Goal: Task Accomplishment & Management: Manage account settings

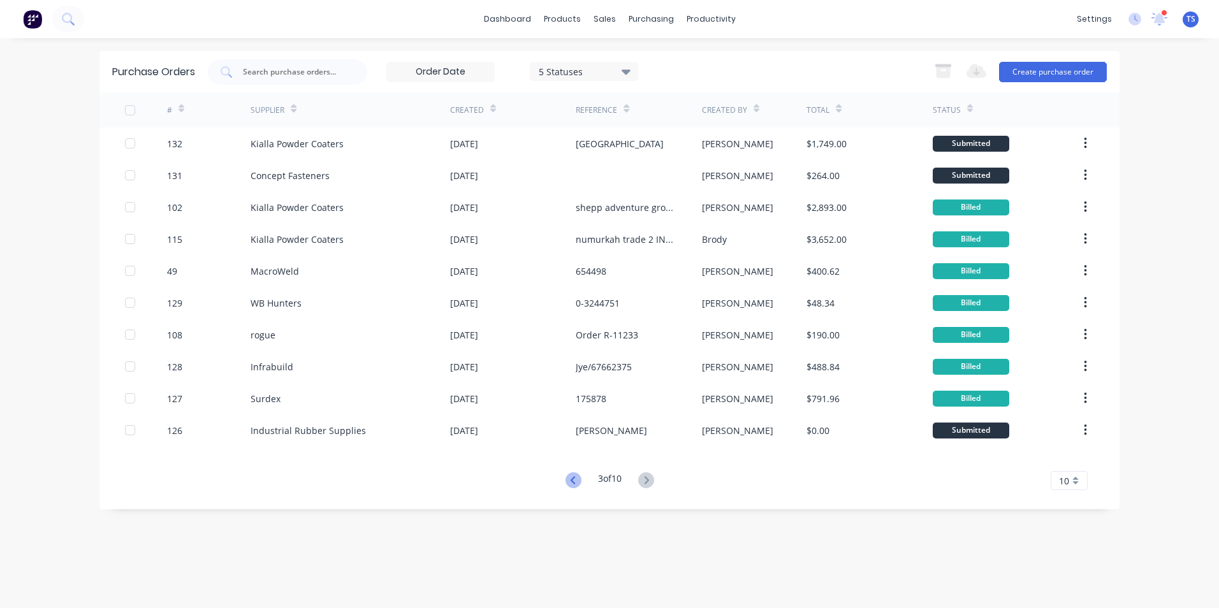
click at [574, 482] on icon at bounding box center [573, 480] width 16 height 16
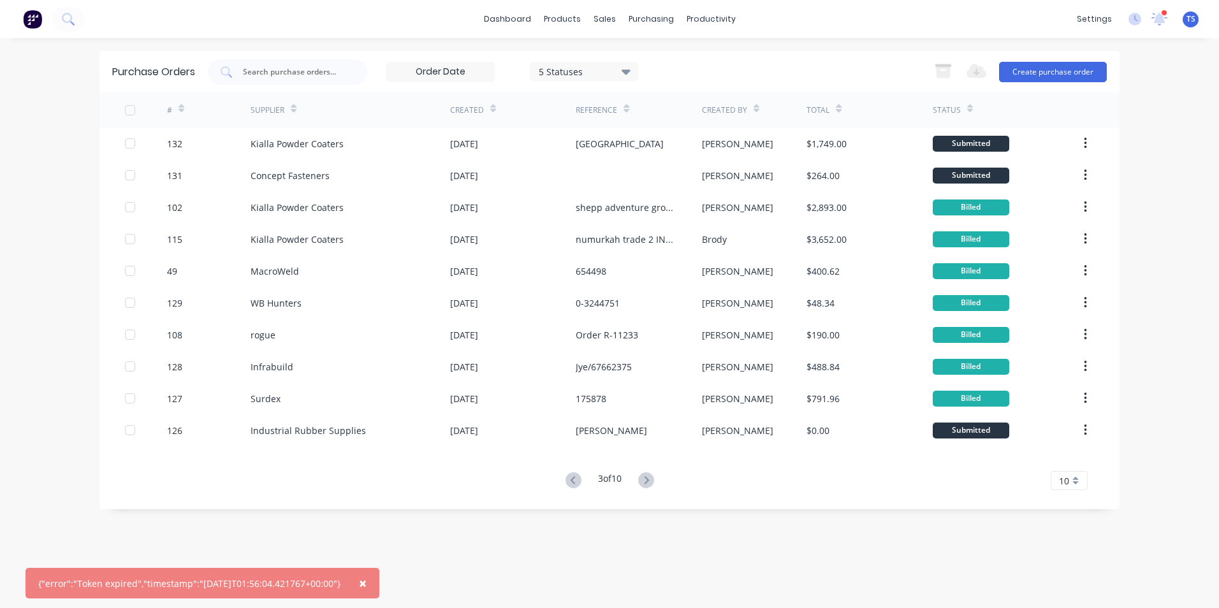
click at [574, 482] on icon at bounding box center [573, 480] width 16 height 16
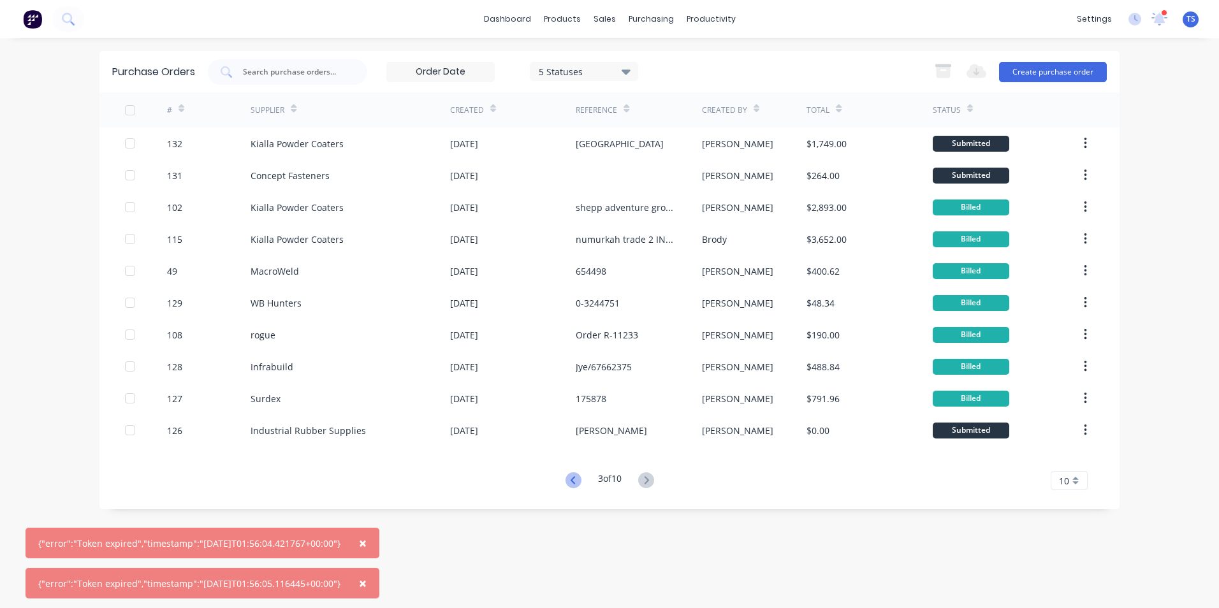
click at [572, 481] on icon at bounding box center [573, 480] width 16 height 16
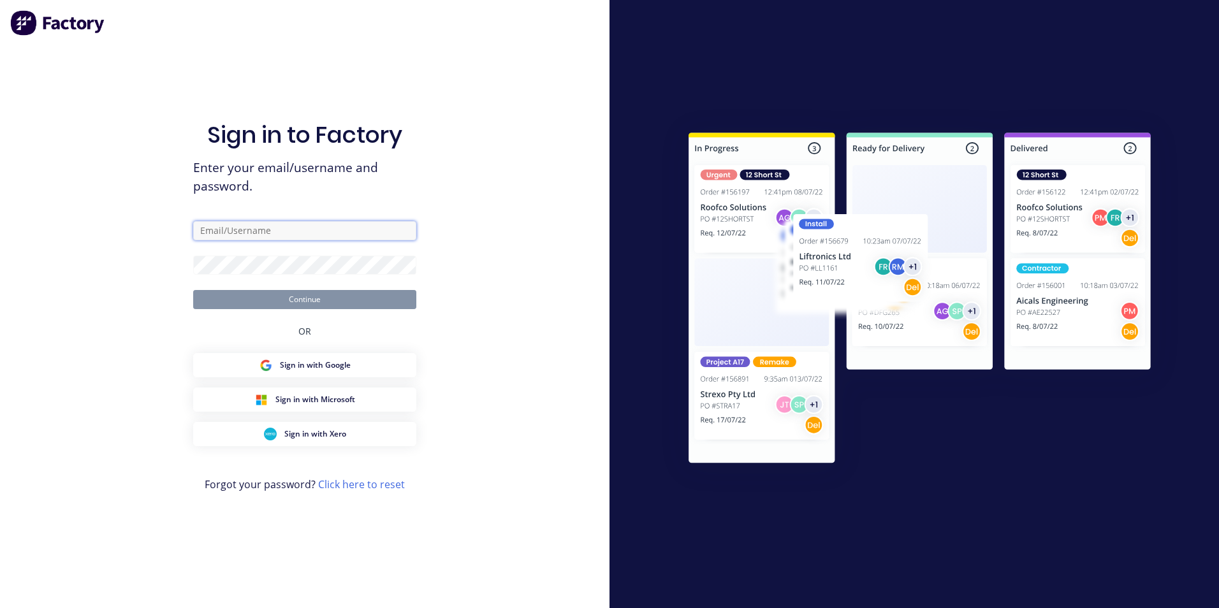
type input "admin@frontlinetrays.com.au"
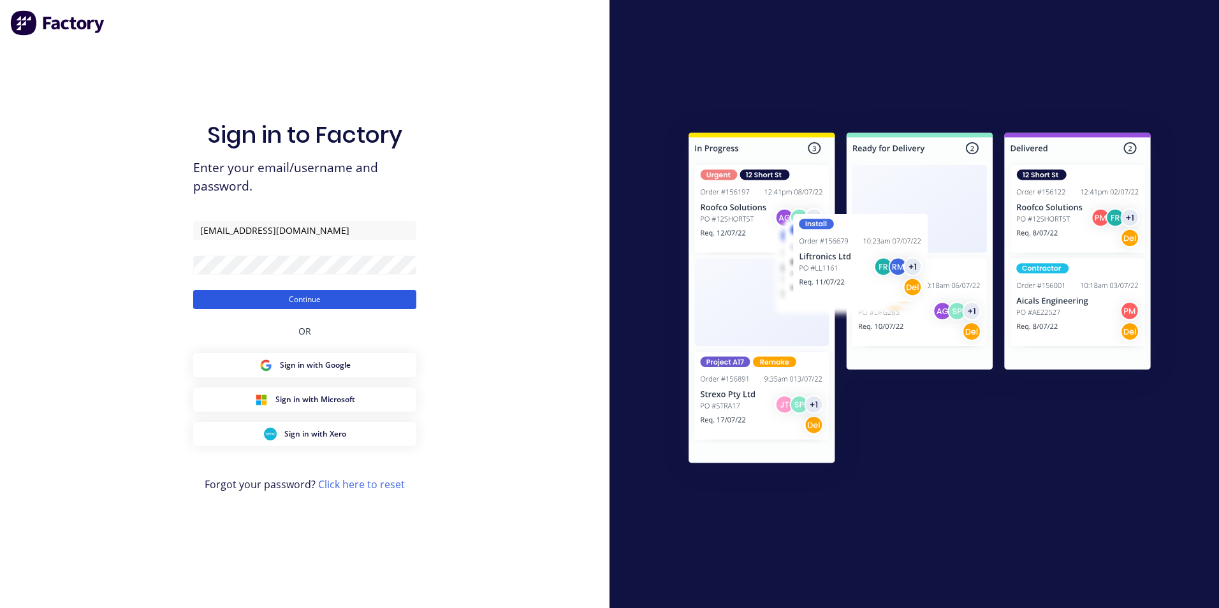
click at [388, 296] on button "Continue" at bounding box center [304, 299] width 223 height 19
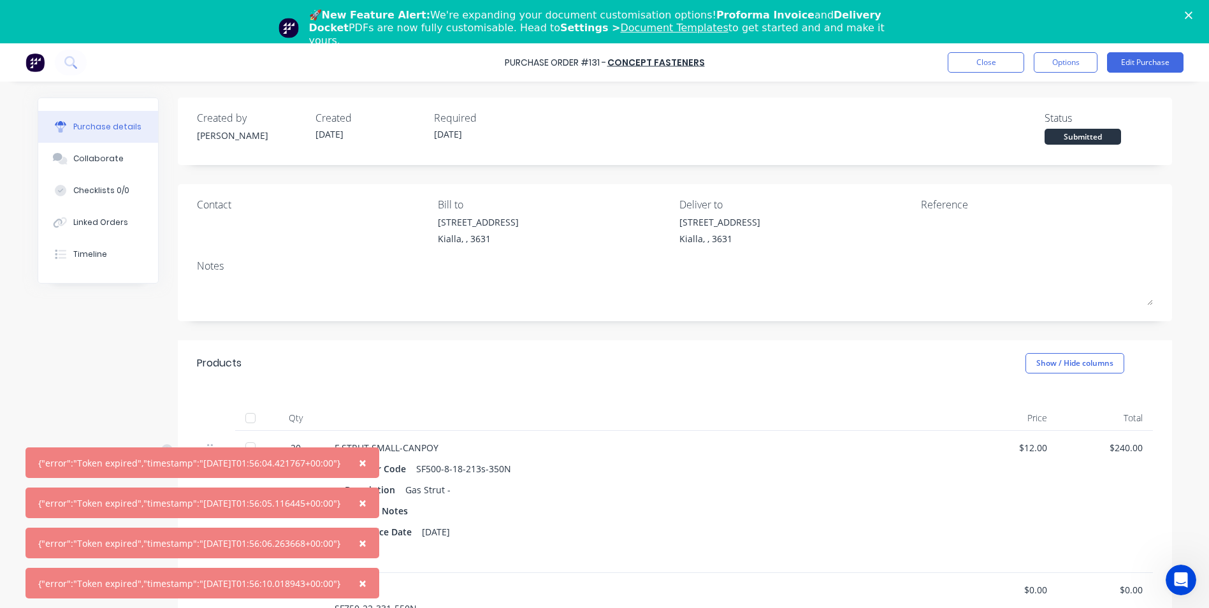
click at [366, 462] on span "×" at bounding box center [363, 463] width 8 height 18
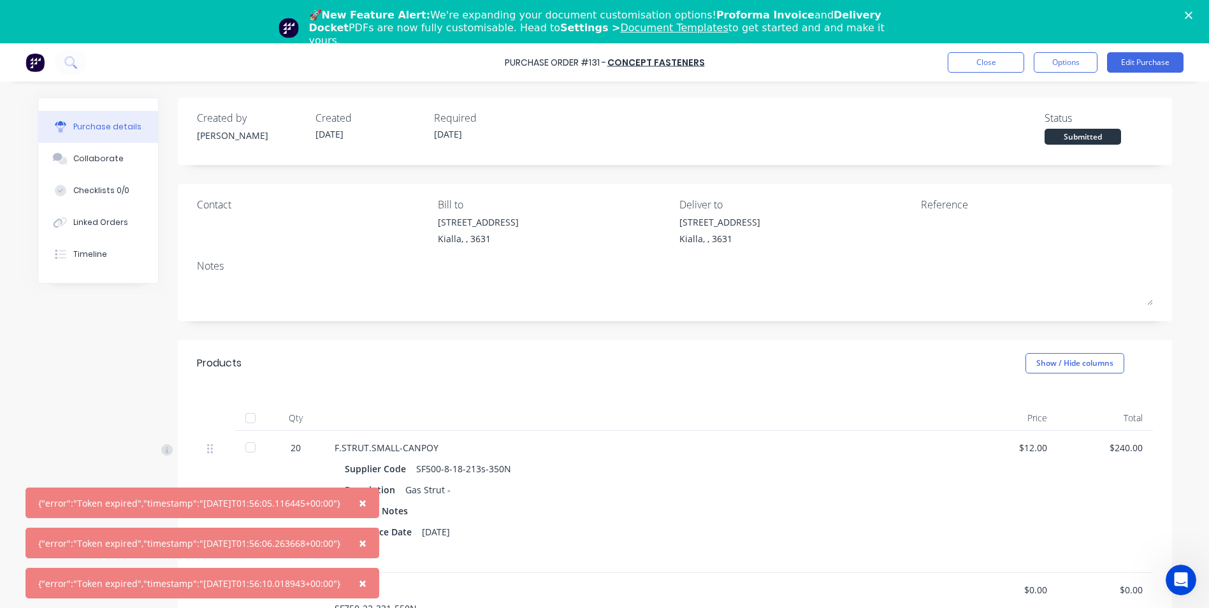
click at [366, 501] on span "×" at bounding box center [363, 503] width 8 height 18
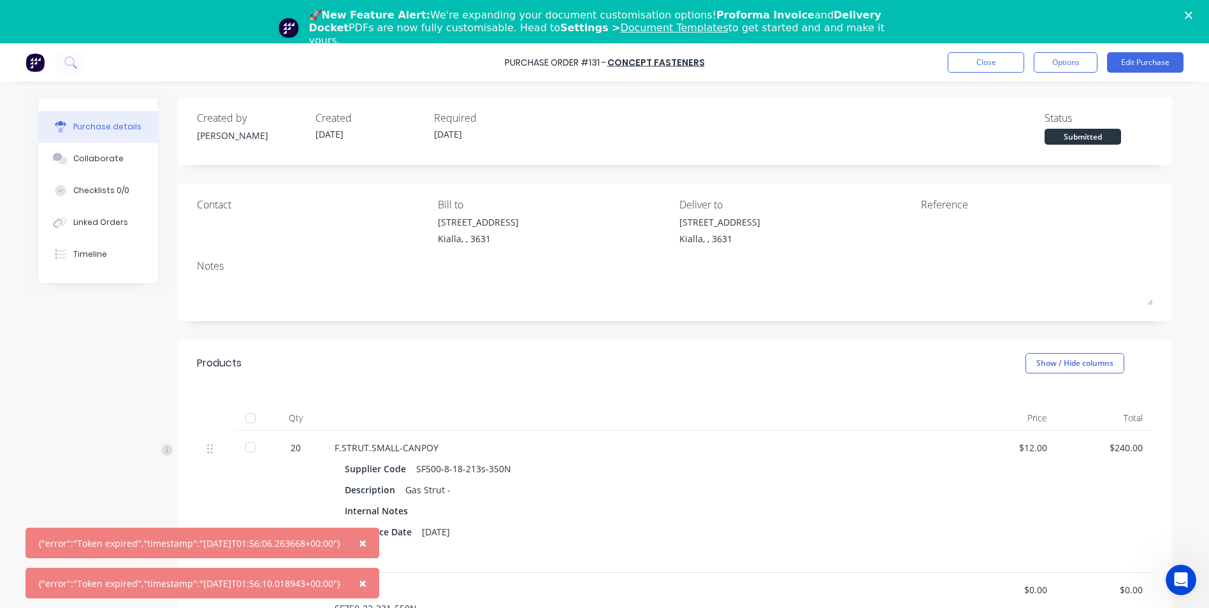
click at [366, 541] on span "×" at bounding box center [363, 543] width 8 height 18
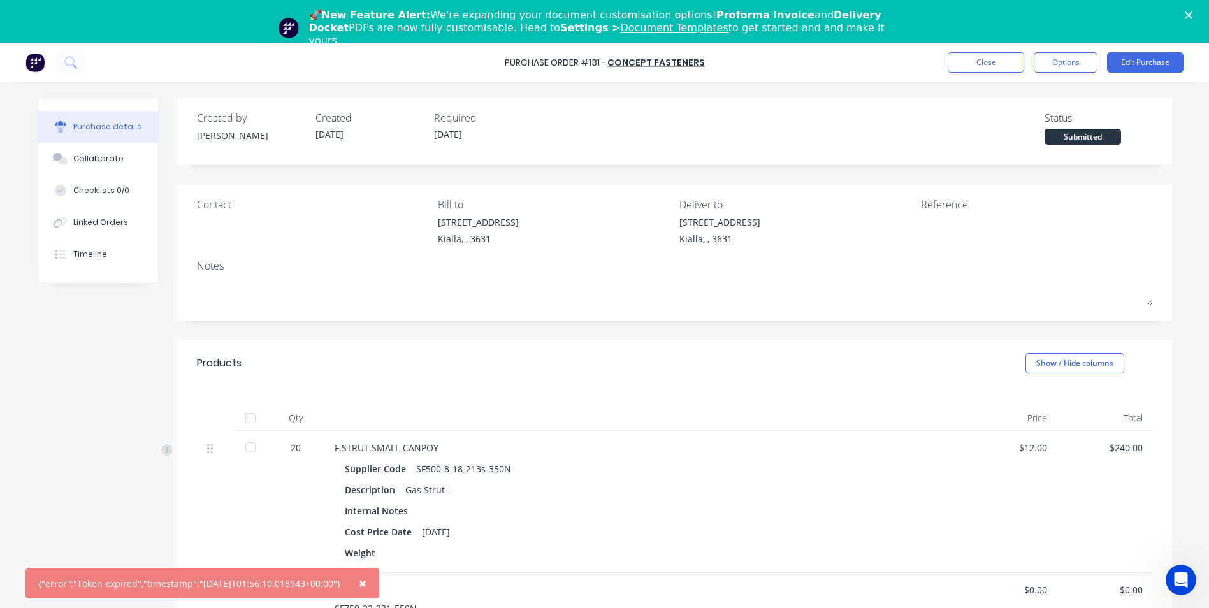
click at [366, 583] on span "×" at bounding box center [363, 583] width 8 height 18
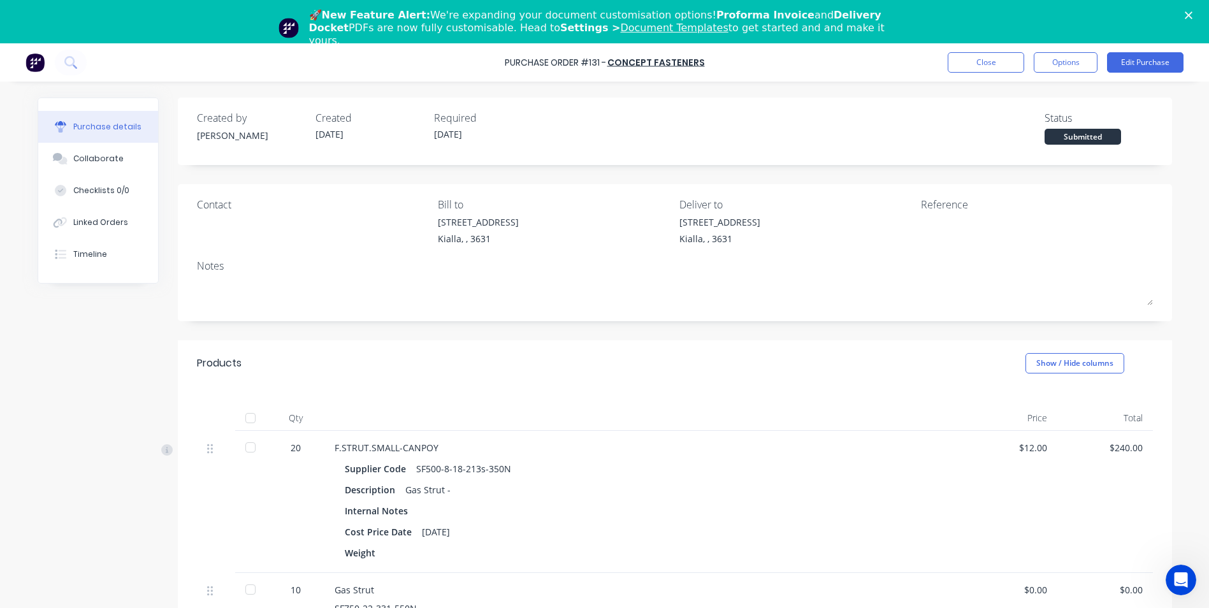
click at [1192, 13] on icon "Close" at bounding box center [1189, 15] width 8 height 8
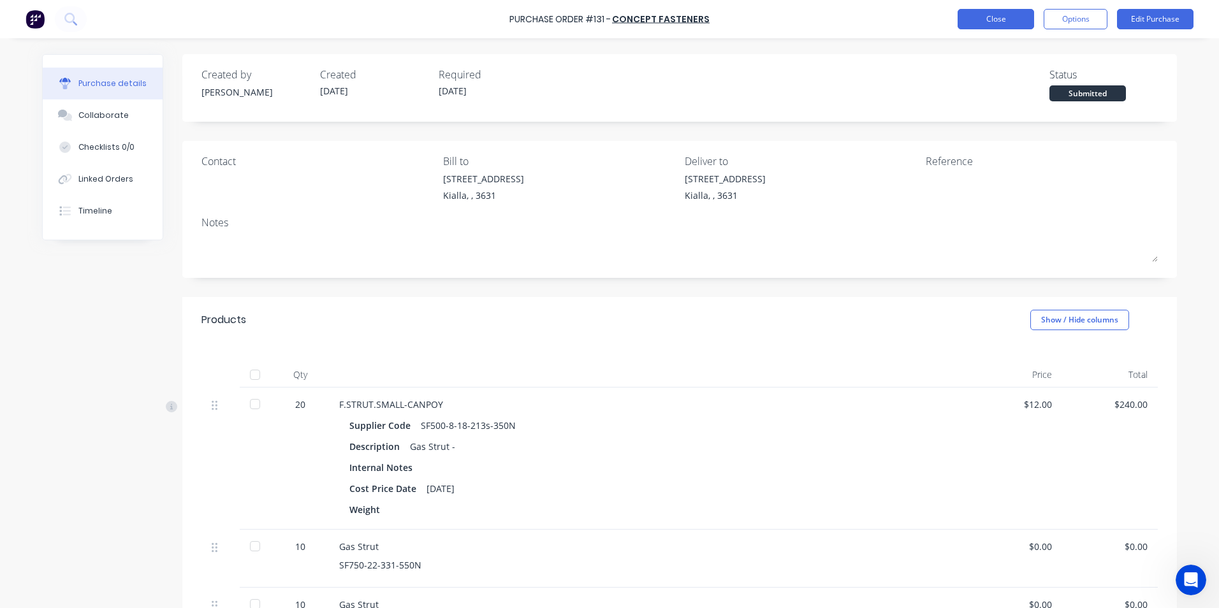
click at [998, 14] on button "Close" at bounding box center [995, 19] width 76 height 20
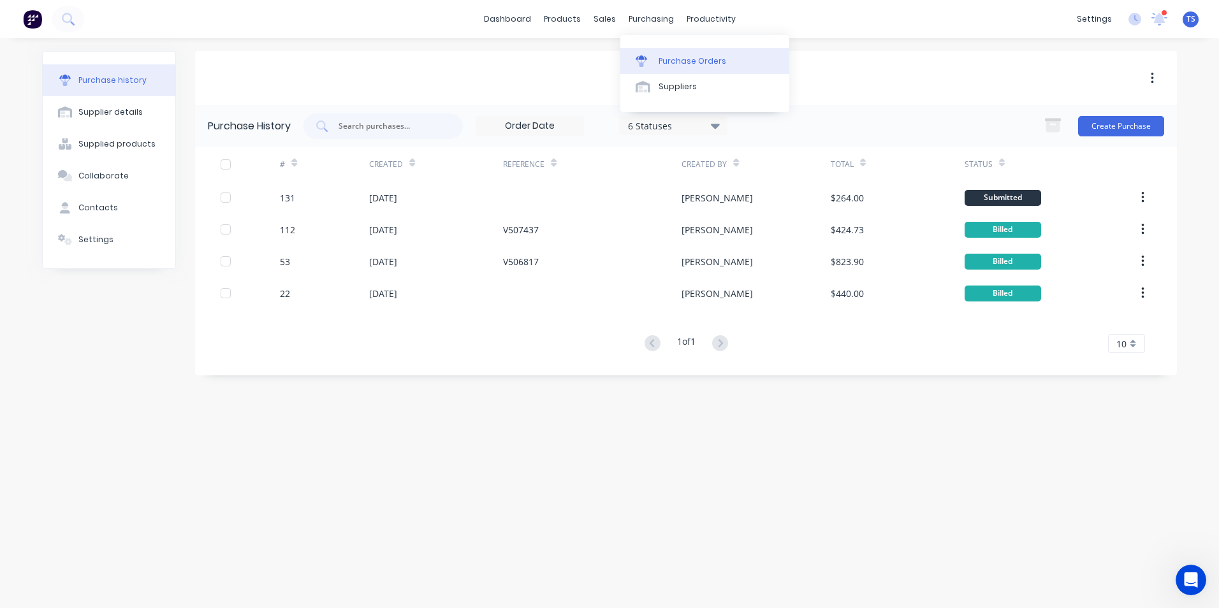
click at [667, 63] on div "Purchase Orders" at bounding box center [692, 60] width 68 height 11
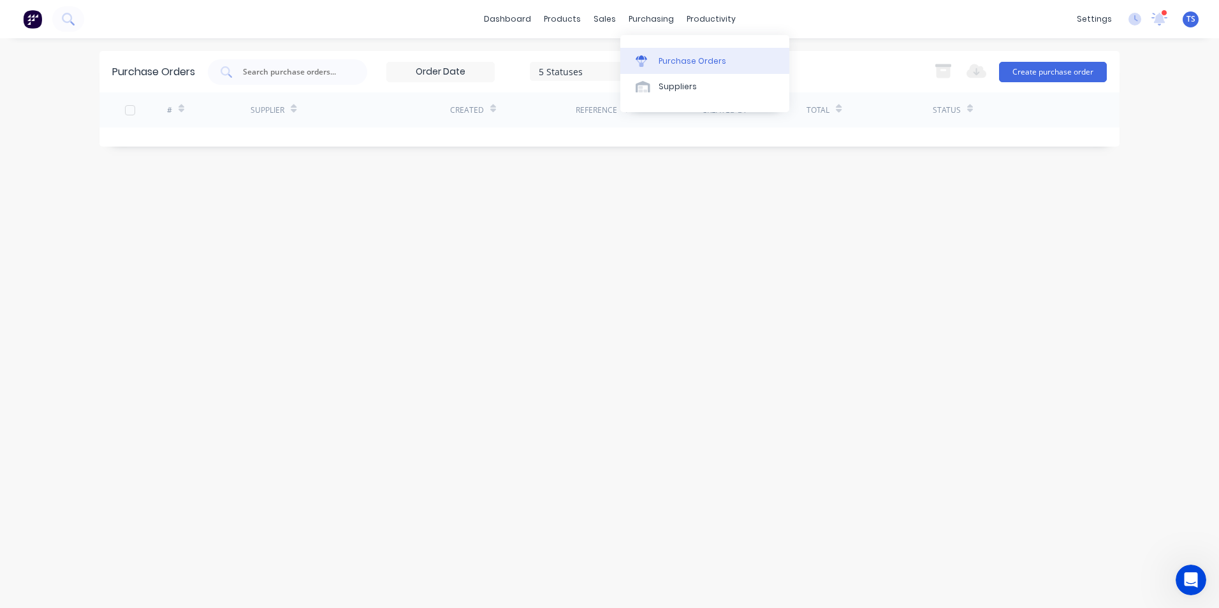
click at [670, 65] on div "Purchase Orders" at bounding box center [692, 60] width 68 height 11
click at [683, 60] on div "Purchase Orders" at bounding box center [692, 60] width 68 height 11
click at [753, 341] on div "Purchase Orders 5 Statuses 5 Statuses Export to Excel (XLSX) Create purchase or…" at bounding box center [609, 323] width 1020 height 544
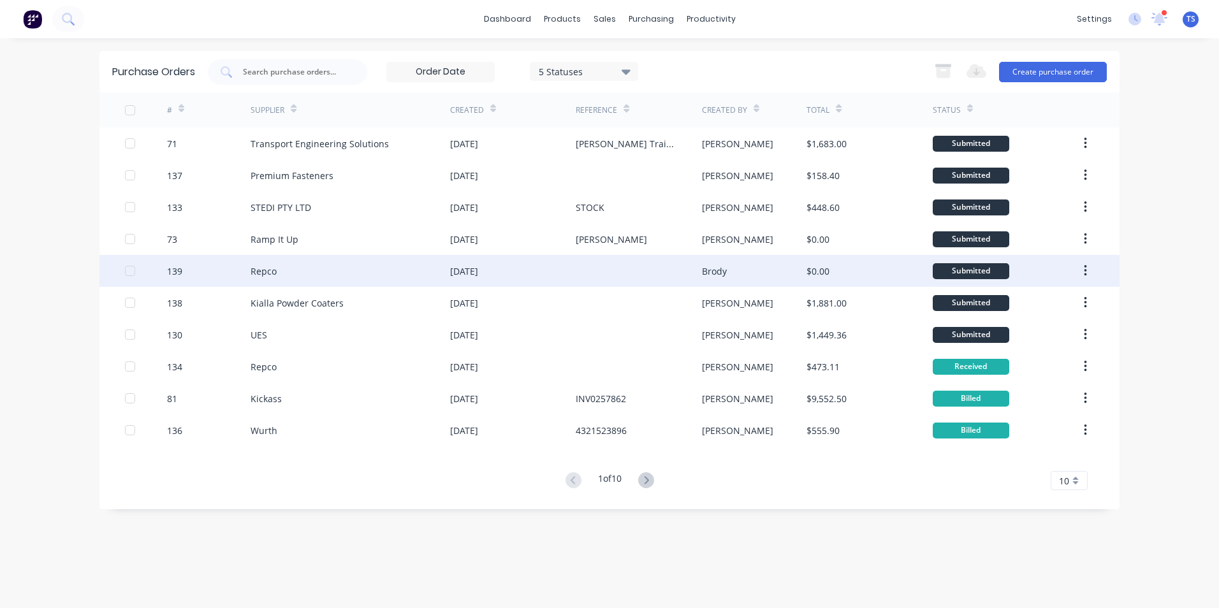
click at [266, 273] on div "Repco" at bounding box center [263, 270] width 26 height 13
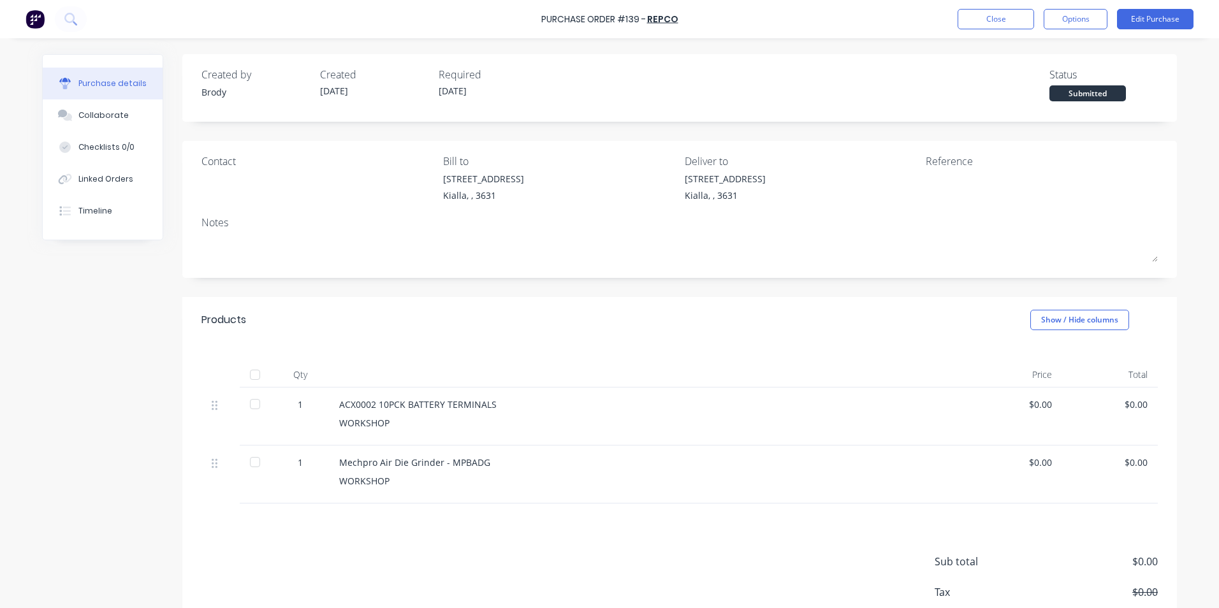
click at [250, 373] on div at bounding box center [254, 374] width 25 height 25
click at [1015, 22] on button "Close" at bounding box center [995, 19] width 76 height 20
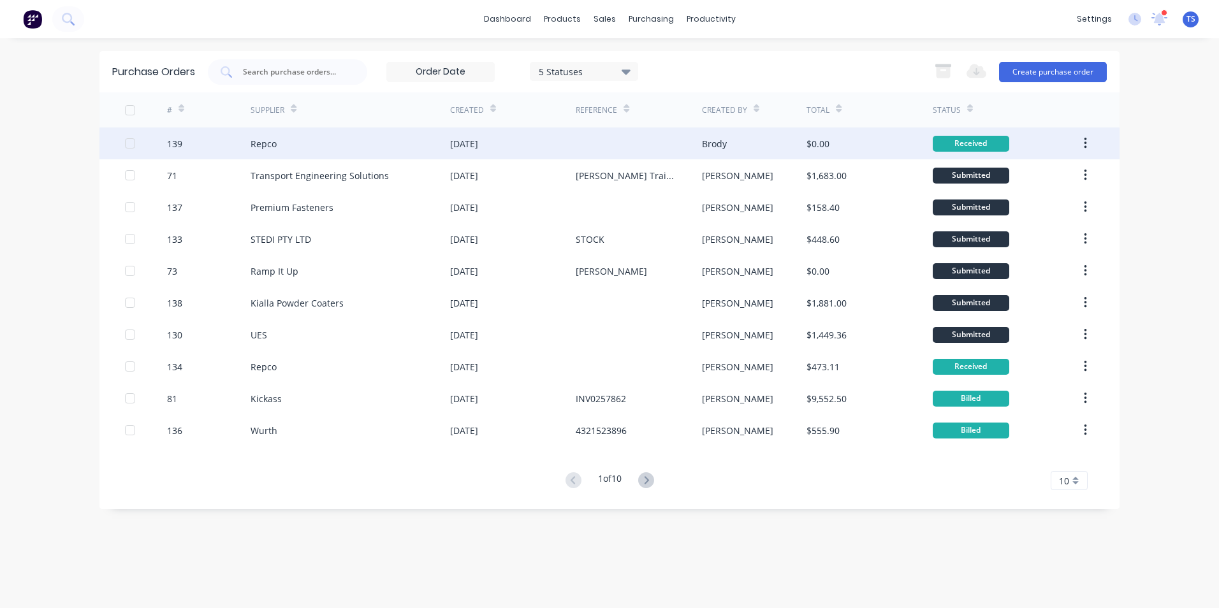
click at [179, 141] on div "139" at bounding box center [174, 143] width 15 height 13
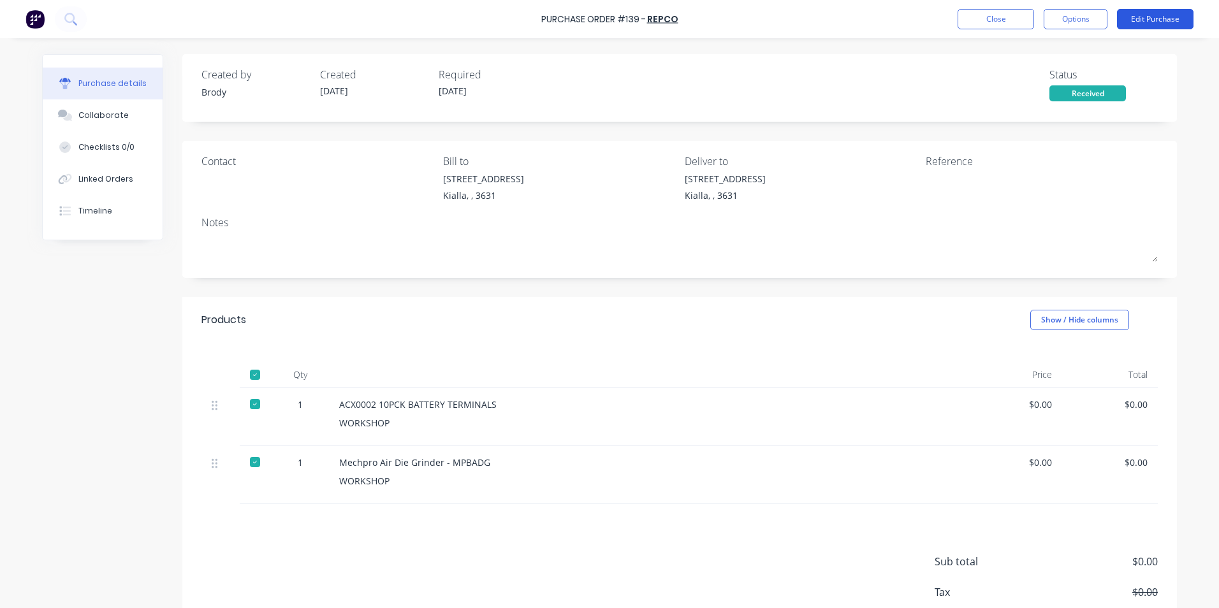
click at [1144, 21] on button "Edit Purchase" at bounding box center [1155, 19] width 76 height 20
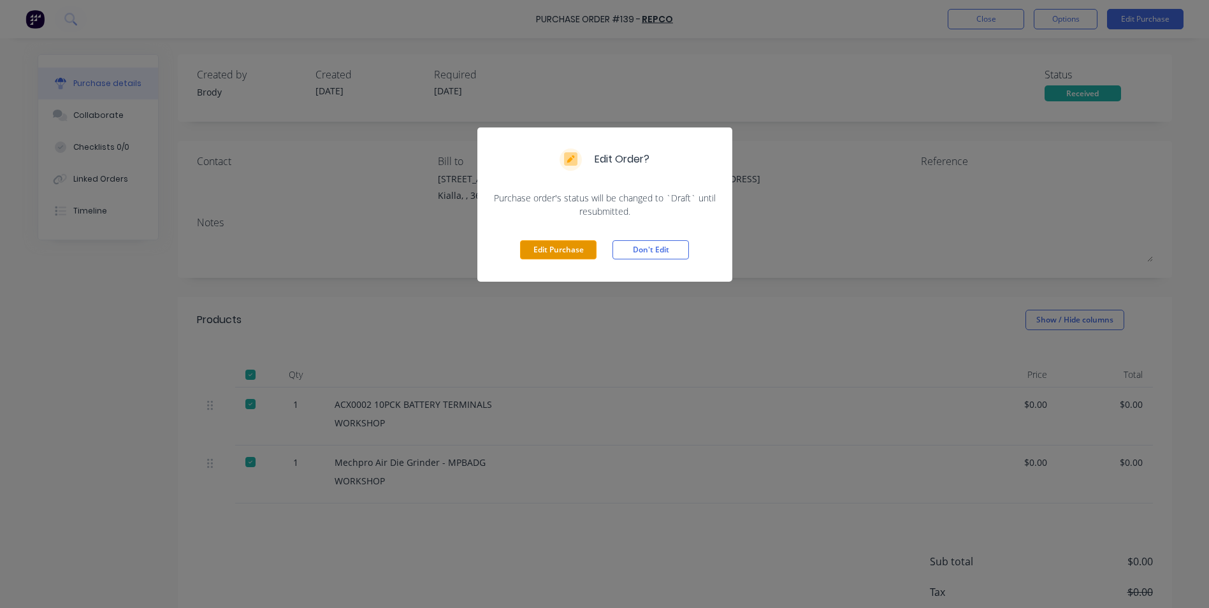
click at [572, 248] on button "Edit Purchase" at bounding box center [558, 249] width 76 height 19
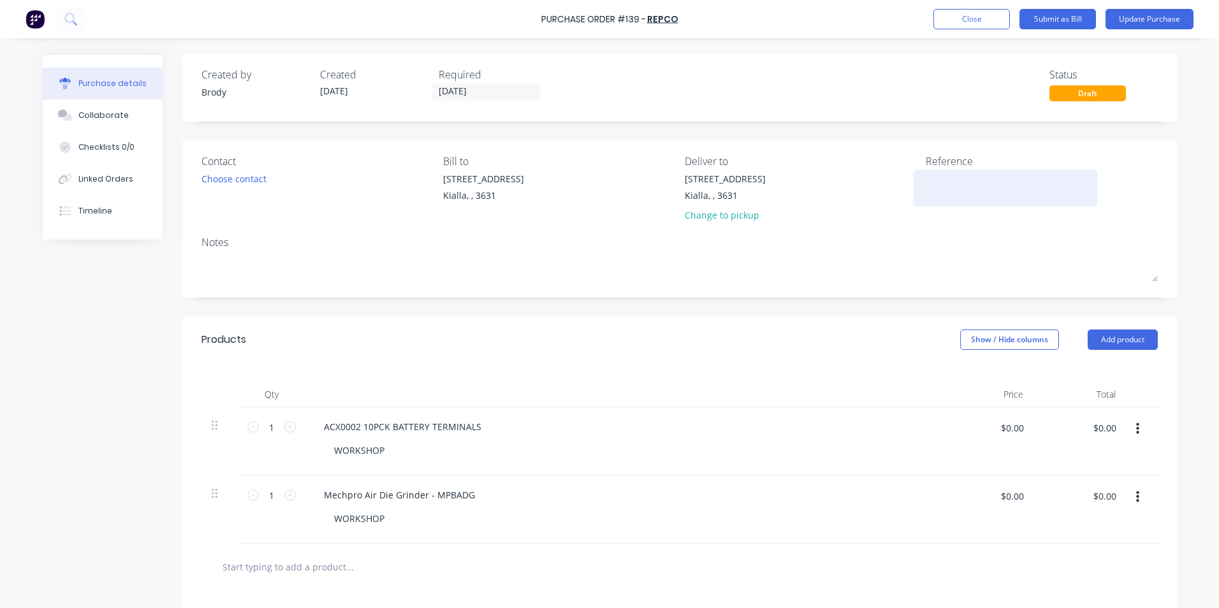
click at [925, 182] on textarea at bounding box center [1004, 186] width 159 height 29
type textarea "2240042786"
type textarea "x"
type textarea "2240042786"
drag, startPoint x: 1020, startPoint y: 428, endPoint x: 970, endPoint y: 428, distance: 49.7
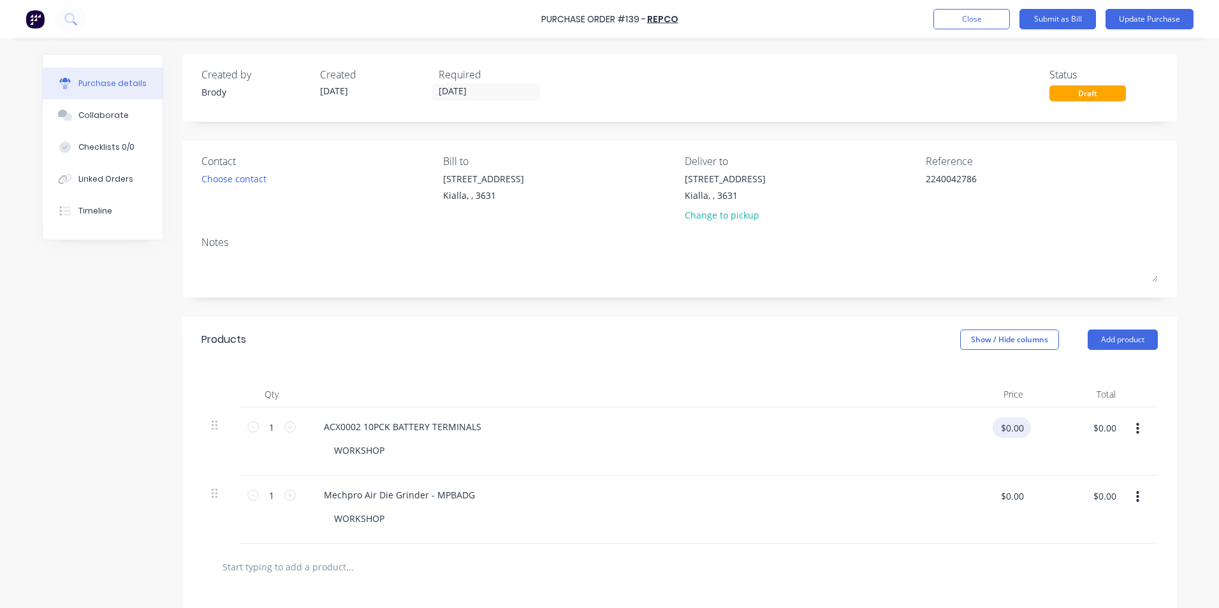
click at [970, 428] on div "$0.00 $0.00" at bounding box center [991, 432] width 80 height 30
type input "41.25"
type textarea "x"
type input "$41.25"
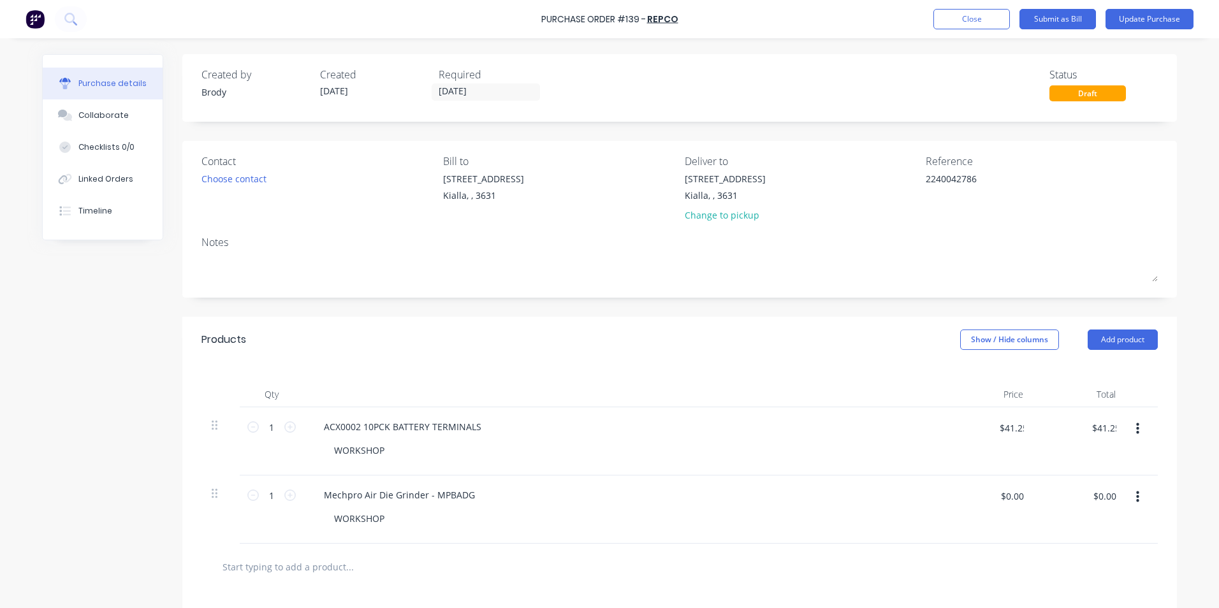
click at [1061, 443] on div "$41.25 $0.00" at bounding box center [1083, 432] width 80 height 30
type textarea "x"
drag, startPoint x: 1020, startPoint y: 496, endPoint x: 973, endPoint y: 495, distance: 47.2
click at [973, 495] on div "$0.00 $0.00" at bounding box center [991, 501] width 80 height 30
type input "42.32"
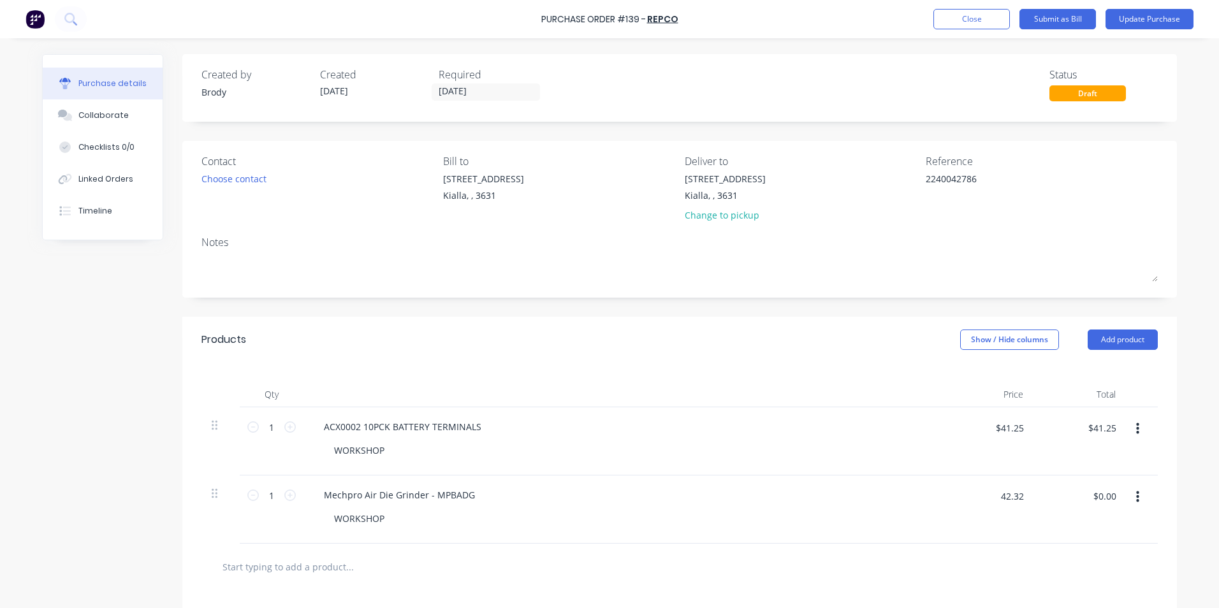
type textarea "x"
type input "$42.32"
click at [1098, 516] on div "$42.32 $0.00" at bounding box center [1079, 509] width 92 height 68
click at [1161, 18] on button "Update Purchase" at bounding box center [1149, 19] width 88 height 20
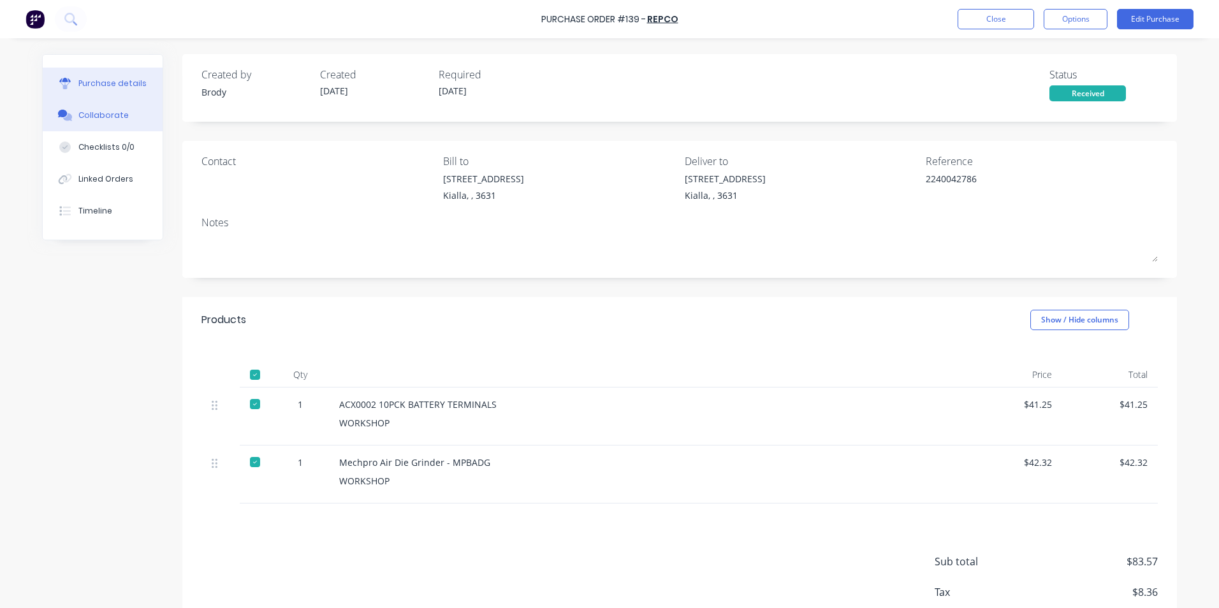
click at [123, 117] on button "Collaborate" at bounding box center [103, 115] width 120 height 32
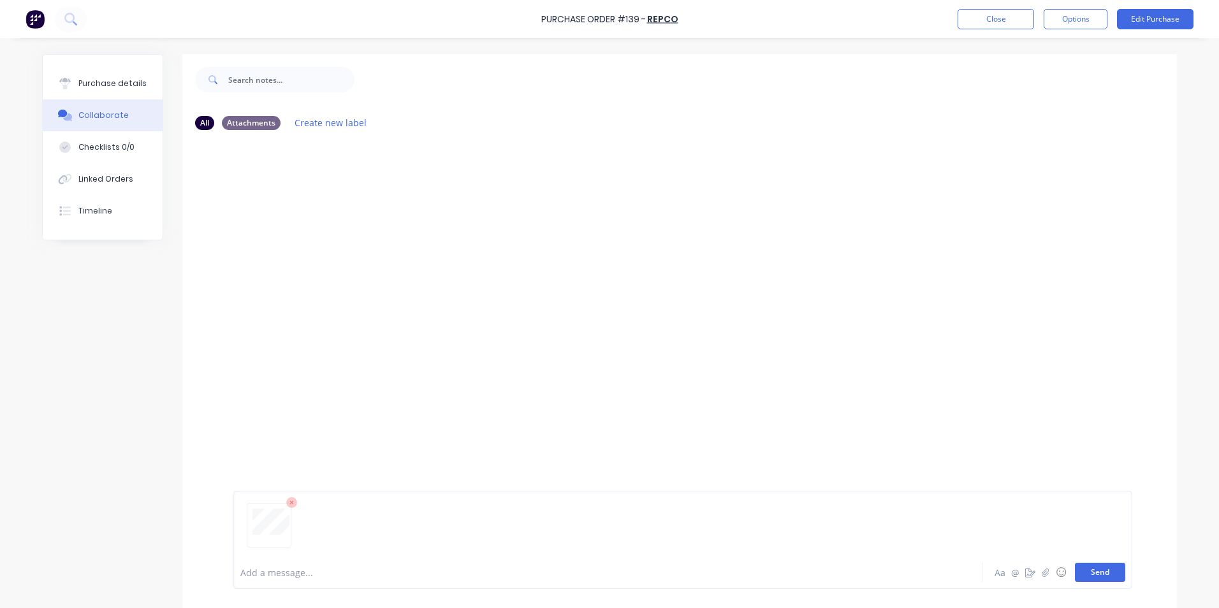
click at [1099, 575] on button "Send" at bounding box center [1100, 572] width 50 height 19
click at [124, 78] on div "Purchase details" at bounding box center [112, 83] width 68 height 11
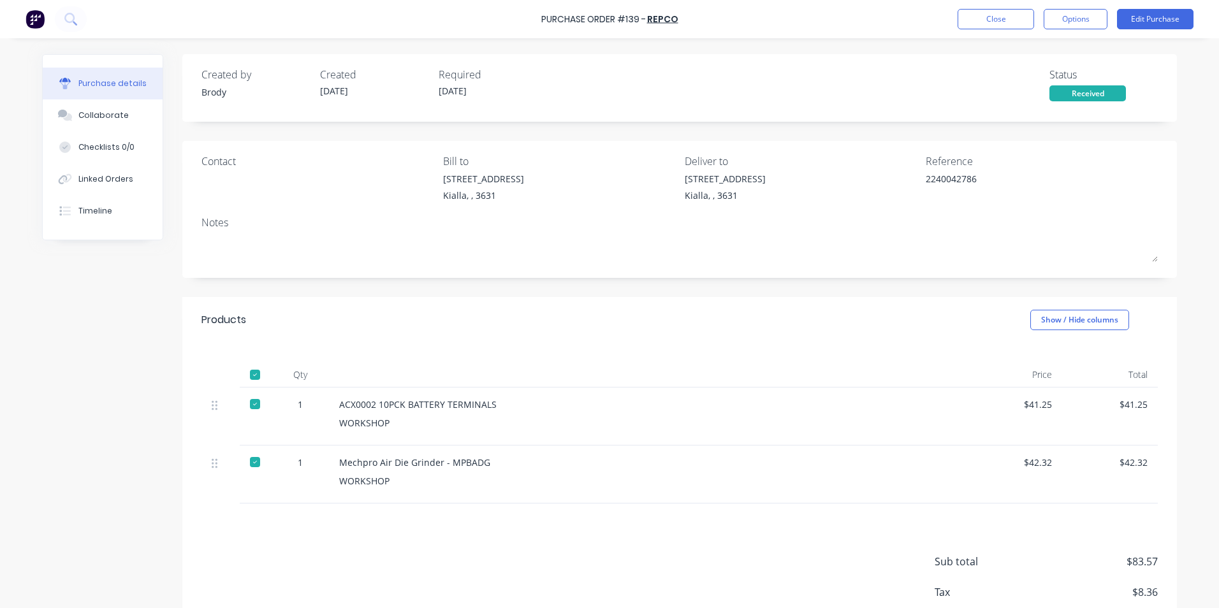
click at [508, 73] on div "Required" at bounding box center [492, 74] width 108 height 15
click at [1152, 20] on button "Edit Purchase" at bounding box center [1155, 19] width 76 height 20
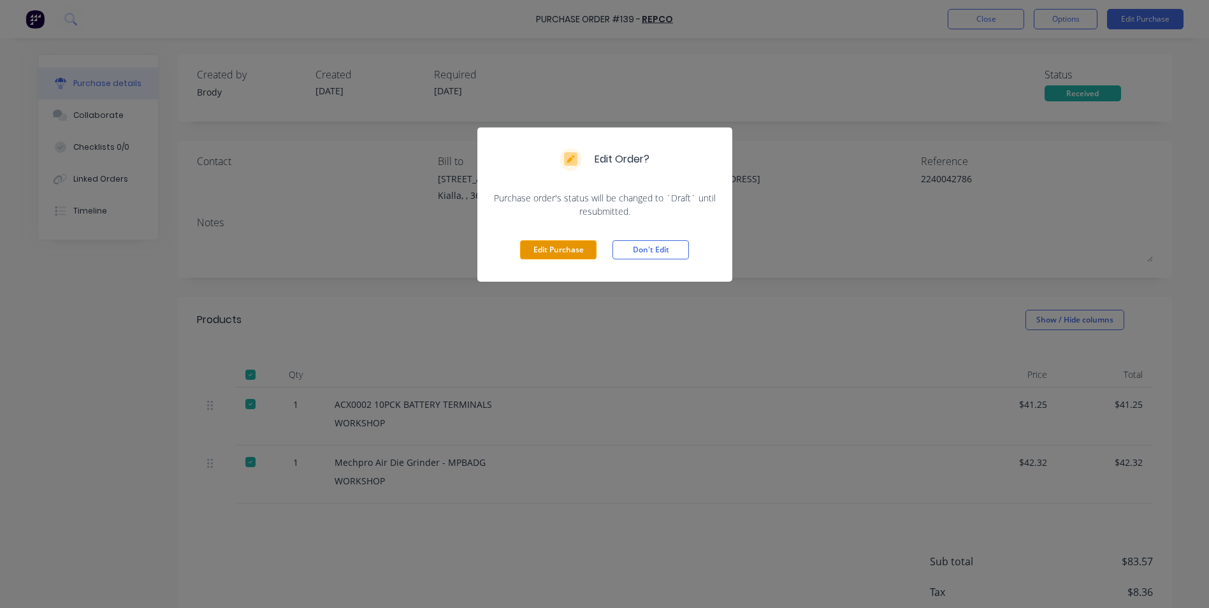
click at [581, 252] on button "Edit Purchase" at bounding box center [558, 249] width 76 height 19
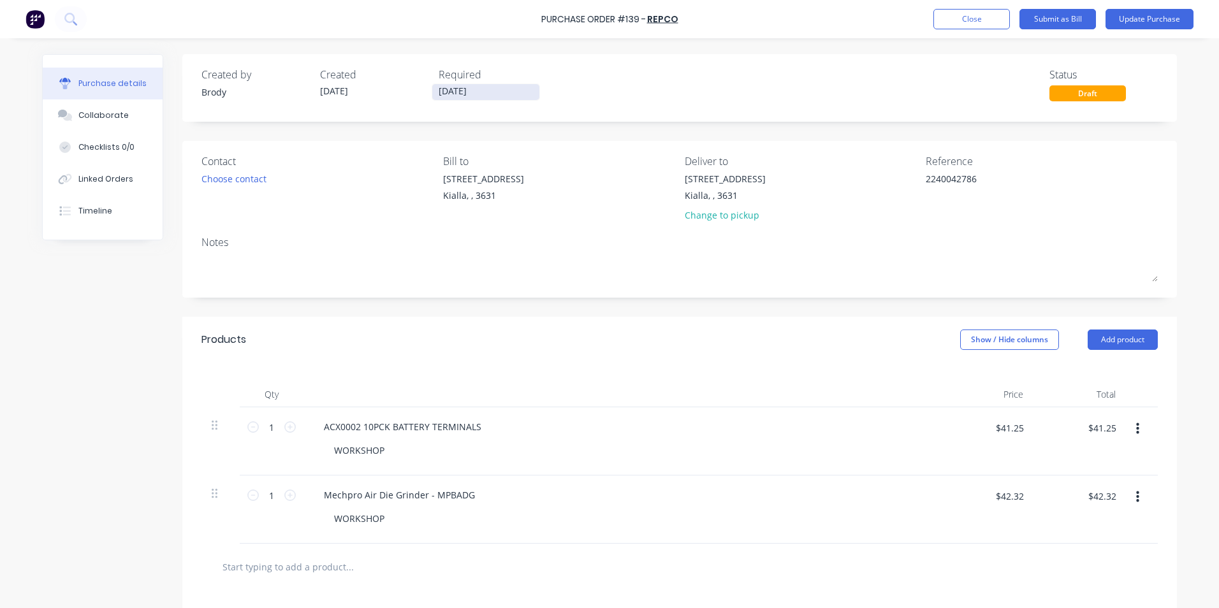
click at [474, 92] on input "[DATE]" at bounding box center [485, 92] width 107 height 16
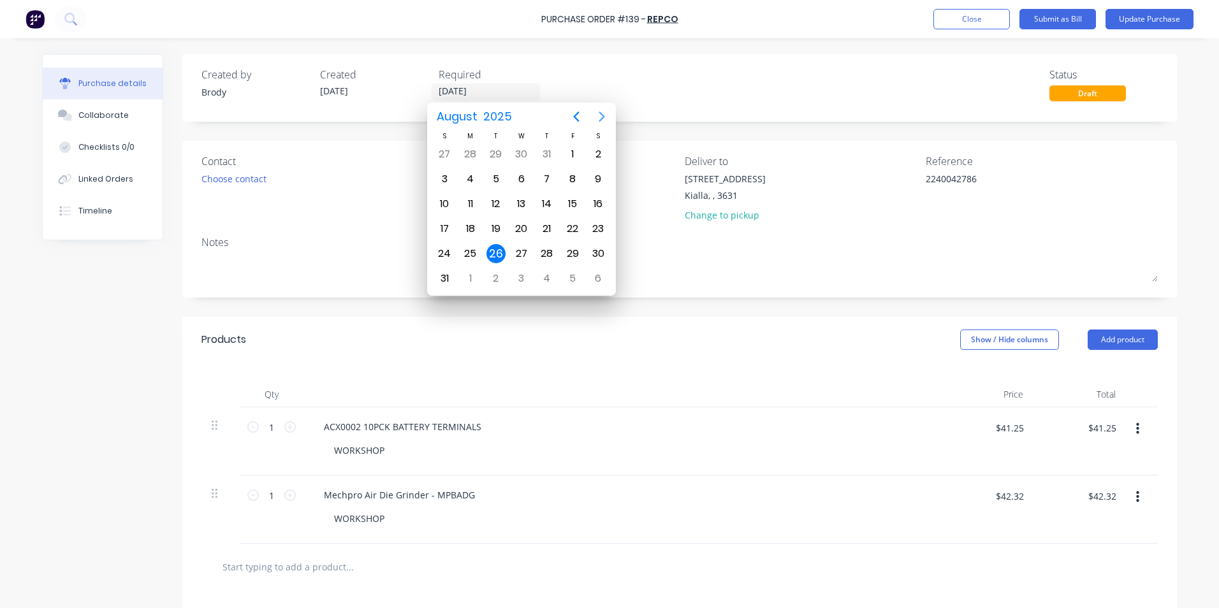
click at [602, 118] on icon "Next page" at bounding box center [602, 117] width 6 height 10
click at [496, 253] on div "30" at bounding box center [495, 253] width 19 height 19
type textarea "x"
type input "[DATE]"
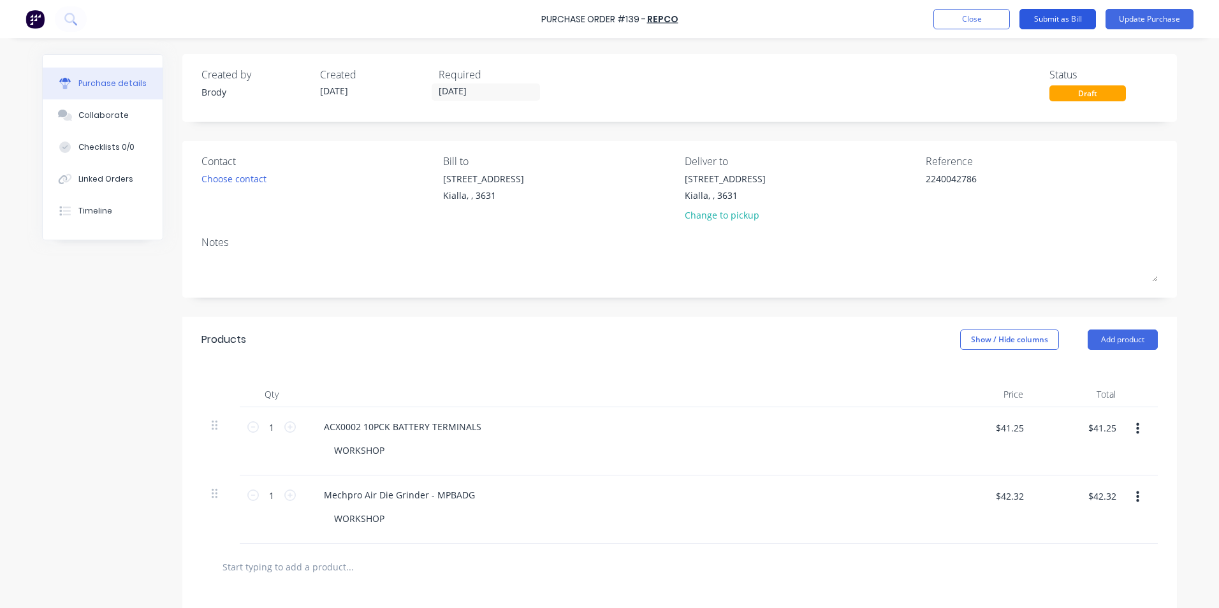
click at [1050, 17] on button "Submit as Bill" at bounding box center [1057, 19] width 76 height 20
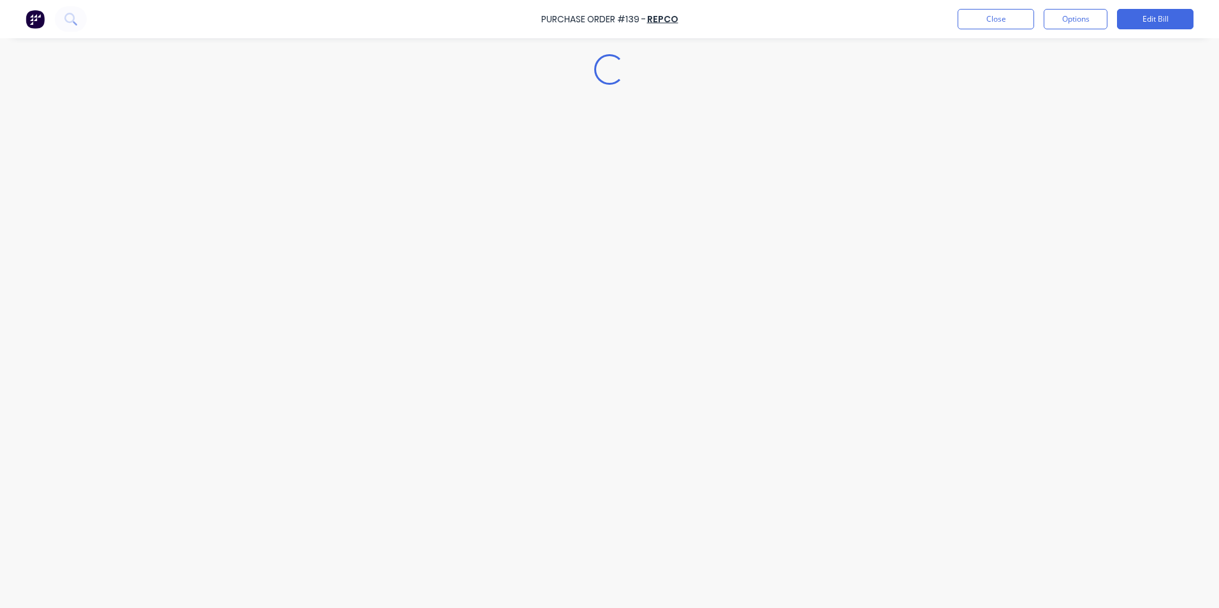
type textarea "x"
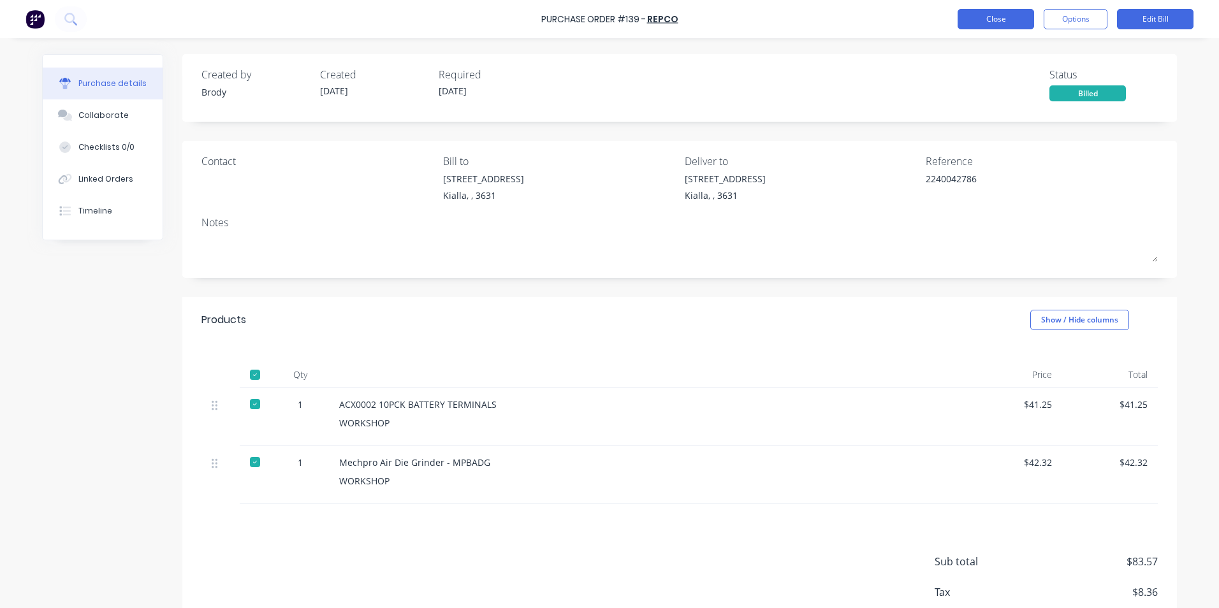
click at [986, 18] on button "Close" at bounding box center [995, 19] width 76 height 20
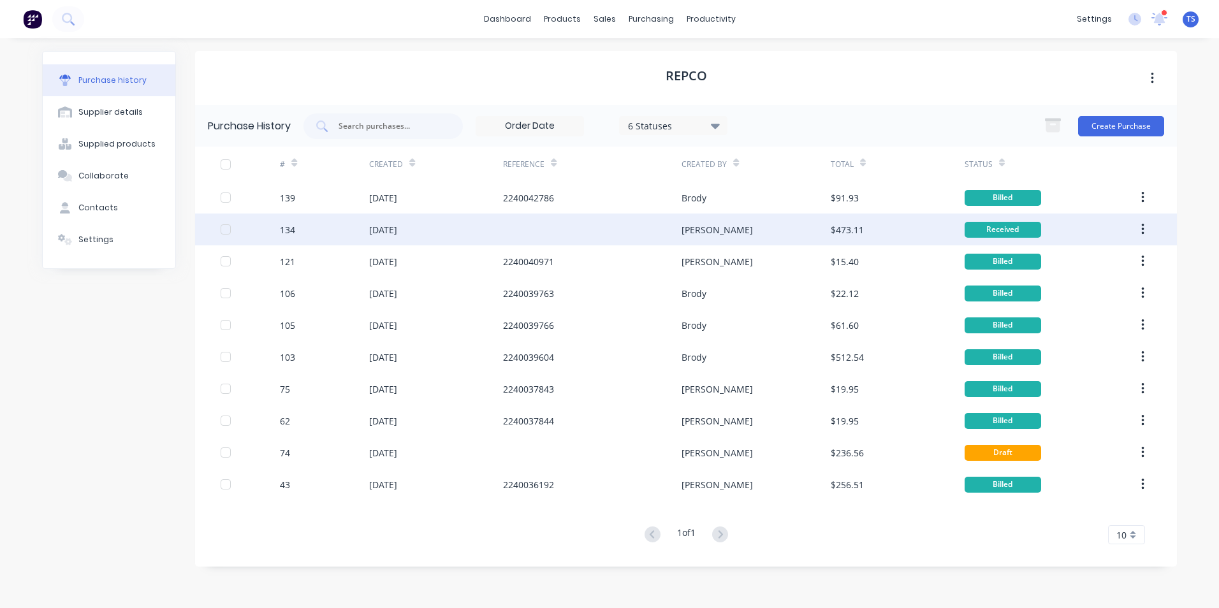
click at [289, 226] on div "134" at bounding box center [287, 229] width 15 height 13
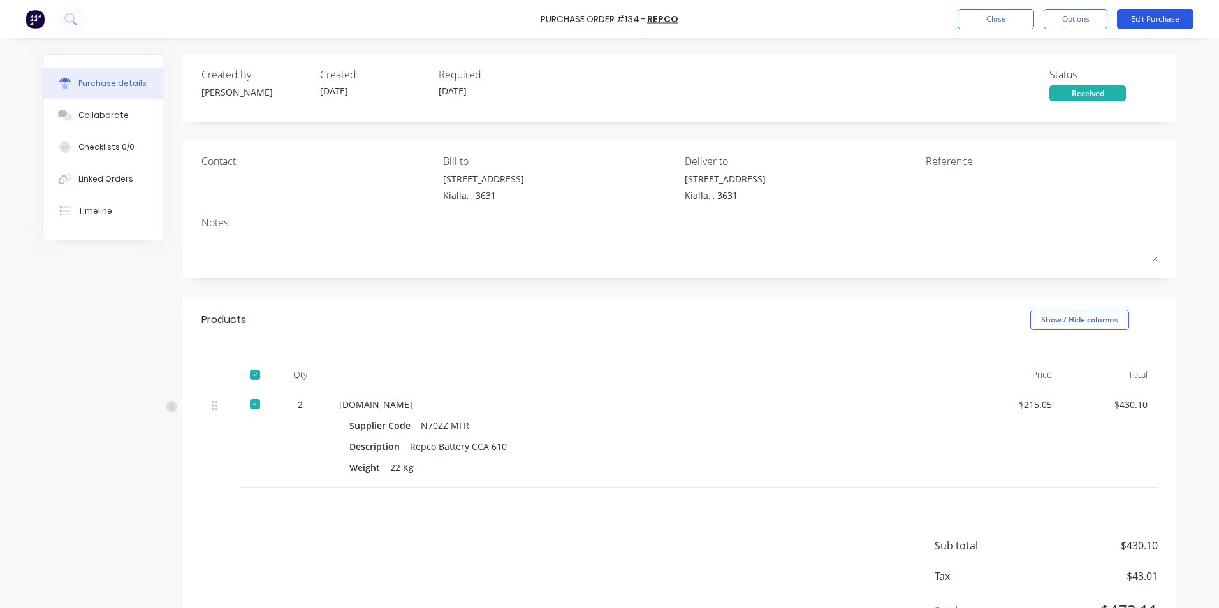
click at [1152, 19] on button "Edit Purchase" at bounding box center [1155, 19] width 76 height 20
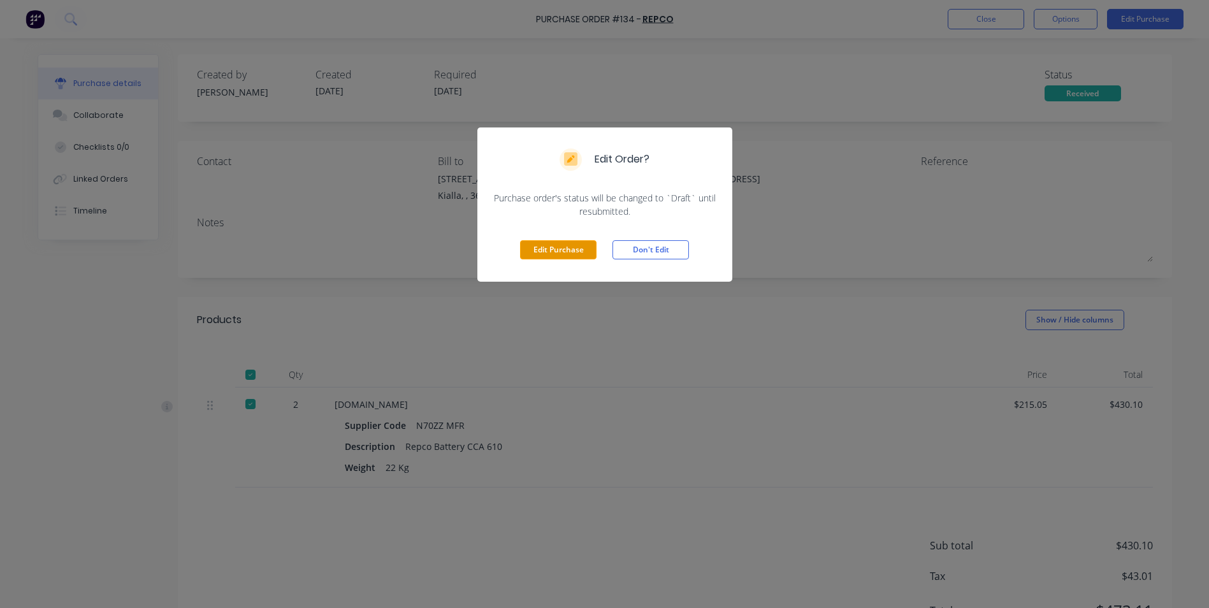
click at [570, 250] on button "Edit Purchase" at bounding box center [558, 249] width 76 height 19
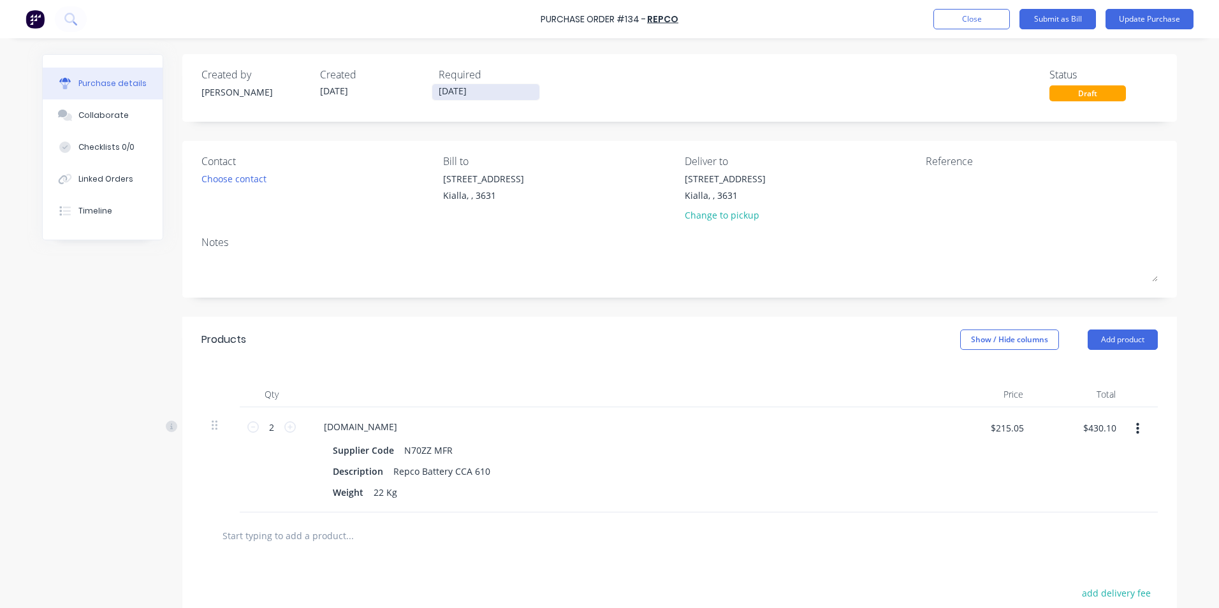
drag, startPoint x: 478, startPoint y: 91, endPoint x: 429, endPoint y: 87, distance: 49.2
click at [432, 87] on input "[DATE]" at bounding box center [485, 92] width 107 height 16
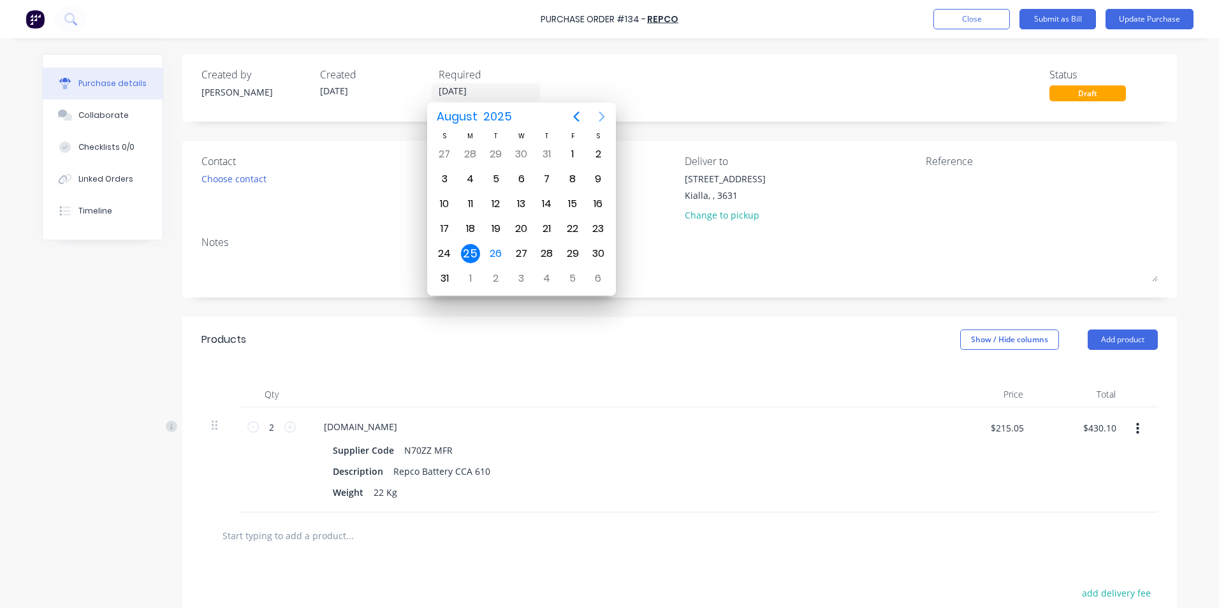
click at [602, 115] on icon "Next page" at bounding box center [601, 116] width 15 height 15
click at [496, 257] on div "30" at bounding box center [495, 253] width 19 height 19
type input "[DATE]"
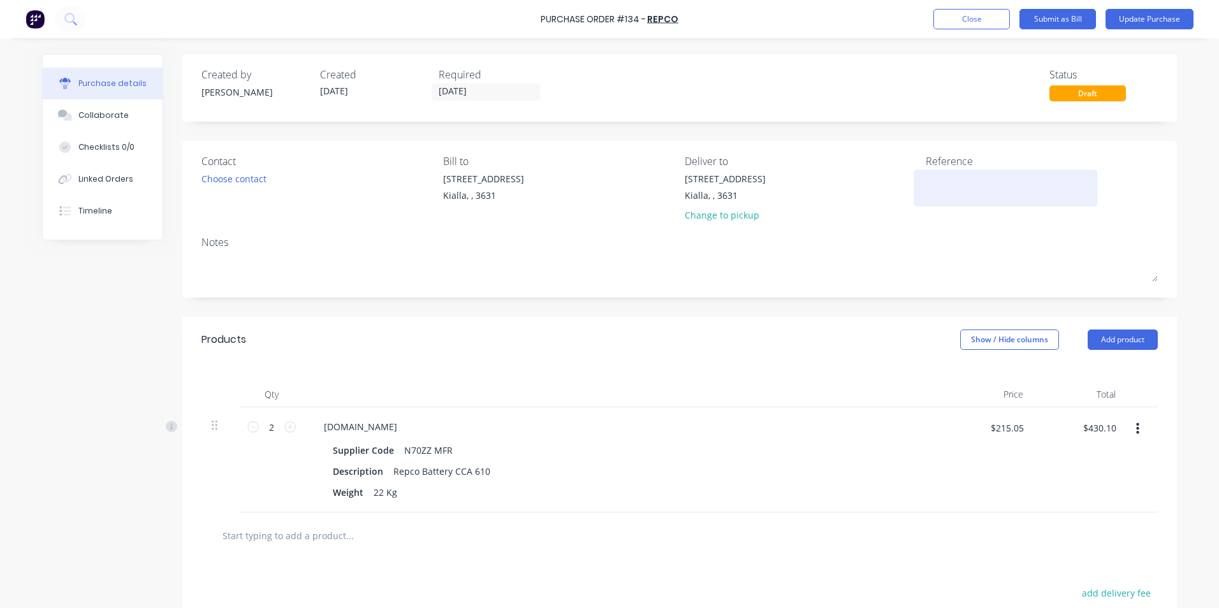
click at [925, 181] on textarea at bounding box center [1004, 186] width 159 height 29
type textarea "2240042616"
type textarea "x"
type textarea "2240042616"
click at [862, 448] on div "Supplier Code N70ZZ MFR" at bounding box center [620, 450] width 584 height 18
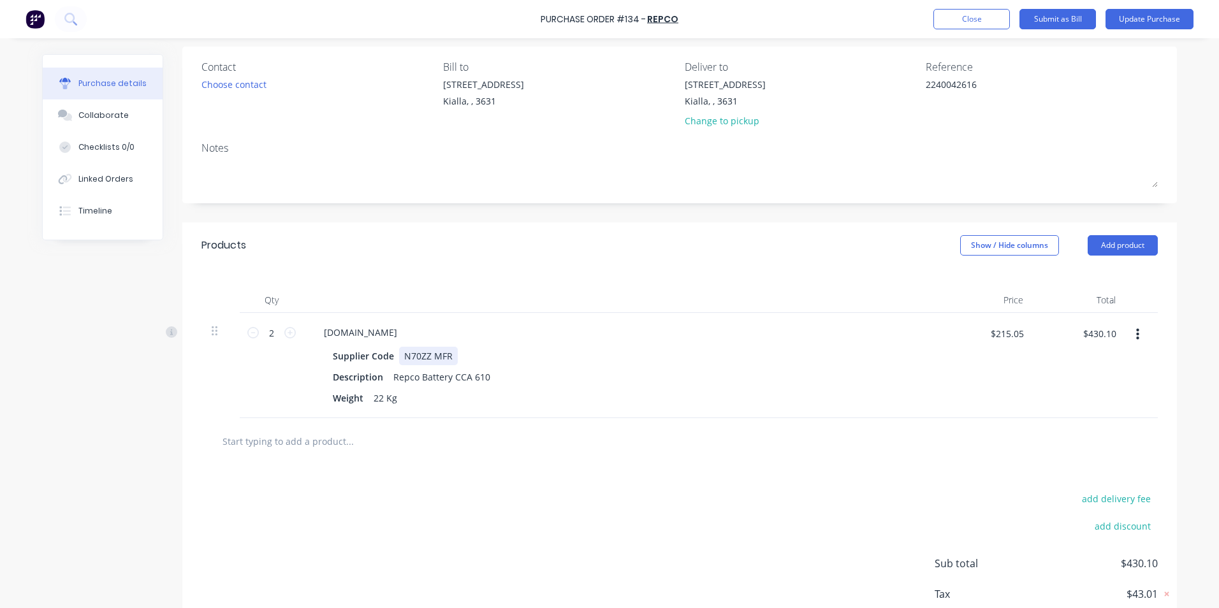
scroll to position [64, 0]
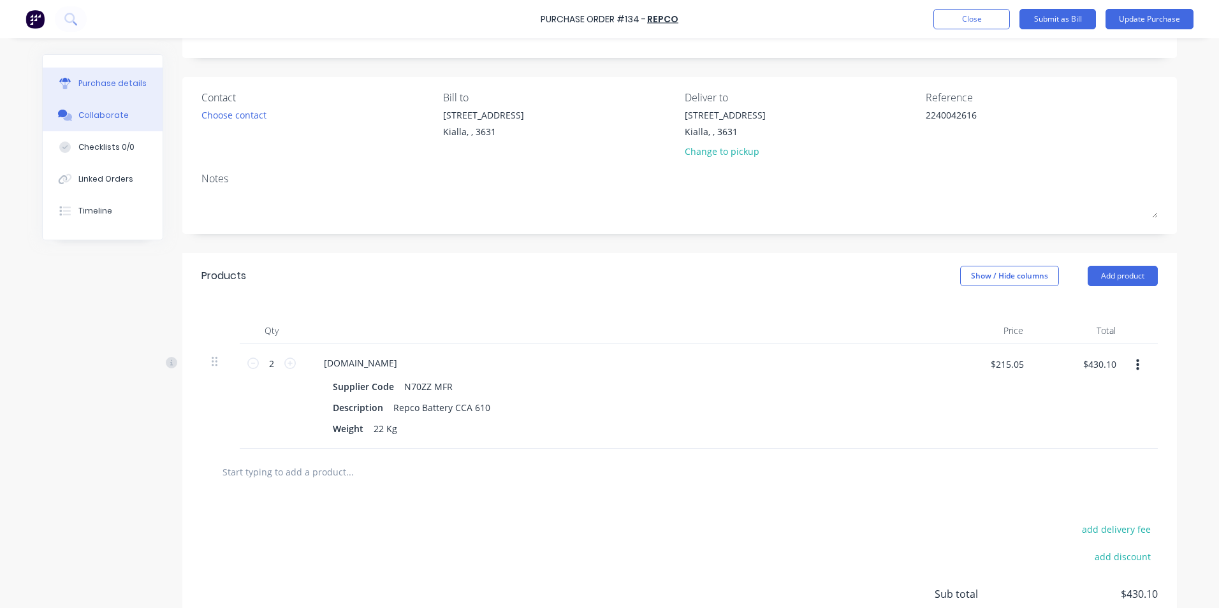
click at [91, 119] on div "Collaborate" at bounding box center [103, 115] width 50 height 11
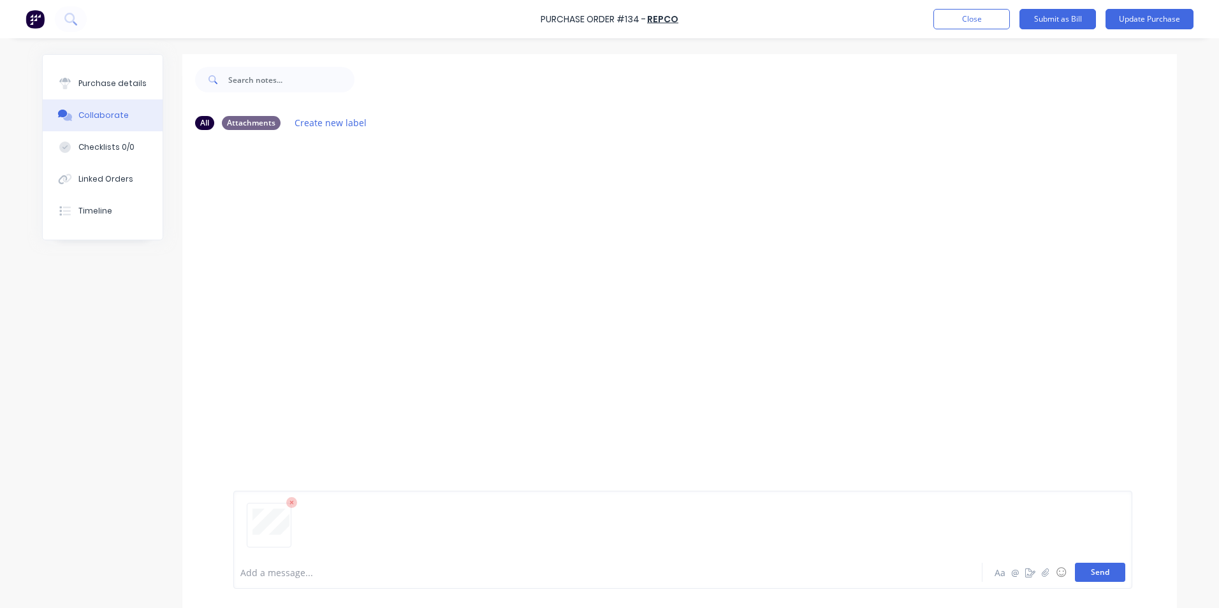
click at [1101, 571] on button "Send" at bounding box center [1100, 572] width 50 height 19
click at [114, 82] on div "Purchase details" at bounding box center [112, 83] width 68 height 11
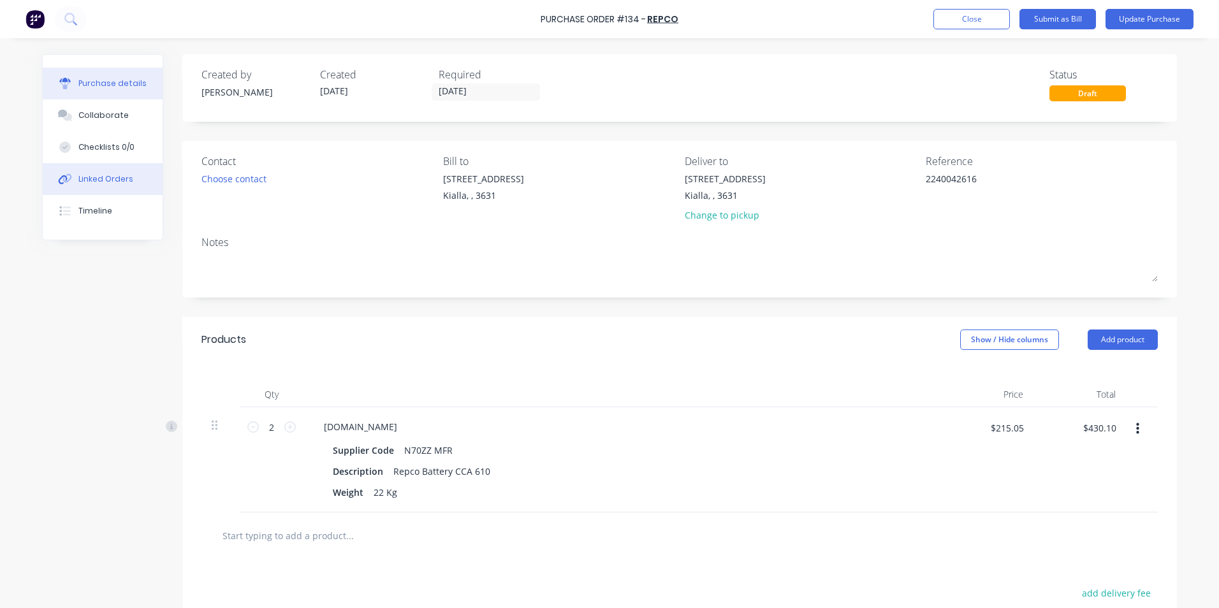
click at [99, 180] on div "Linked Orders" at bounding box center [105, 178] width 55 height 11
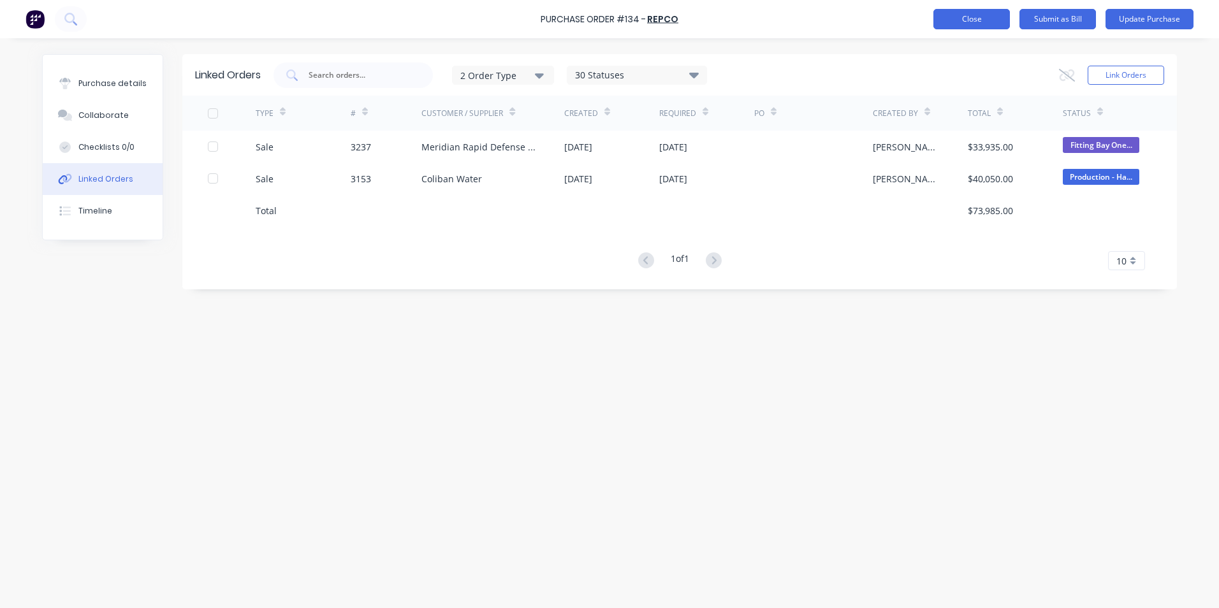
click at [981, 22] on button "Close" at bounding box center [971, 19] width 76 height 20
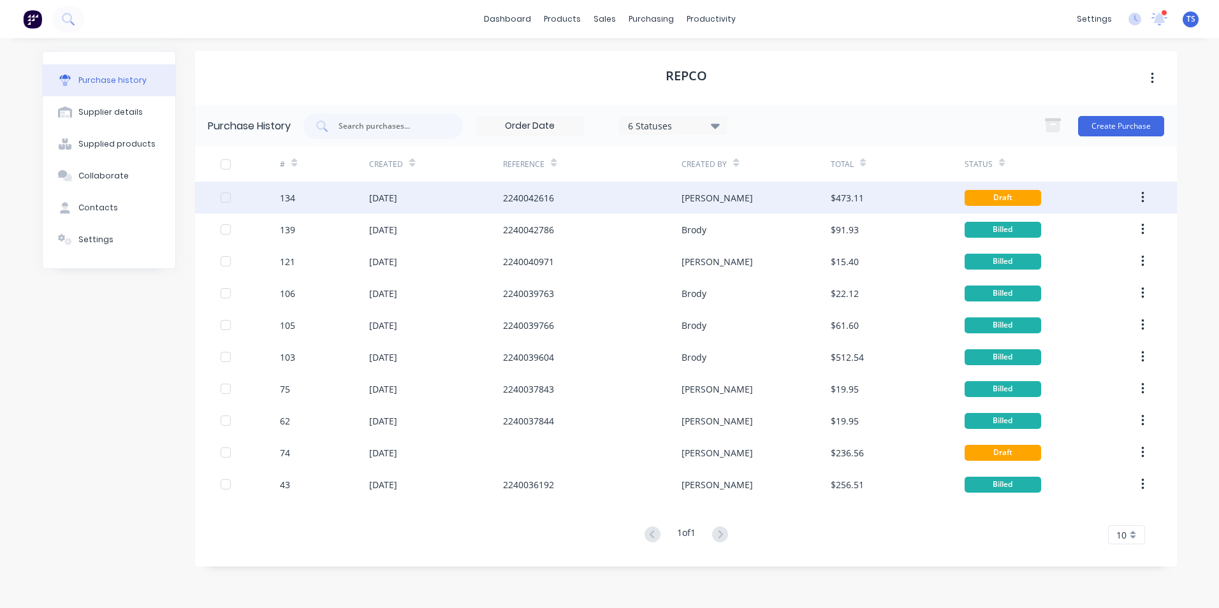
click at [512, 200] on div "2240042616" at bounding box center [528, 197] width 51 height 13
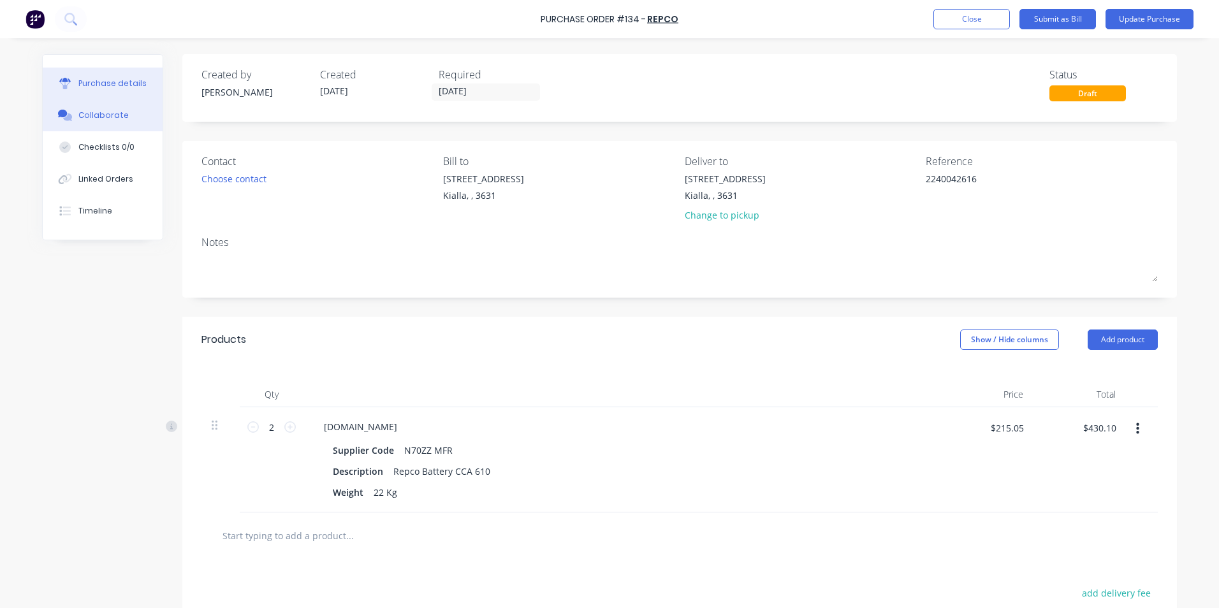
click at [92, 111] on div "Collaborate" at bounding box center [103, 115] width 50 height 11
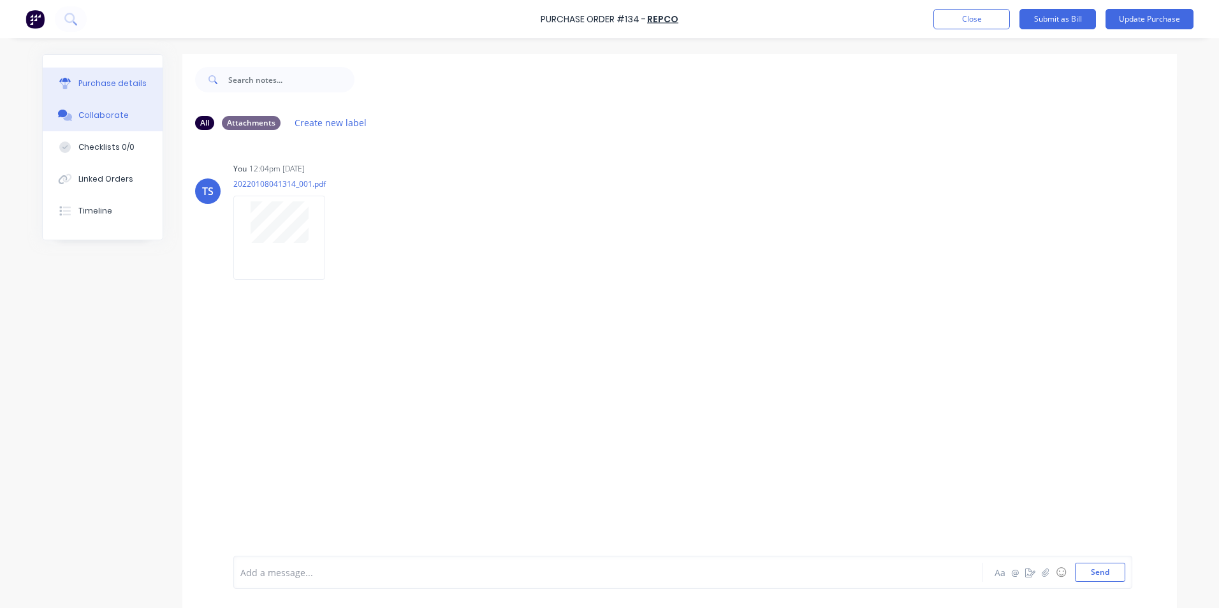
click at [109, 83] on div "Purchase details" at bounding box center [112, 83] width 68 height 11
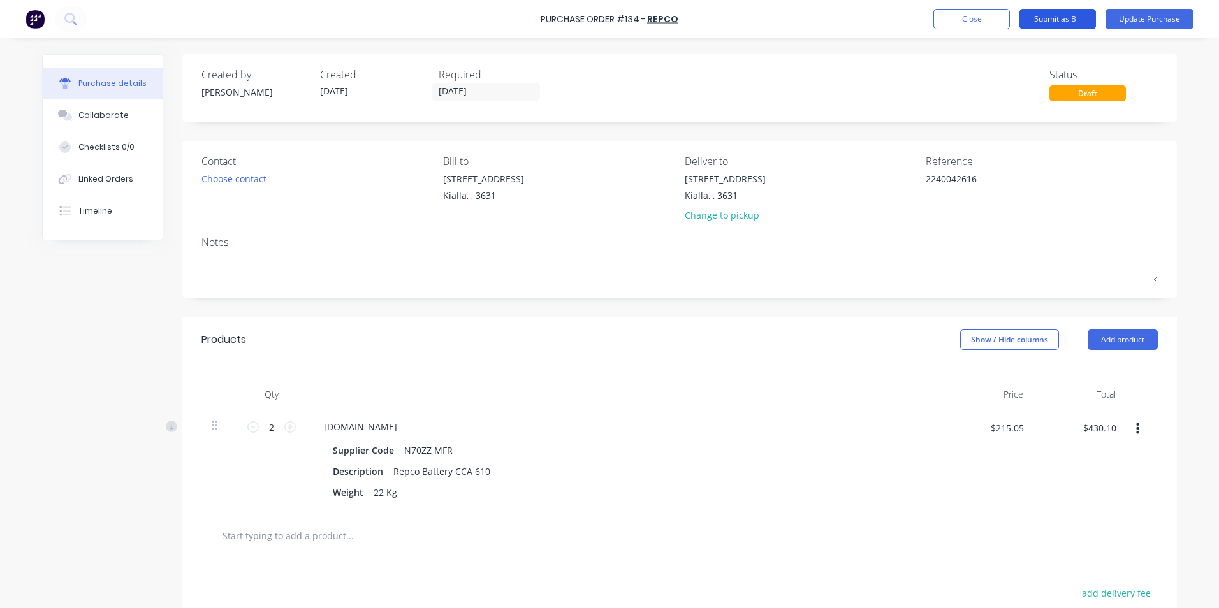
click at [1057, 20] on button "Submit as Bill" at bounding box center [1057, 19] width 76 height 20
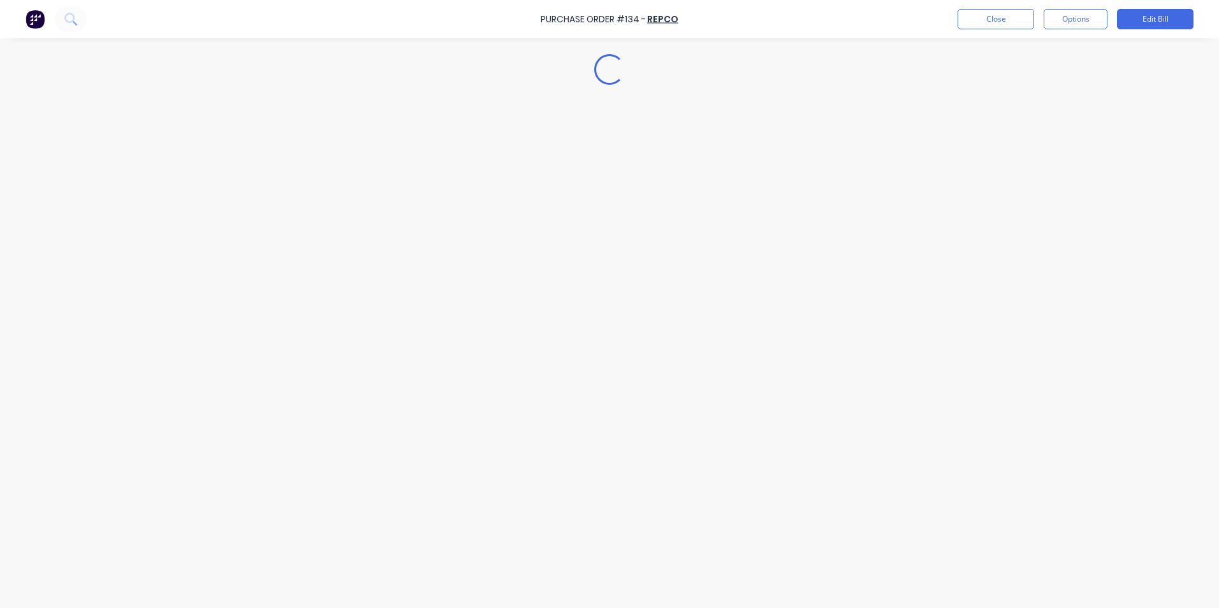
type textarea "x"
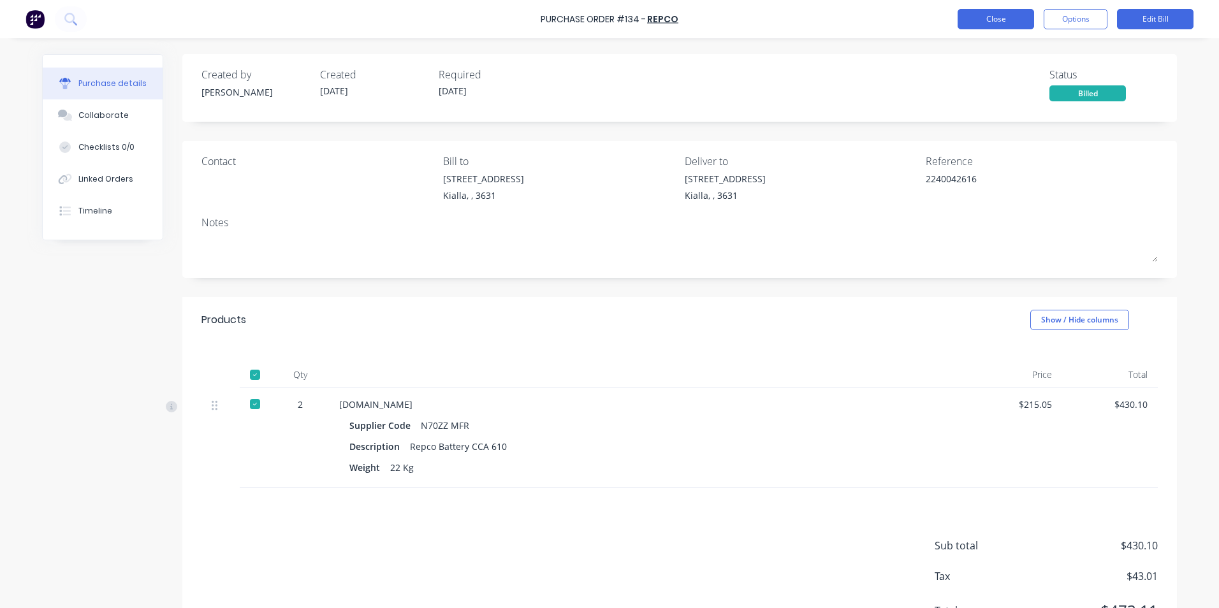
click at [1015, 14] on button "Close" at bounding box center [995, 19] width 76 height 20
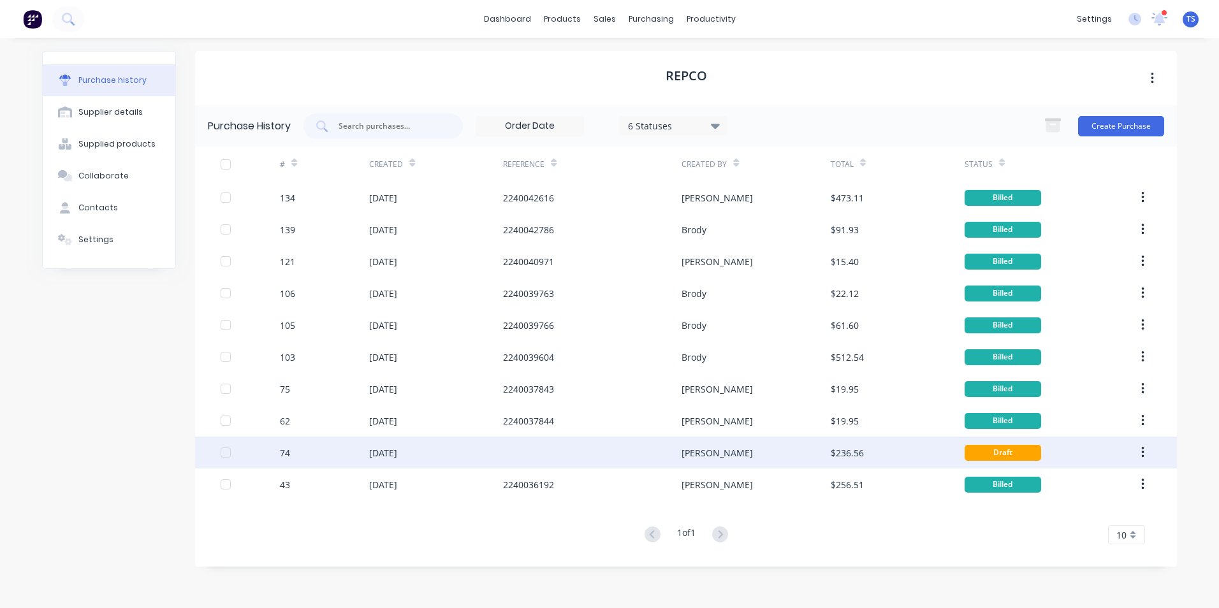
click at [394, 457] on div "[DATE]" at bounding box center [383, 452] width 28 height 13
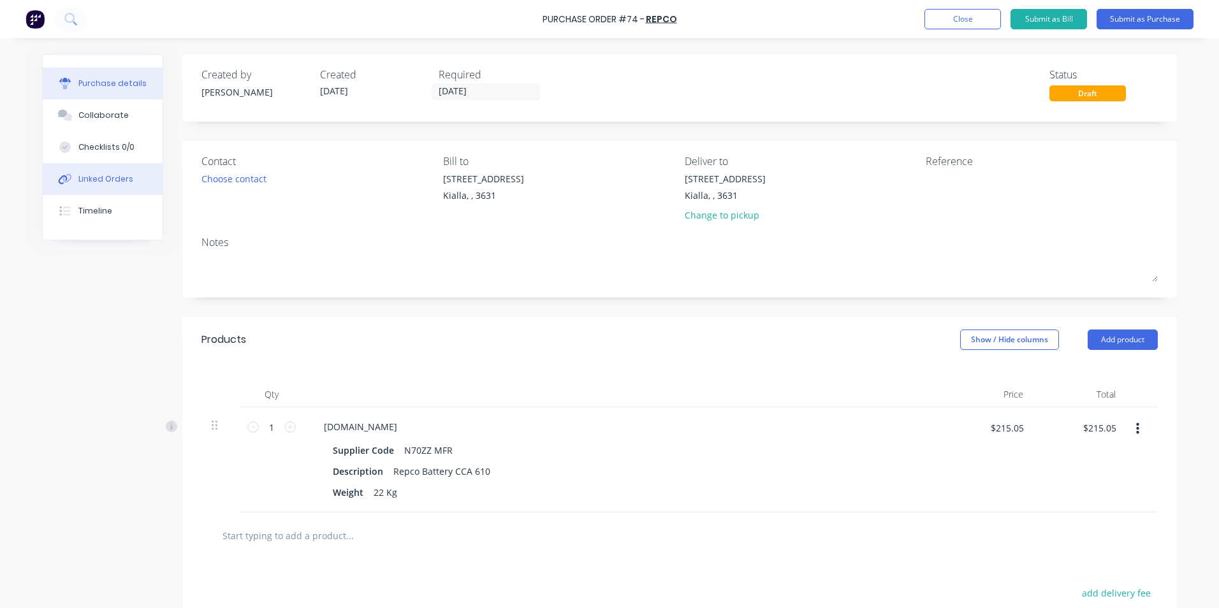
click at [93, 177] on div "Linked Orders" at bounding box center [105, 178] width 55 height 11
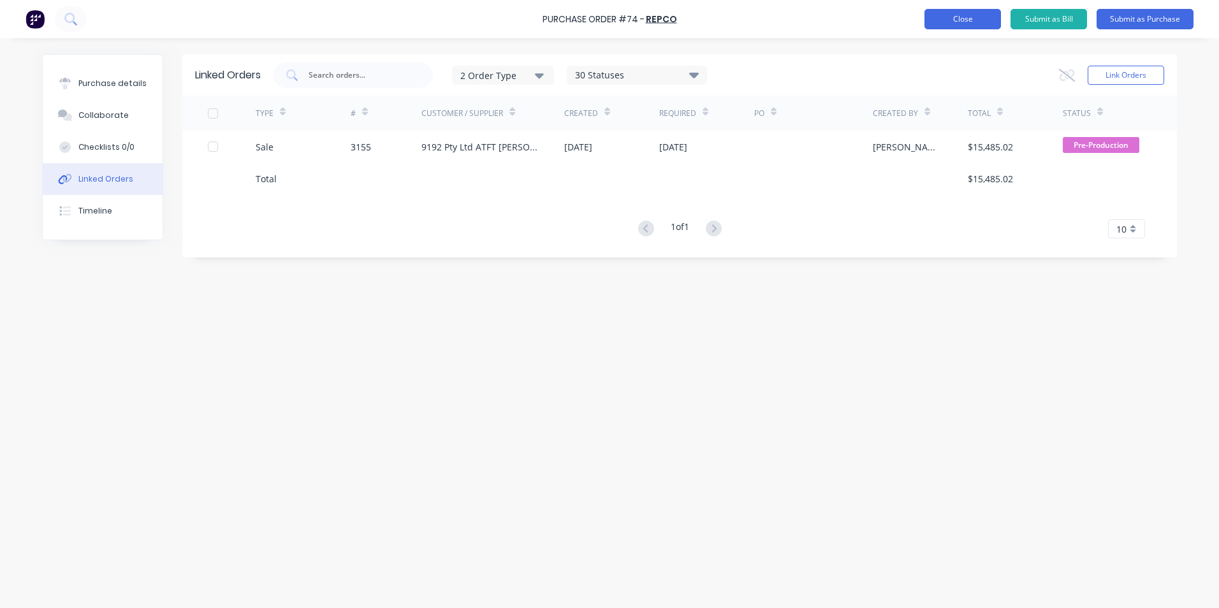
click at [961, 17] on button "Close" at bounding box center [962, 19] width 76 height 20
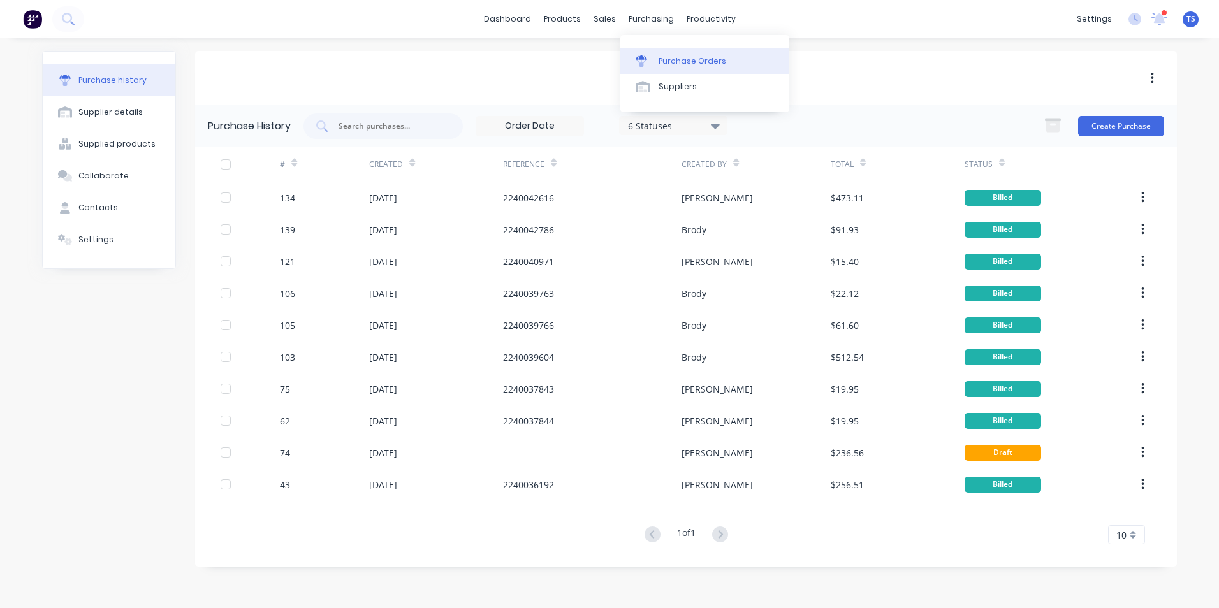
click at [697, 61] on div "Purchase Orders" at bounding box center [692, 60] width 68 height 11
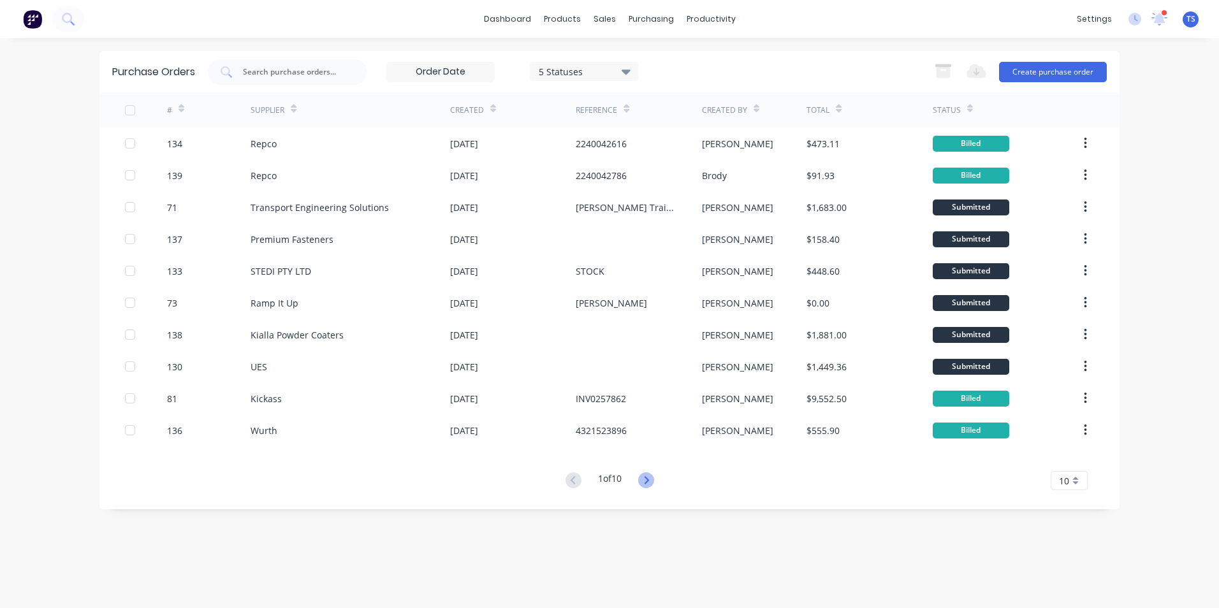
click at [645, 481] on icon at bounding box center [646, 480] width 16 height 16
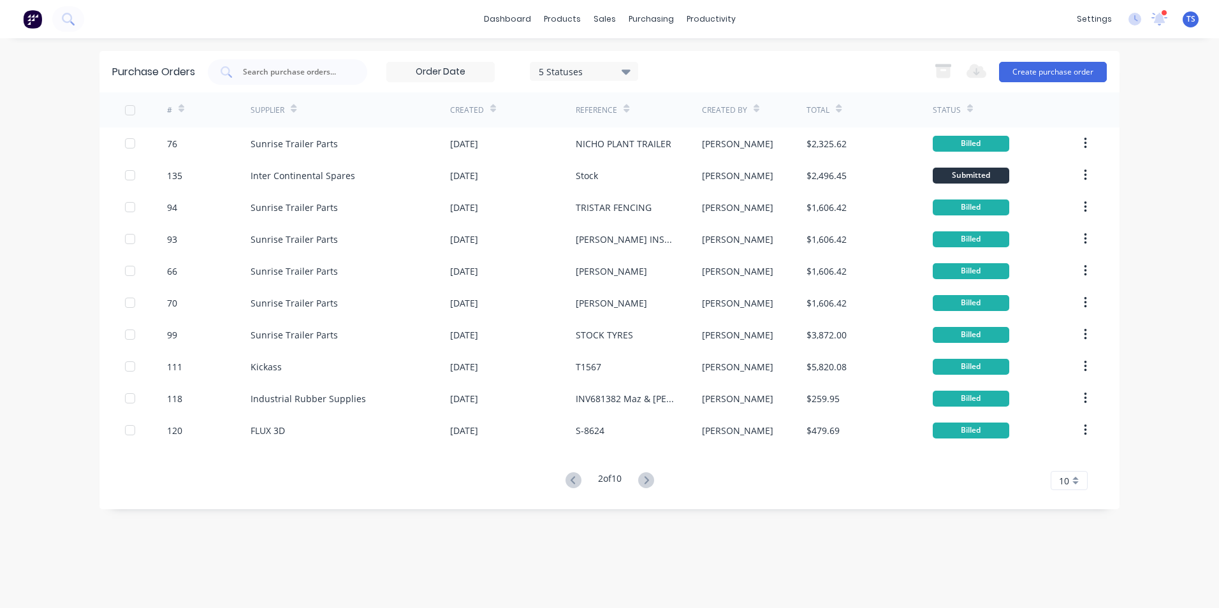
click at [645, 481] on icon at bounding box center [646, 480] width 16 height 16
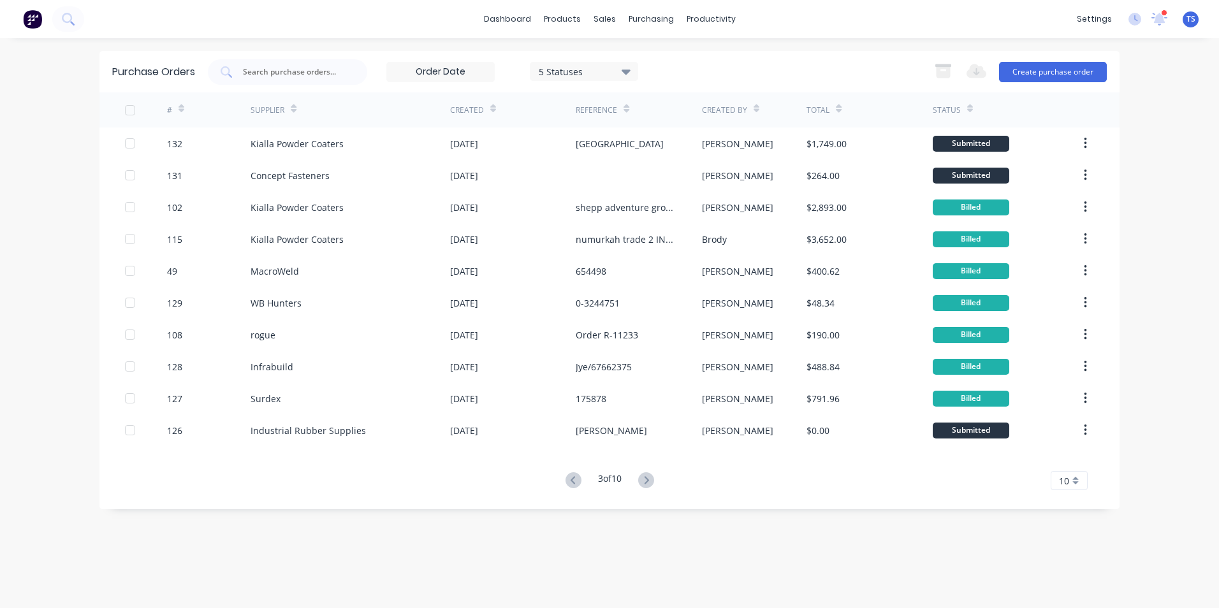
click at [645, 481] on icon at bounding box center [646, 480] width 16 height 16
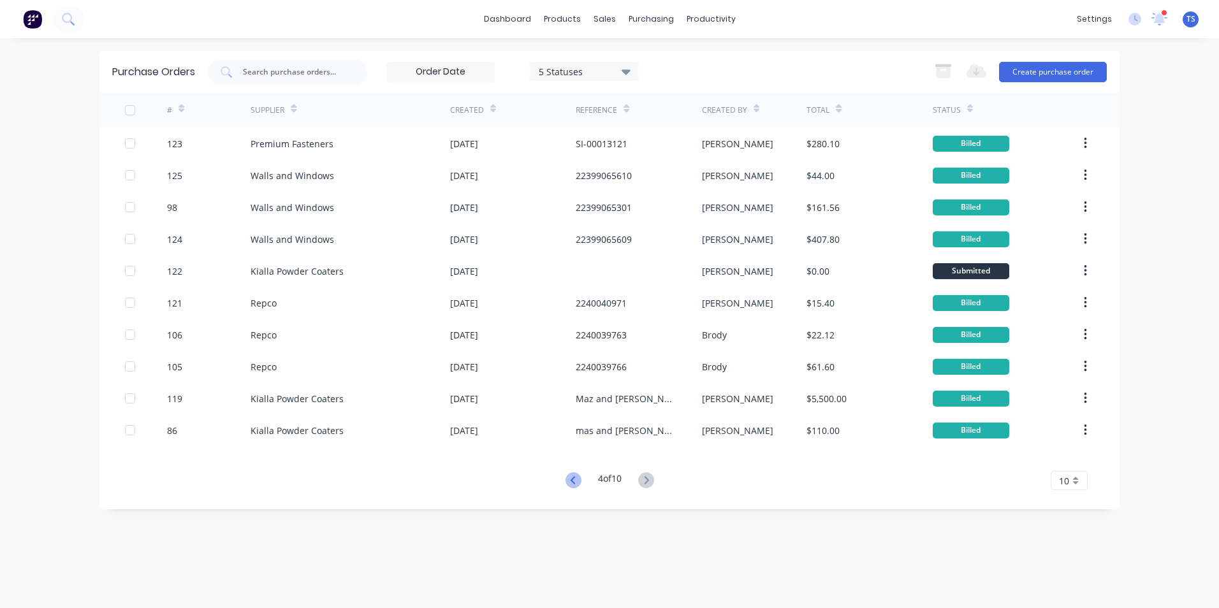
click at [572, 479] on icon at bounding box center [573, 480] width 16 height 16
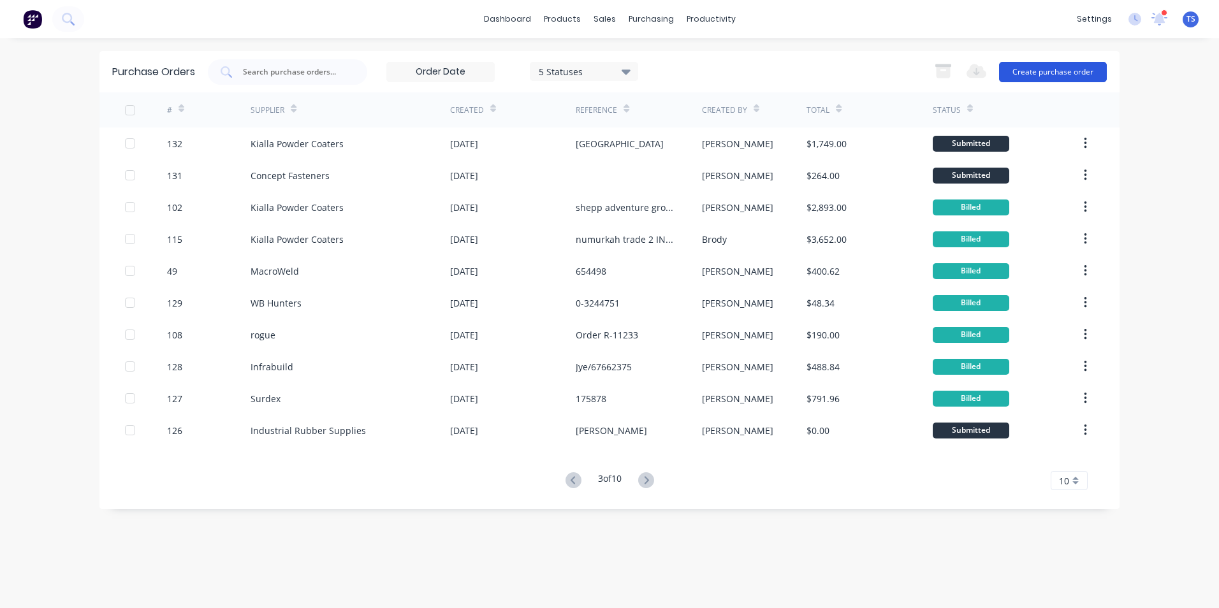
click at [1074, 68] on button "Create purchase order" at bounding box center [1053, 72] width 108 height 20
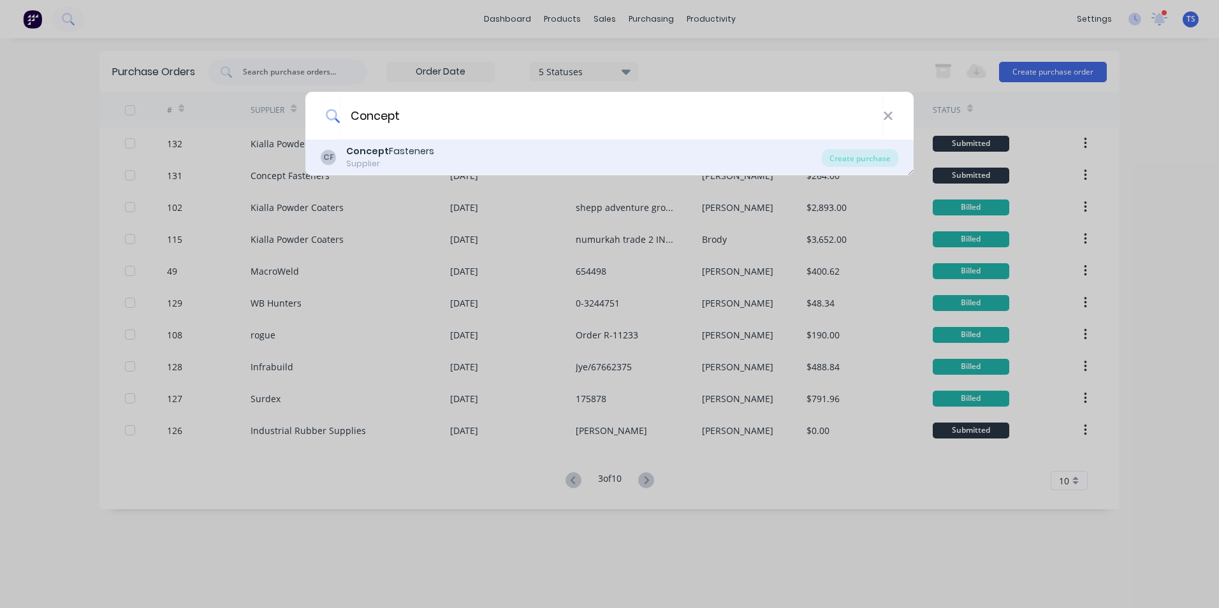
type input "Concept"
click at [376, 165] on div "Supplier" at bounding box center [390, 163] width 88 height 11
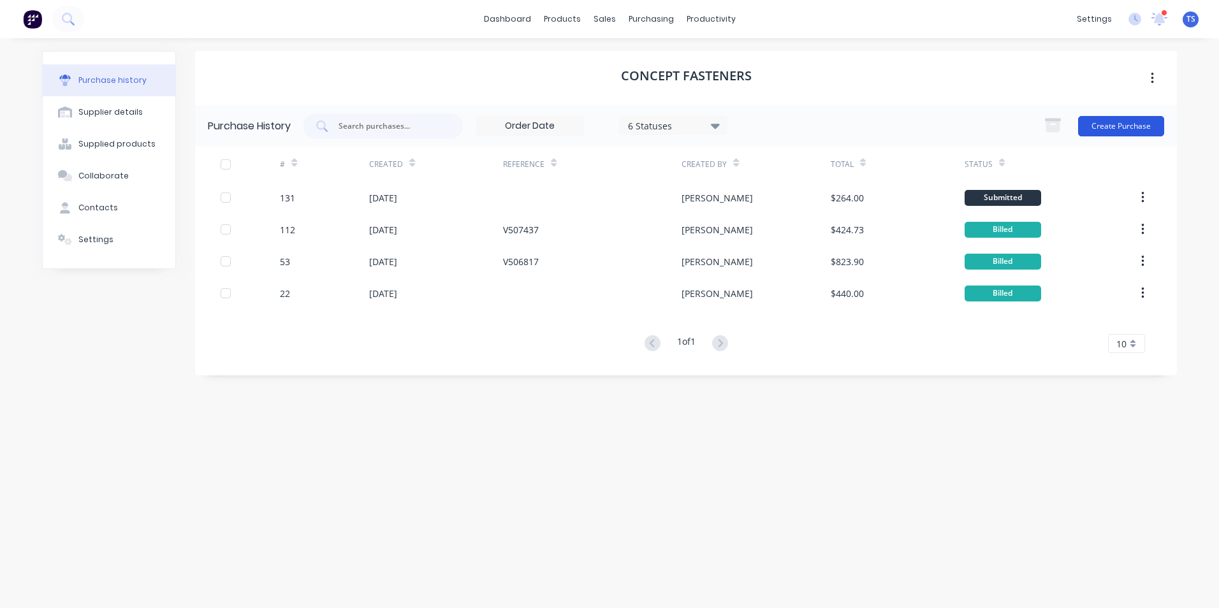
click at [1120, 124] on button "Create Purchase" at bounding box center [1121, 126] width 86 height 20
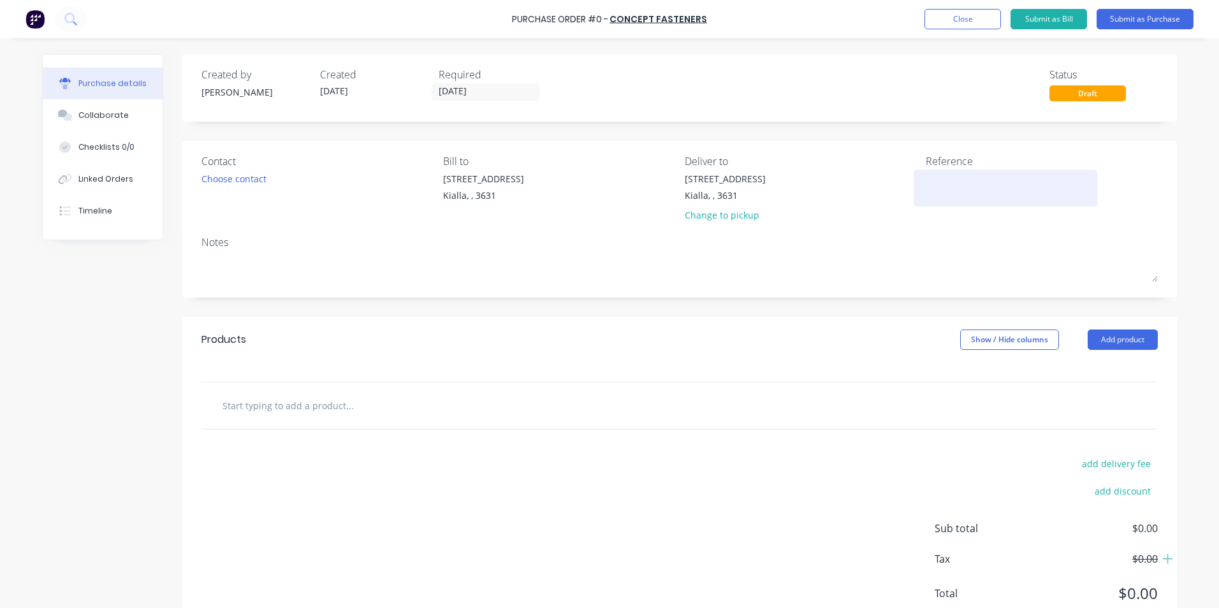
click at [925, 181] on textarea at bounding box center [1004, 186] width 159 height 29
type textarea "[PERSON_NAME]"
type textarea "x"
type textarea "Brody"
type textarea "x"
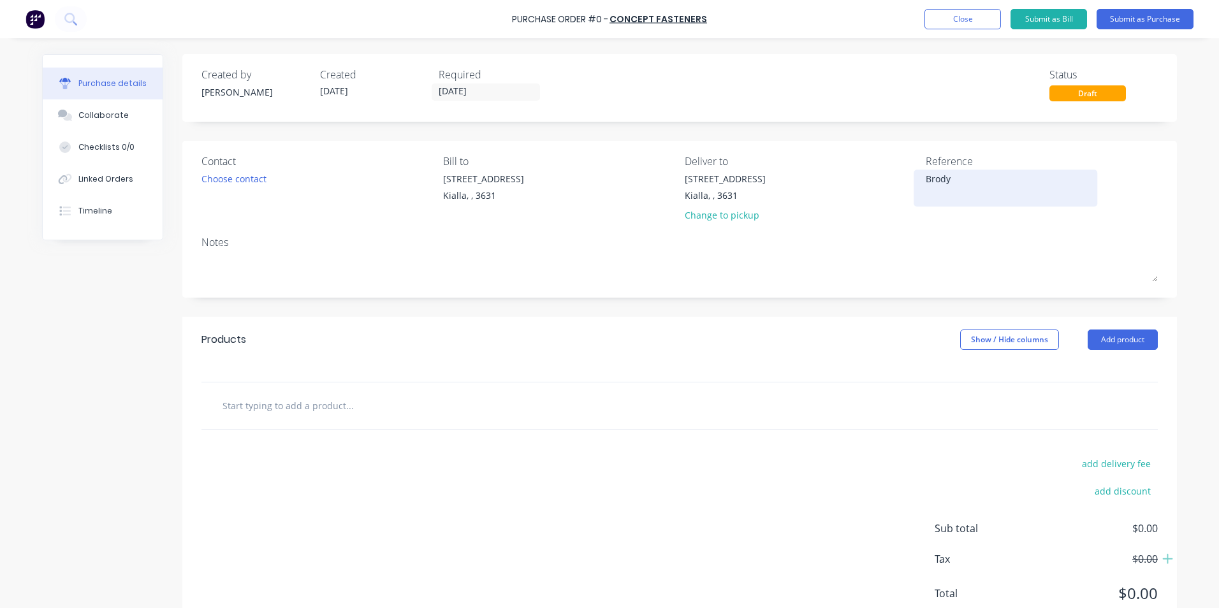
type textarea "Brody/"
type textarea "x"
type textarea "Brody/S"
type textarea "x"
type textarea "Brody/St"
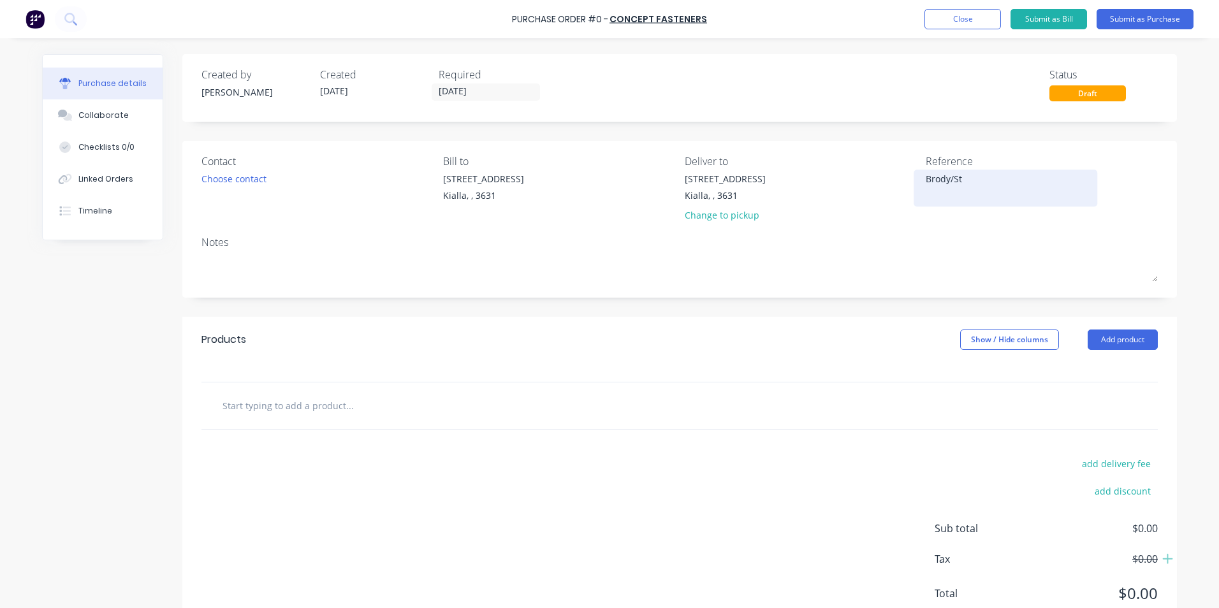
type textarea "x"
type textarea "Brody/Sto"
type textarea "x"
type textarea "Brody/Stoc"
type textarea "x"
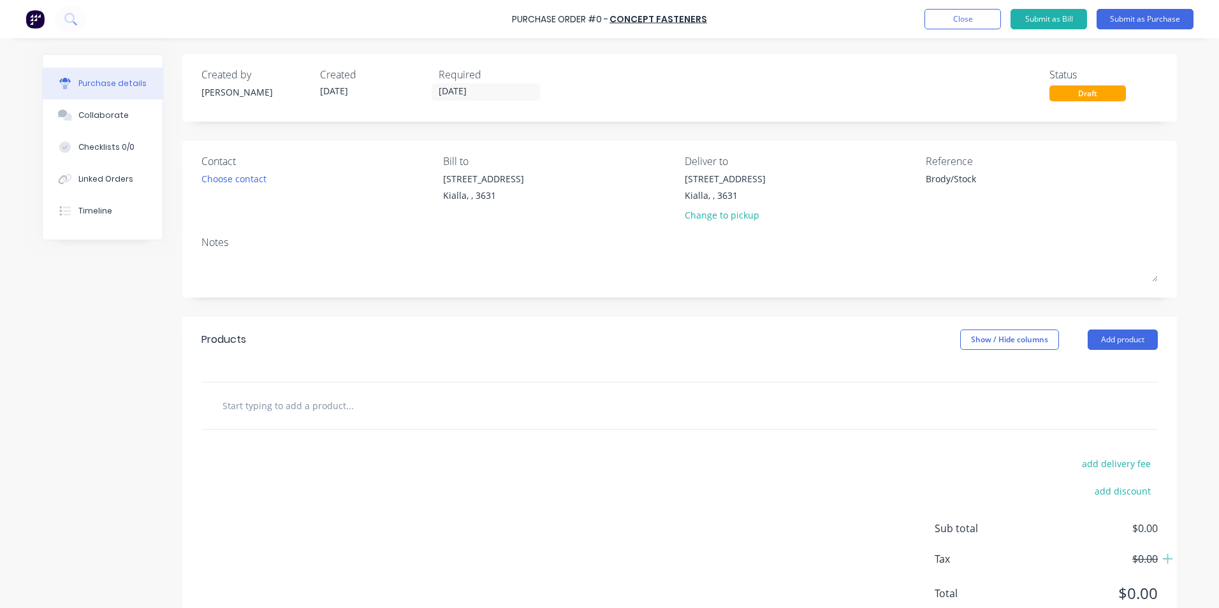
type textarea "Brody/Stock"
type textarea "x"
type textarea "Brody/Stock"
click at [278, 402] on input "text" at bounding box center [349, 405] width 255 height 25
type textarea "x"
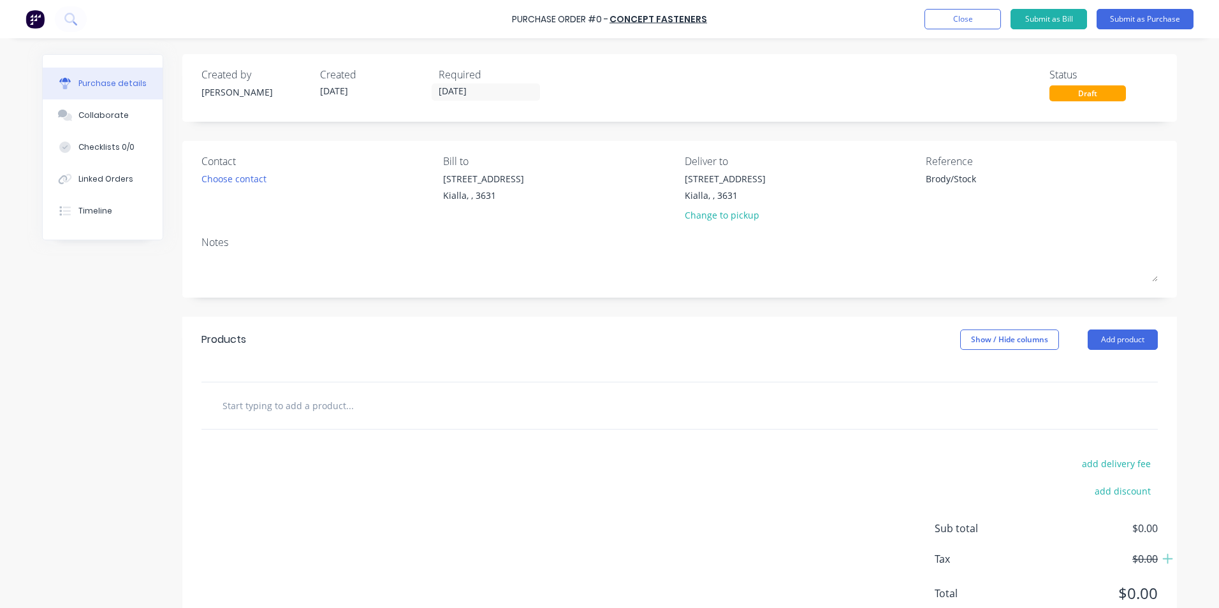
type input "S"
type textarea "x"
type input "Su"
type textarea "x"
type input "Sut"
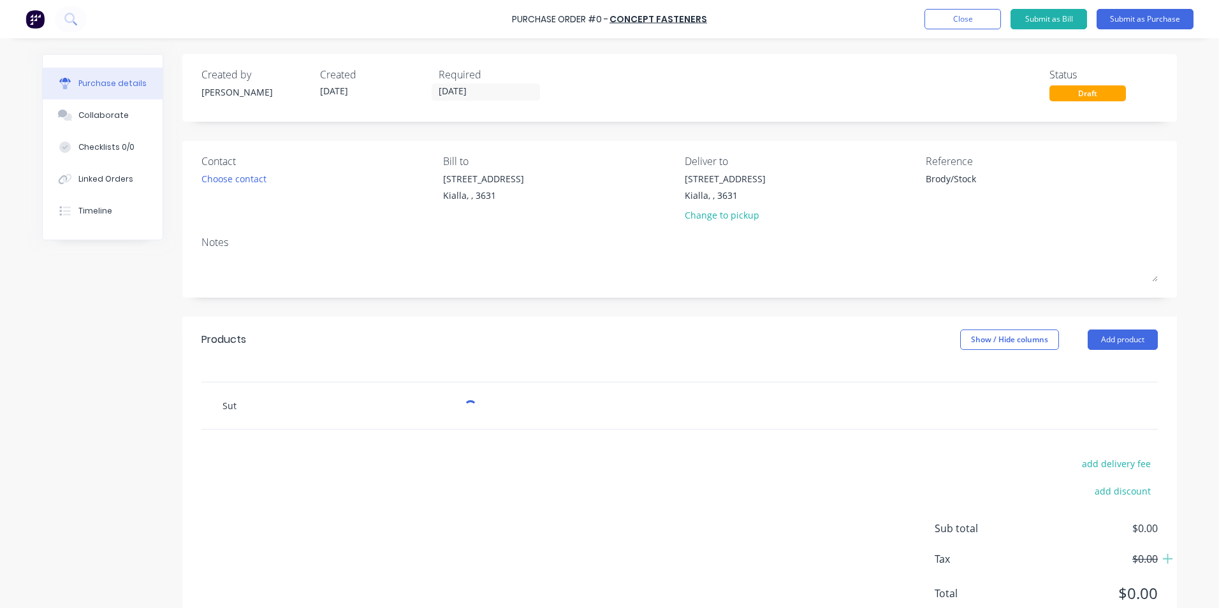
type textarea "x"
type input "[PERSON_NAME]"
type textarea "x"
type input "Sutto"
type textarea "x"
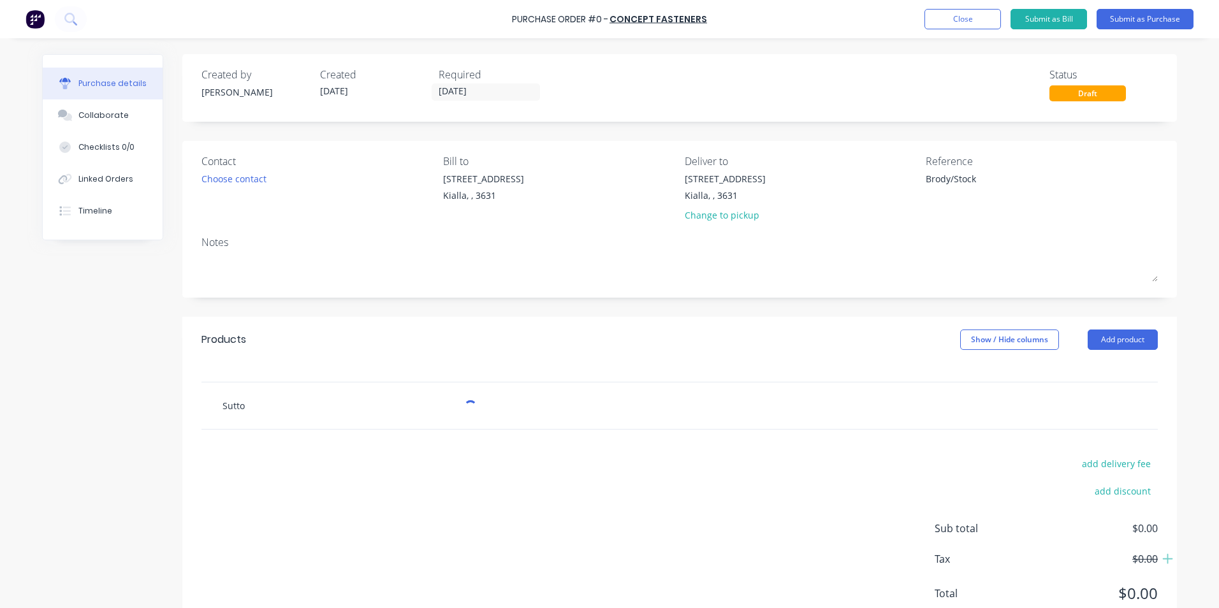
type input "[PERSON_NAME]"
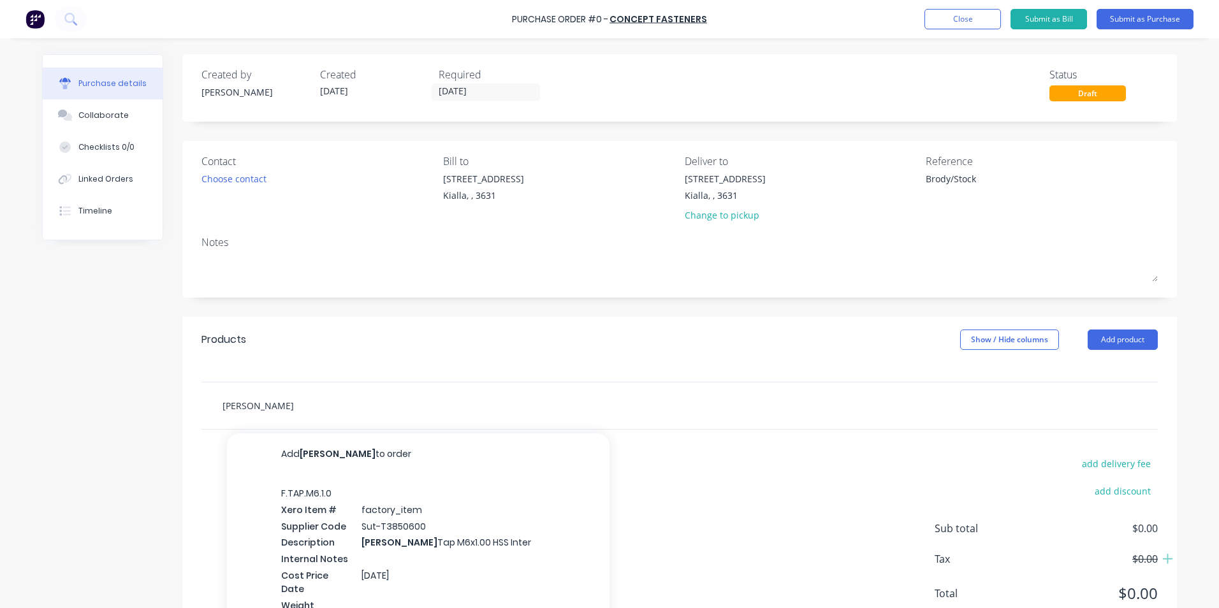
type textarea "x"
type input "[PERSON_NAME]"
type textarea "x"
type input "[PERSON_NAME] T"
type textarea "x"
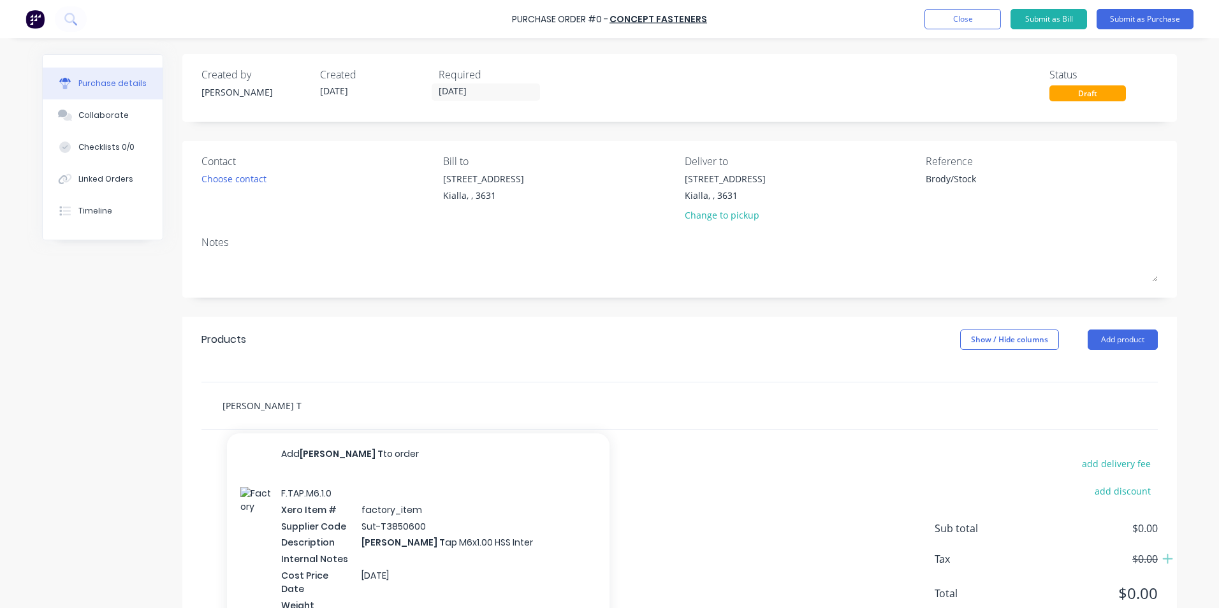
type input "[PERSON_NAME]"
type textarea "x"
type input "[PERSON_NAME] Tap"
type textarea "x"
type input "[PERSON_NAME] Tap"
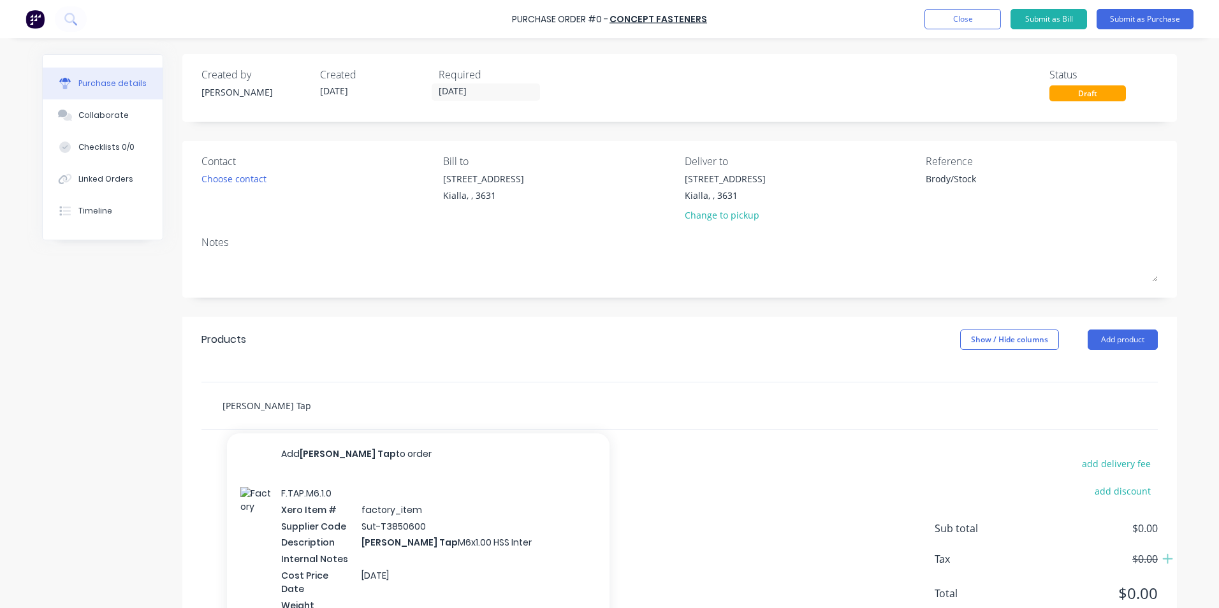
type textarea "x"
type input "[PERSON_NAME] Tap M"
type textarea "x"
type input "[PERSON_NAME] Tap M1"
type textarea "x"
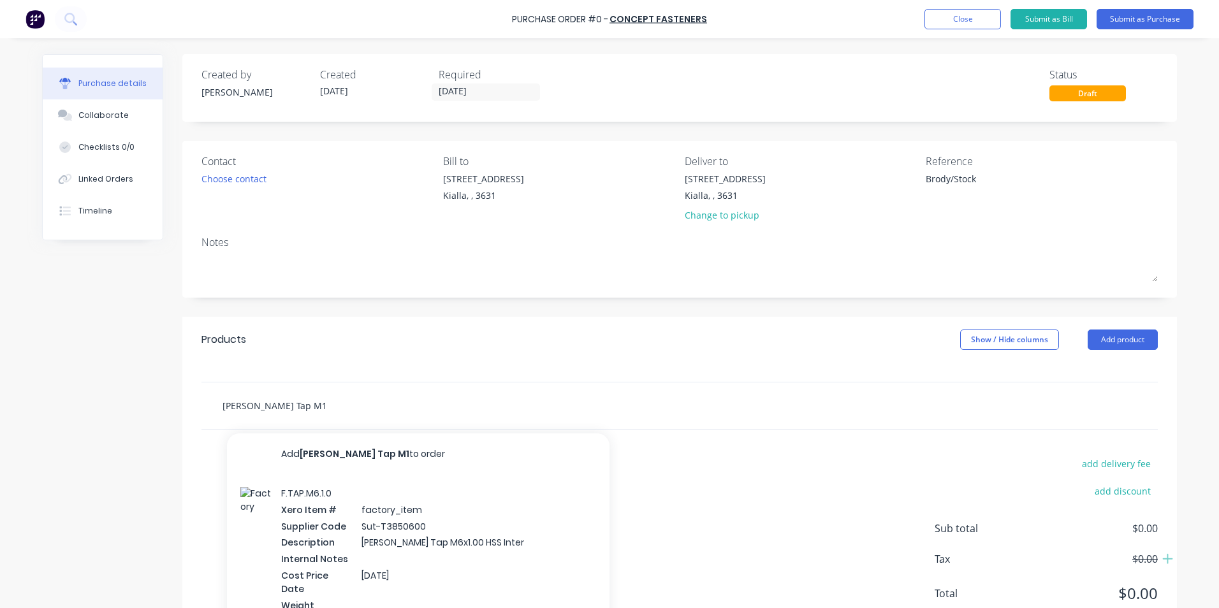
type input "[PERSON_NAME] Tap M10"
type textarea "x"
type input "[PERSON_NAME] Tap M10x"
type textarea "x"
type input "[PERSON_NAME] Tap M10x1"
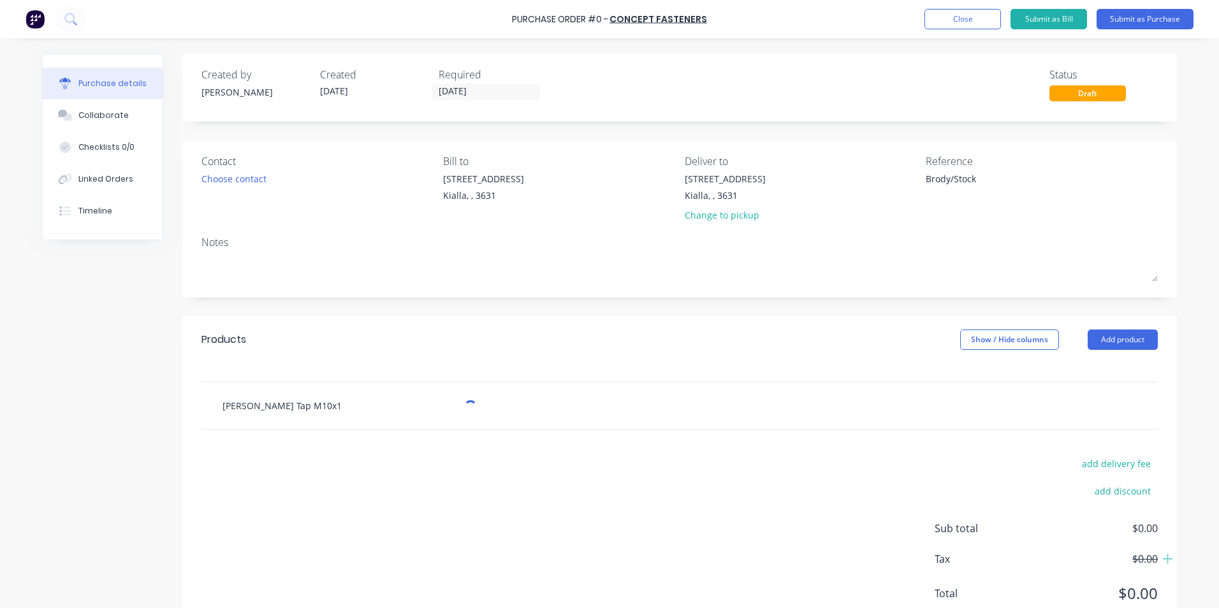
type textarea "x"
type input "[PERSON_NAME] Tap M10x1."
type textarea "x"
type input "[PERSON_NAME] Tap M10x1.5"
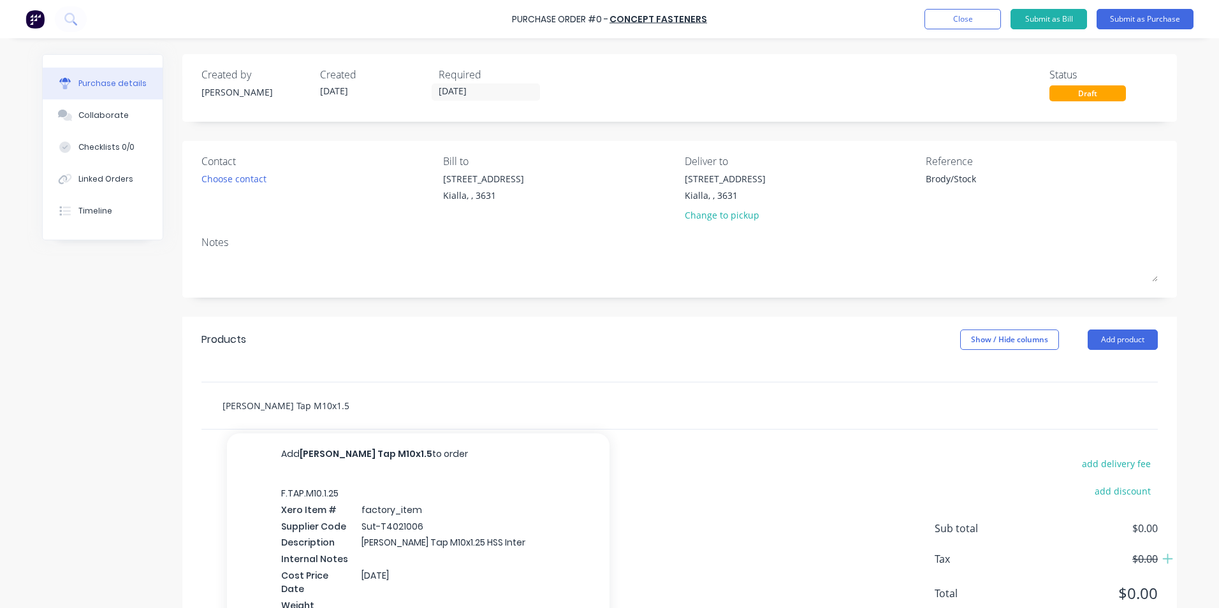
type textarea "x"
type input "[PERSON_NAME] Tap M10x1.50"
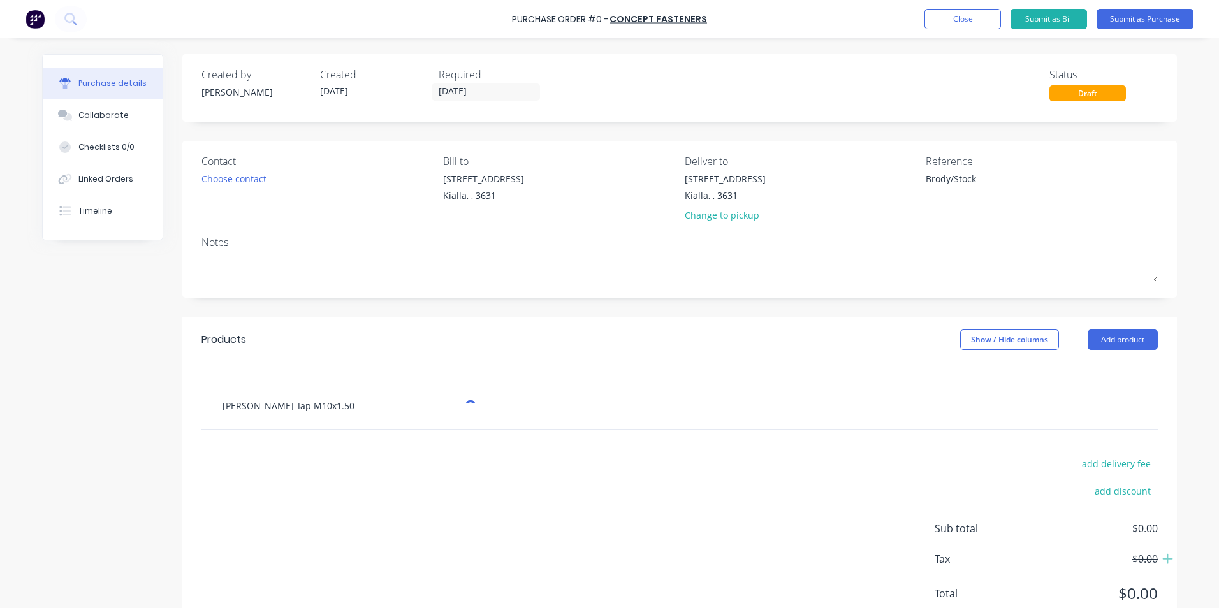
type textarea "x"
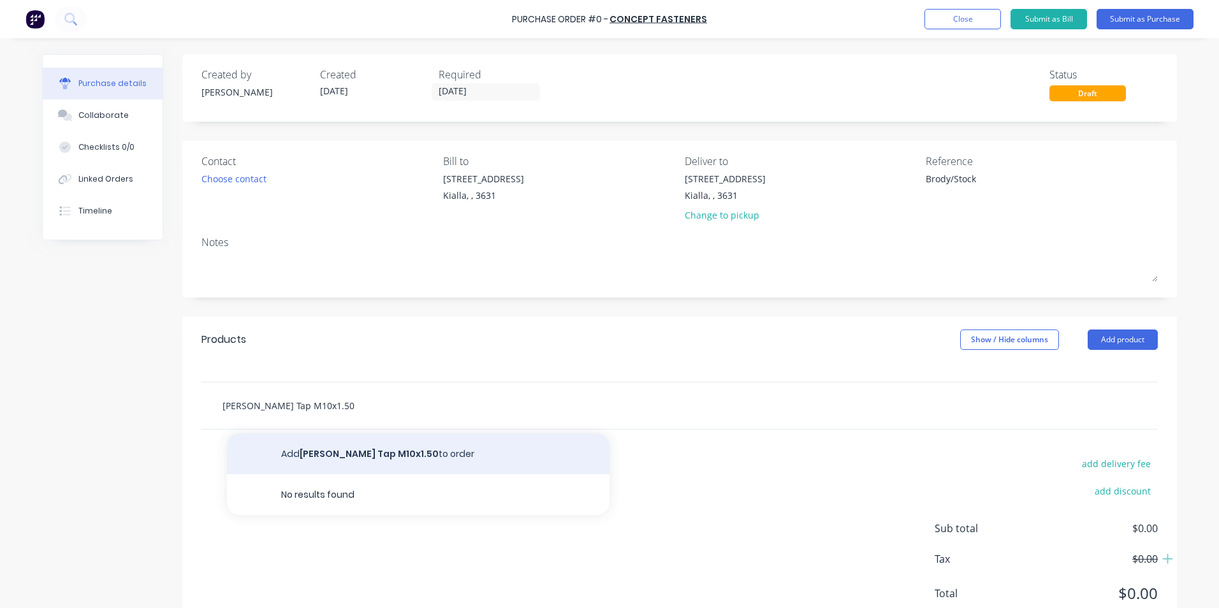
type input "[PERSON_NAME] Tap M10x1.50"
click at [368, 450] on button "Add [PERSON_NAME] Tap M10x1.50 to order" at bounding box center [418, 453] width 382 height 41
type textarea "x"
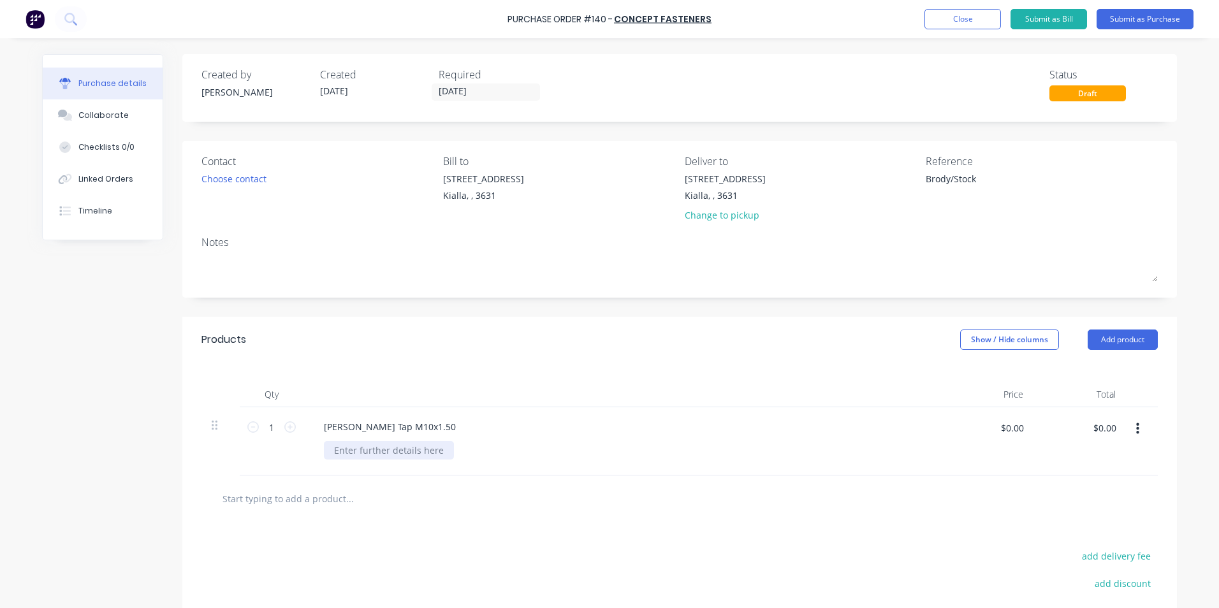
click at [331, 451] on div at bounding box center [389, 450] width 130 height 18
type textarea "x"
click at [1021, 430] on input "$0.00" at bounding box center [1011, 427] width 38 height 20
type input "101.25"
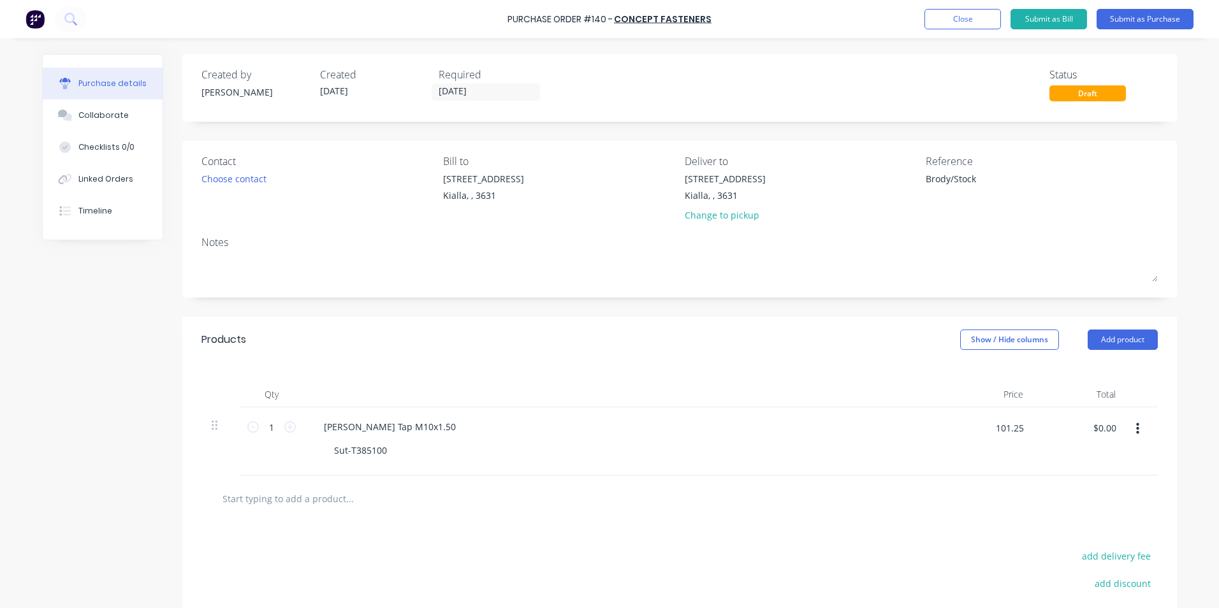
type textarea "x"
type input "$101.25"
click at [1108, 445] on div "$101.25 $101.25" at bounding box center [1099, 432] width 48 height 30
click at [1139, 18] on button "Submit as Purchase" at bounding box center [1144, 19] width 97 height 20
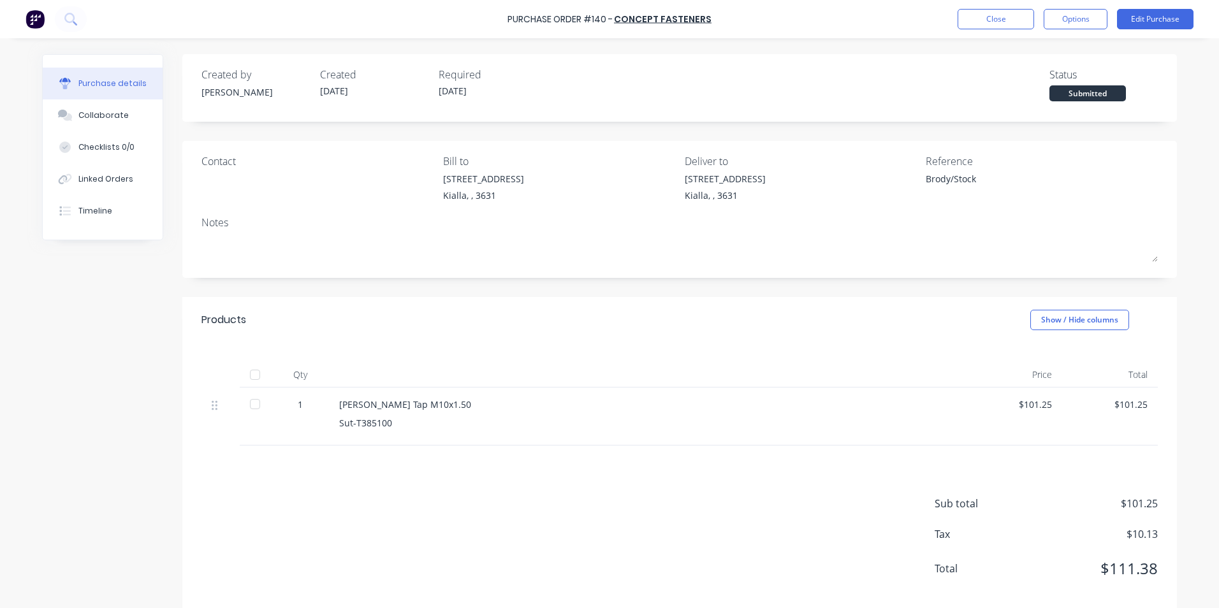
click at [251, 403] on div at bounding box center [254, 403] width 25 height 25
type textarea "x"
click at [1006, 20] on button "Close" at bounding box center [995, 19] width 76 height 20
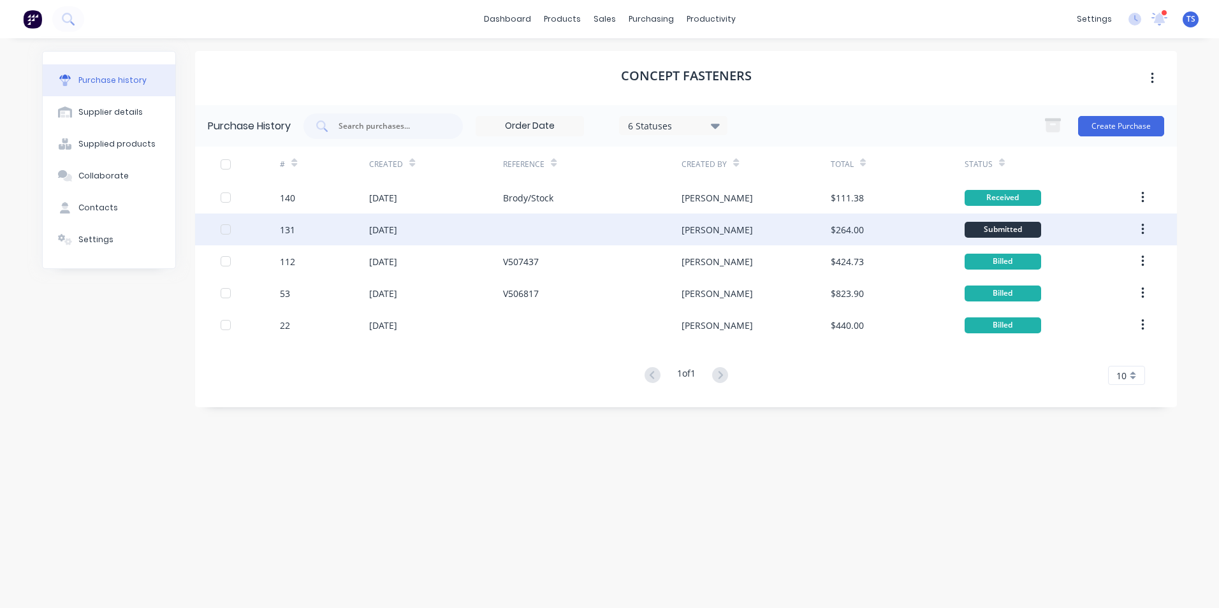
click at [998, 228] on div "Submitted" at bounding box center [1002, 230] width 76 height 16
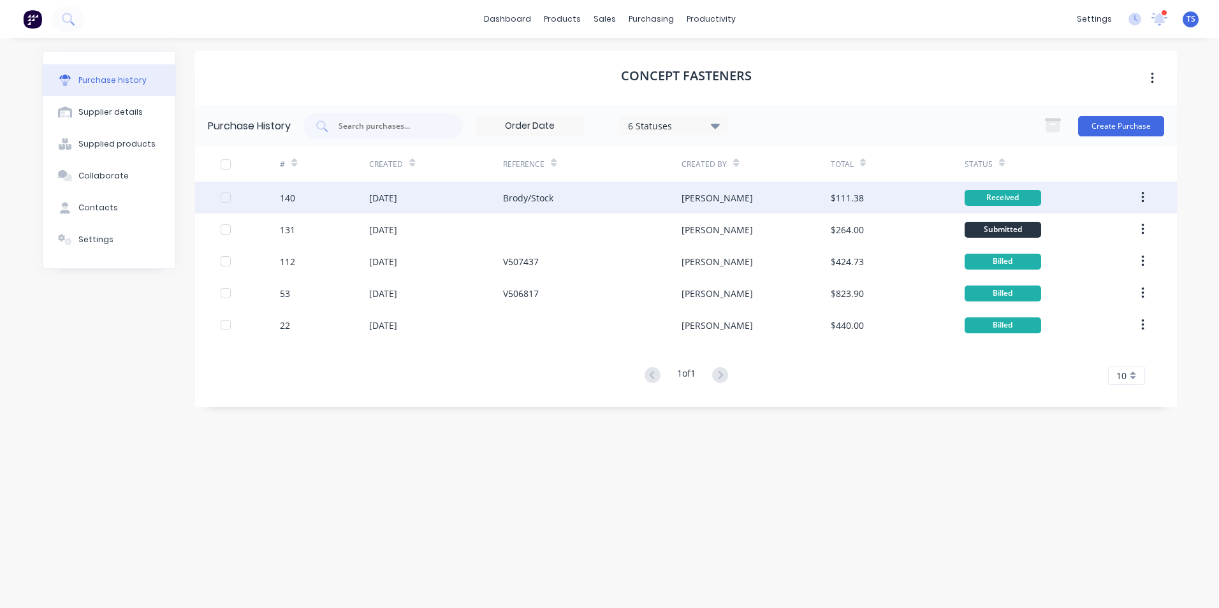
click at [1147, 199] on button "button" at bounding box center [1142, 197] width 30 height 23
click at [1067, 231] on div "Archive" at bounding box center [1097, 231] width 98 height 18
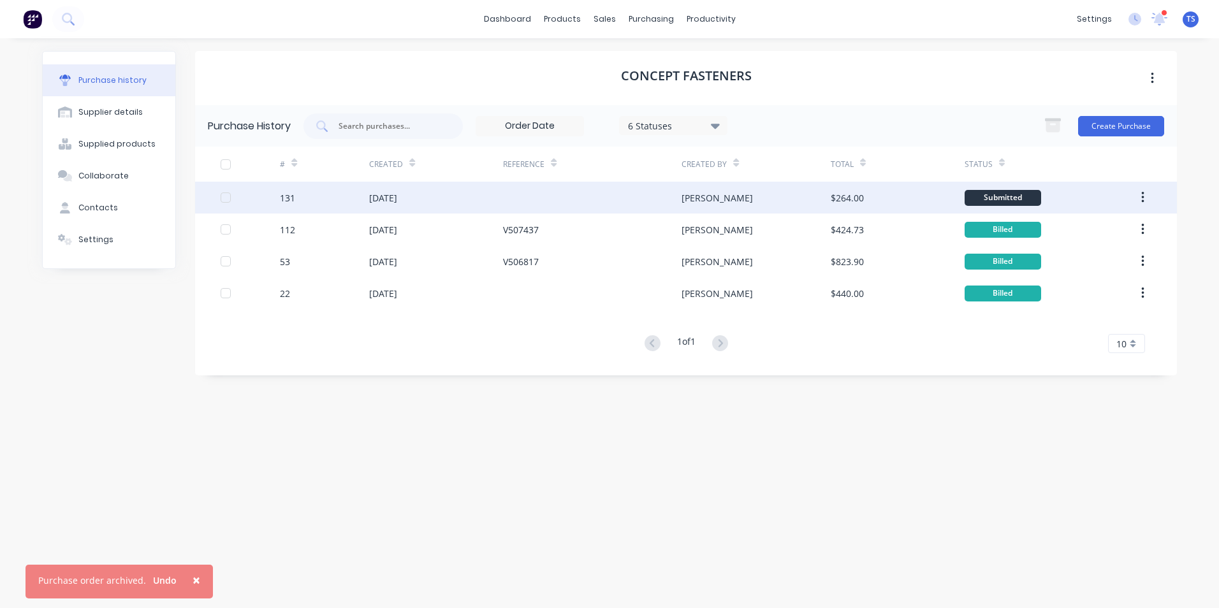
drag, startPoint x: 191, startPoint y: 577, endPoint x: 207, endPoint y: 577, distance: 16.6
click at [192, 577] on span "×" at bounding box center [196, 580] width 8 height 18
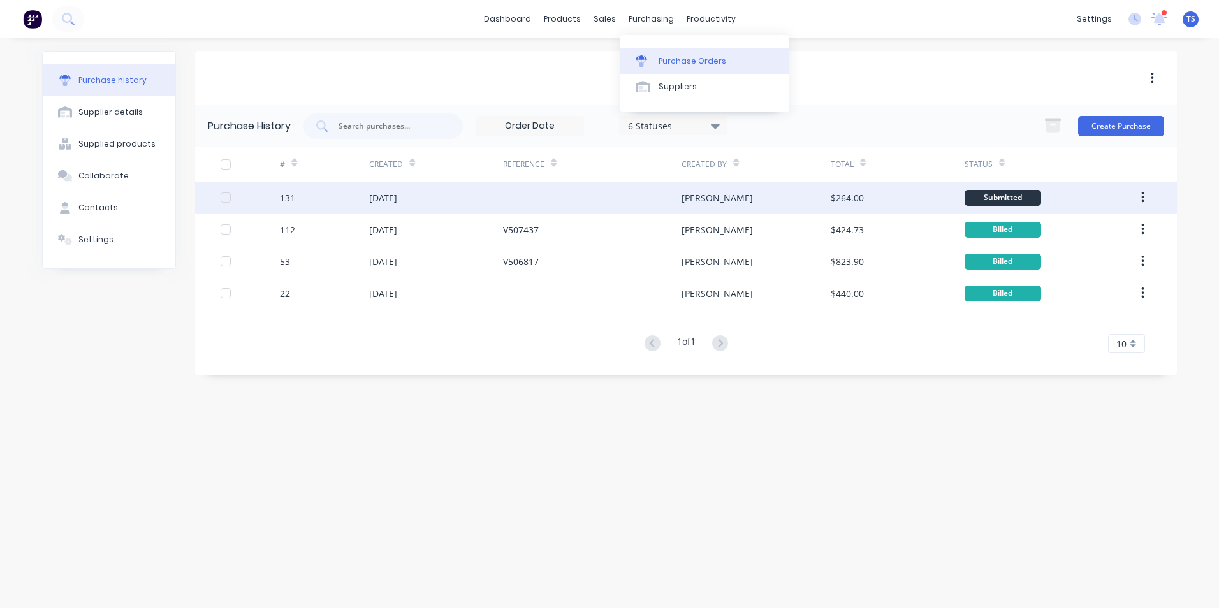
click at [669, 64] on div "Purchase Orders" at bounding box center [692, 60] width 68 height 11
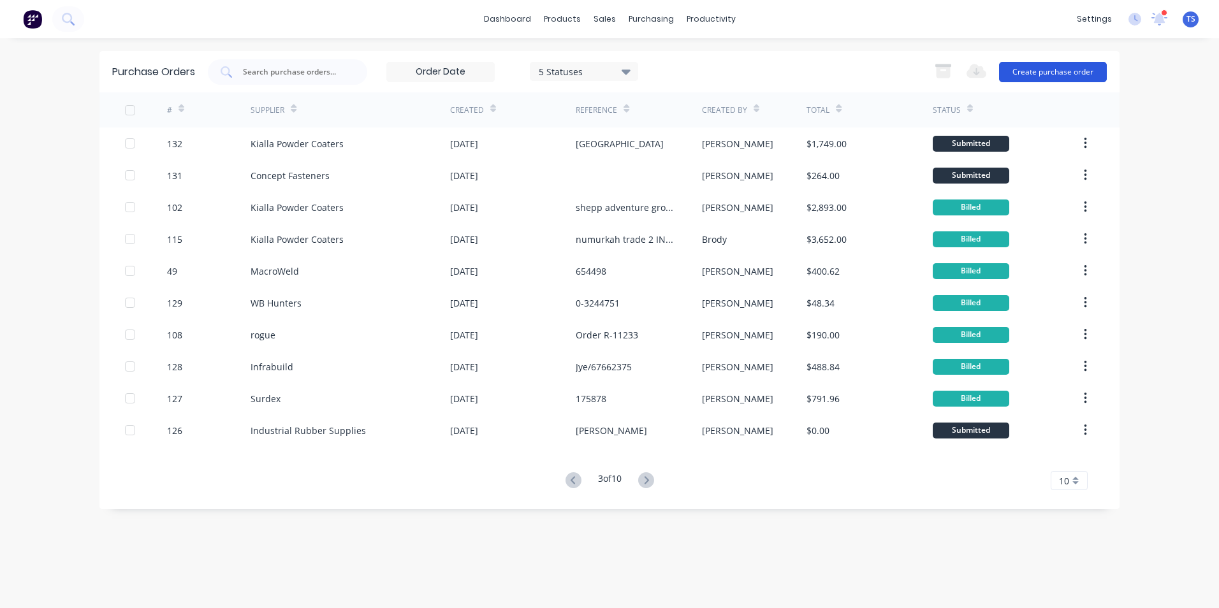
click at [1067, 70] on button "Create purchase order" at bounding box center [1053, 72] width 108 height 20
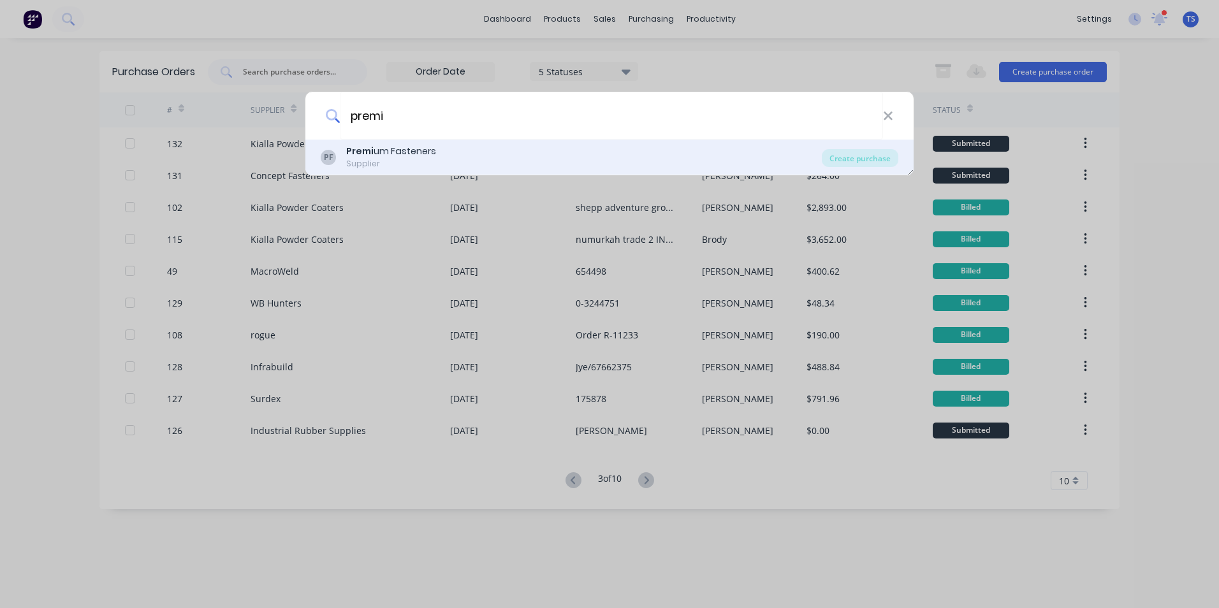
type input "premi"
click at [414, 160] on div "Supplier" at bounding box center [391, 163] width 90 height 11
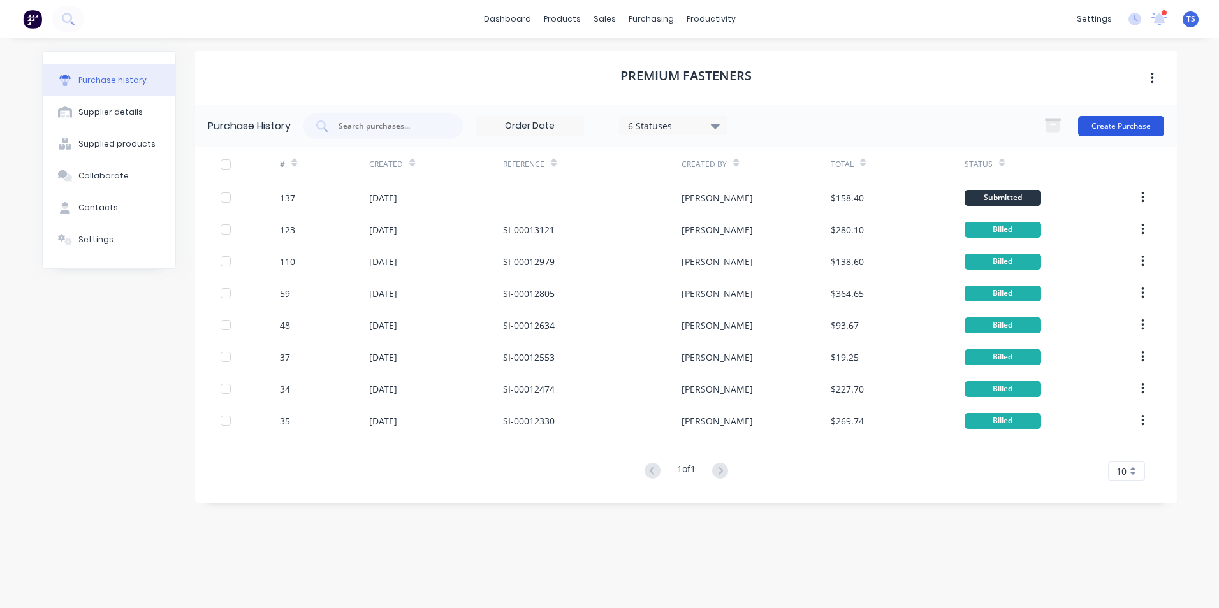
click at [1108, 126] on button "Create Purchase" at bounding box center [1121, 126] width 86 height 20
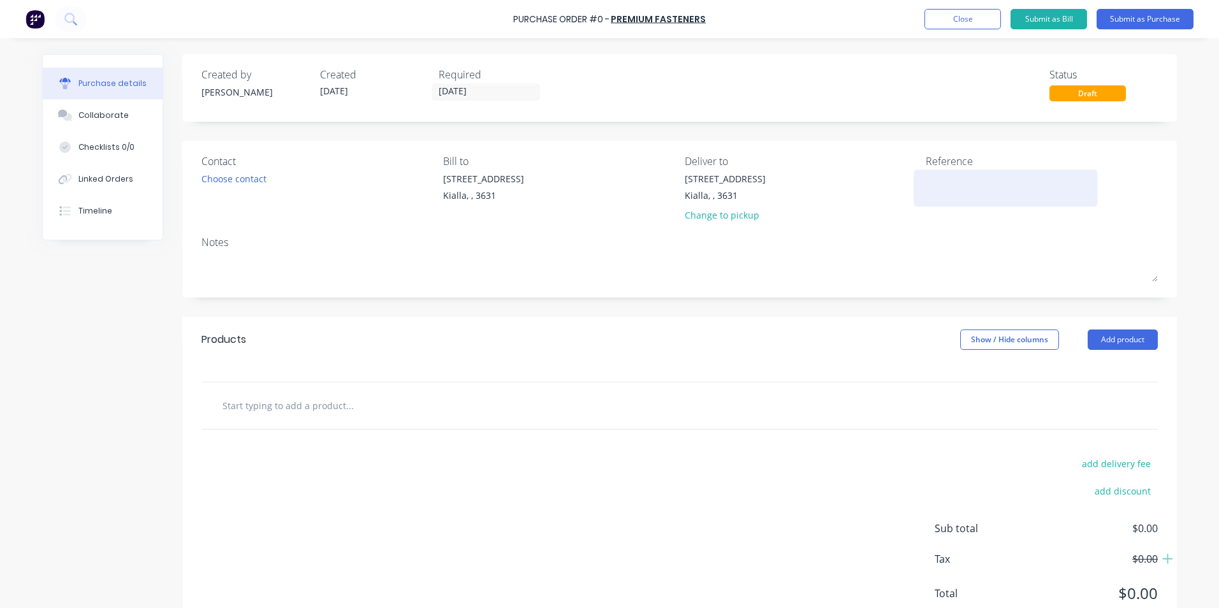
click at [925, 182] on textarea at bounding box center [1004, 186] width 159 height 29
type textarea "Brody/Sto"
type textarea "x"
type textarea "Brody/Stoc"
type textarea "x"
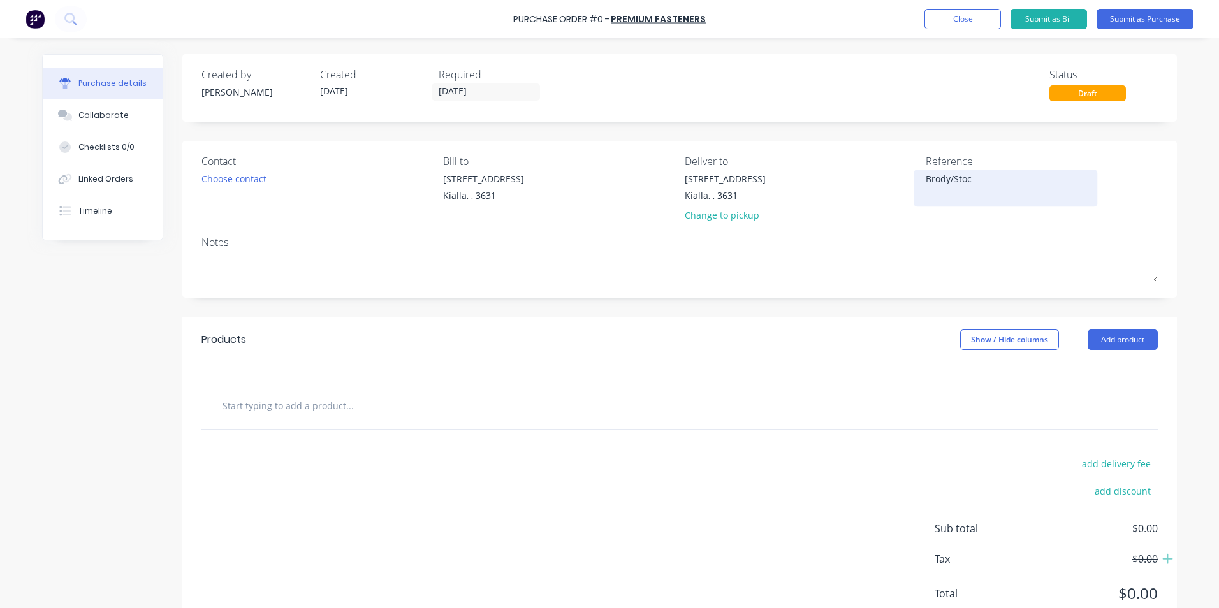
type textarea "Brody/Sto"
type textarea "x"
type textarea "Brody/St"
type textarea "x"
type textarea "Brody/S"
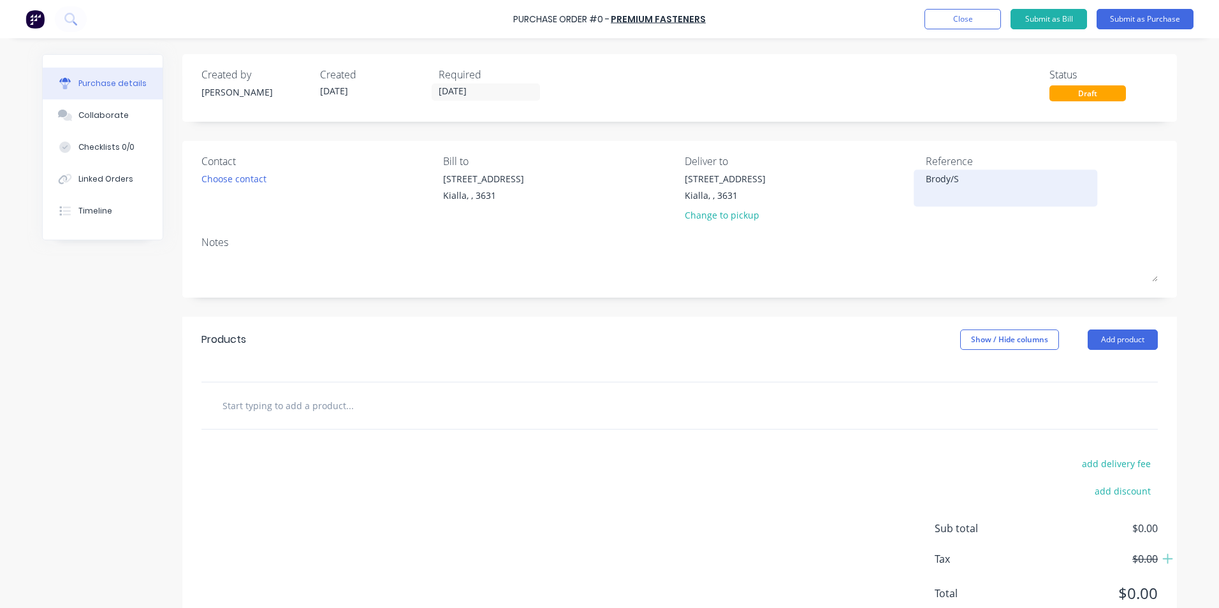
type textarea "x"
type textarea "Brody/"
type textarea "x"
type textarea "Brody"
type textarea "x"
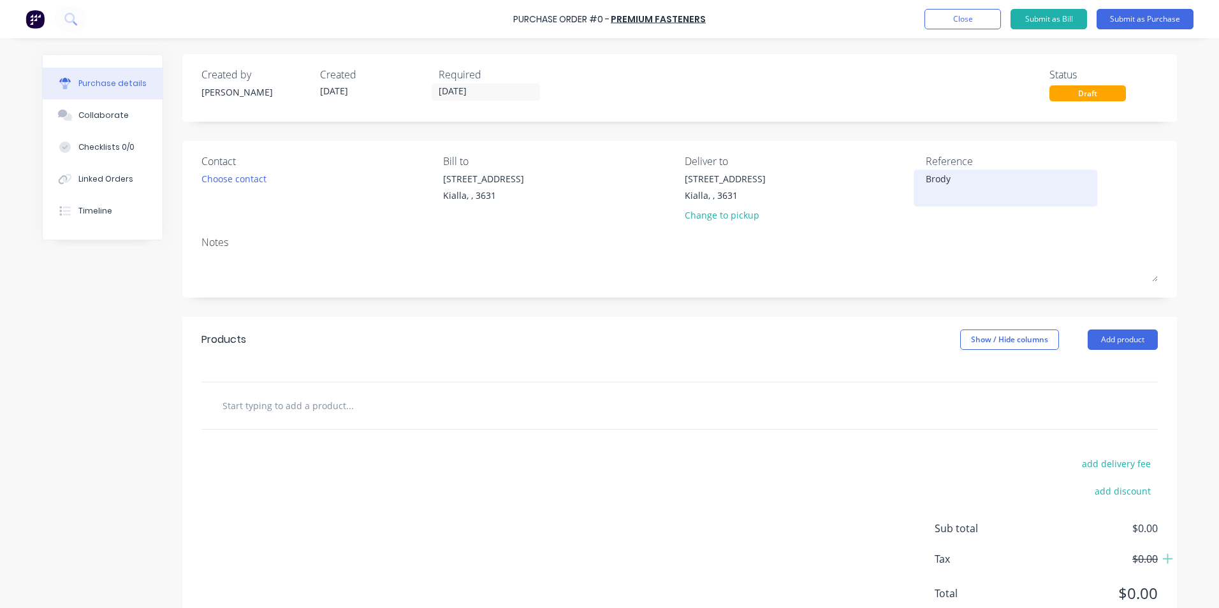
type textarea "[PERSON_NAME]"
type textarea "x"
type textarea "Bro"
type textarea "x"
type textarea "Br"
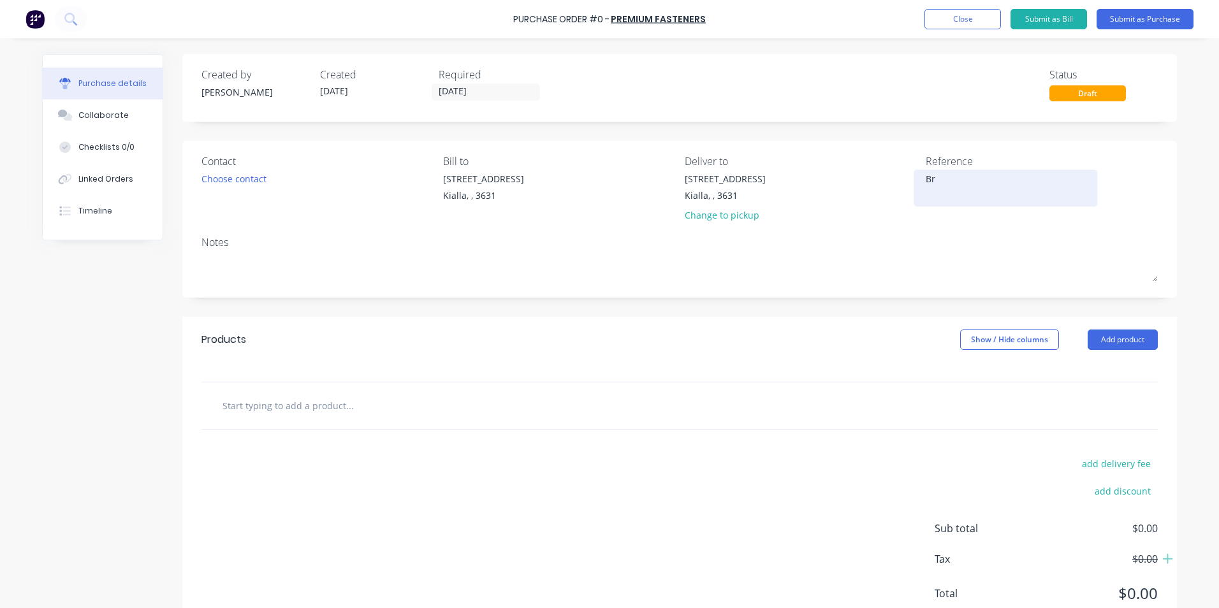
type textarea "x"
type textarea "B"
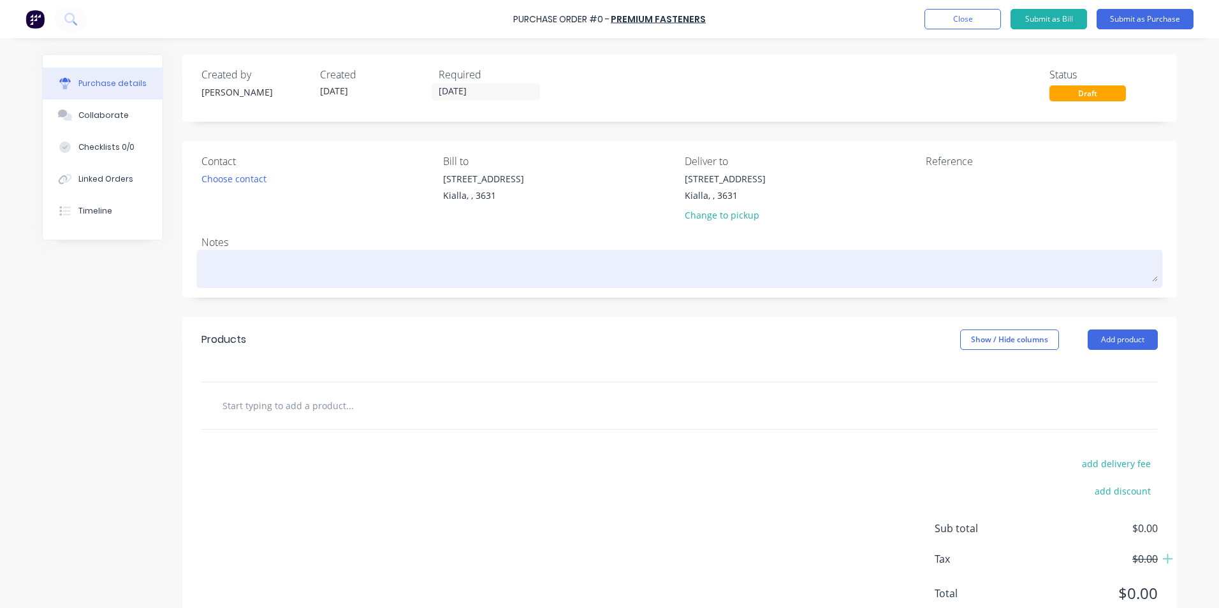
click at [217, 263] on textarea at bounding box center [679, 267] width 956 height 29
type textarea "x"
type textarea "B"
type textarea "x"
type textarea "Br"
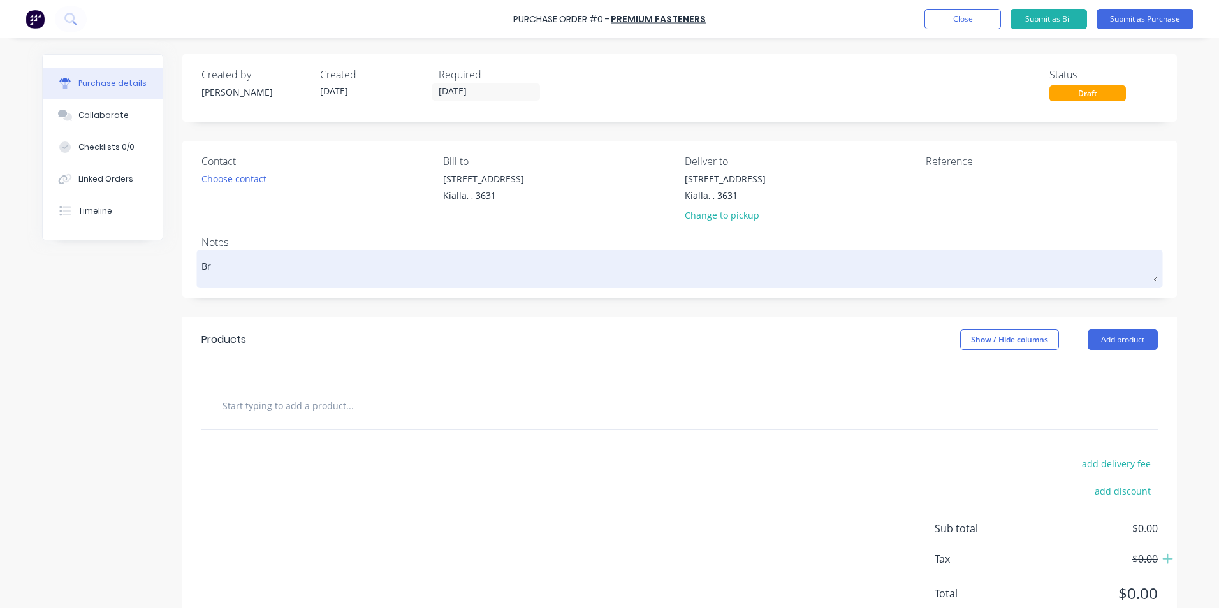
type textarea "x"
type textarea "Bro"
type textarea "x"
type textarea "[PERSON_NAME]"
type textarea "x"
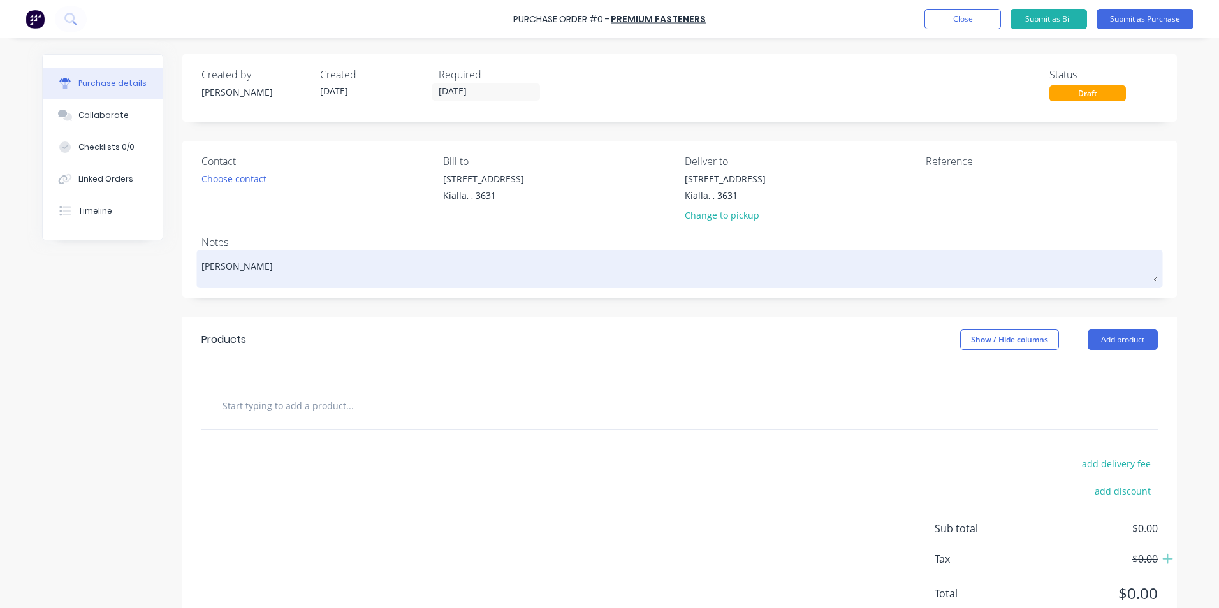
type textarea "Brody"
type textarea "x"
type textarea "Brody"
type textarea "x"
type textarea "Brody O"
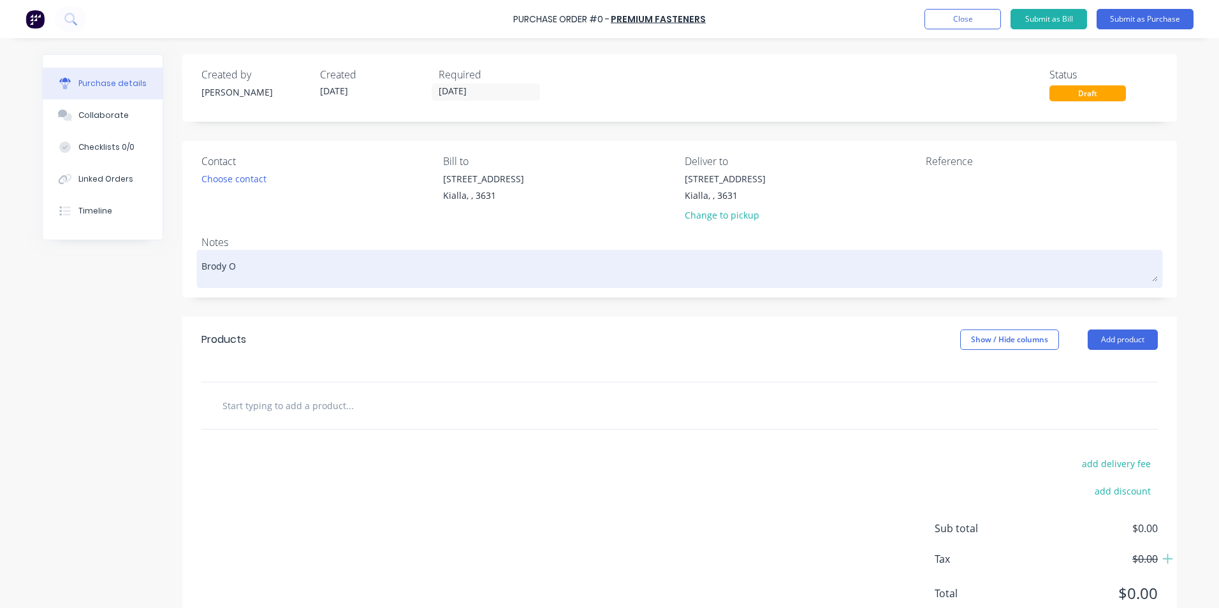
type textarea "x"
type textarea "Brody Or"
type textarea "x"
type textarea "Brody Ord"
type textarea "x"
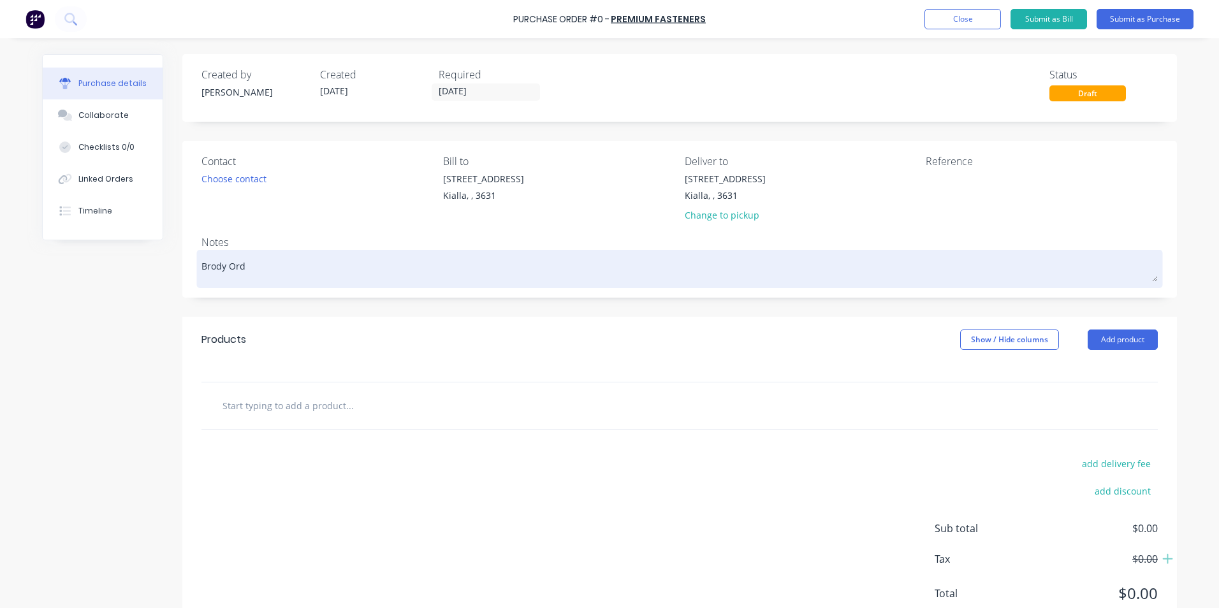
type textarea "Brody Orde"
type textarea "x"
type textarea "Brody Order"
type textarea "x"
type textarea "Brody Ordere"
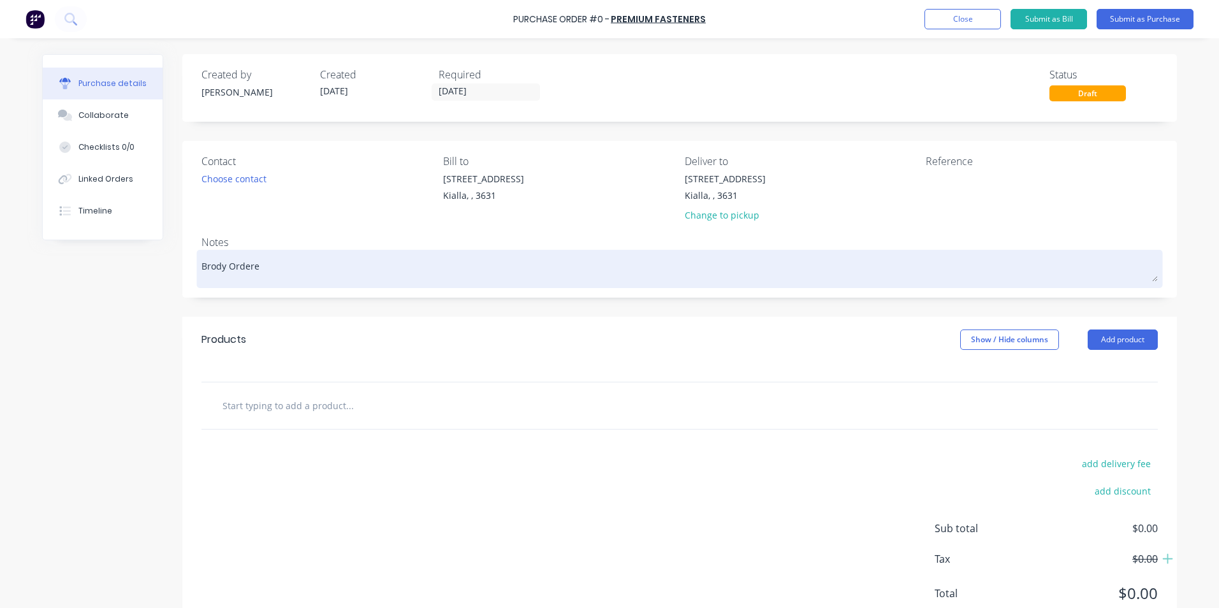
type textarea "x"
type textarea "Brody Ordered"
type textarea "x"
type textarea "Brody Ordered"
type textarea "x"
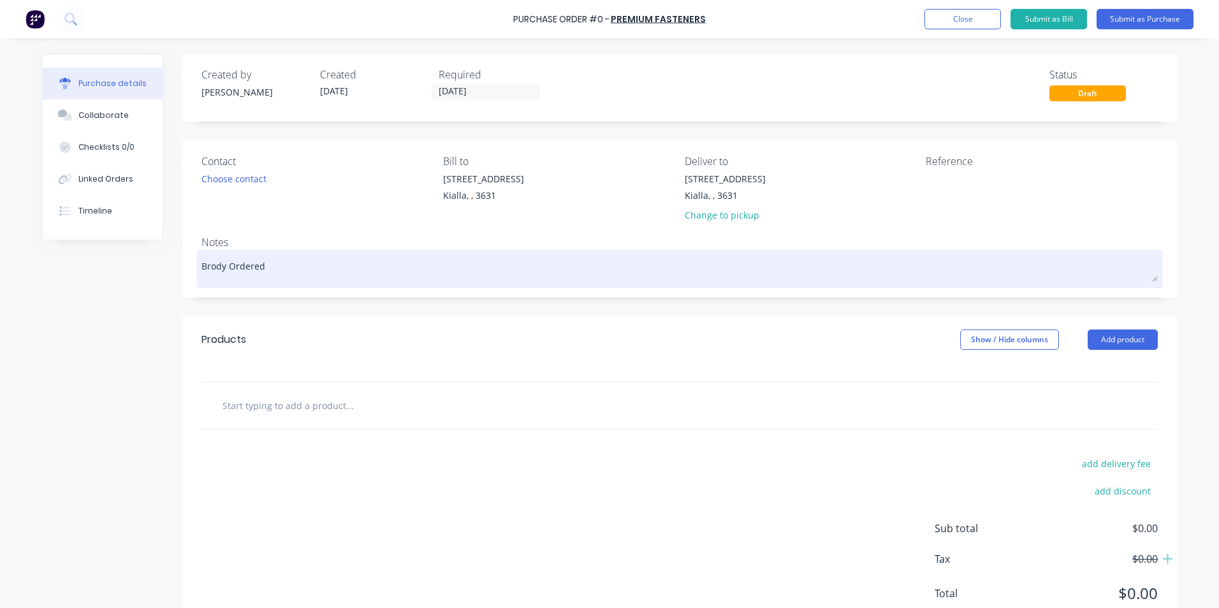
type textarea "Brody Ordered f"
type textarea "x"
type textarea "[PERSON_NAME] Ordered fo"
type textarea "x"
type textarea "[PERSON_NAME] Ordered for"
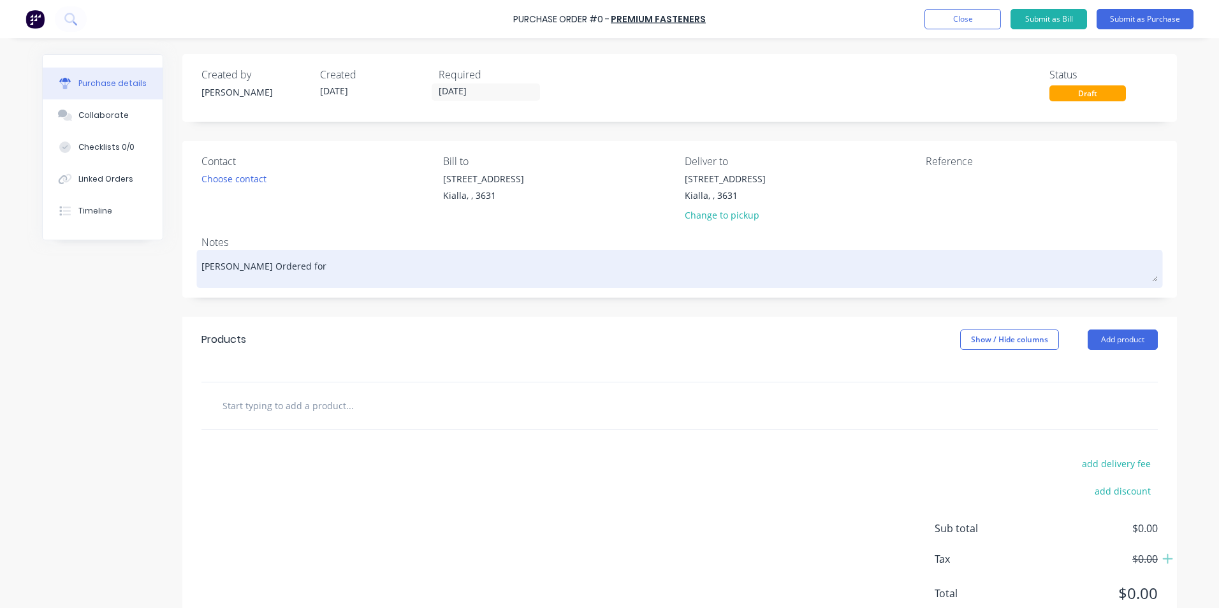
type textarea "x"
type textarea "[PERSON_NAME] Ordered for"
type textarea "x"
type textarea "[PERSON_NAME] Ordered for S"
type textarea "x"
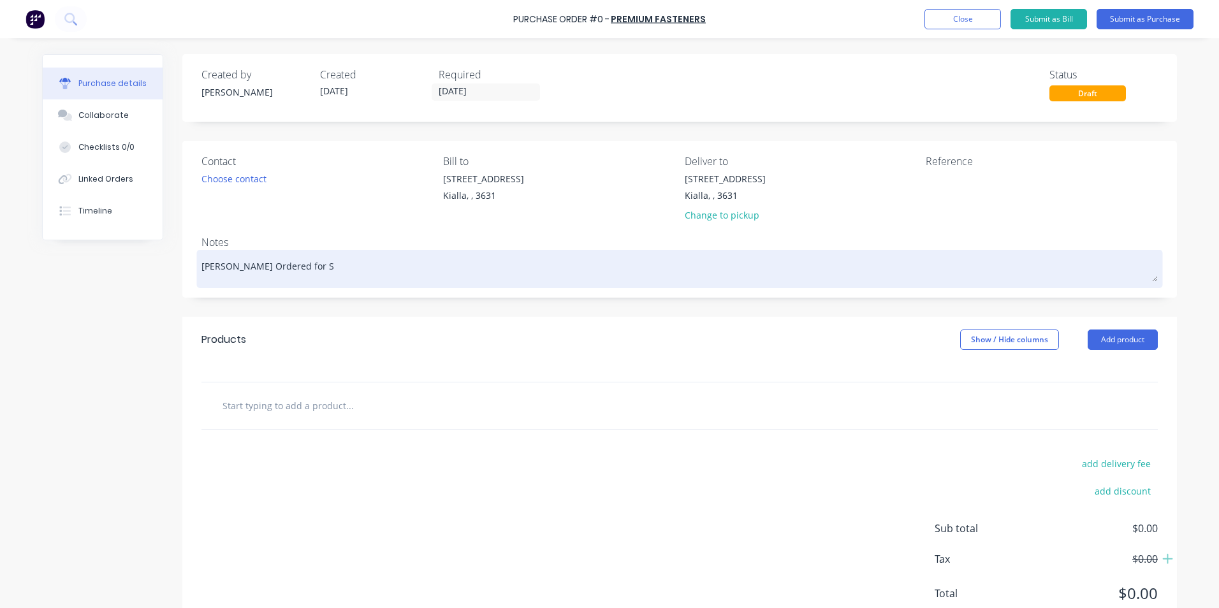
type textarea "Brody Ordered for St"
type textarea "x"
type textarea "[PERSON_NAME] Ordered for Sto"
type textarea "x"
type textarea "[PERSON_NAME] Ordered for Stoc"
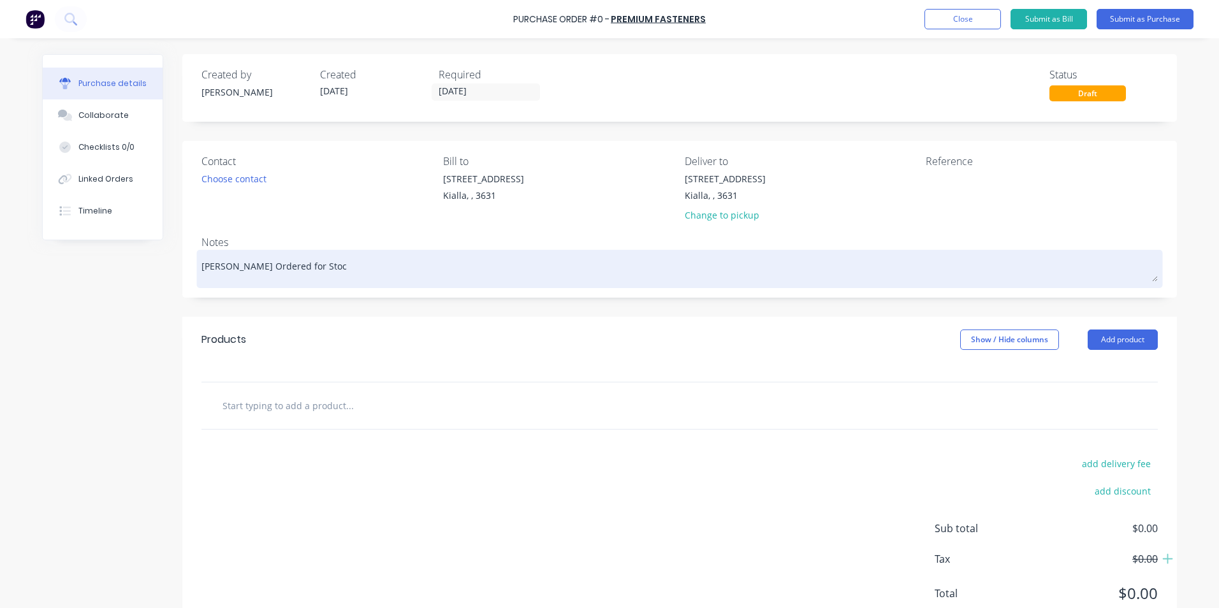
type textarea "x"
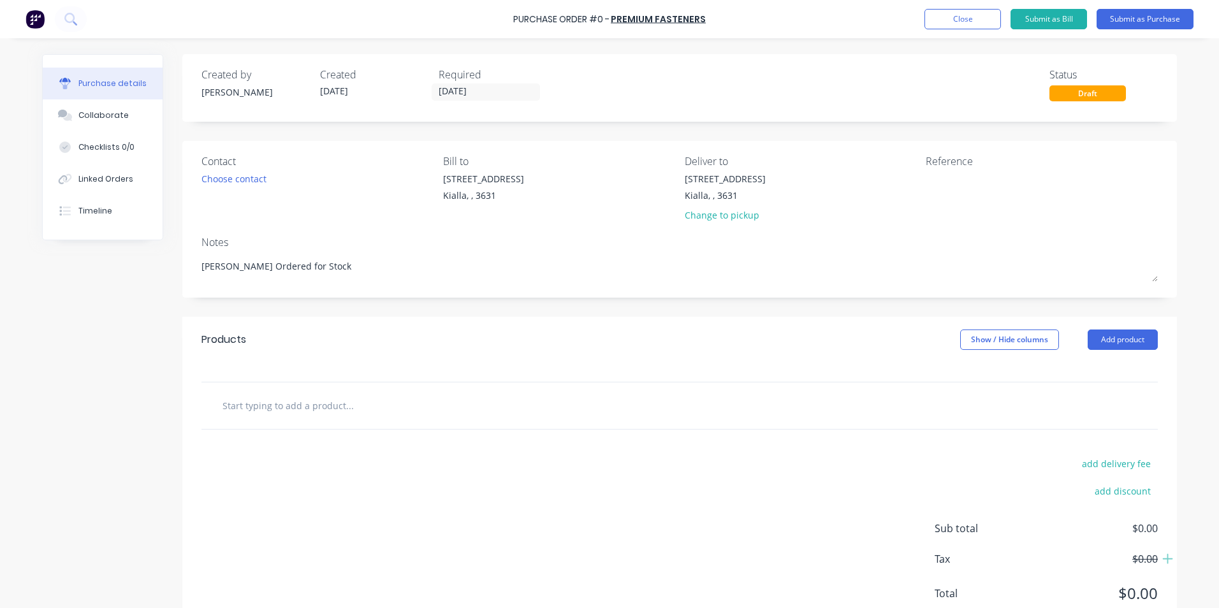
type textarea "[PERSON_NAME] Ordered for Stock"
type textarea "x"
type textarea "[PERSON_NAME] Ordered for Stock"
click at [227, 409] on input "text" at bounding box center [349, 405] width 255 height 25
type textarea "x"
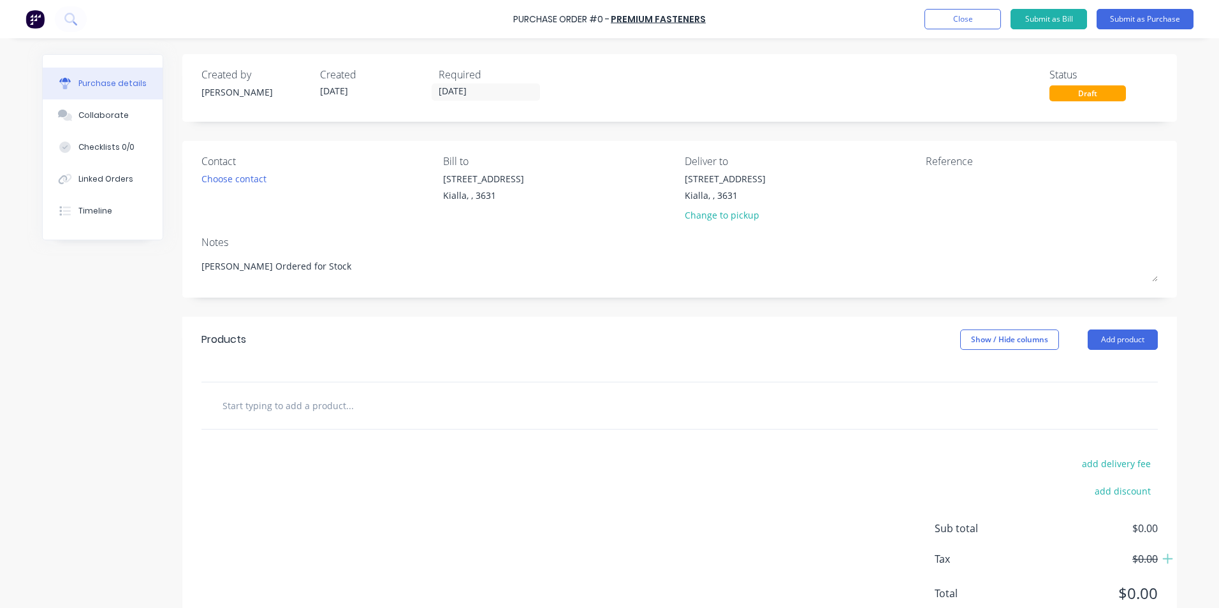
type input "S"
type textarea "x"
type input "Su"
type textarea "x"
type input "Sut"
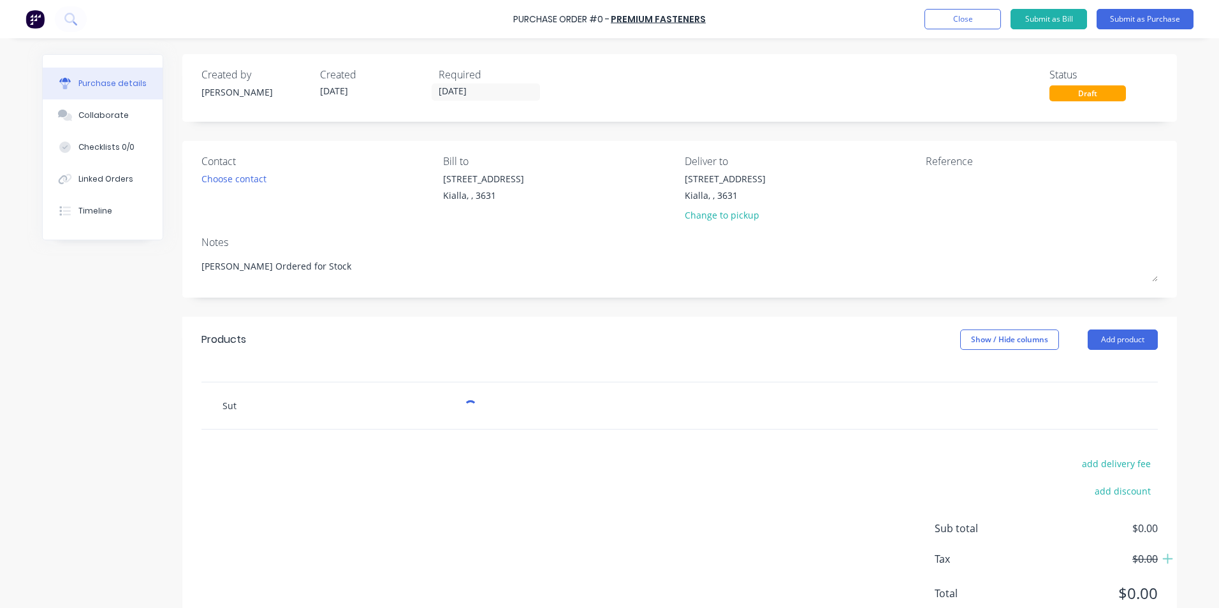
type textarea "x"
type input "[PERSON_NAME]"
type textarea "x"
type input "Sutto"
type textarea "x"
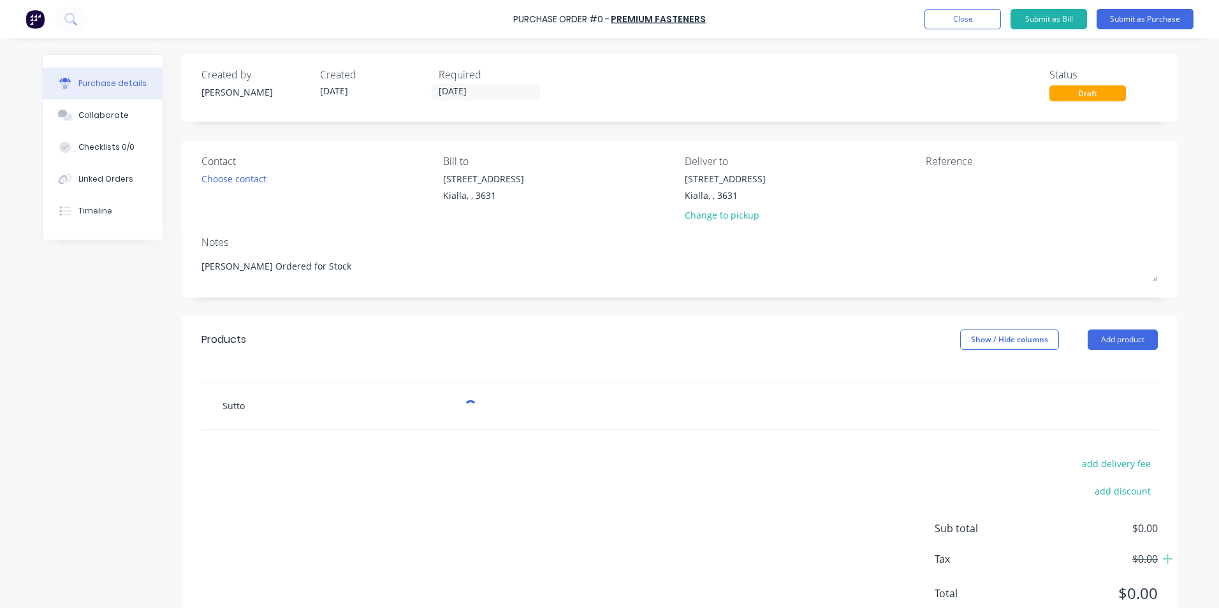
type input "[PERSON_NAME]"
type textarea "x"
type input "[PERSON_NAME]"
type textarea "x"
type input "[PERSON_NAME] T"
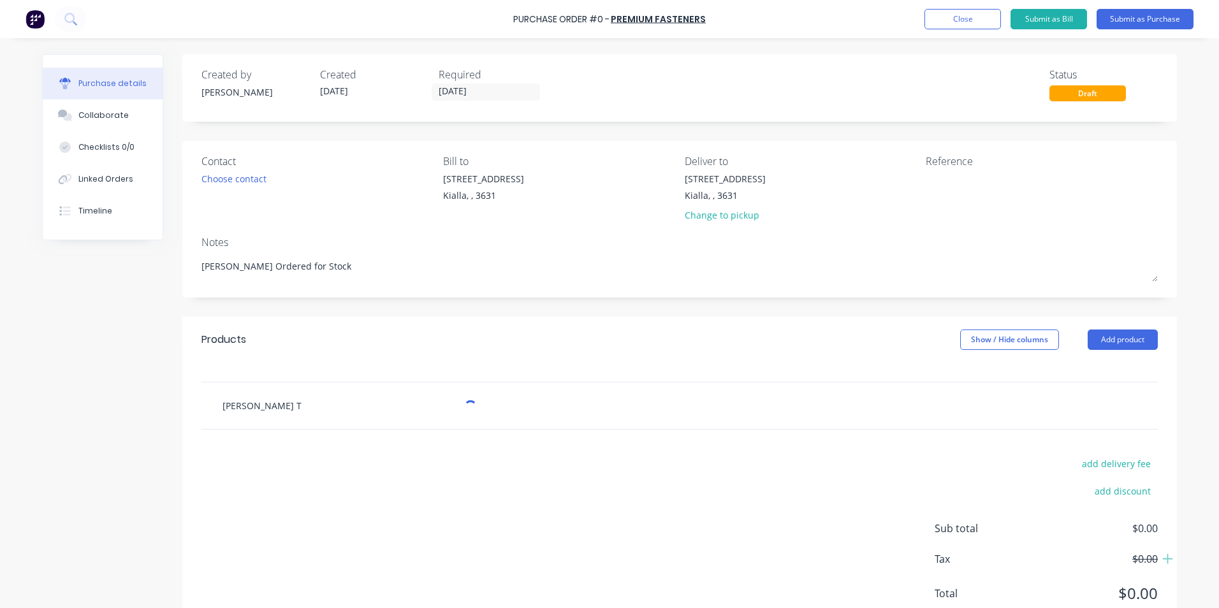
type textarea "x"
type input "[PERSON_NAME]"
type textarea "x"
type input "[PERSON_NAME] Tap"
type textarea "x"
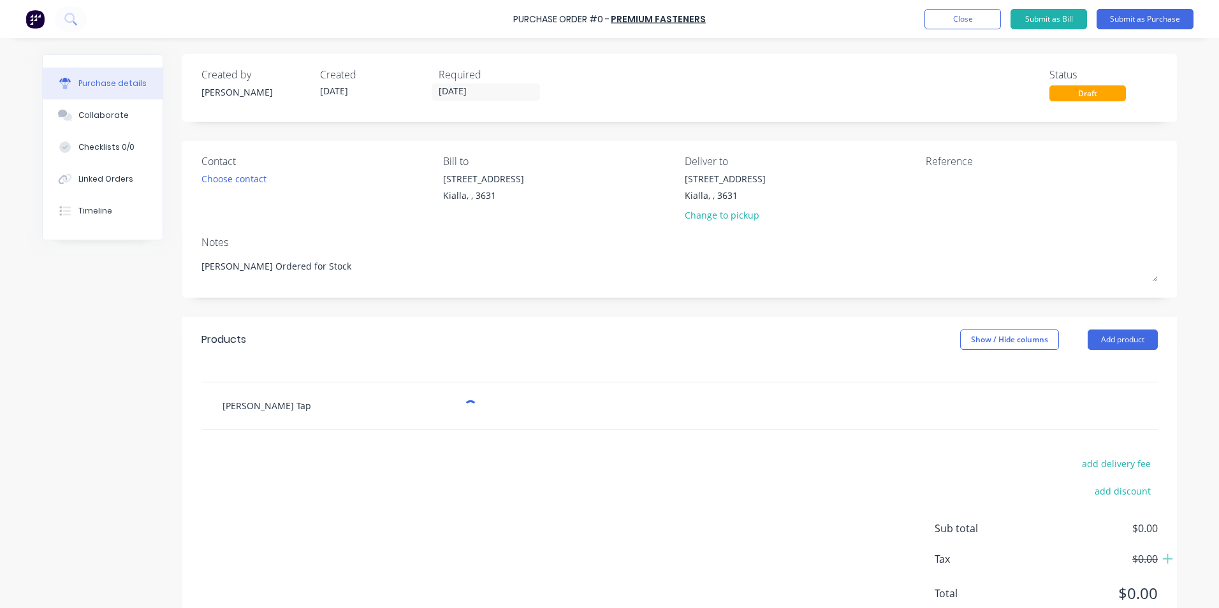
type input "[PERSON_NAME] Tap"
type textarea "x"
type input "[PERSON_NAME] Tap M"
type textarea "x"
type input "[PERSON_NAME] Tap M1"
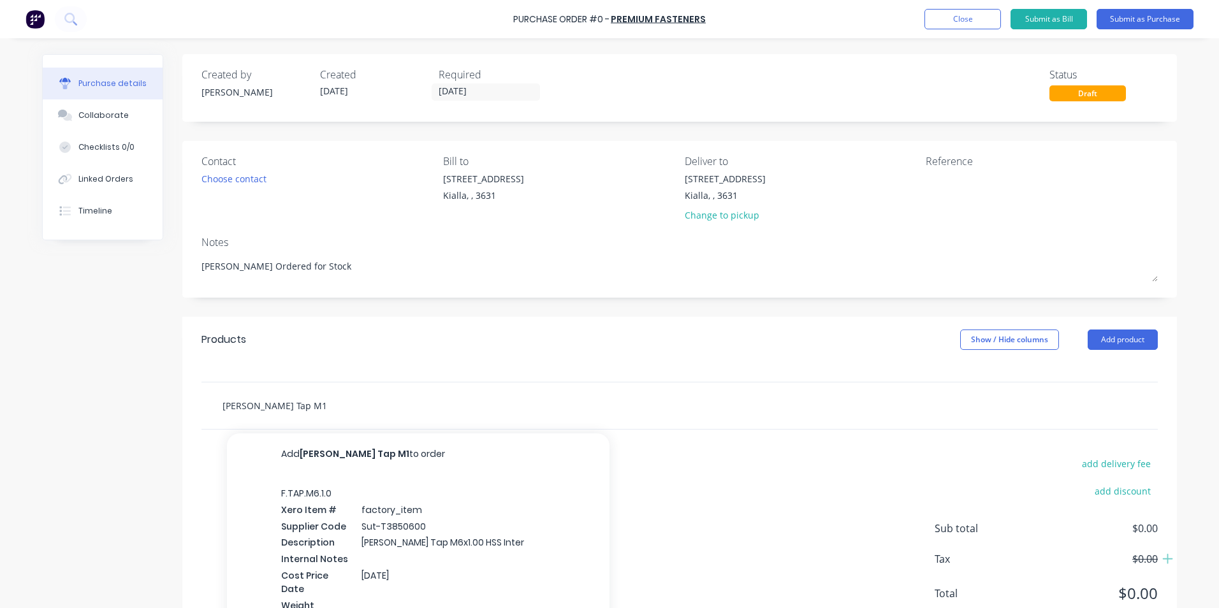
type textarea "x"
type input "[PERSON_NAME] Tap M10"
type textarea "x"
type input "[PERSON_NAME] Tap M10x"
type textarea "x"
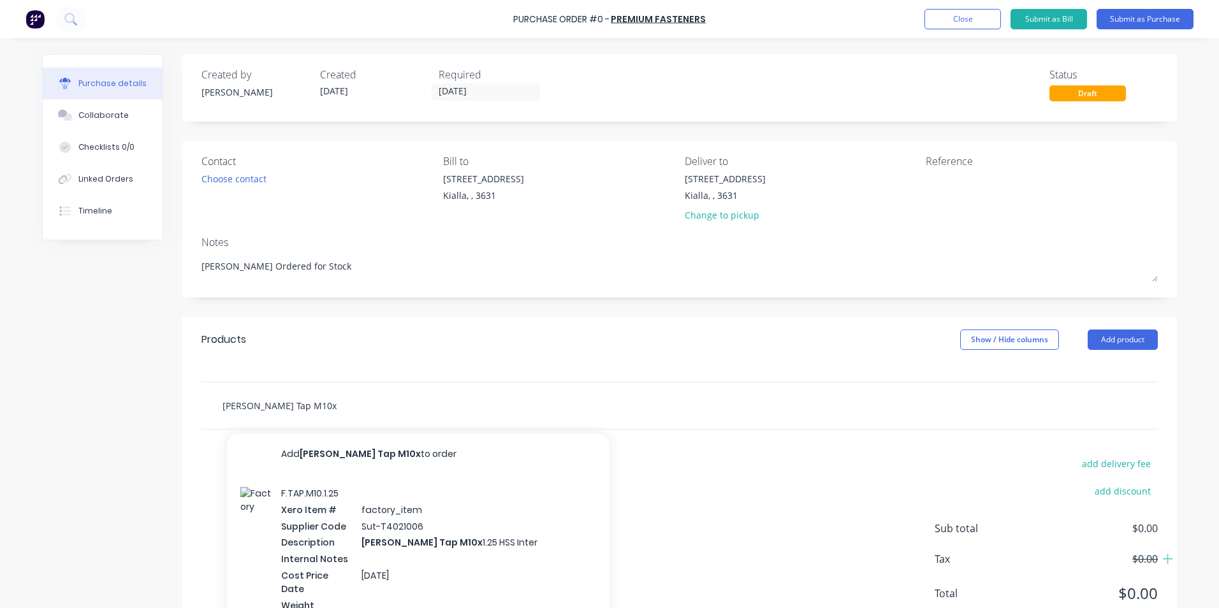
type input "[PERSON_NAME] Tap M10x1"
type textarea "x"
type input "[PERSON_NAME] Tap M10x1."
type textarea "x"
type input "[PERSON_NAME] Tap M10x1.5"
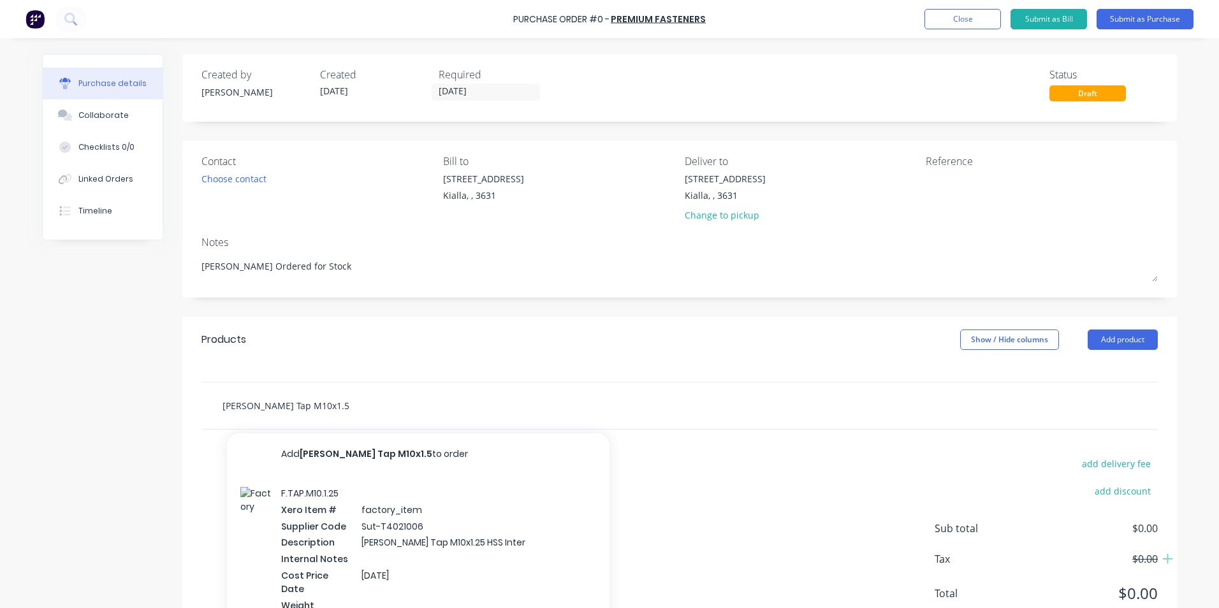
type textarea "x"
type input "[PERSON_NAME] Tap M10x1.50"
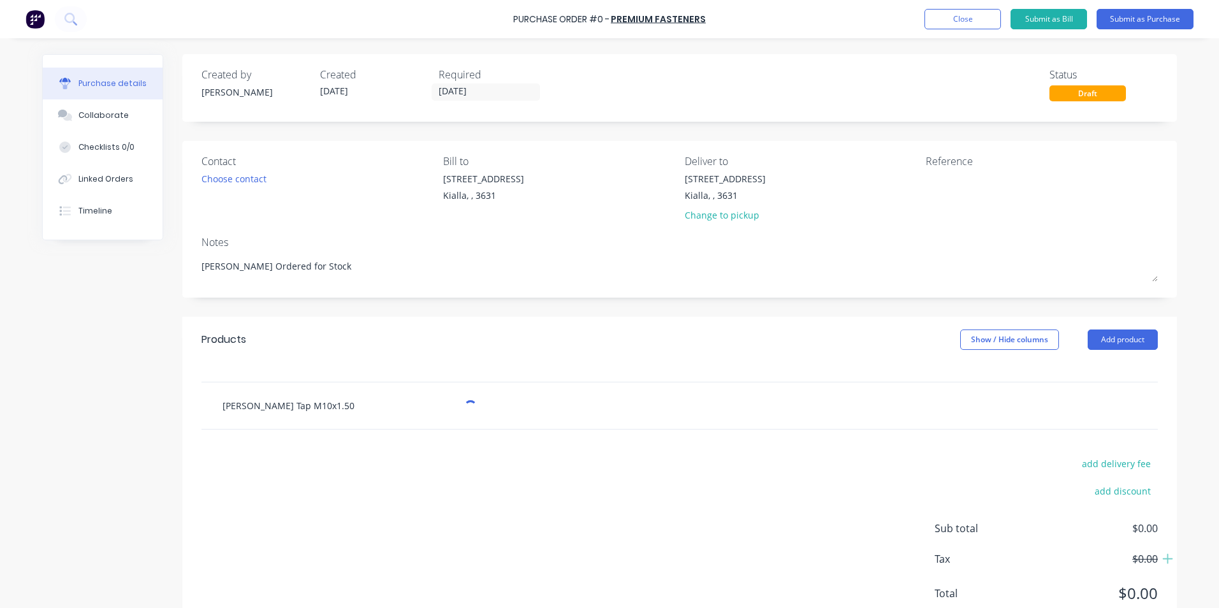
type textarea "x"
type input "[PERSON_NAME] Tap M10x1.50"
type textarea "x"
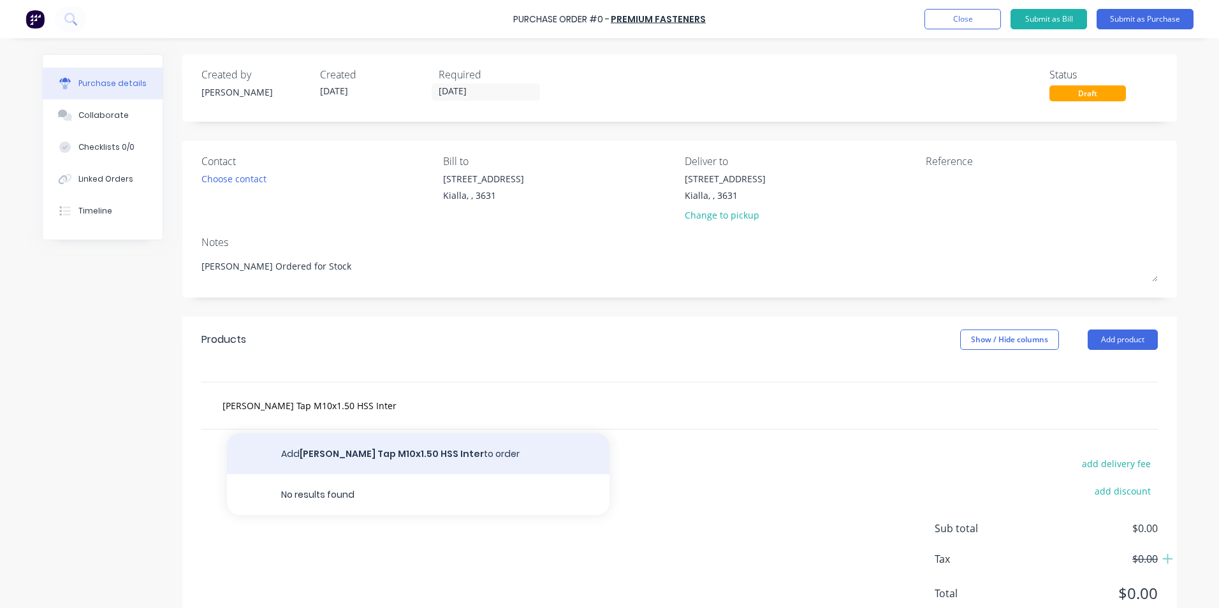
click at [395, 450] on button "Add [PERSON_NAME] Tap M10x1.50 HSS Inter to order" at bounding box center [418, 453] width 382 height 41
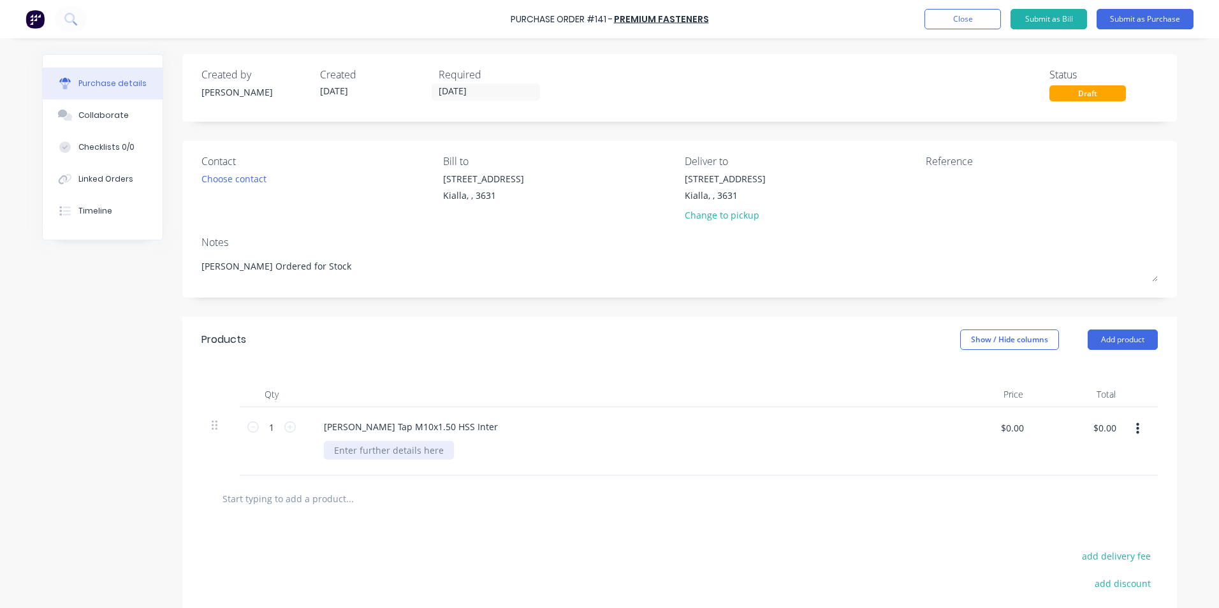
click at [334, 449] on div at bounding box center [389, 450] width 130 height 18
drag, startPoint x: 1018, startPoint y: 431, endPoint x: 977, endPoint y: 430, distance: 41.4
click at [983, 430] on div "$0.00 $0.00" at bounding box center [991, 432] width 80 height 30
click at [1106, 443] on div "$101.25 $101.25" at bounding box center [1099, 432] width 48 height 30
click at [1148, 19] on button "Submit as Purchase" at bounding box center [1144, 19] width 97 height 20
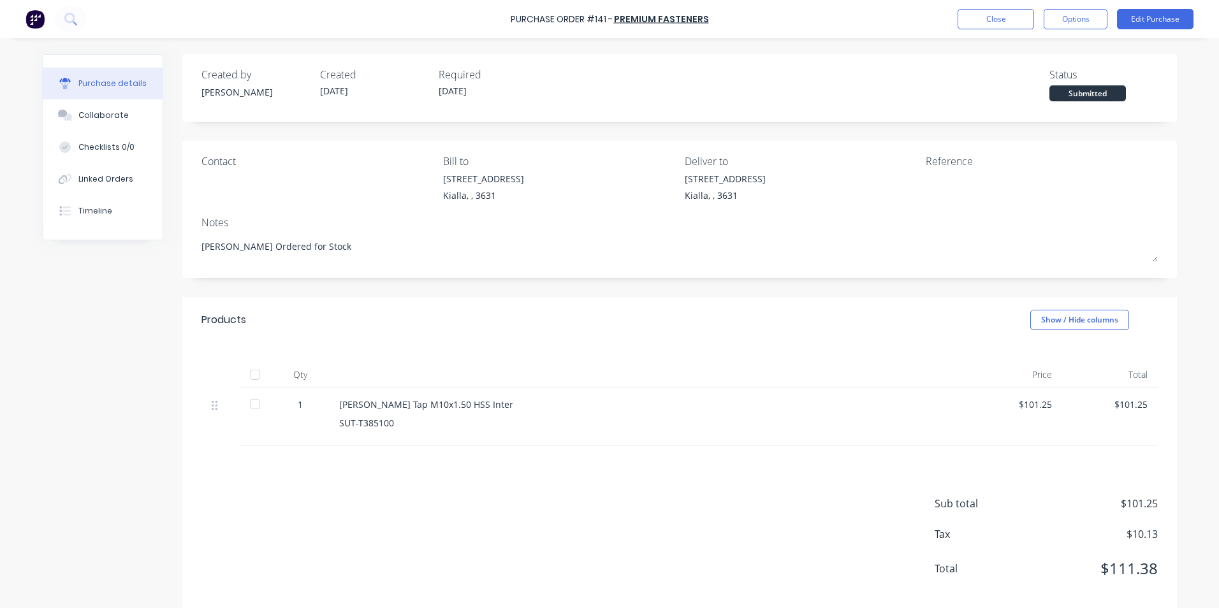
click at [254, 377] on div at bounding box center [254, 374] width 25 height 25
click at [1013, 21] on button "Close" at bounding box center [995, 19] width 76 height 20
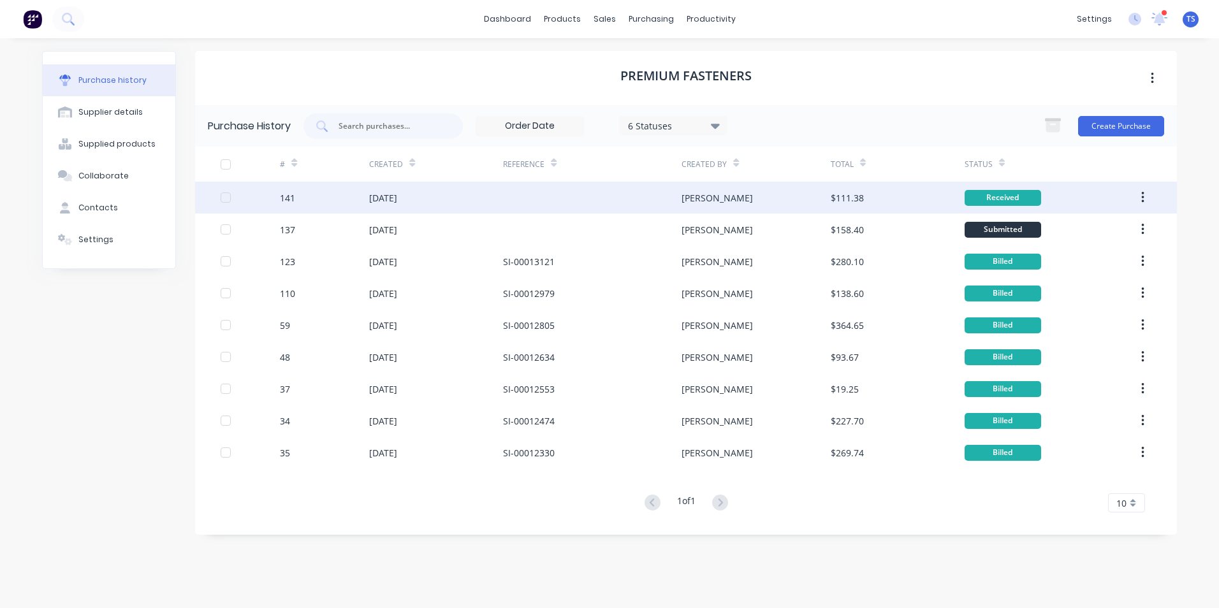
click at [286, 197] on div "141" at bounding box center [287, 197] width 15 height 13
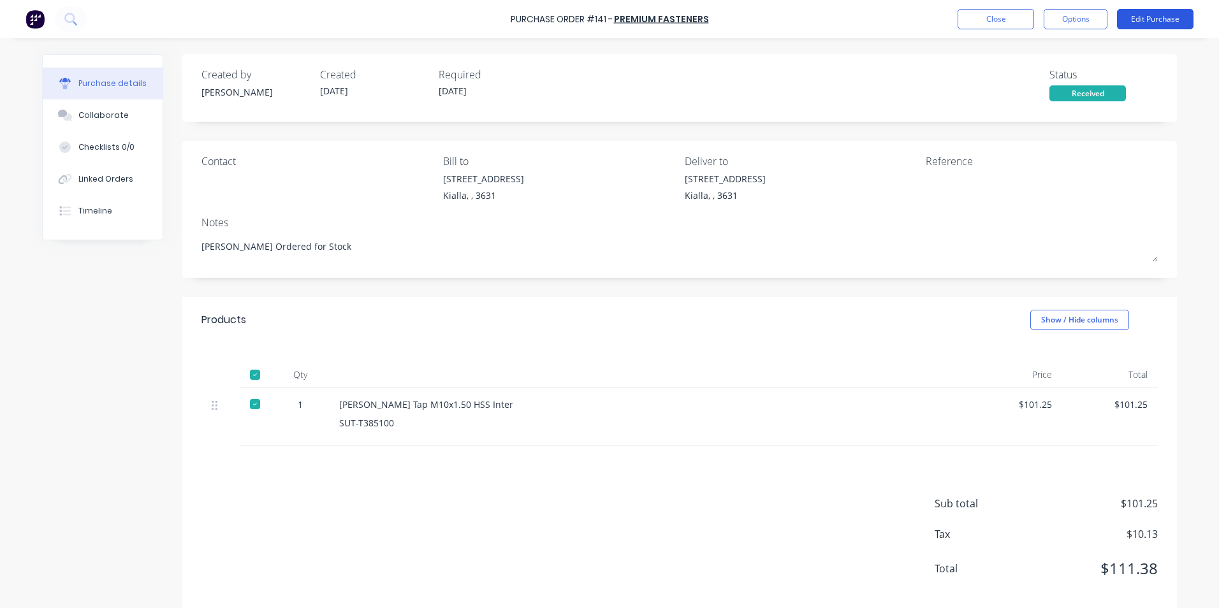
click at [1147, 20] on button "Edit Purchase" at bounding box center [1155, 19] width 76 height 20
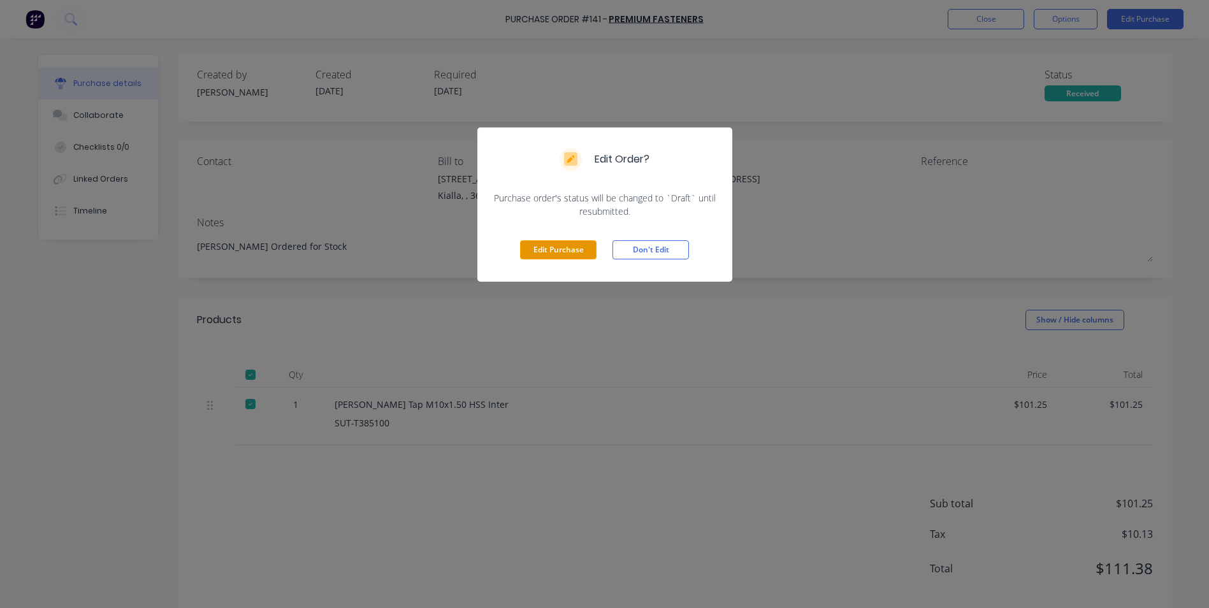
click at [576, 251] on button "Edit Purchase" at bounding box center [558, 249] width 76 height 19
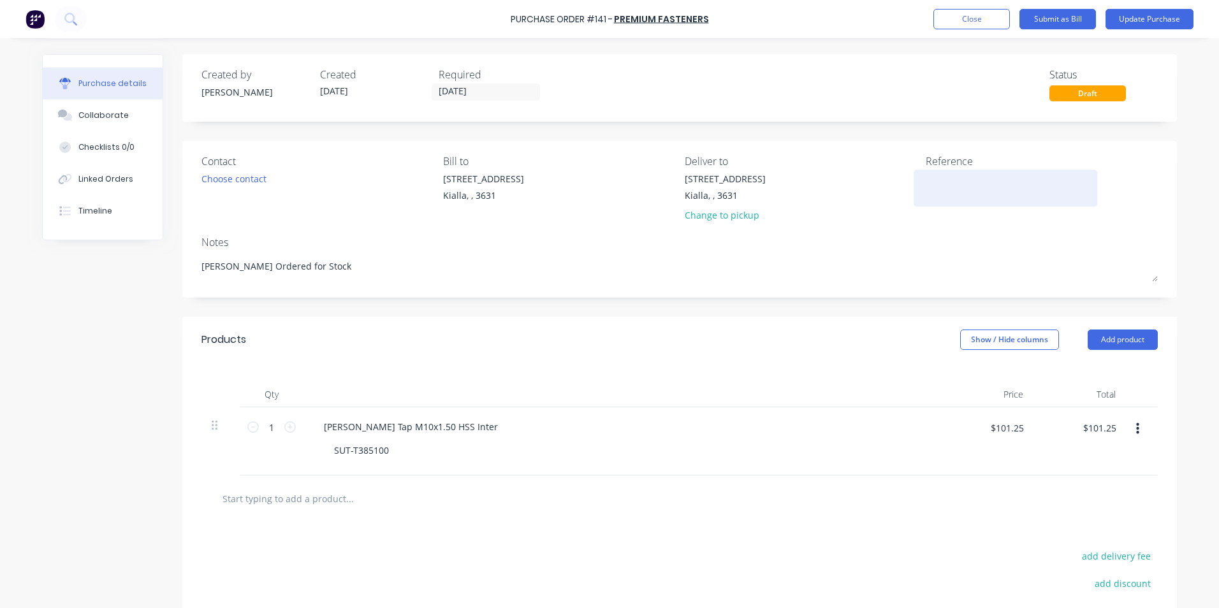
click at [931, 177] on textarea at bounding box center [1004, 186] width 159 height 29
click at [399, 86] on div "Created by [PERSON_NAME] Created [DATE] Required [DATE]" at bounding box center [373, 84] width 345 height 34
click at [477, 92] on input "[DATE]" at bounding box center [485, 92] width 107 height 16
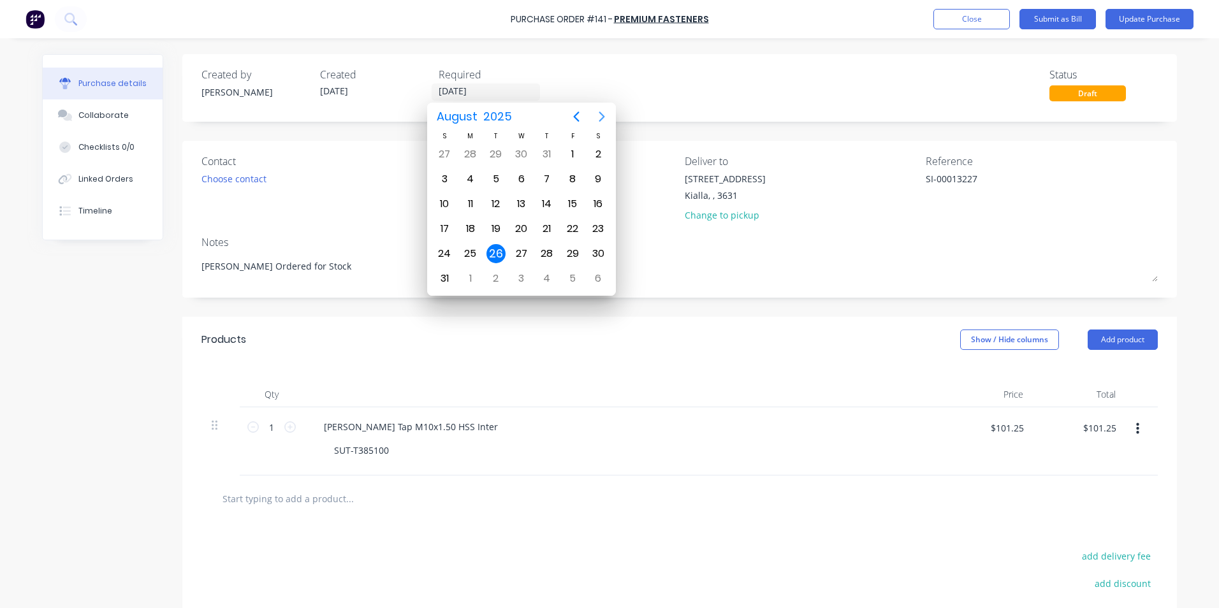
click at [602, 119] on icon "Next page" at bounding box center [602, 117] width 6 height 10
click at [547, 233] on div "25" at bounding box center [546, 228] width 19 height 19
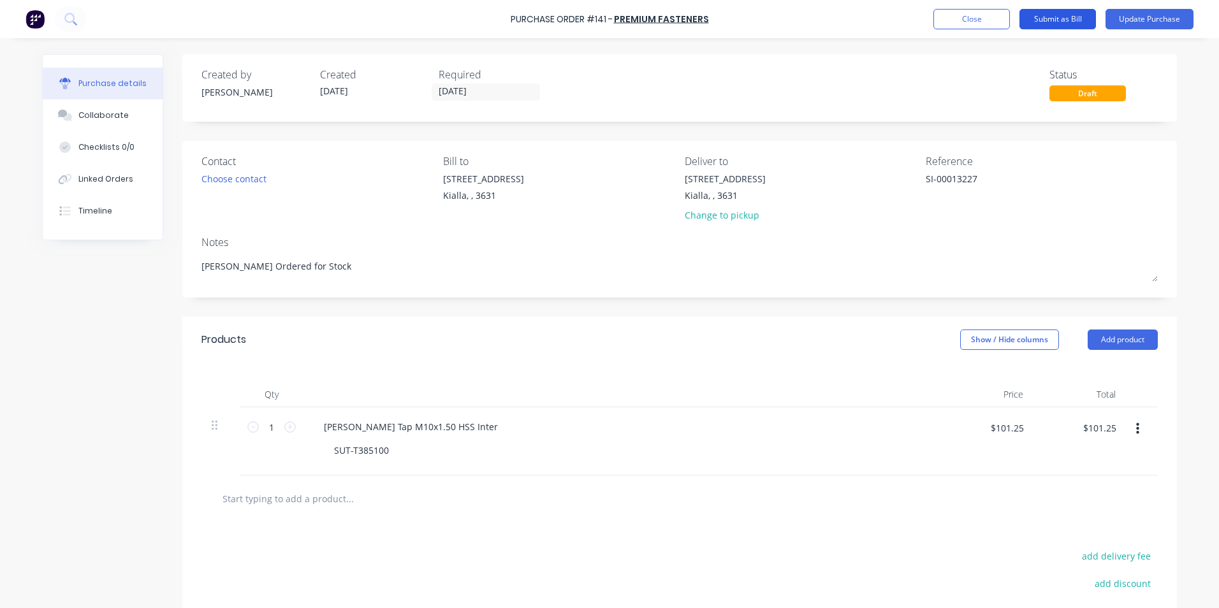
click at [1071, 17] on button "Submit as Bill" at bounding box center [1057, 19] width 76 height 20
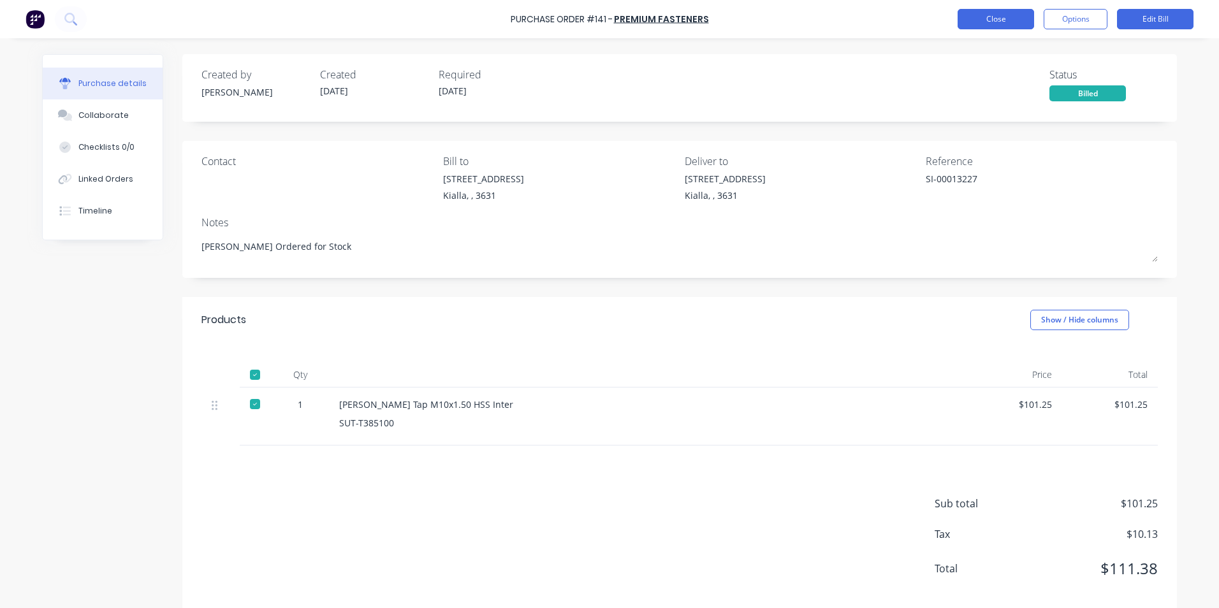
click at [1006, 20] on button "Close" at bounding box center [995, 19] width 76 height 20
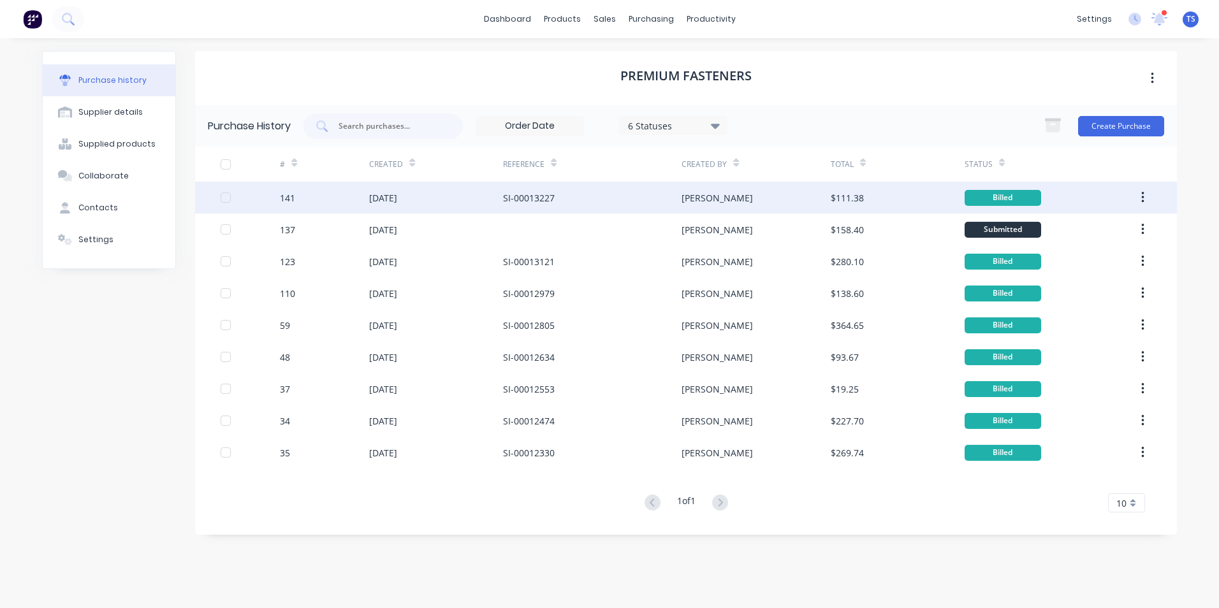
click at [301, 200] on div "141" at bounding box center [324, 198] width 89 height 32
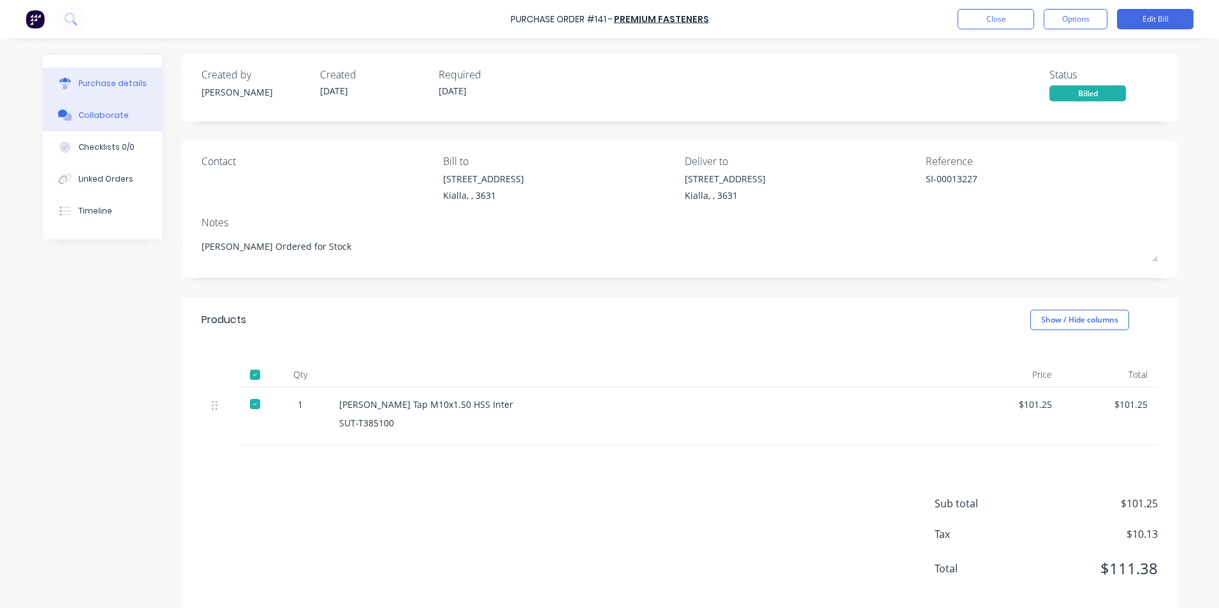
click at [136, 117] on button "Collaborate" at bounding box center [103, 115] width 120 height 32
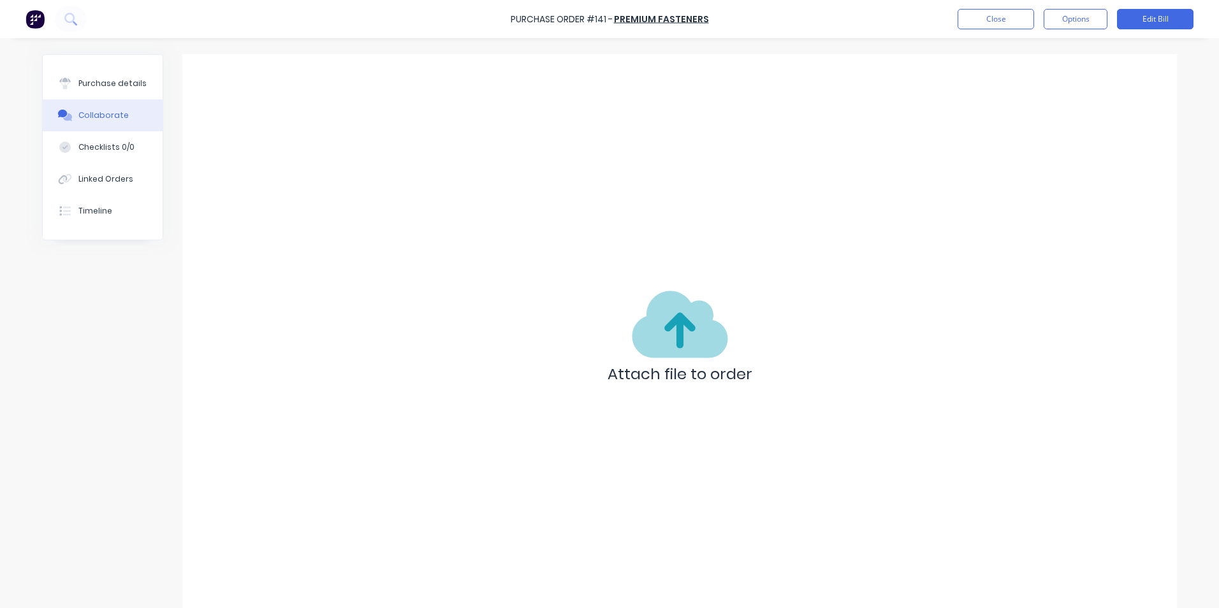
scroll to position [21, 0]
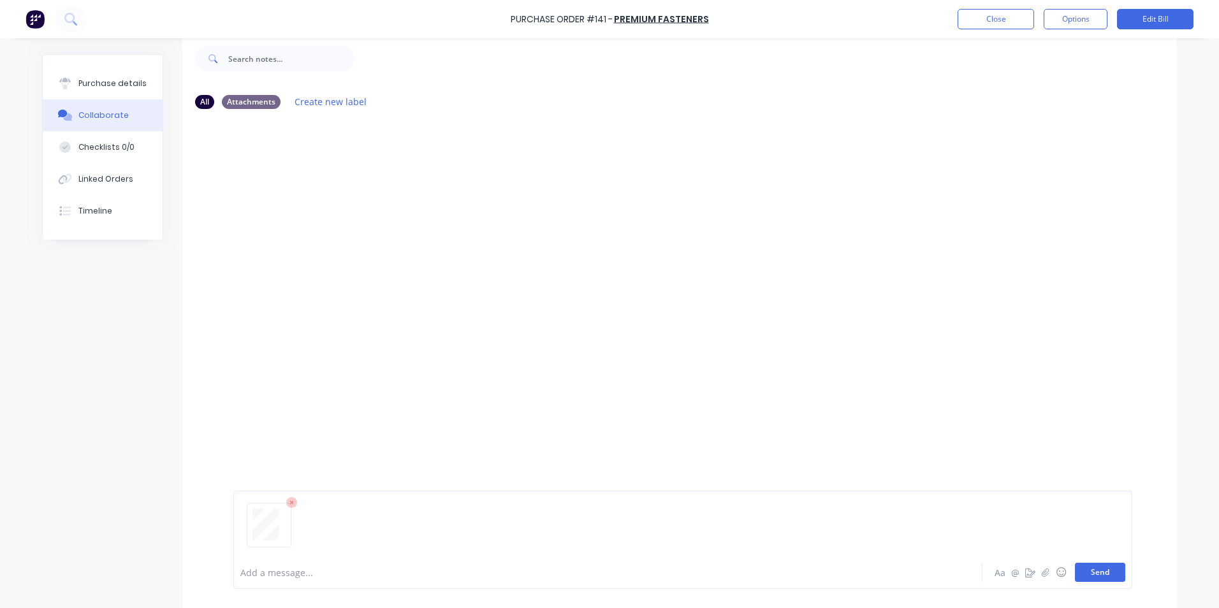
click at [1104, 574] on button "Send" at bounding box center [1100, 572] width 50 height 19
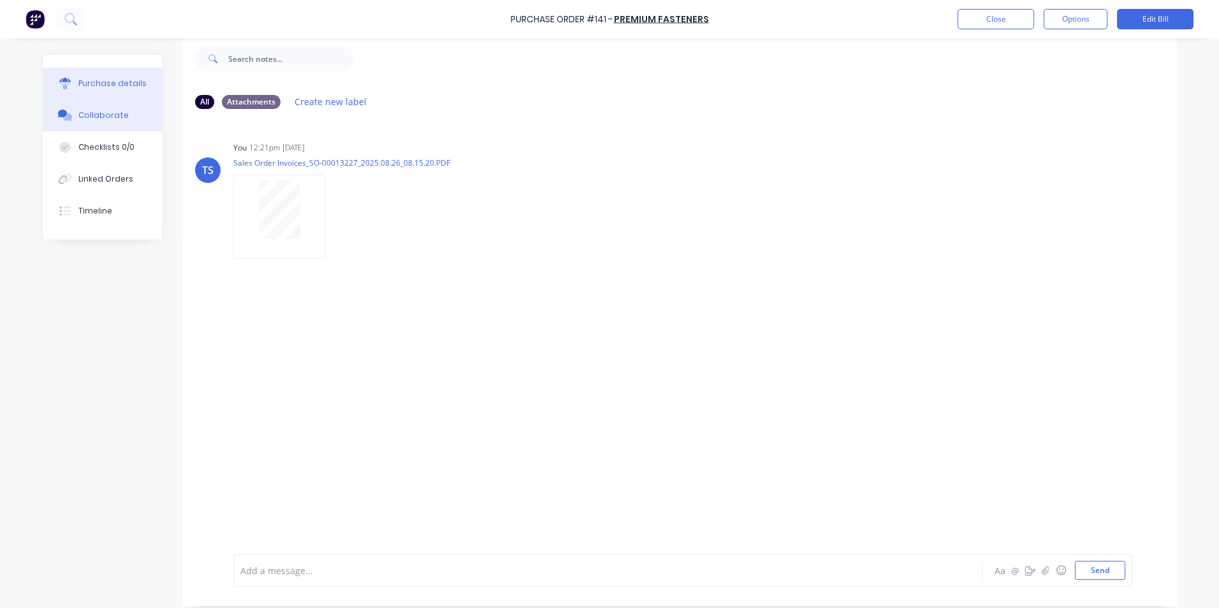
click at [108, 82] on div "Purchase details" at bounding box center [112, 83] width 68 height 11
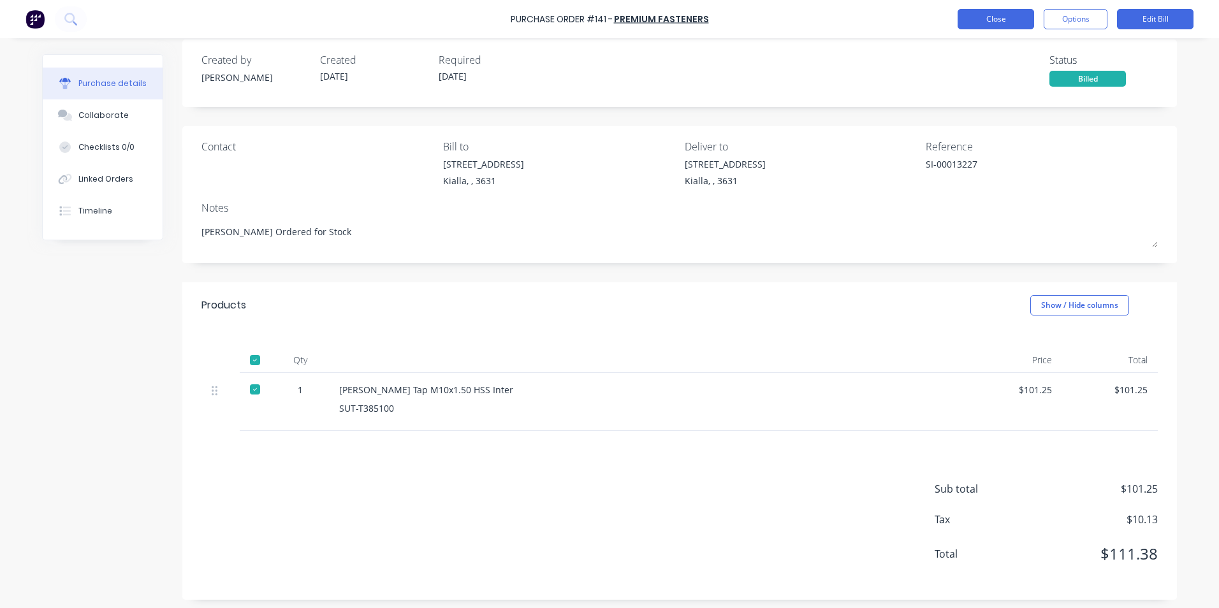
click at [1010, 20] on button "Close" at bounding box center [995, 19] width 76 height 20
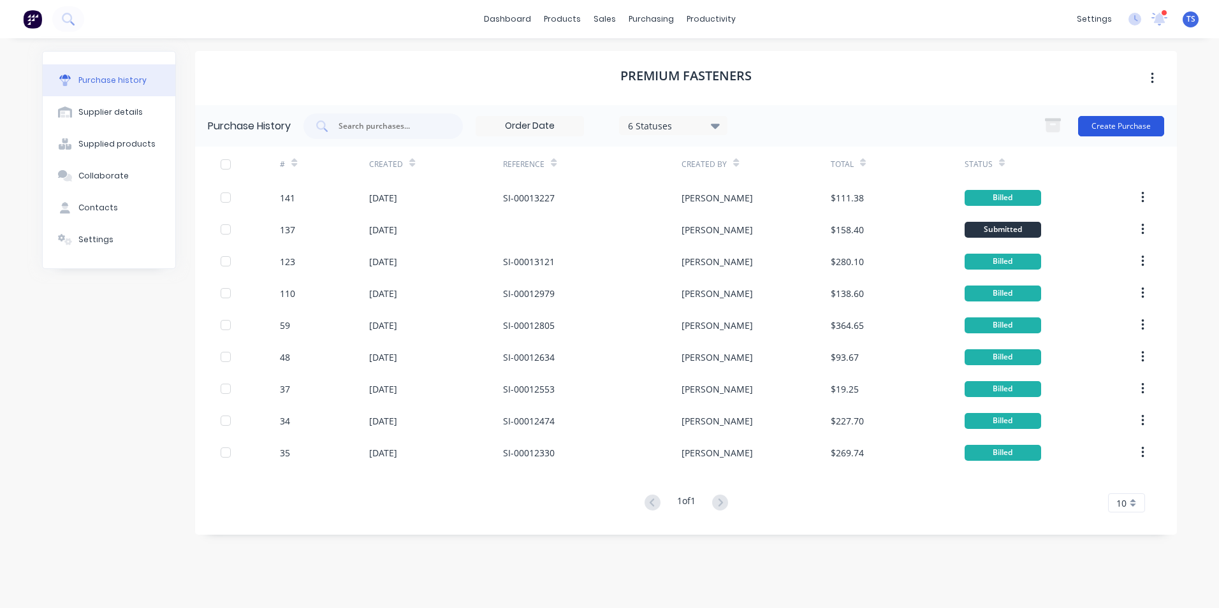
click at [1139, 127] on button "Create Purchase" at bounding box center [1121, 126] width 86 height 20
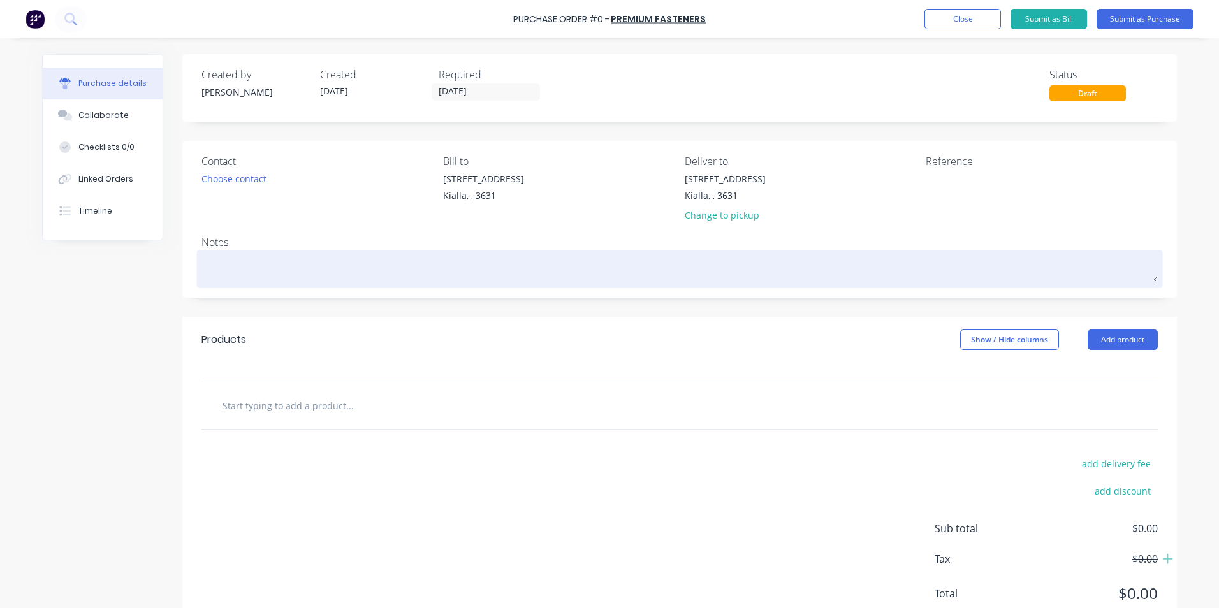
click at [201, 259] on textarea at bounding box center [679, 267] width 956 height 29
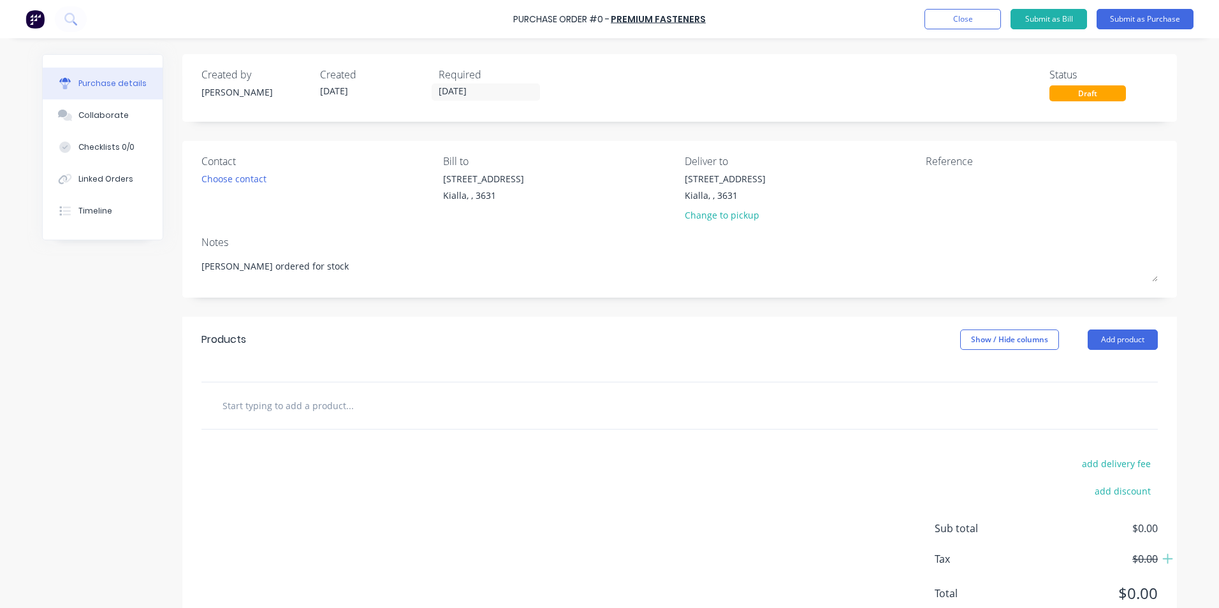
click at [284, 400] on input "text" at bounding box center [349, 405] width 255 height 25
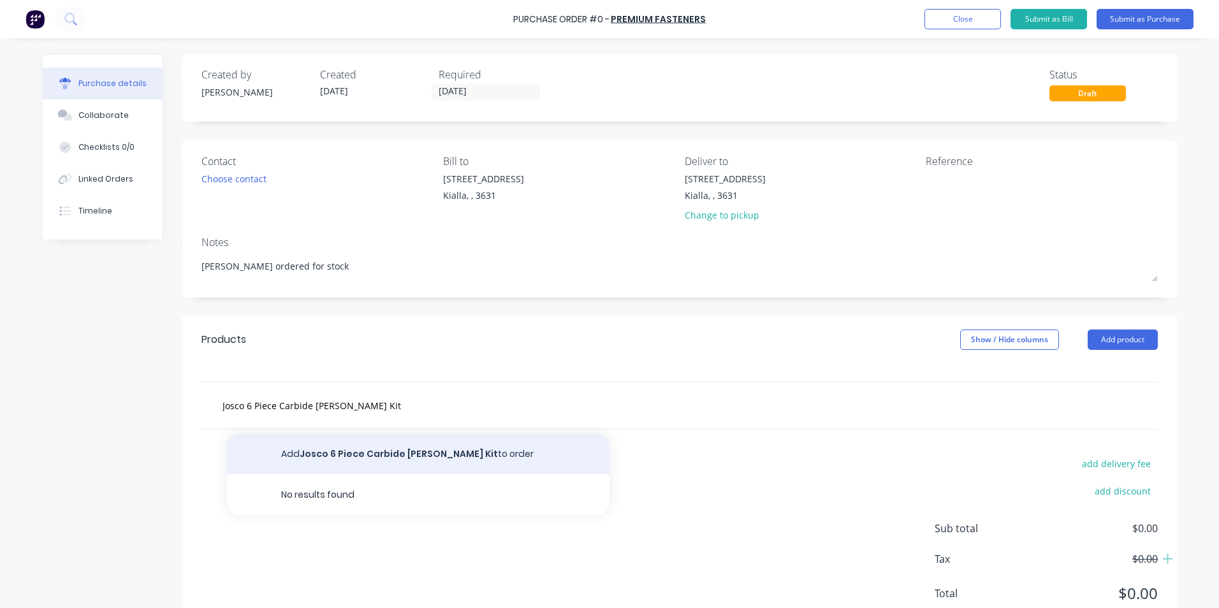
click at [364, 456] on button "Add Josco 6 Piece Carbide [PERSON_NAME] Kit to order" at bounding box center [418, 453] width 382 height 41
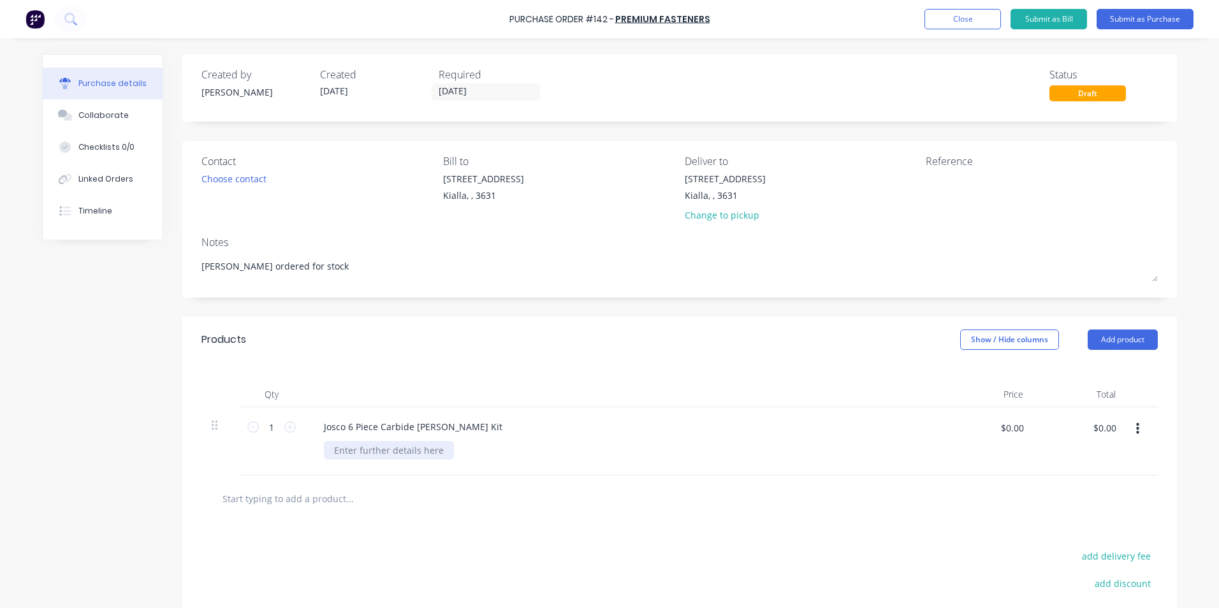
click at [333, 451] on div at bounding box center [389, 450] width 130 height 18
drag, startPoint x: 1018, startPoint y: 428, endPoint x: 971, endPoint y: 434, distance: 47.6
click at [971, 434] on div "$0.00 $0.00" at bounding box center [991, 432] width 80 height 30
click at [1070, 447] on div "$120.00 $0.00" at bounding box center [1083, 432] width 80 height 30
click at [1147, 19] on button "Submit as Purchase" at bounding box center [1144, 19] width 97 height 20
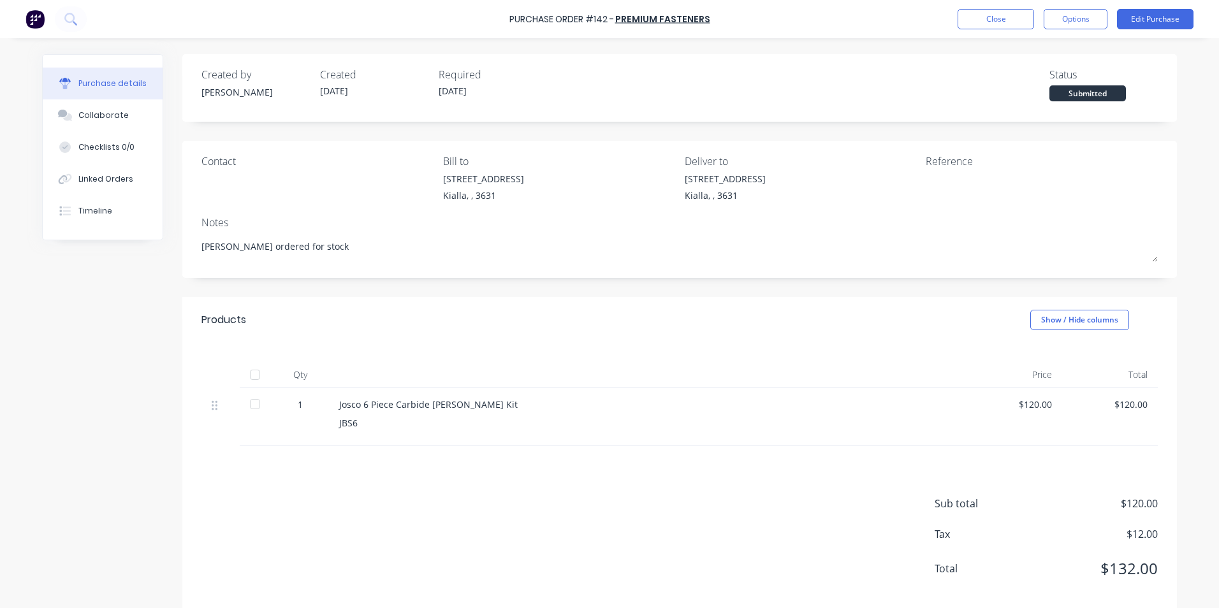
click at [251, 373] on div at bounding box center [254, 374] width 25 height 25
click at [990, 18] on button "Close" at bounding box center [995, 19] width 76 height 20
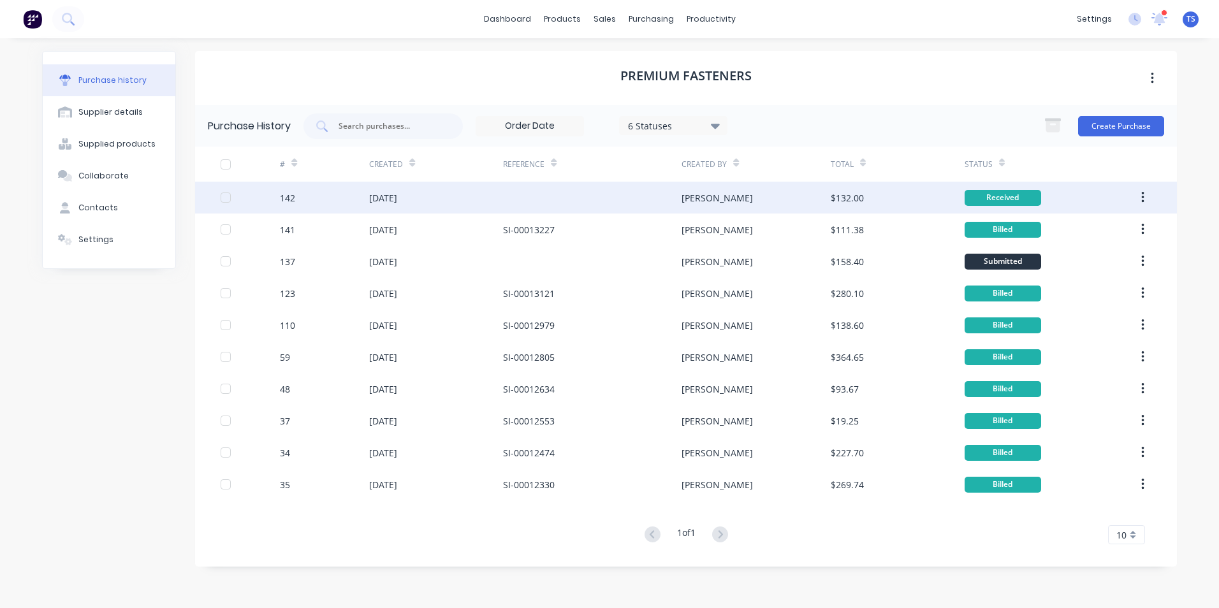
click at [397, 198] on div "[DATE]" at bounding box center [383, 197] width 28 height 13
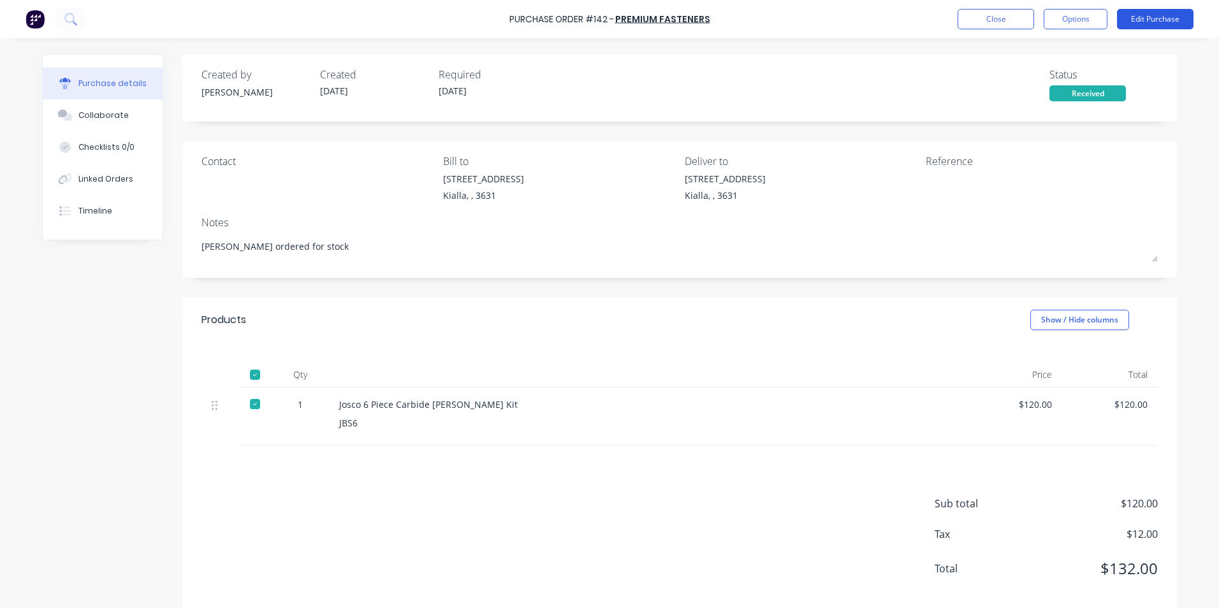
click at [1157, 17] on button "Edit Purchase" at bounding box center [1155, 19] width 76 height 20
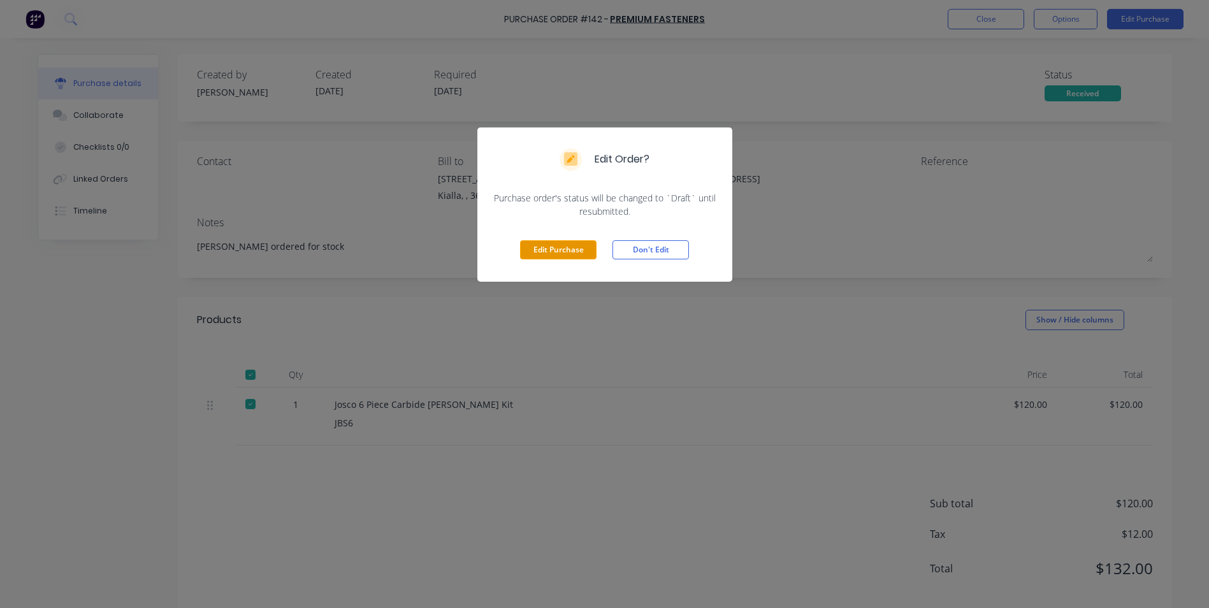
click at [544, 249] on button "Edit Purchase" at bounding box center [558, 249] width 76 height 19
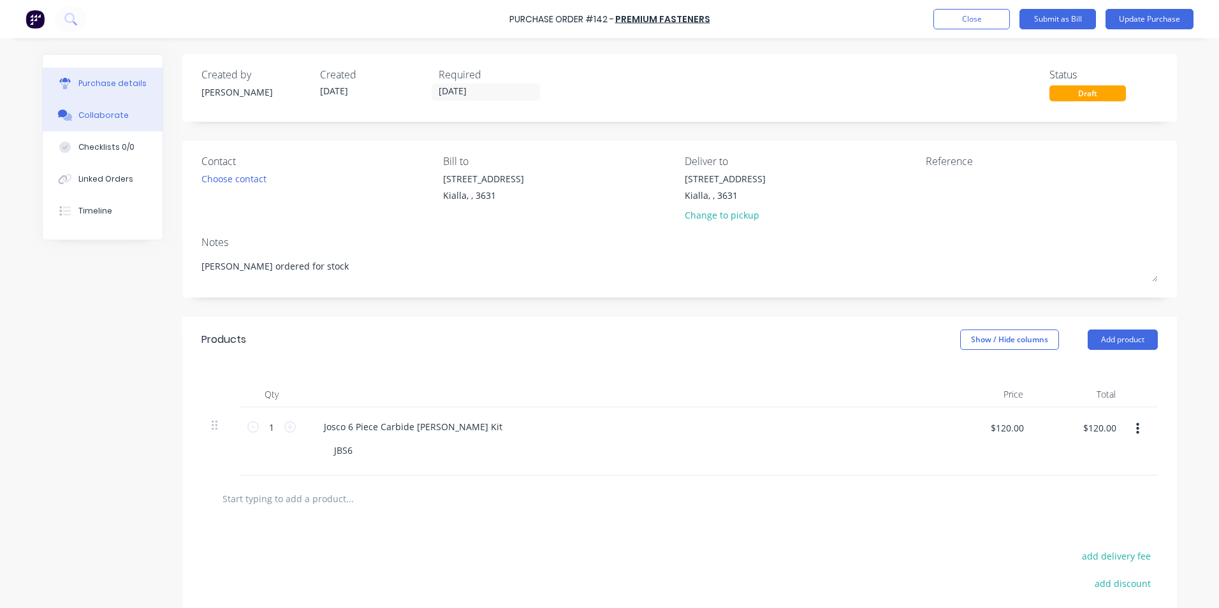
click at [122, 113] on button "Collaborate" at bounding box center [103, 115] width 120 height 32
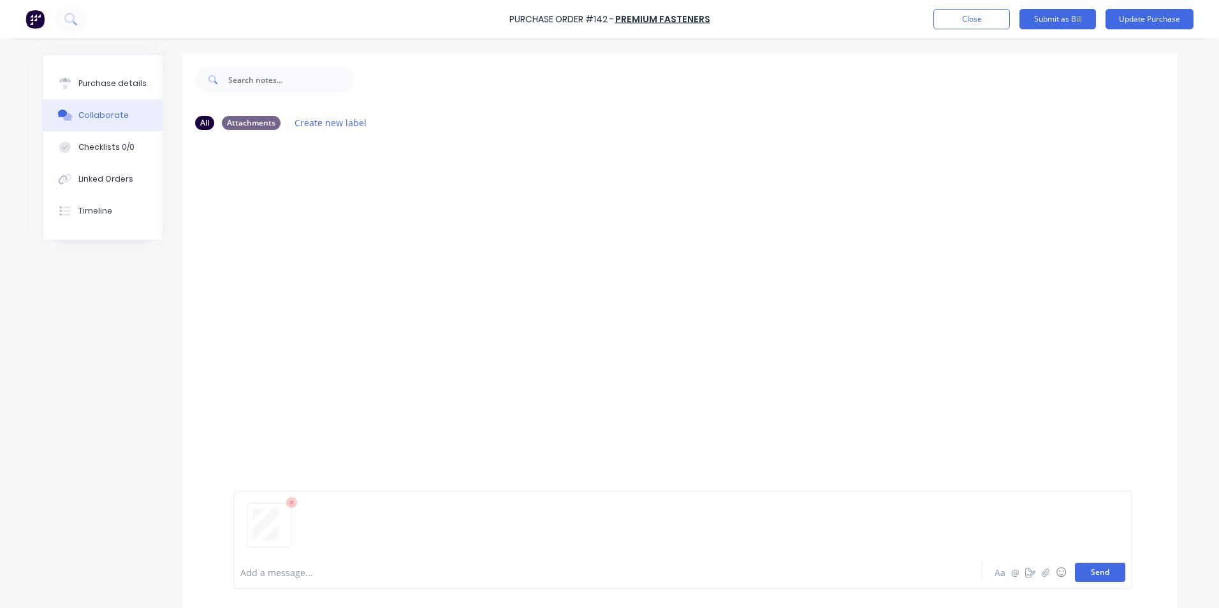
click at [1102, 570] on button "Send" at bounding box center [1100, 572] width 50 height 19
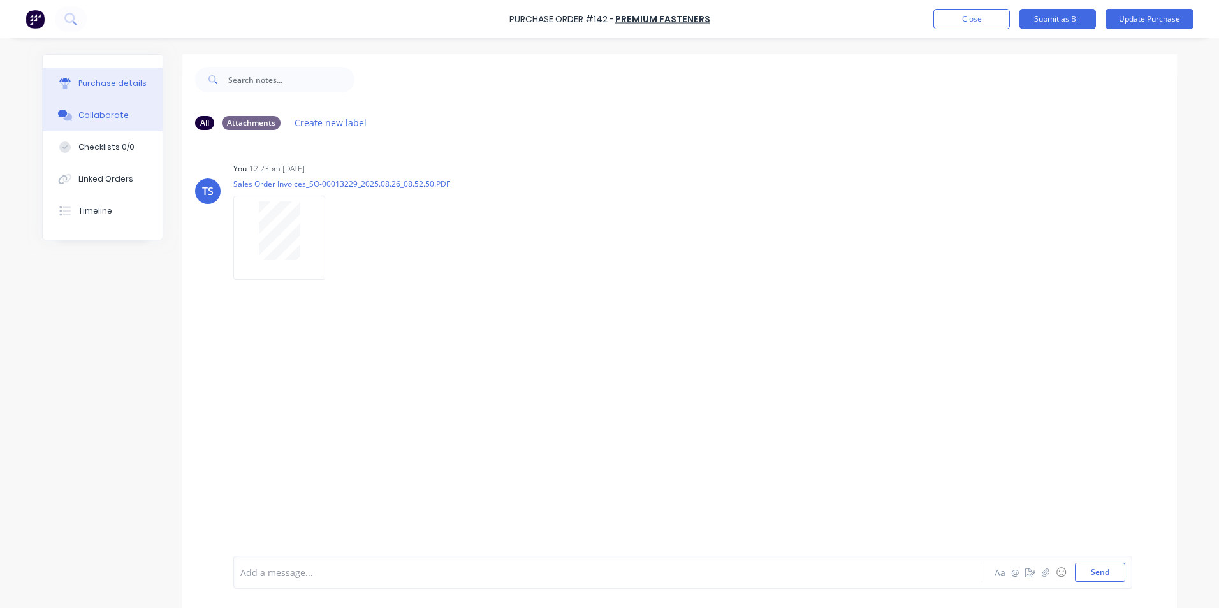
click at [108, 81] on div "Purchase details" at bounding box center [112, 83] width 68 height 11
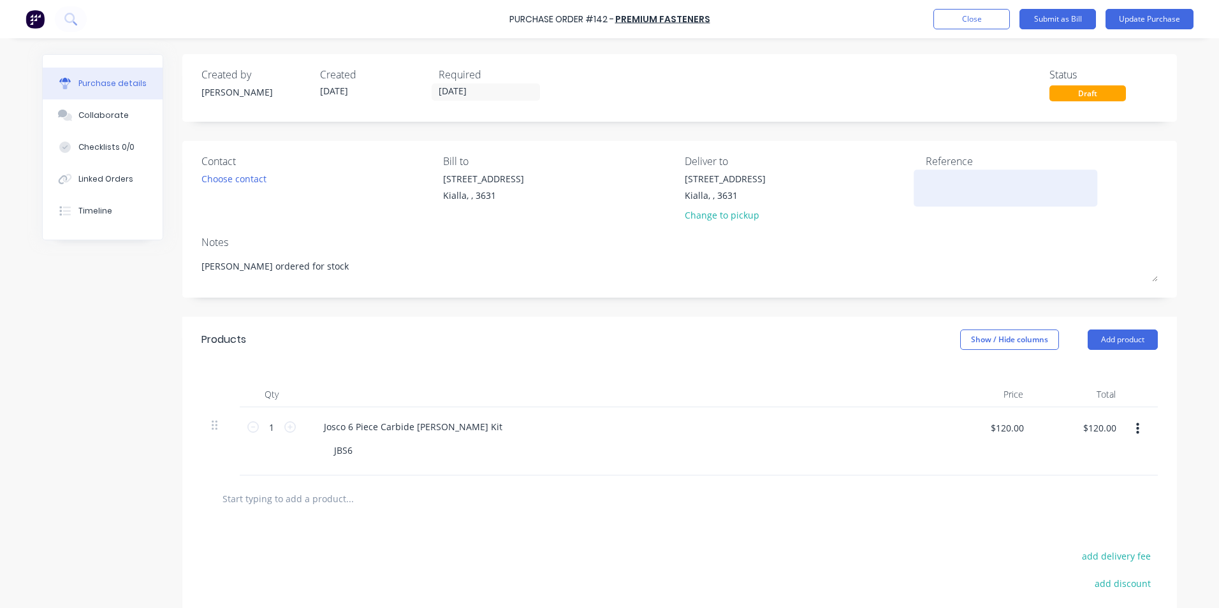
click at [925, 176] on textarea at bounding box center [1004, 186] width 159 height 29
click at [377, 86] on div "Created by [PERSON_NAME] Created [DATE] Required [DATE]" at bounding box center [373, 84] width 345 height 34
click at [479, 92] on input "[DATE]" at bounding box center [485, 92] width 107 height 16
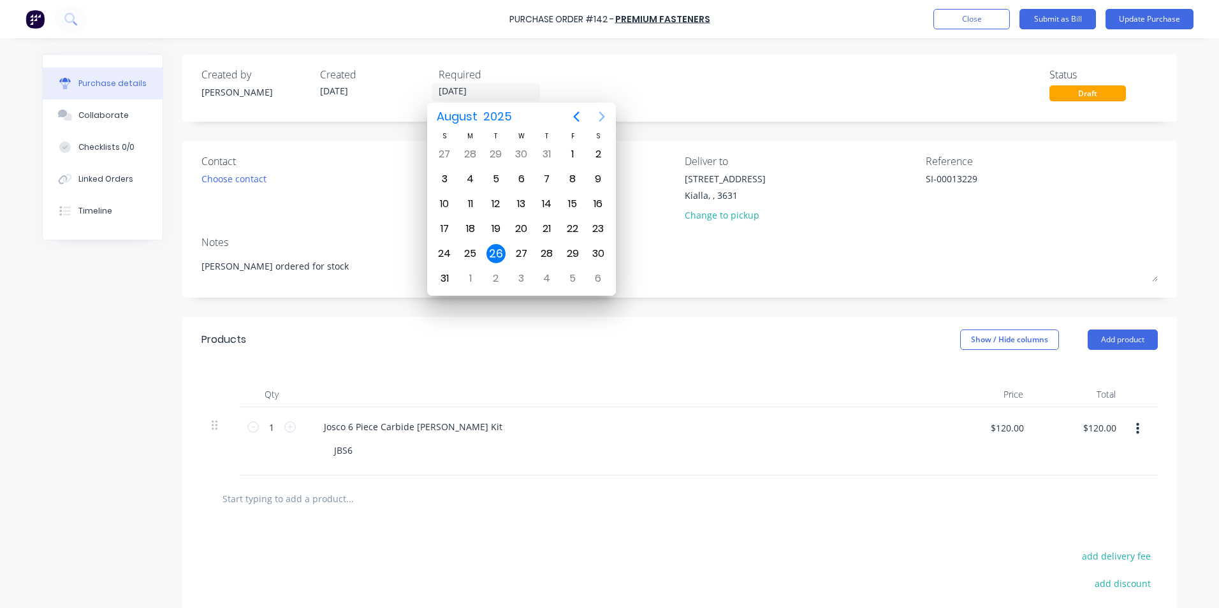
click at [604, 117] on icon "Next page" at bounding box center [602, 117] width 6 height 10
click at [554, 230] on div "25" at bounding box center [546, 228] width 19 height 19
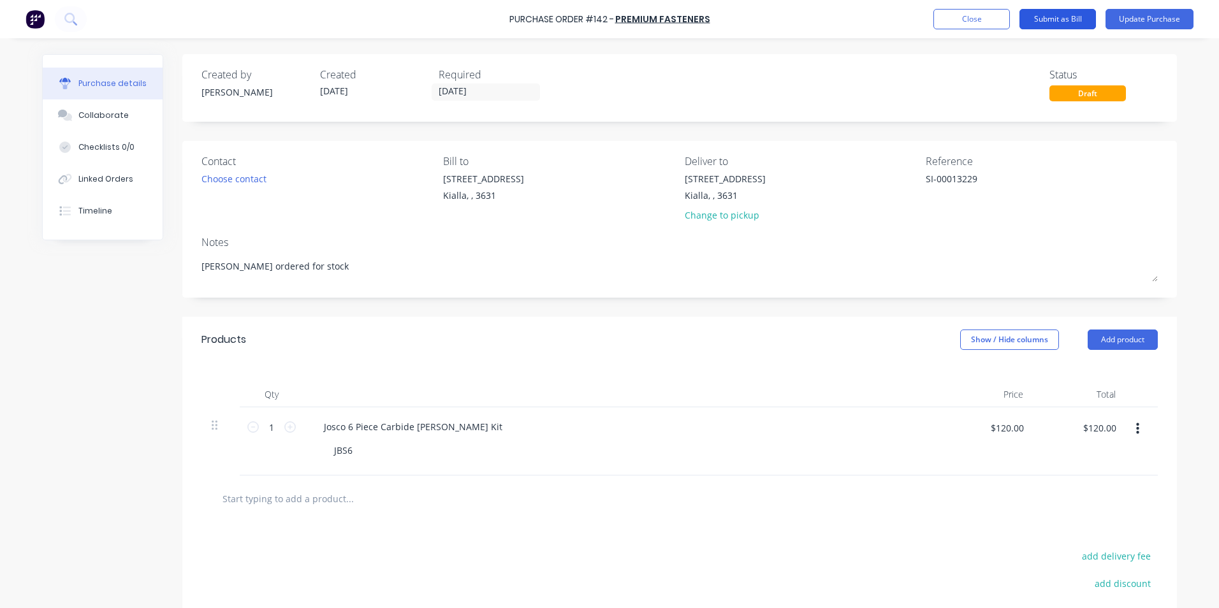
click at [1051, 18] on button "Submit as Bill" at bounding box center [1057, 19] width 76 height 20
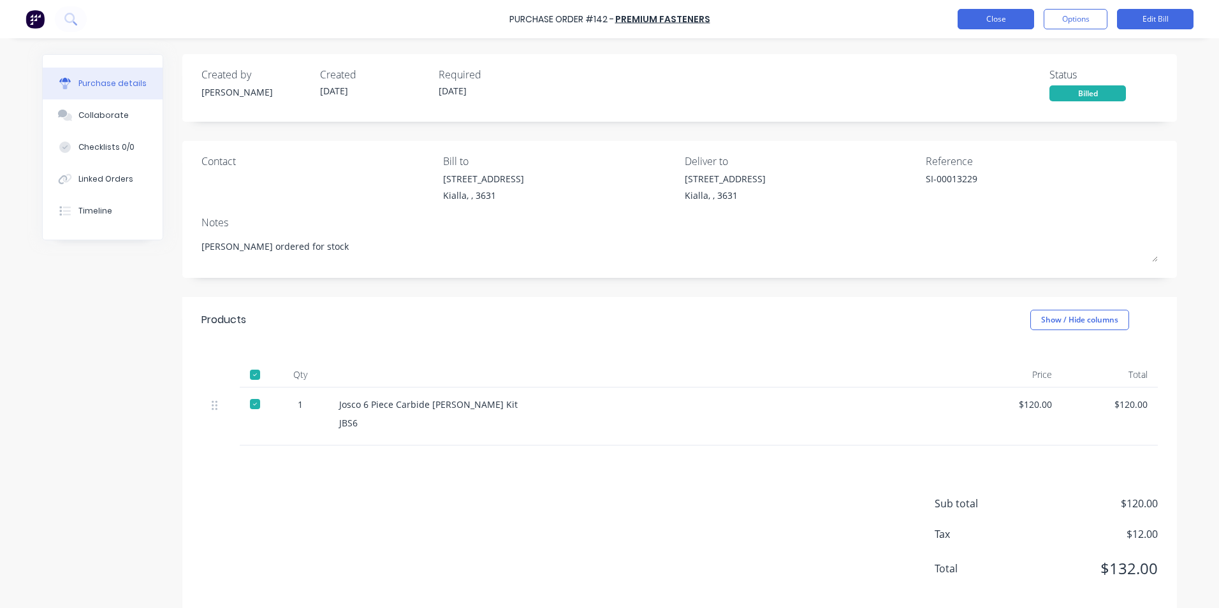
click at [976, 18] on button "Close" at bounding box center [995, 19] width 76 height 20
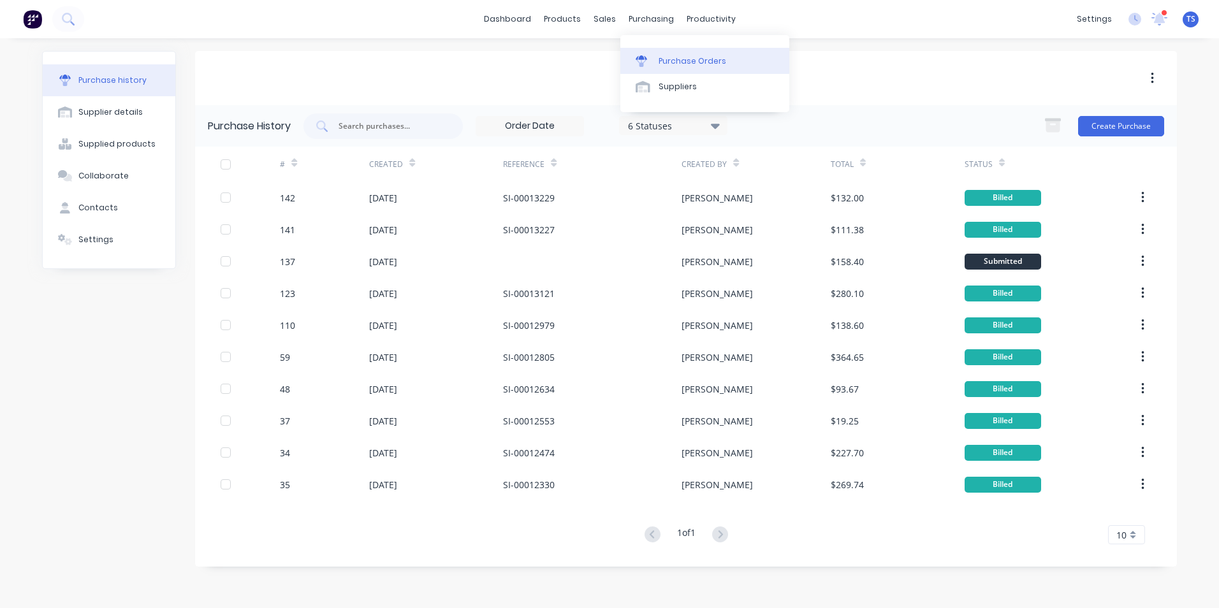
click at [681, 59] on div "Purchase Orders" at bounding box center [692, 60] width 68 height 11
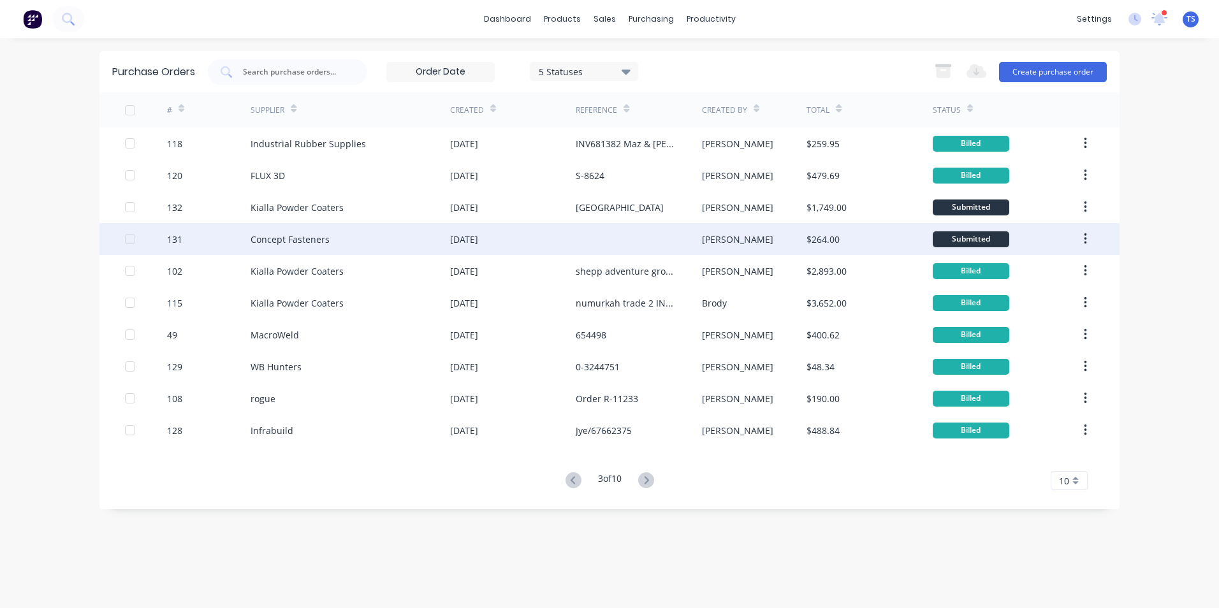
click at [292, 244] on div "Concept Fasteners" at bounding box center [289, 239] width 79 height 13
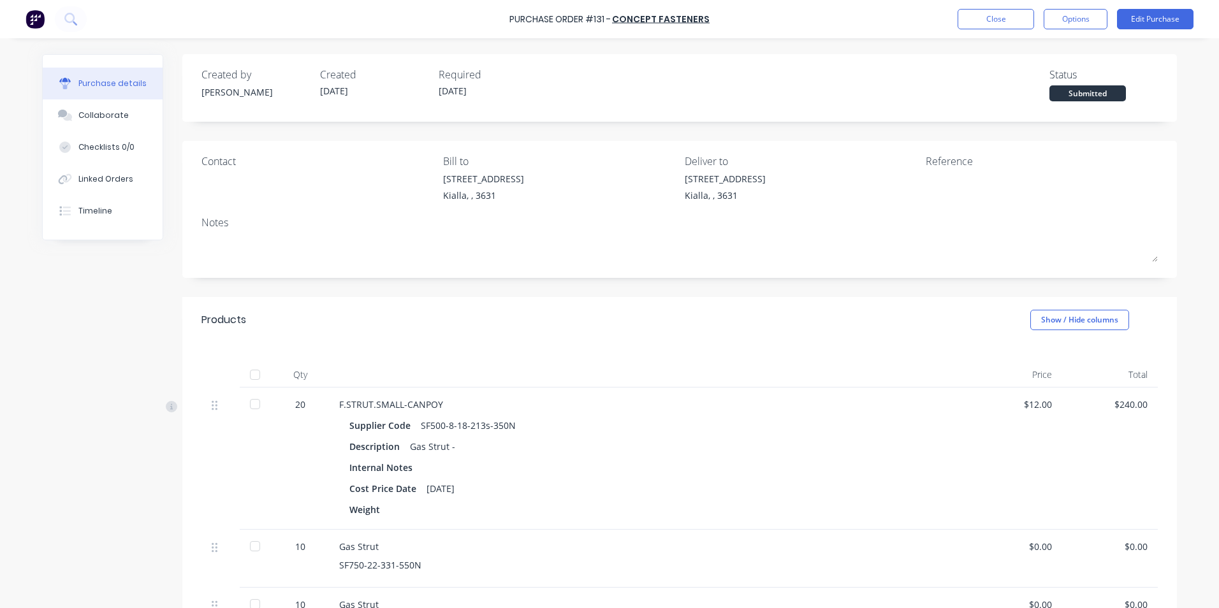
click at [249, 375] on div at bounding box center [254, 374] width 25 height 25
click at [1010, 24] on button "Close" at bounding box center [995, 19] width 76 height 20
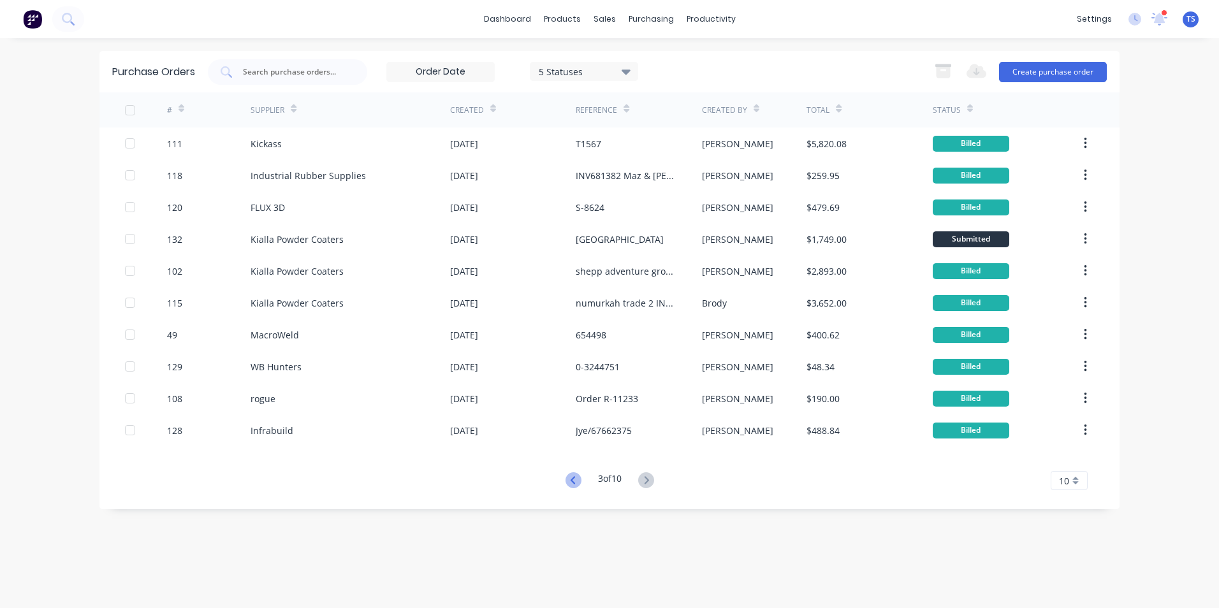
click at [570, 480] on icon at bounding box center [572, 480] width 4 height 8
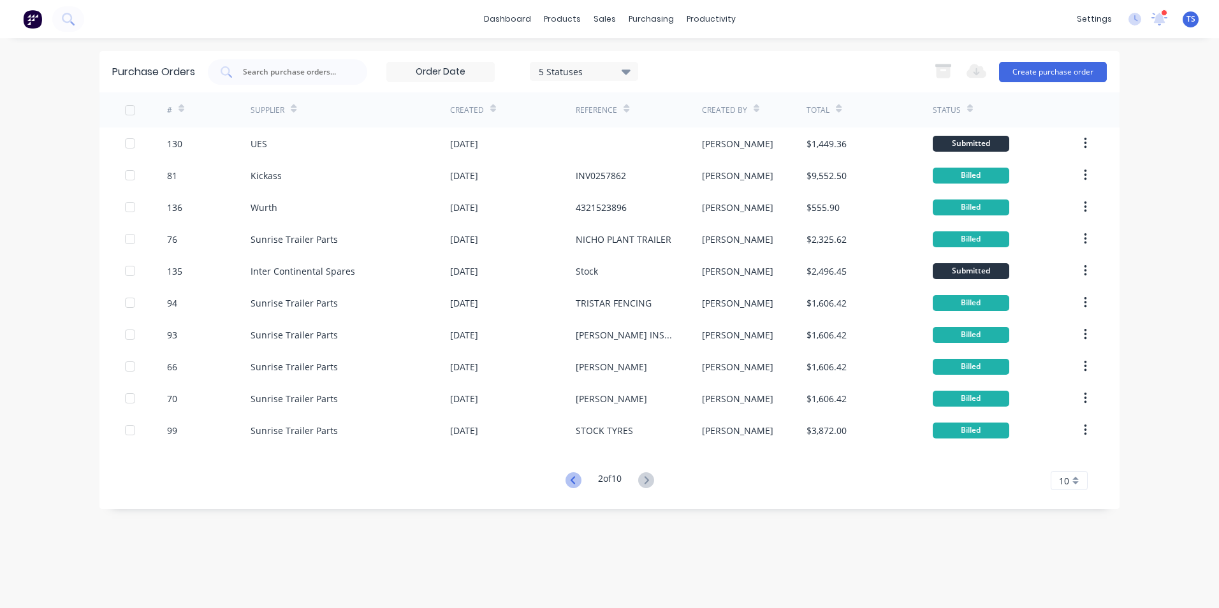
click at [567, 480] on icon at bounding box center [573, 480] width 16 height 16
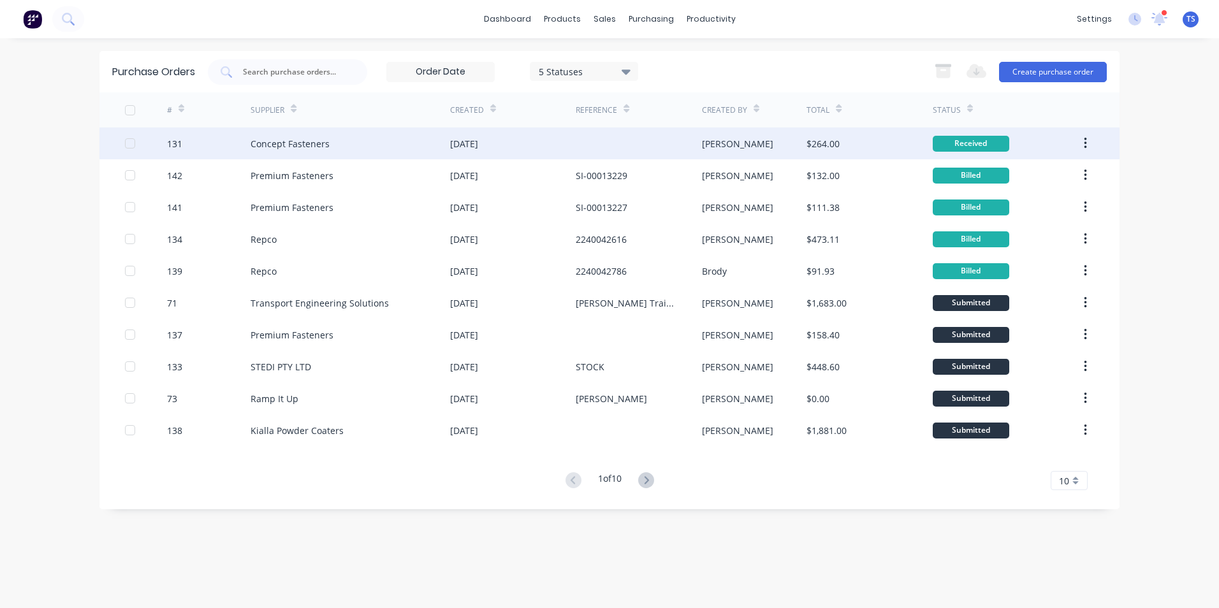
click at [300, 142] on div "Concept Fasteners" at bounding box center [289, 143] width 79 height 13
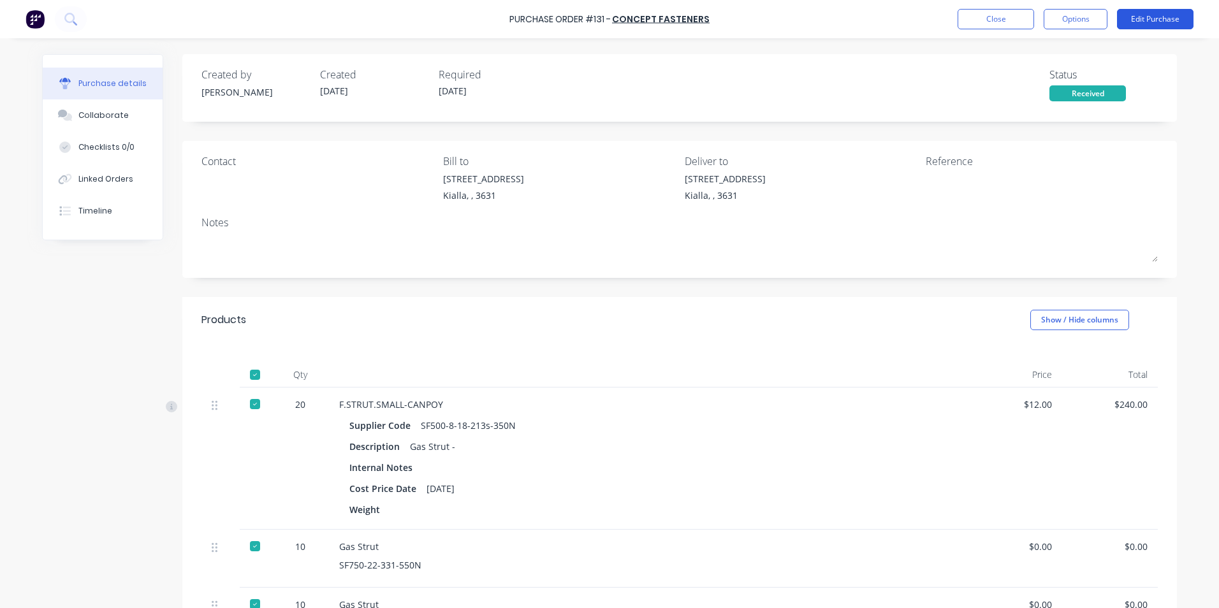
click at [1155, 18] on button "Edit Purchase" at bounding box center [1155, 19] width 76 height 20
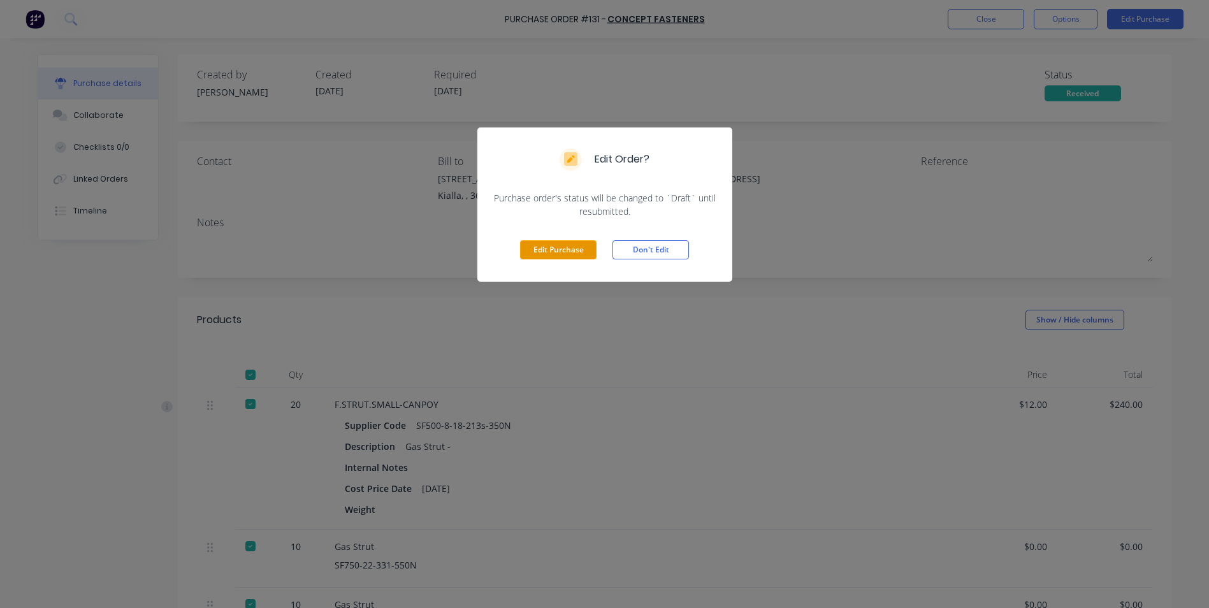
click at [581, 249] on button "Edit Purchase" at bounding box center [558, 249] width 76 height 19
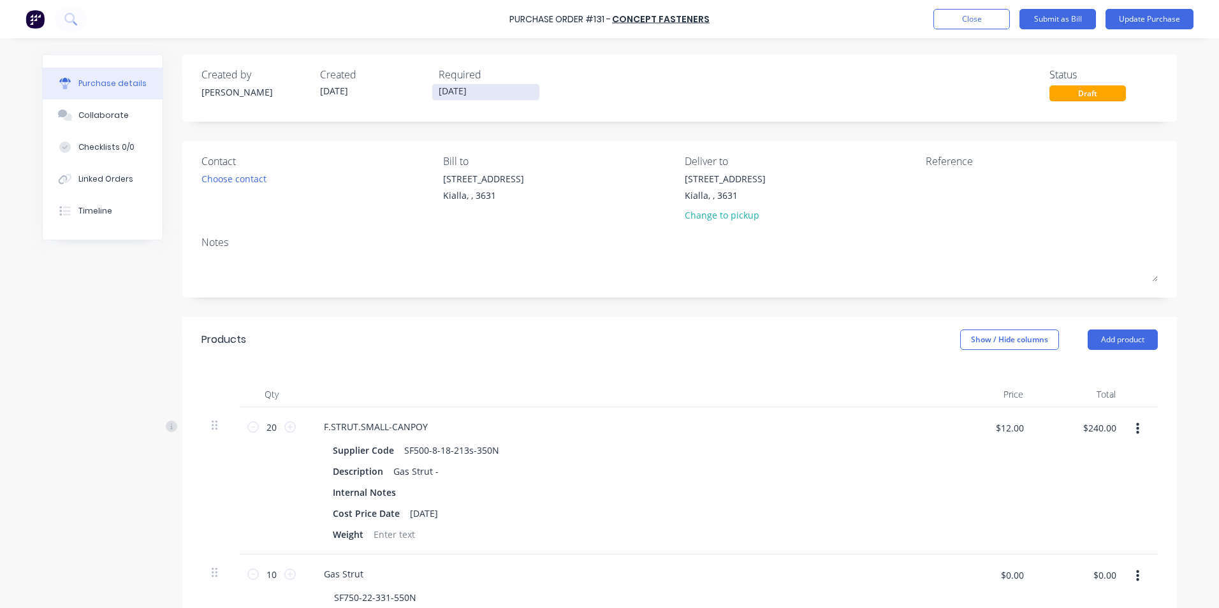
drag, startPoint x: 476, startPoint y: 91, endPoint x: 428, endPoint y: 88, distance: 47.9
click at [432, 88] on input "[DATE]" at bounding box center [485, 92] width 107 height 16
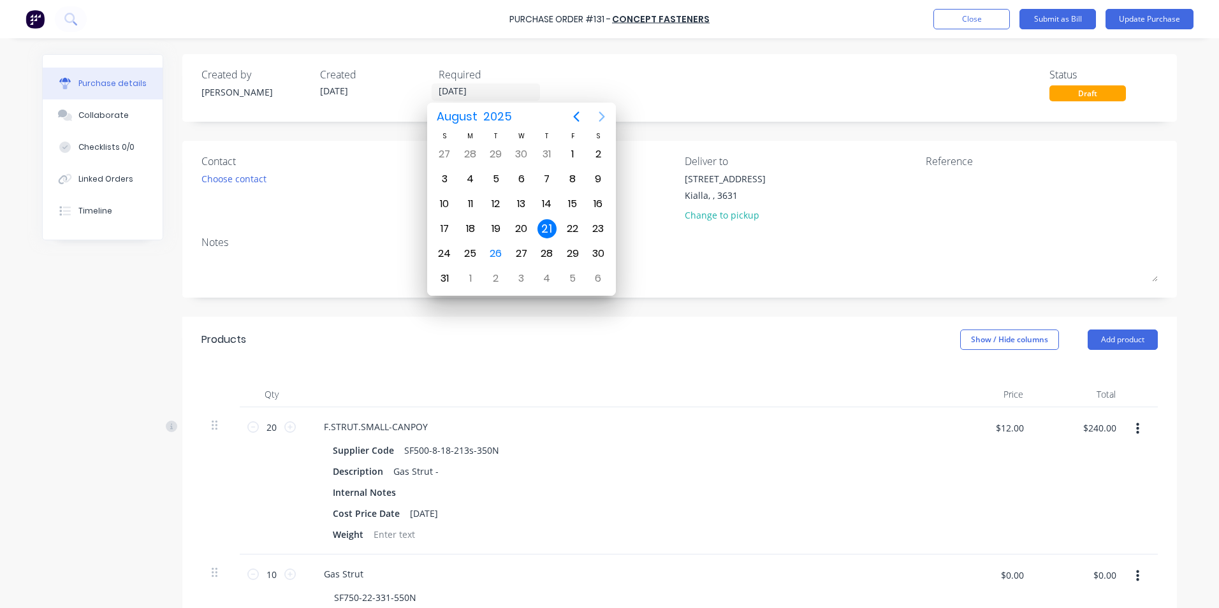
click at [602, 113] on icon "Next page" at bounding box center [601, 116] width 15 height 15
click at [496, 255] on div "30" at bounding box center [495, 253] width 19 height 19
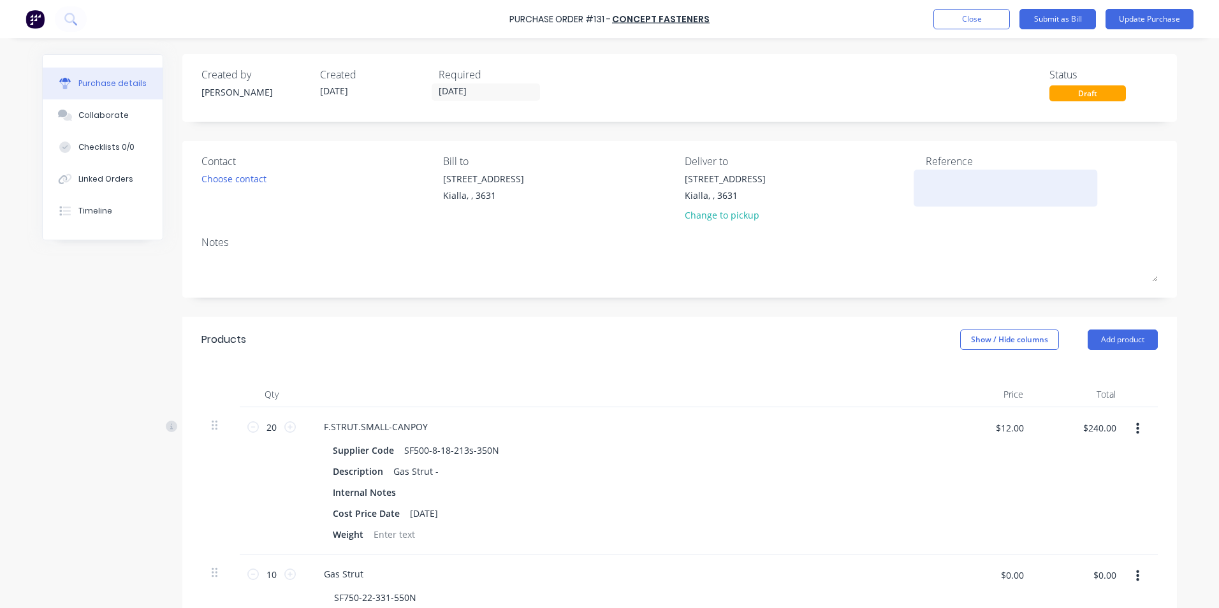
click at [925, 178] on div at bounding box center [1004, 188] width 159 height 32
click at [932, 177] on textarea at bounding box center [1004, 186] width 159 height 29
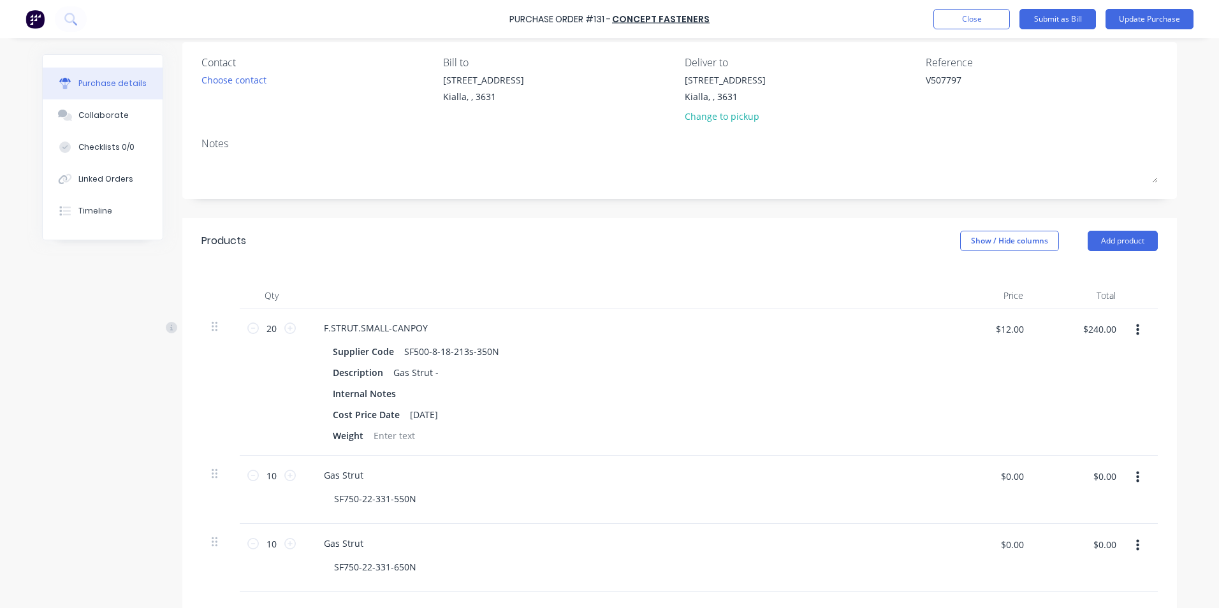
scroll to position [127, 0]
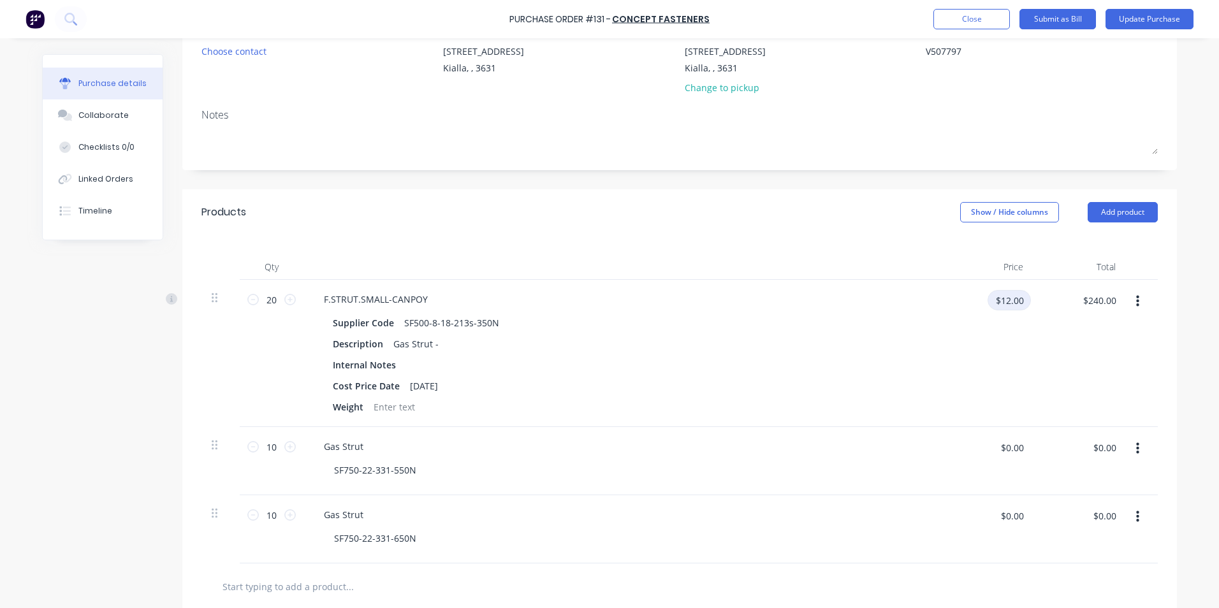
drag, startPoint x: 1020, startPoint y: 300, endPoint x: 985, endPoint y: 299, distance: 35.1
click at [987, 299] on input "$12.00" at bounding box center [1008, 300] width 43 height 20
click at [1062, 366] on div "$260.00 $260.00" at bounding box center [1079, 353] width 92 height 147
drag, startPoint x: 1022, startPoint y: 444, endPoint x: 985, endPoint y: 451, distance: 37.0
click at [985, 451] on div "$0.00 $0.00" at bounding box center [991, 452] width 80 height 30
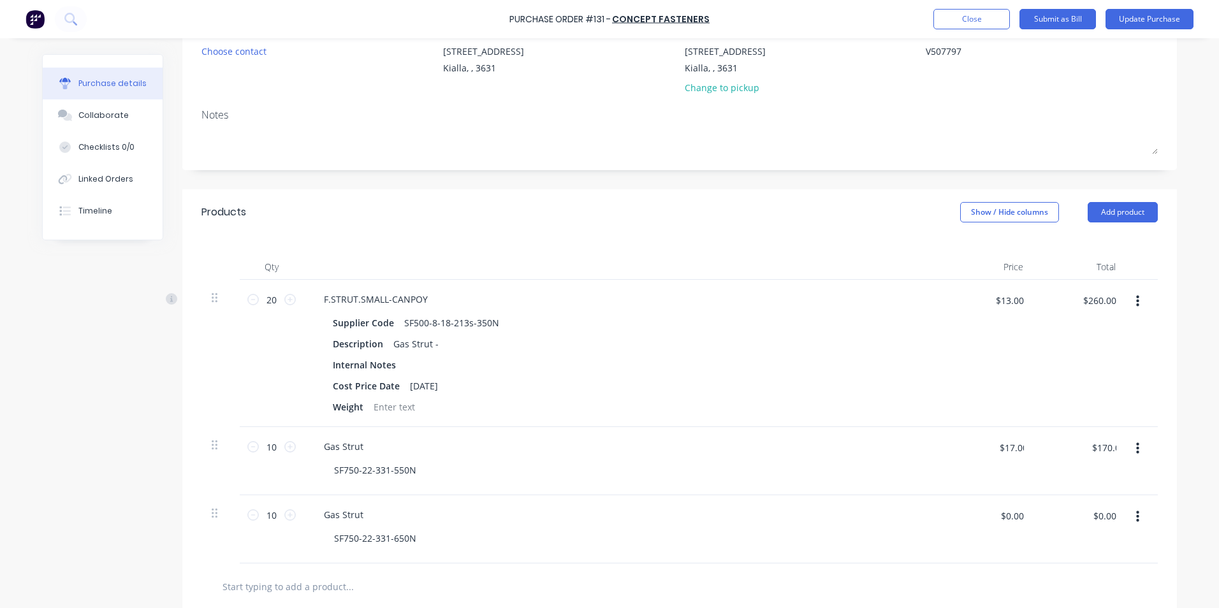
click at [1083, 479] on div "$170.00 $0.00" at bounding box center [1079, 461] width 92 height 68
drag, startPoint x: 1018, startPoint y: 516, endPoint x: 954, endPoint y: 514, distance: 64.4
click at [954, 514] on div "$0.00 $0.00" at bounding box center [991, 520] width 80 height 30
click at [1055, 526] on div "$170.00 $170.00" at bounding box center [1083, 520] width 80 height 30
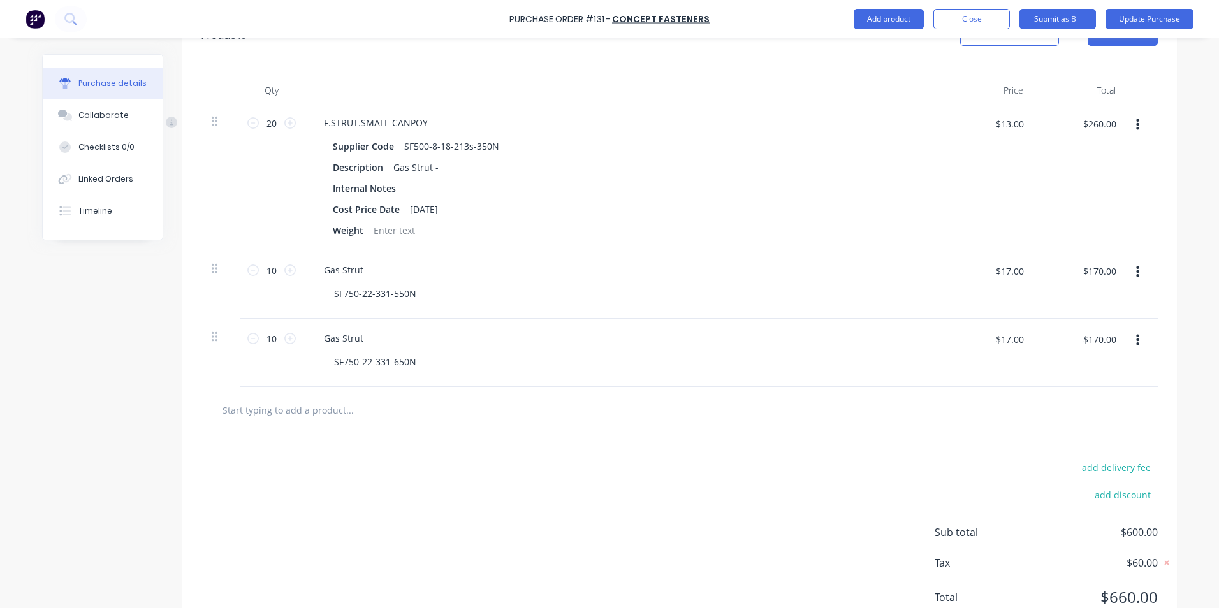
scroll to position [352, 0]
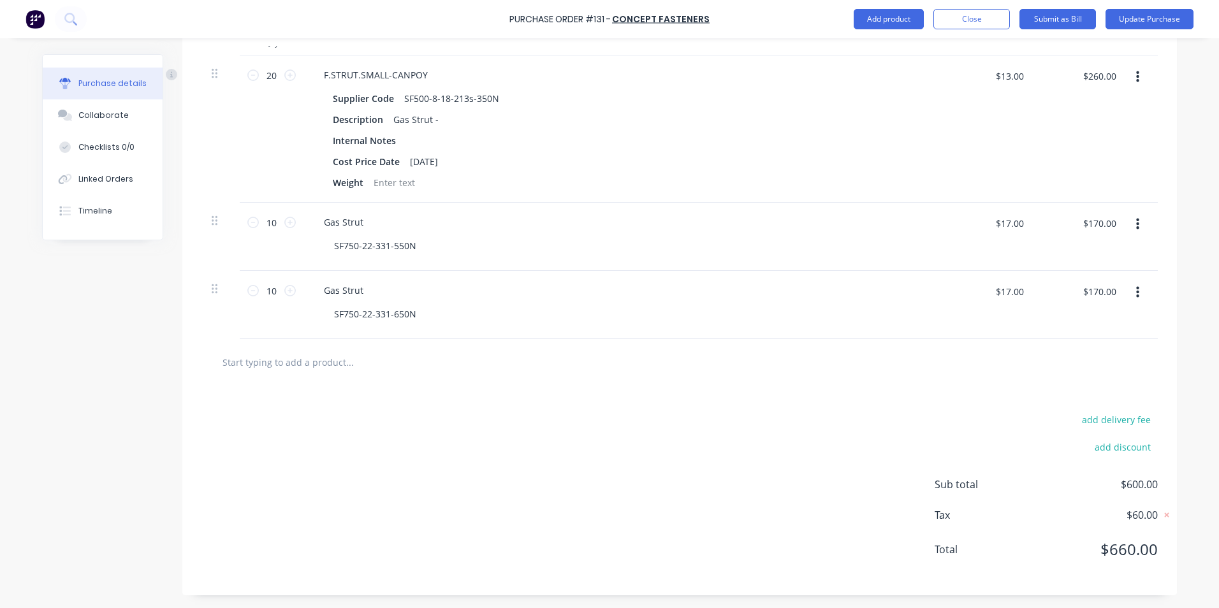
click at [298, 372] on input "text" at bounding box center [349, 361] width 255 height 25
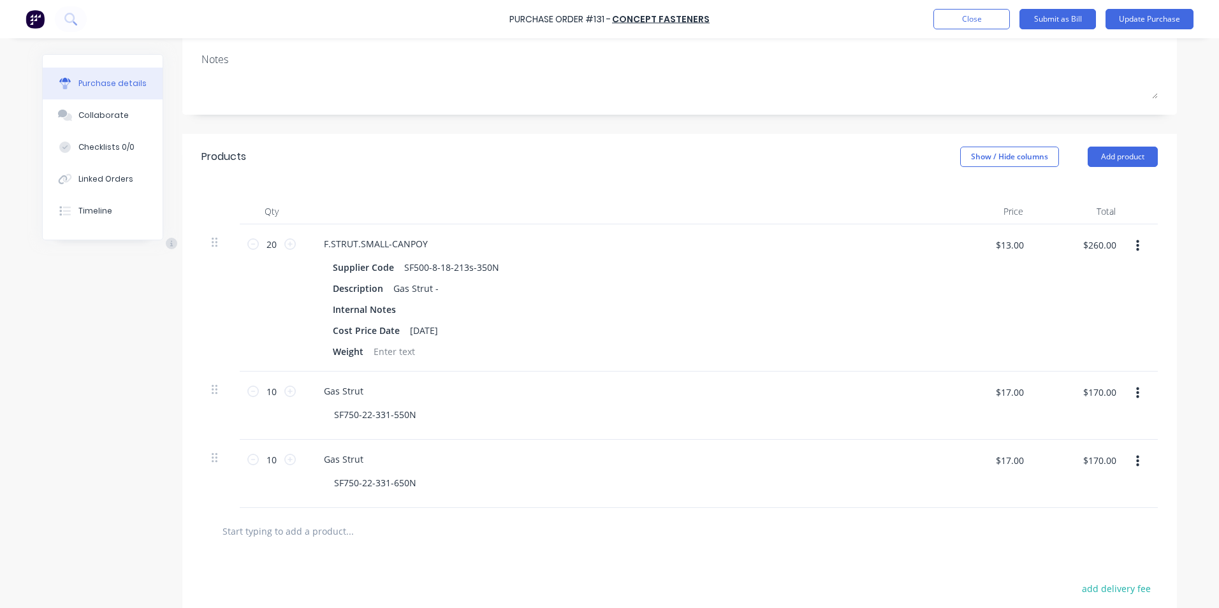
scroll to position [161, 0]
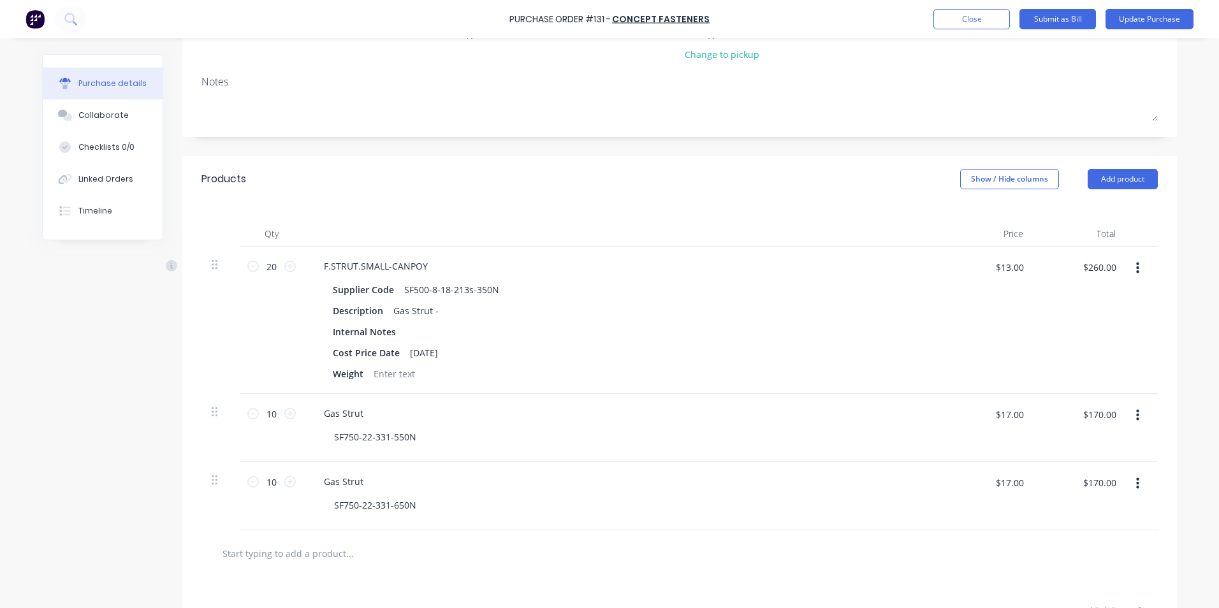
click at [1121, 110] on textarea at bounding box center [679, 106] width 956 height 29
click at [1126, 175] on button "Add product" at bounding box center [1122, 179] width 70 height 20
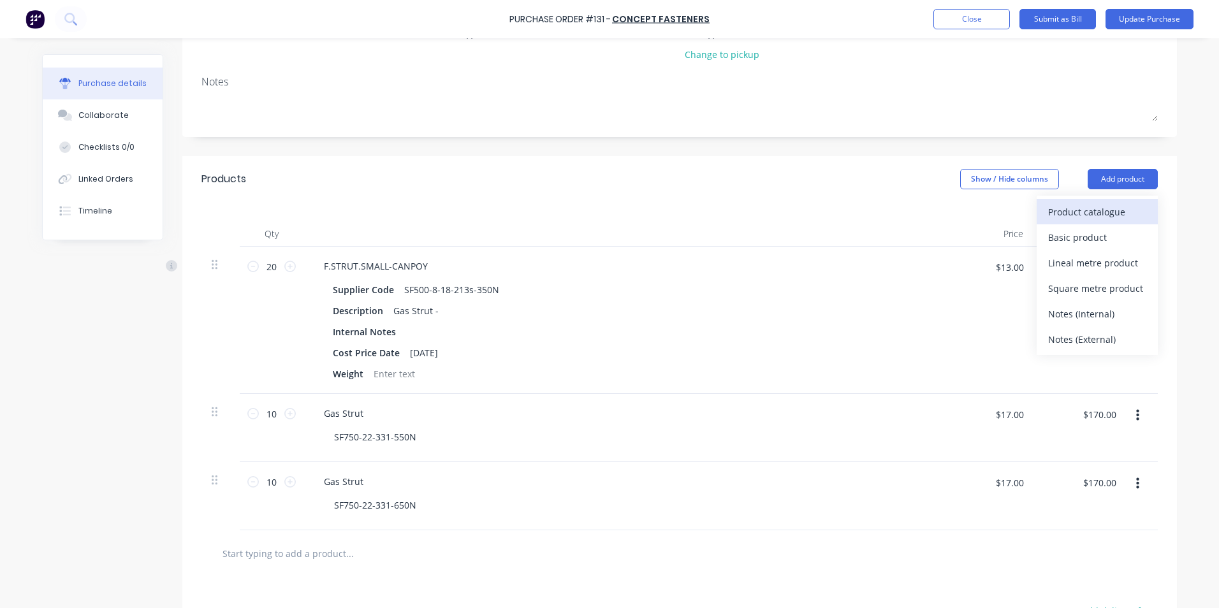
click at [1090, 211] on div "Product catalogue" at bounding box center [1097, 212] width 98 height 18
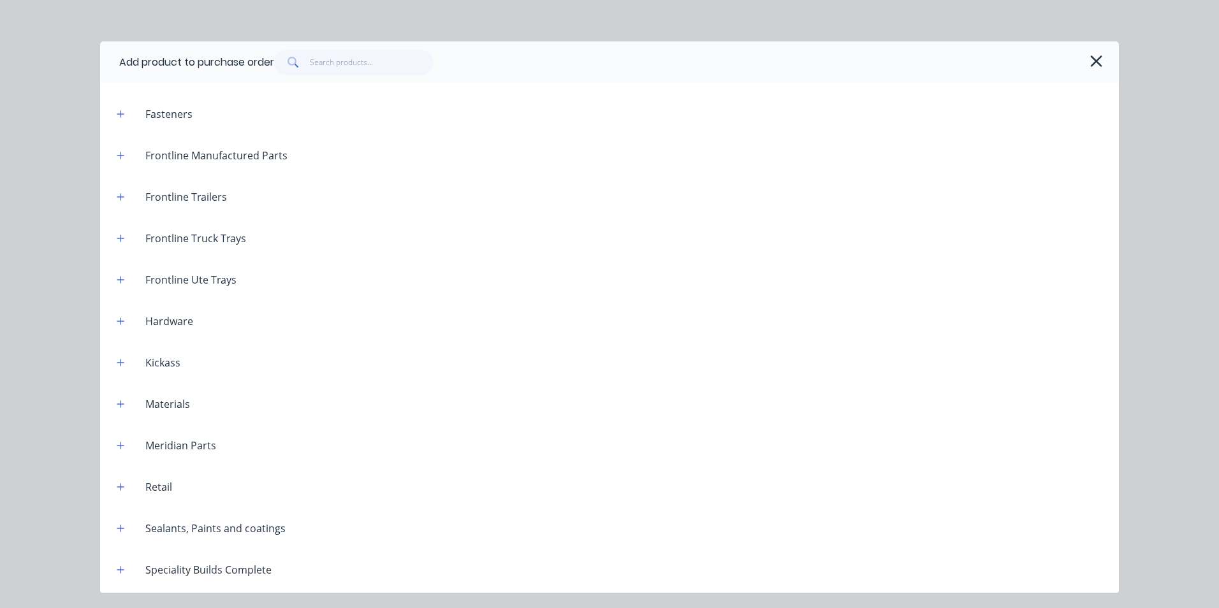
scroll to position [1358, 0]
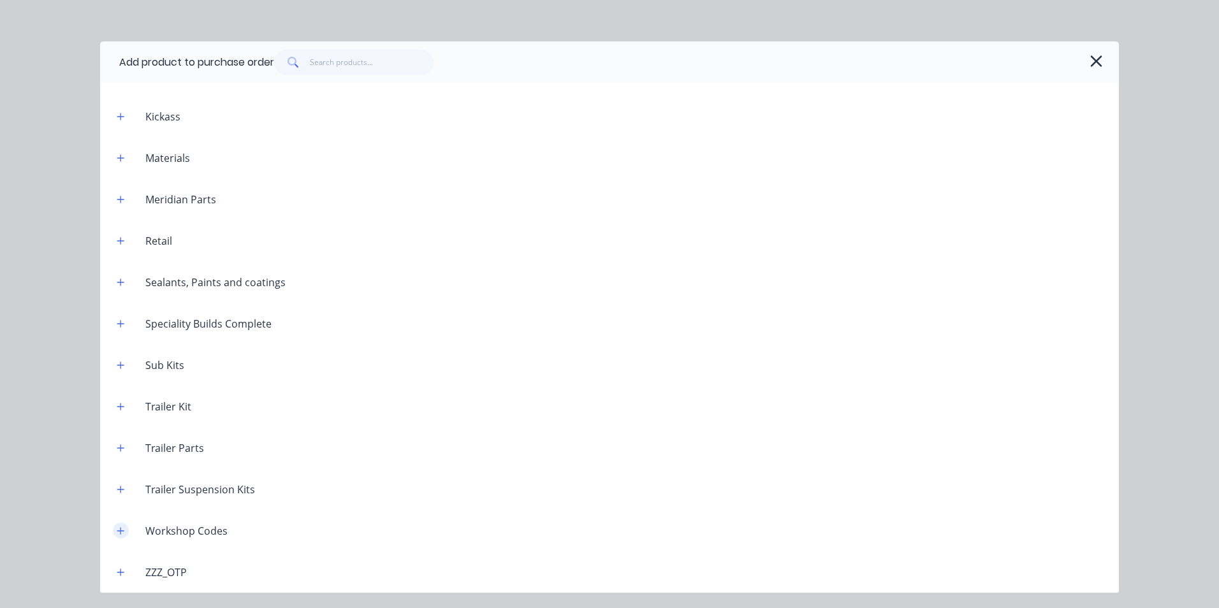
click at [120, 532] on icon "button" at bounding box center [121, 530] width 8 height 9
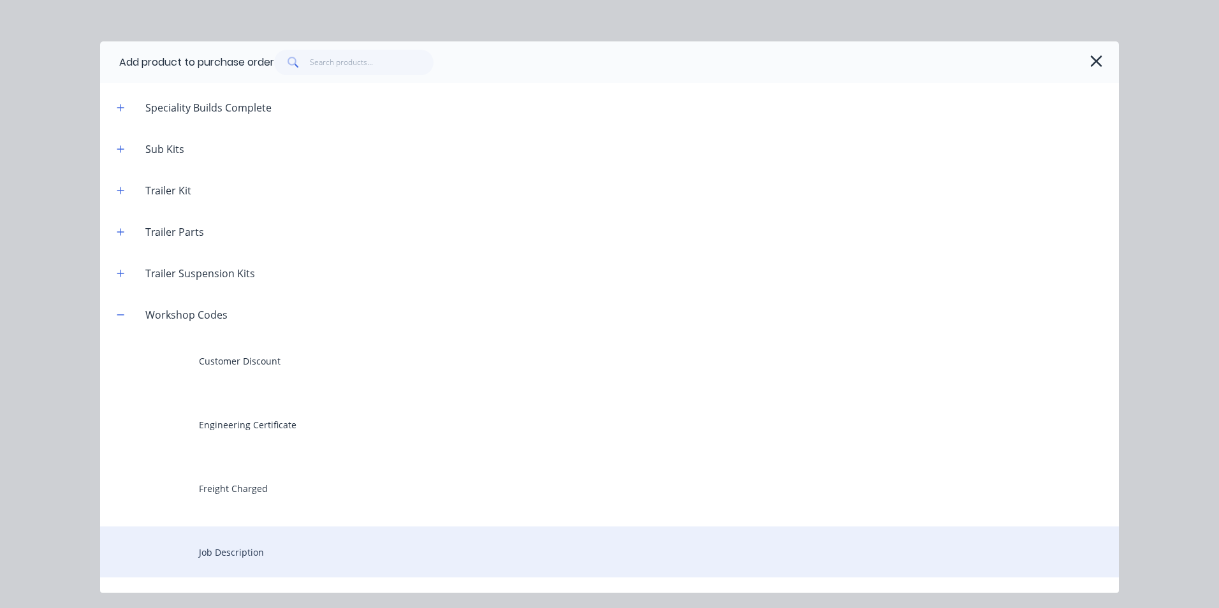
scroll to position [1676, 0]
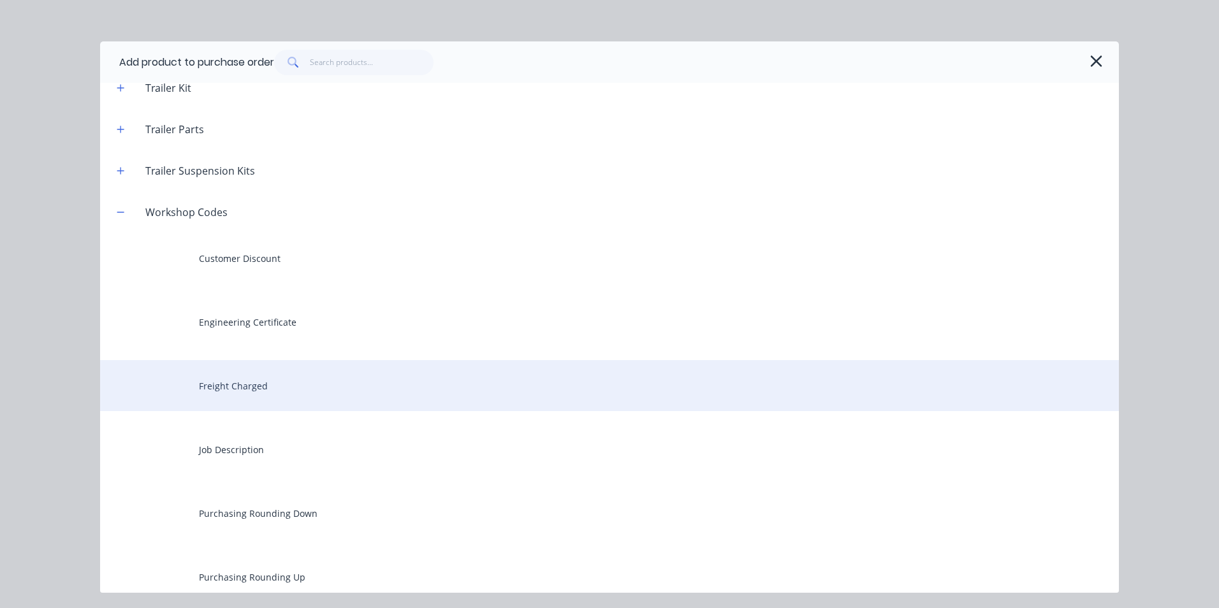
click at [256, 388] on div "Freight Charged" at bounding box center [609, 385] width 1018 height 51
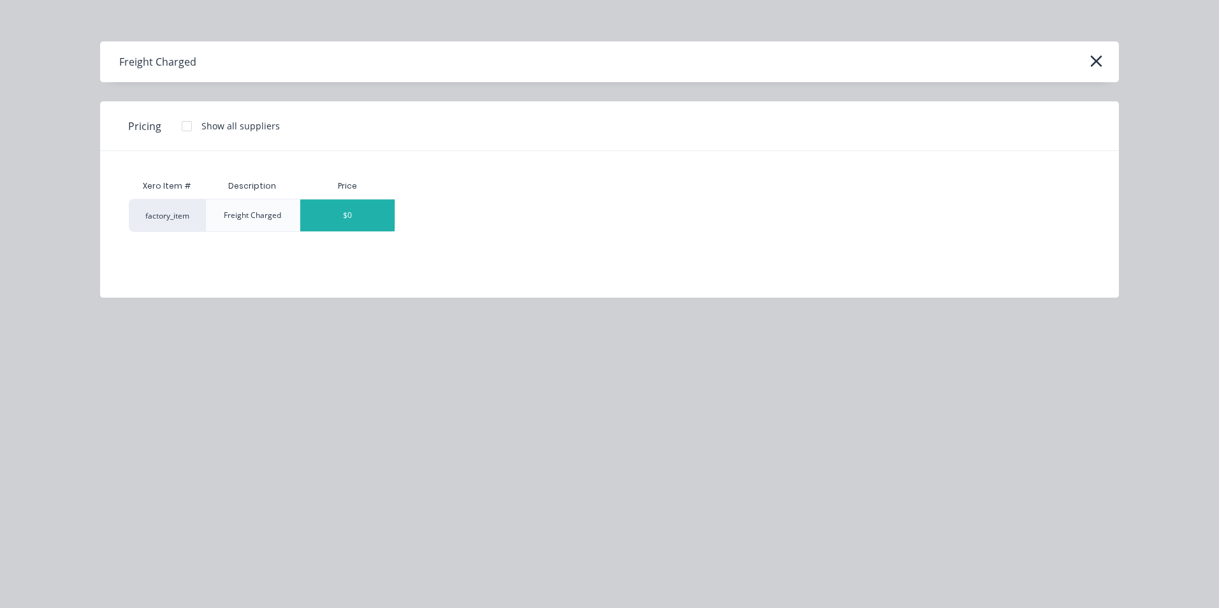
click at [382, 213] on div "$0" at bounding box center [347, 215] width 94 height 32
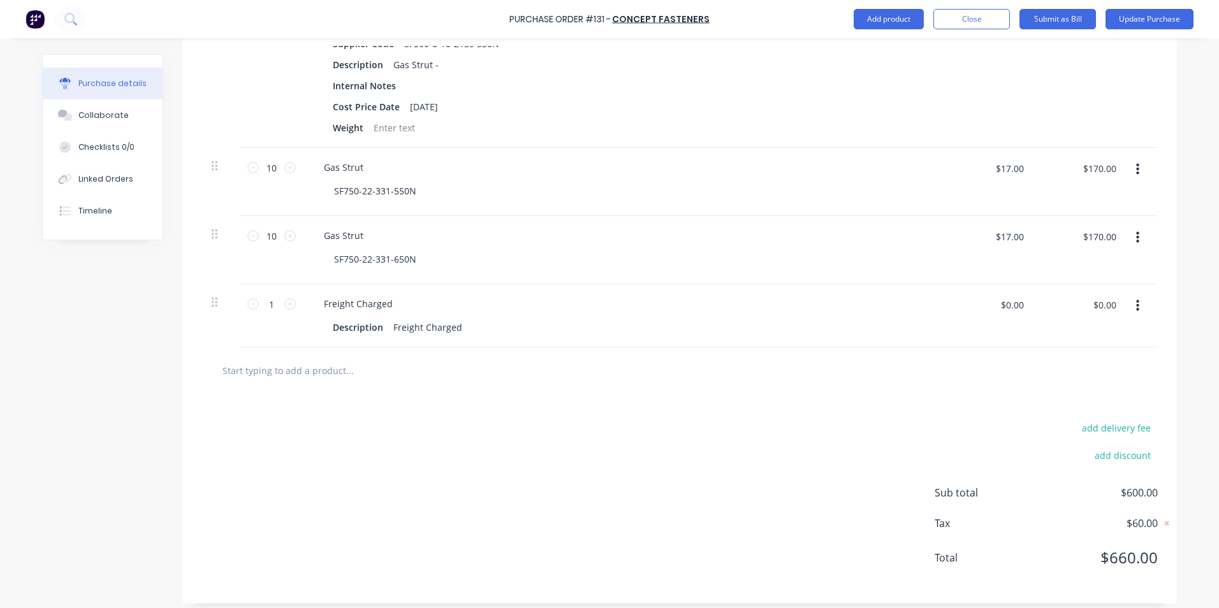
scroll to position [415, 0]
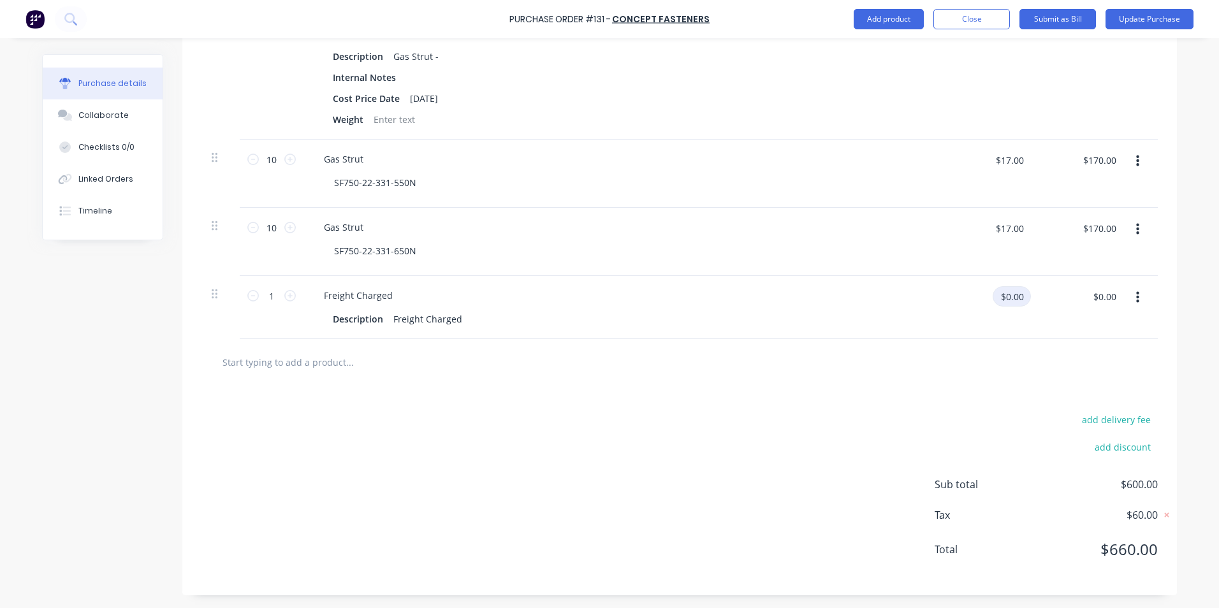
drag, startPoint x: 1020, startPoint y: 301, endPoint x: 976, endPoint y: 288, distance: 46.4
click at [976, 288] on div "$0.00 $0.00" at bounding box center [991, 301] width 80 height 30
click at [1016, 354] on div at bounding box center [680, 361] width 936 height 25
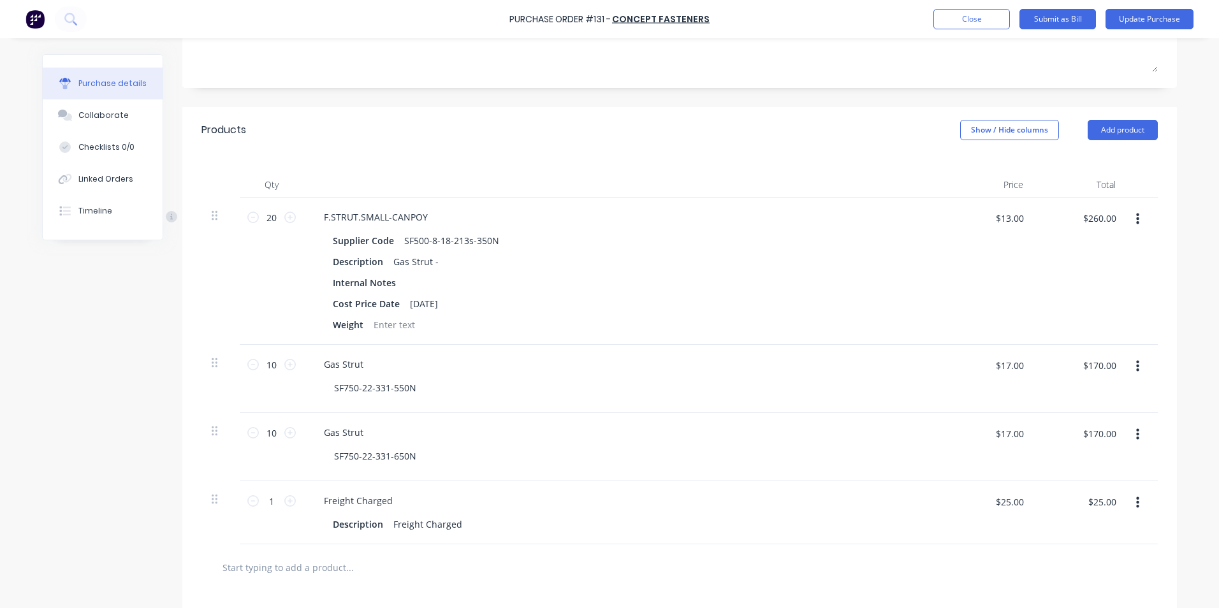
scroll to position [96, 0]
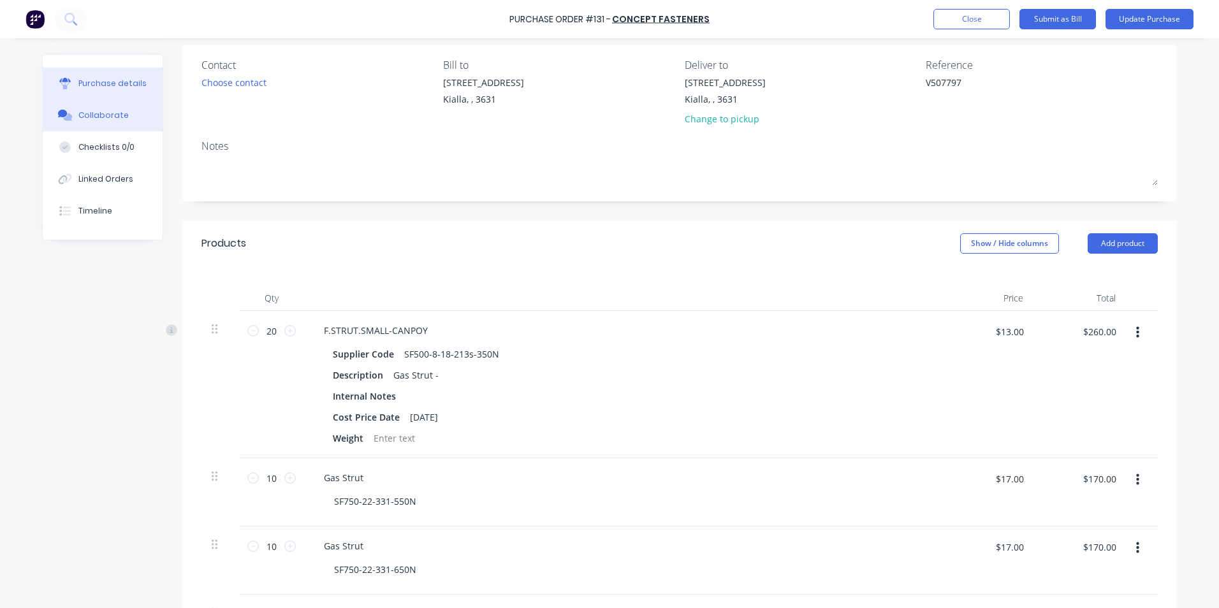
click at [114, 119] on div "Collaborate" at bounding box center [103, 115] width 50 height 11
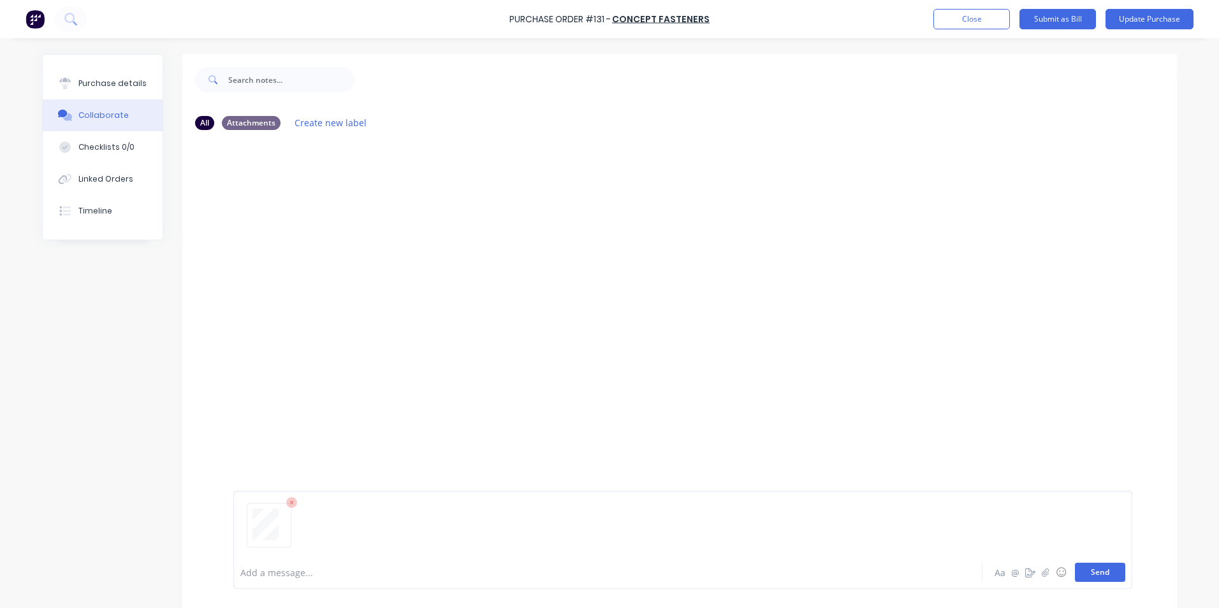
click at [1093, 572] on button "Send" at bounding box center [1100, 572] width 50 height 19
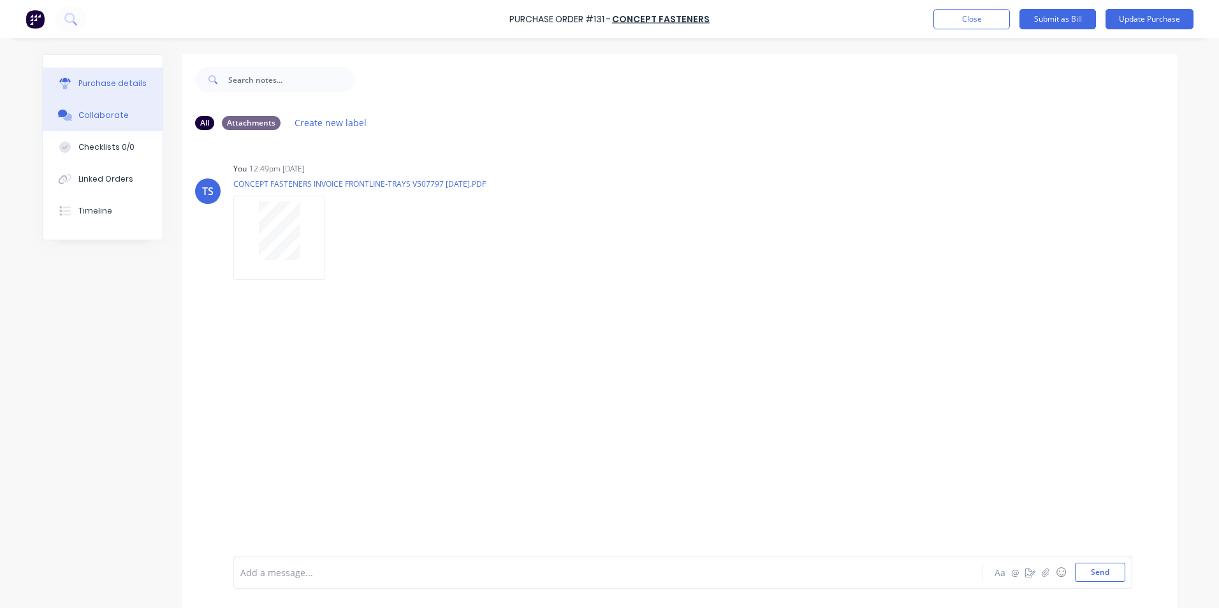
click at [129, 85] on div "Purchase details" at bounding box center [112, 83] width 68 height 11
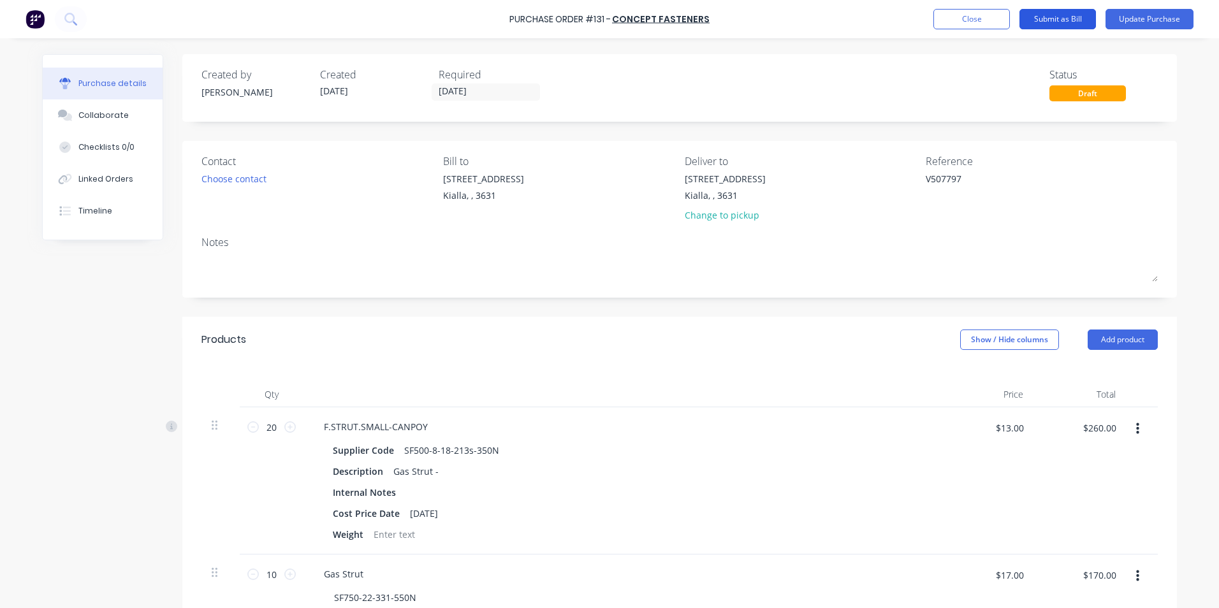
click at [1054, 21] on button "Submit as Bill" at bounding box center [1057, 19] width 76 height 20
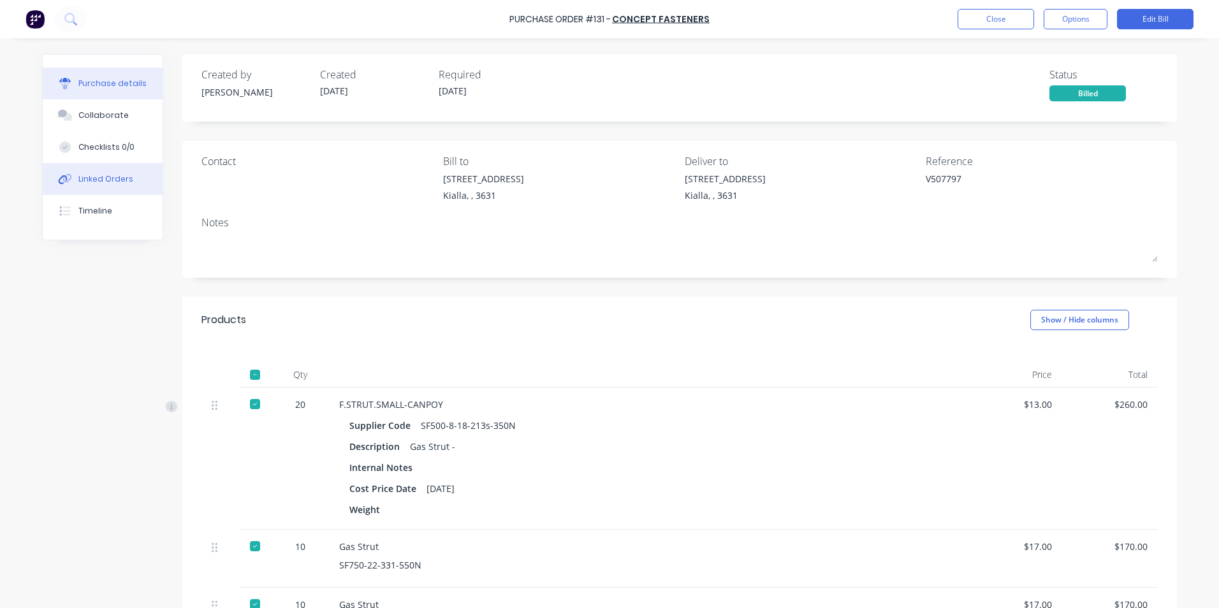
click at [92, 177] on div "Linked Orders" at bounding box center [105, 178] width 55 height 11
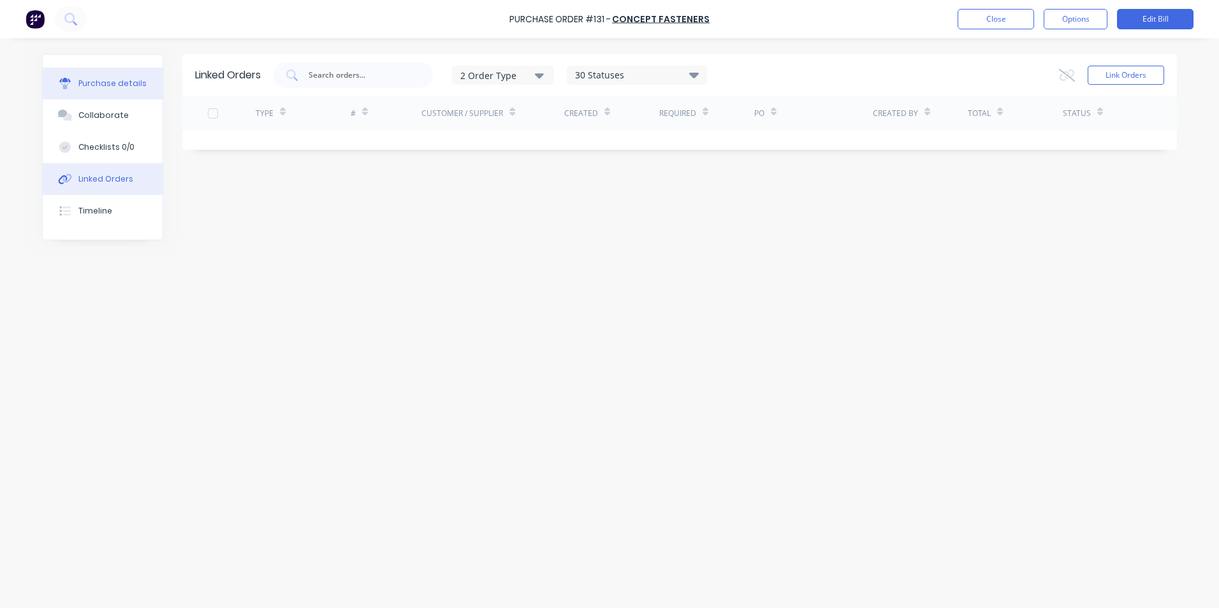
click at [105, 90] on button "Purchase details" at bounding box center [103, 84] width 120 height 32
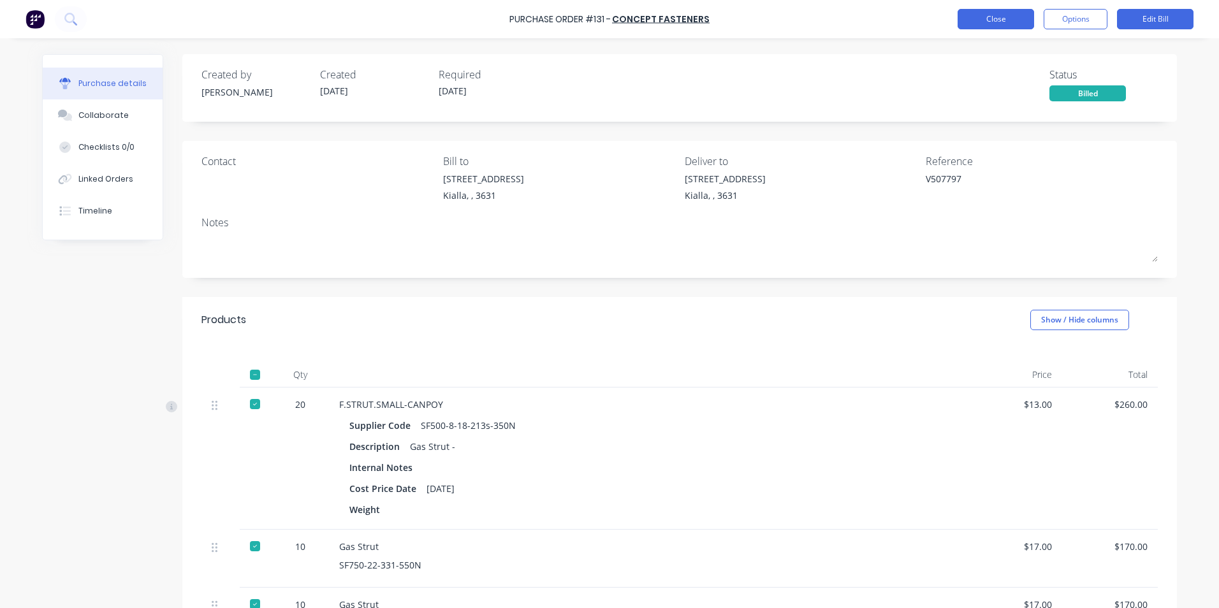
click at [987, 25] on button "Close" at bounding box center [995, 19] width 76 height 20
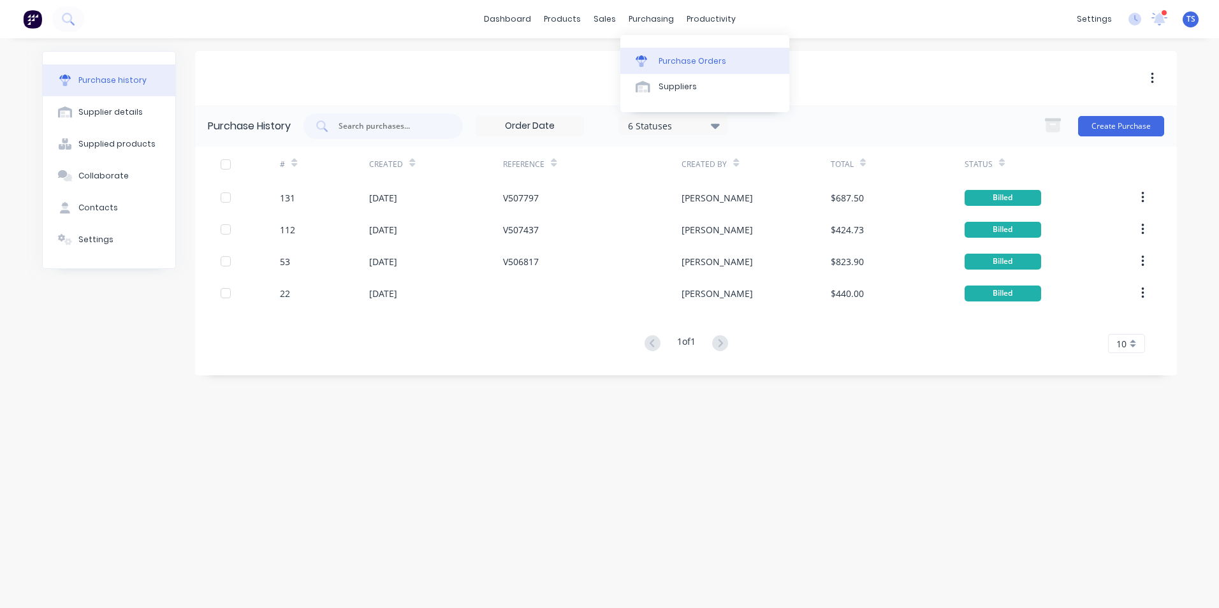
click at [677, 61] on div "Purchase Orders" at bounding box center [692, 60] width 68 height 11
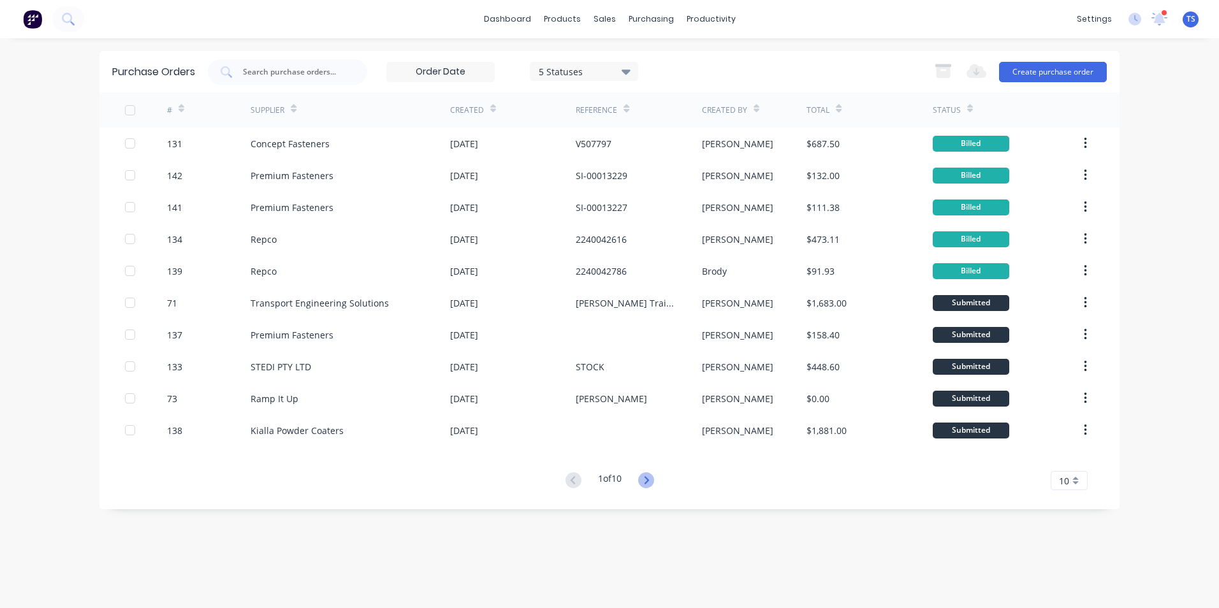
click at [648, 482] on icon at bounding box center [646, 480] width 4 height 8
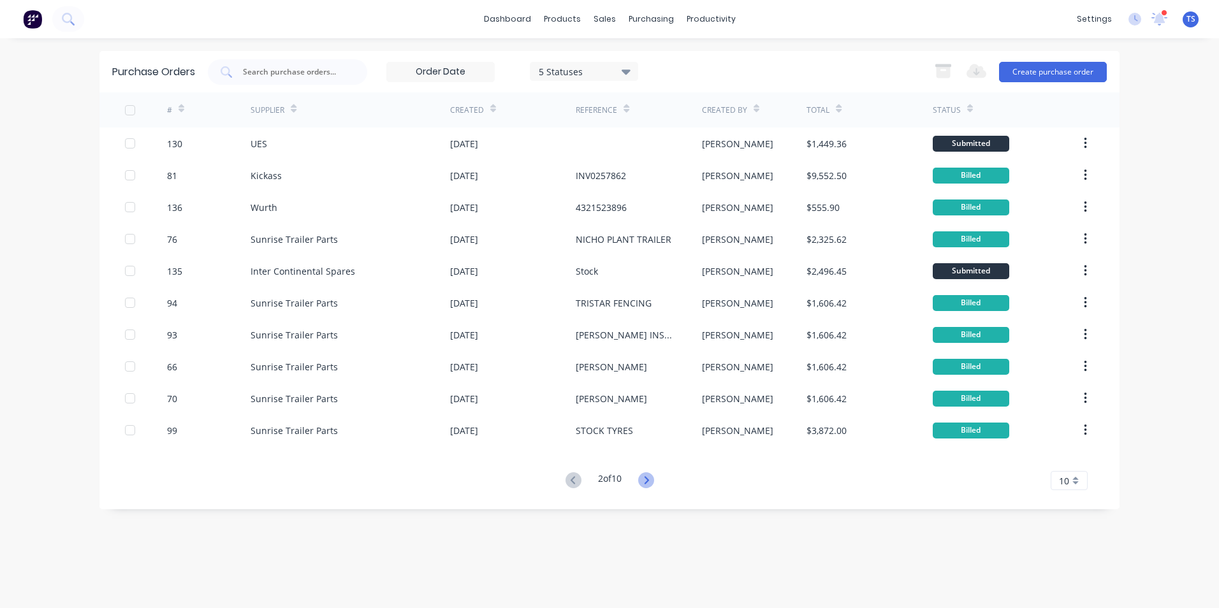
click at [650, 477] on icon at bounding box center [646, 480] width 16 height 16
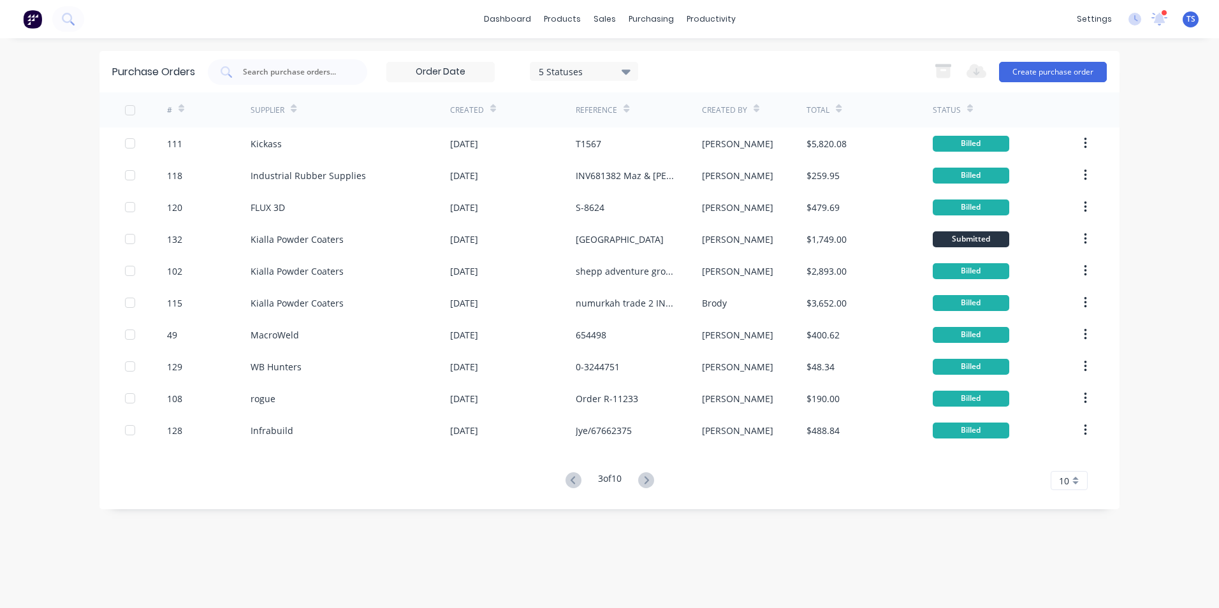
click at [626, 69] on icon at bounding box center [625, 71] width 9 height 5
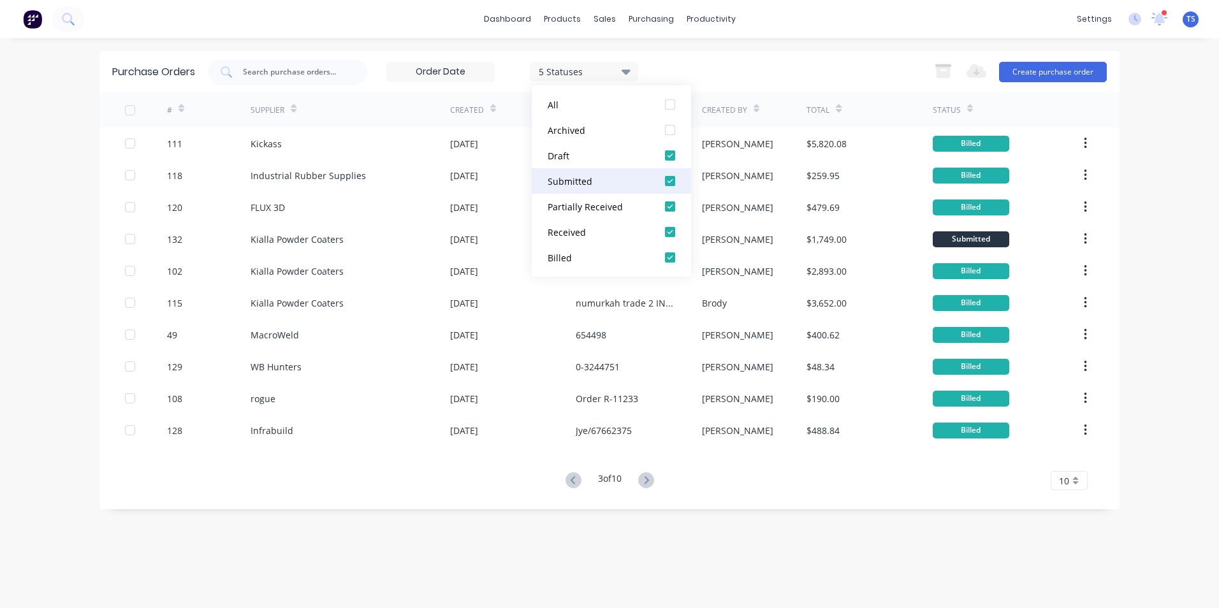
click at [579, 178] on div "Submitted" at bounding box center [598, 181] width 102 height 13
click at [670, 182] on div at bounding box center [669, 180] width 25 height 25
click at [672, 206] on div at bounding box center [669, 206] width 25 height 25
click at [669, 254] on div at bounding box center [669, 257] width 25 height 25
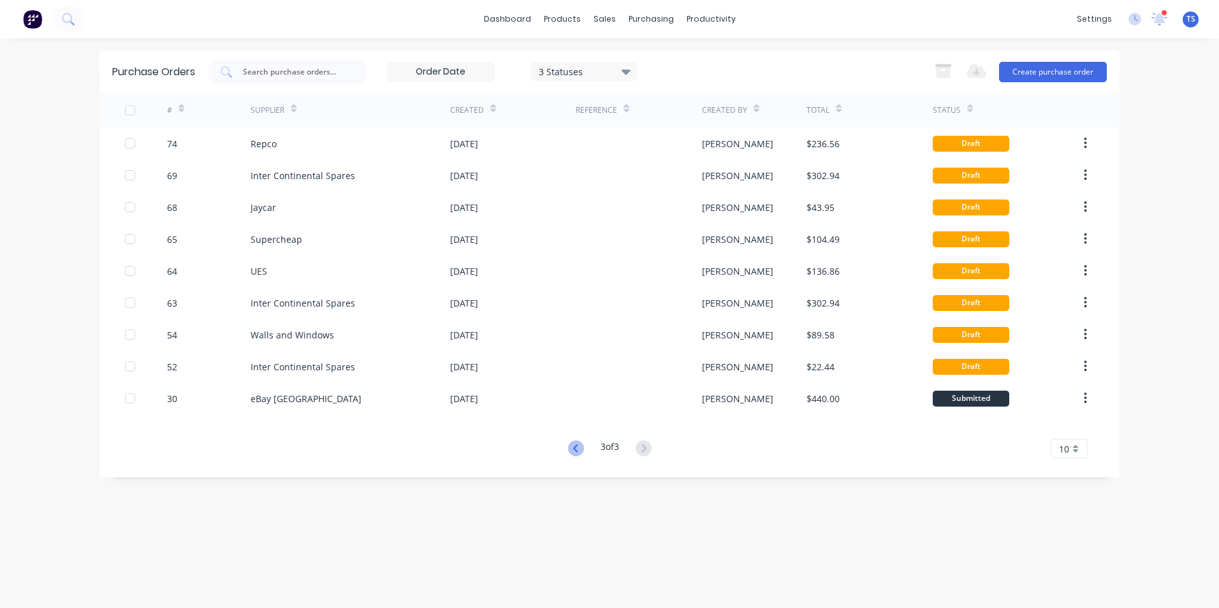
click at [570, 446] on icon at bounding box center [576, 448] width 16 height 16
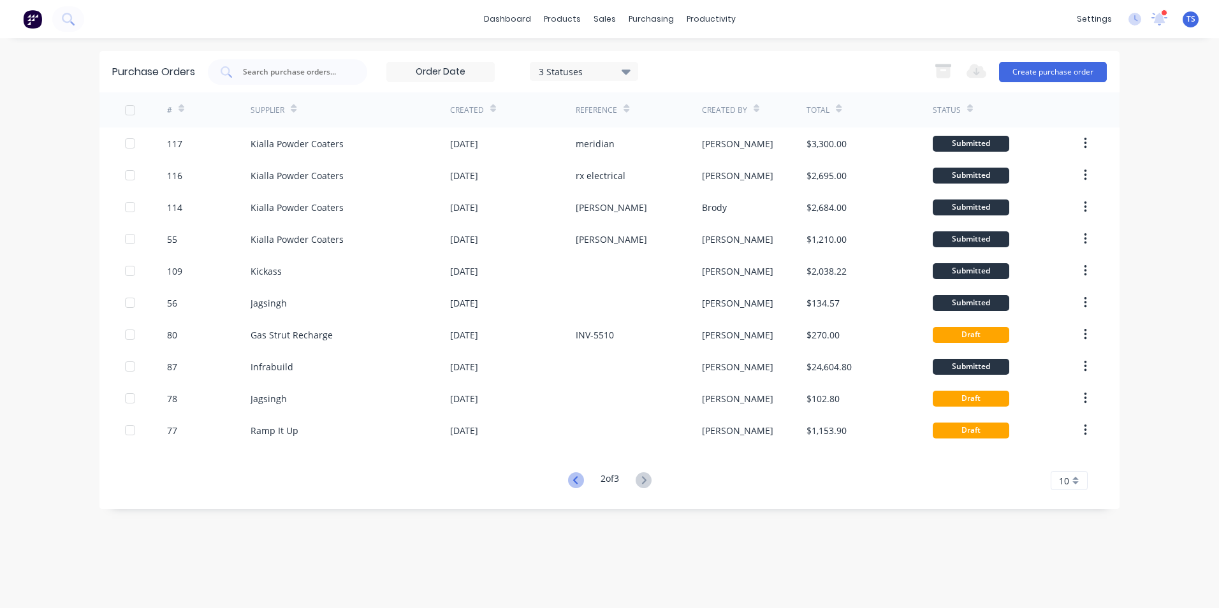
click at [570, 481] on icon at bounding box center [576, 480] width 16 height 16
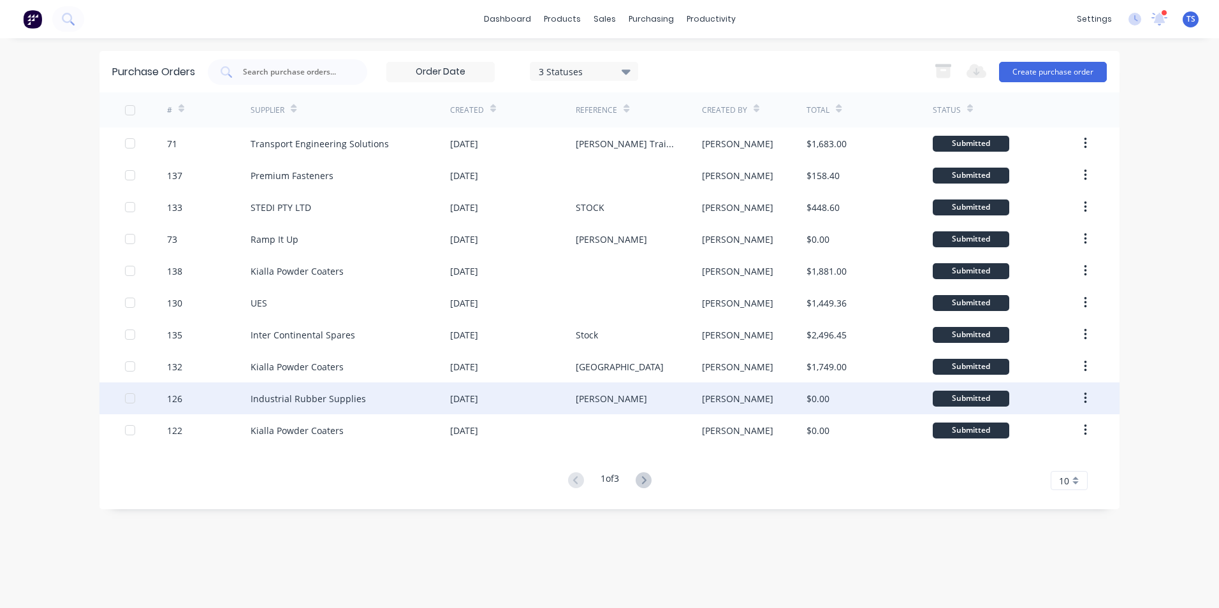
click at [370, 395] on div "Industrial Rubber Supplies" at bounding box center [349, 398] width 199 height 32
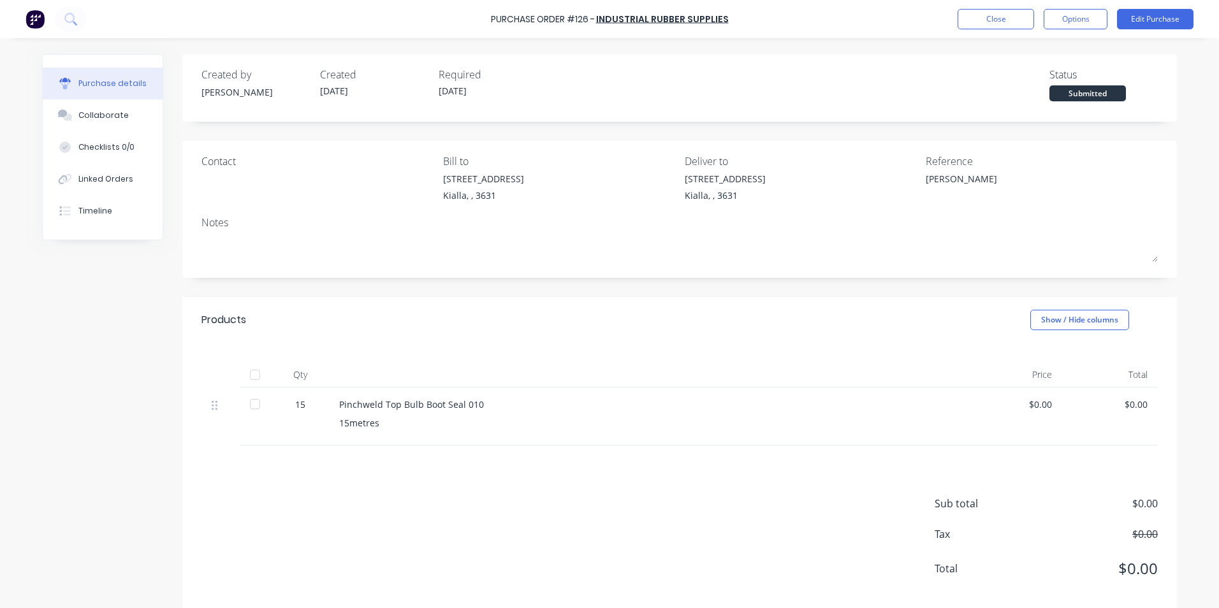
click at [249, 403] on div at bounding box center [254, 403] width 25 height 25
click at [992, 17] on button "Close" at bounding box center [995, 19] width 76 height 20
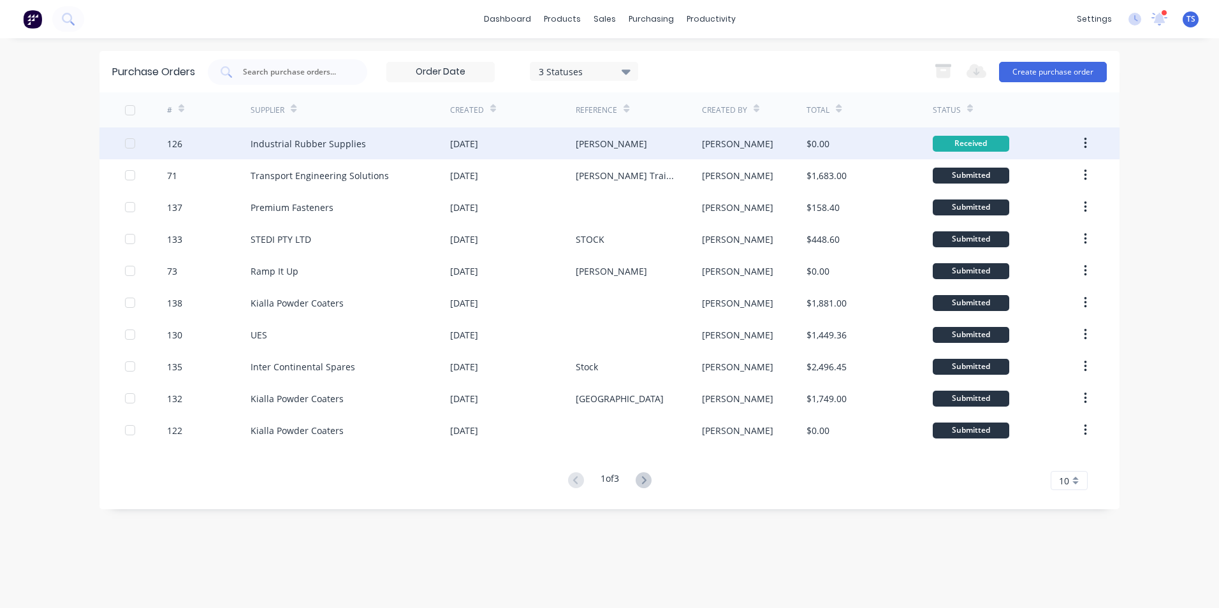
click at [284, 148] on div "Industrial Rubber Supplies" at bounding box center [307, 143] width 115 height 13
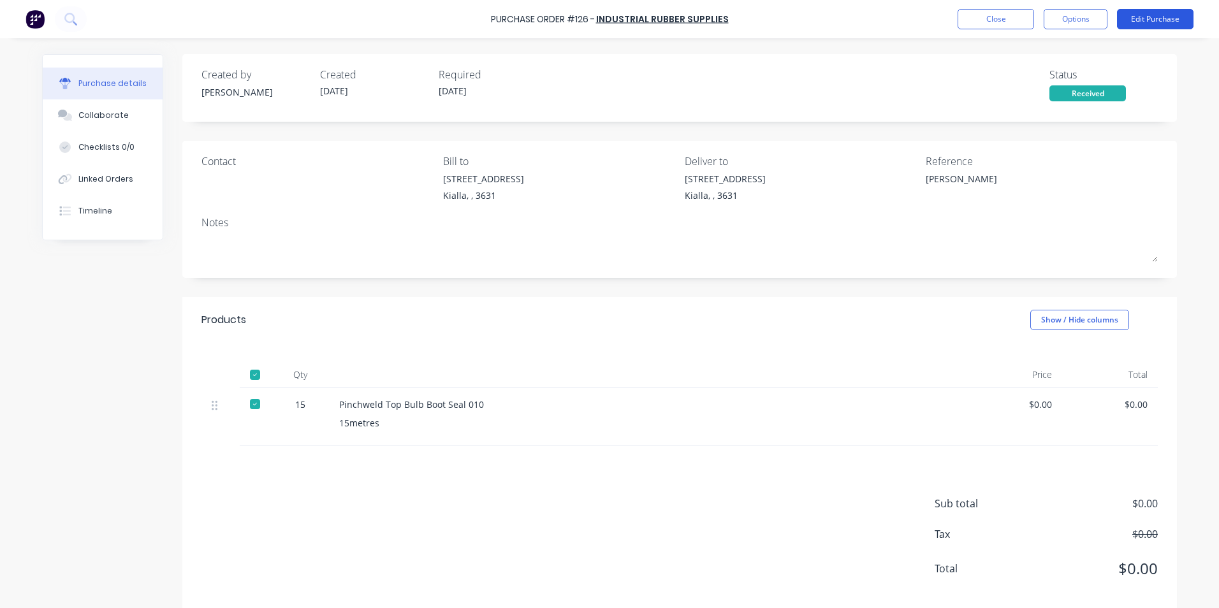
click at [1159, 22] on button "Edit Purchase" at bounding box center [1155, 19] width 76 height 20
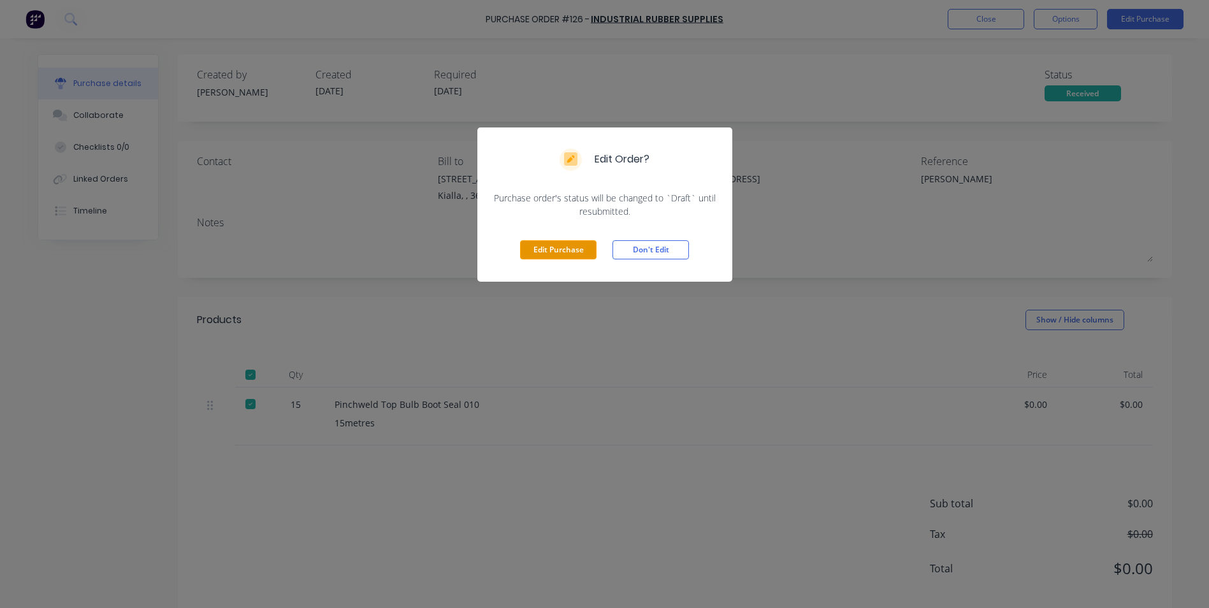
click at [579, 247] on button "Edit Purchase" at bounding box center [558, 249] width 76 height 19
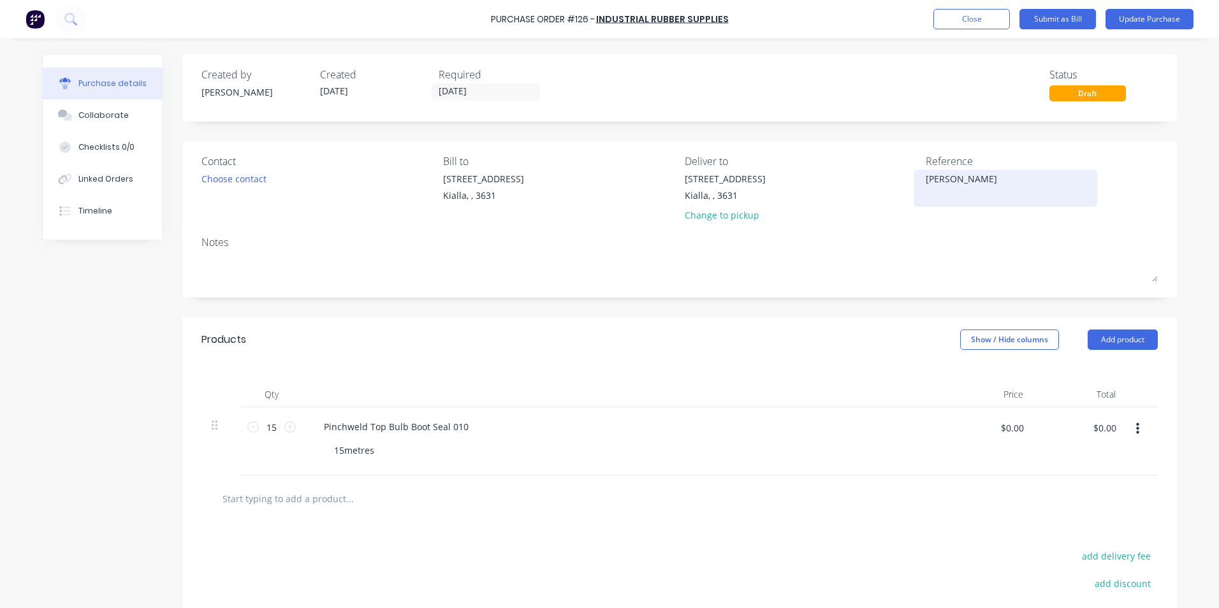
click at [957, 179] on textarea "[PERSON_NAME]" at bounding box center [1004, 186] width 159 height 29
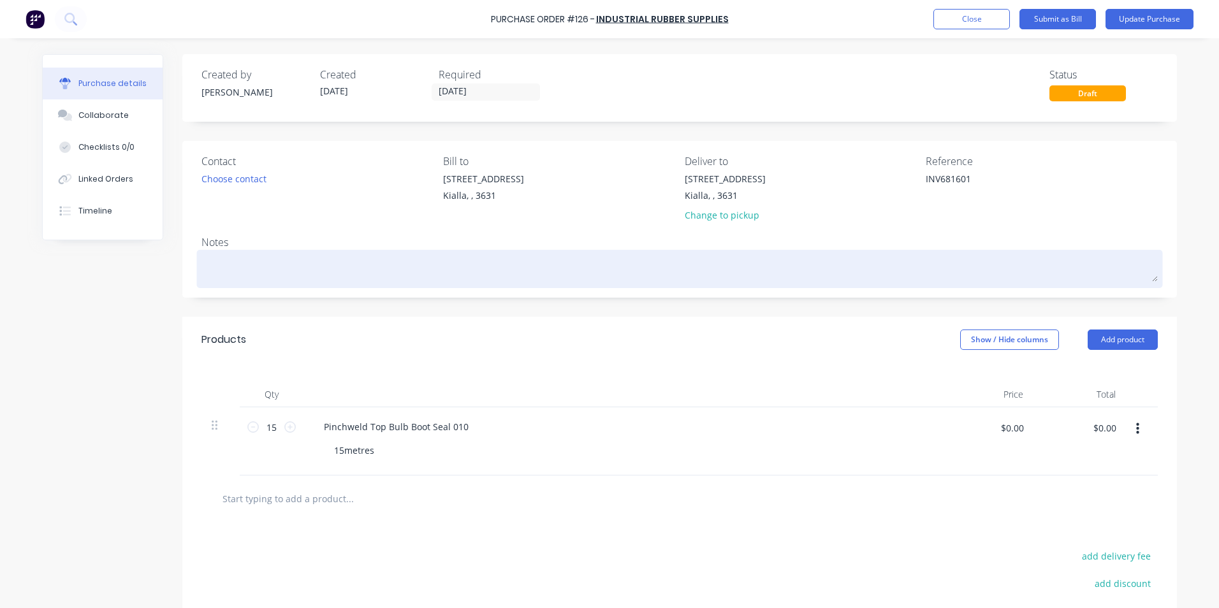
click at [220, 258] on textarea at bounding box center [679, 267] width 956 height 29
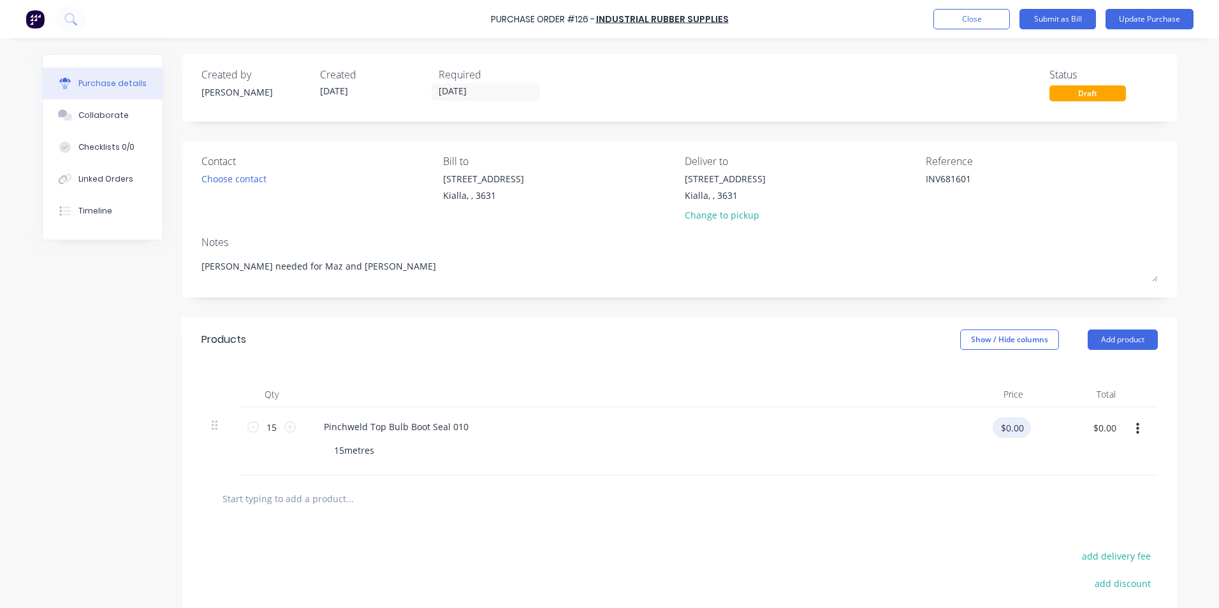
drag, startPoint x: 1015, startPoint y: 424, endPoint x: 950, endPoint y: 418, distance: 65.3
click at [951, 417] on div "$0.00 $0.00" at bounding box center [991, 432] width 80 height 30
drag, startPoint x: 1020, startPoint y: 428, endPoint x: 969, endPoint y: 429, distance: 50.4
click at [969, 429] on div "$0.00 $0.00" at bounding box center [991, 432] width 80 height 30
click at [1102, 459] on div "$117.75 $117.75" at bounding box center [1079, 441] width 92 height 68
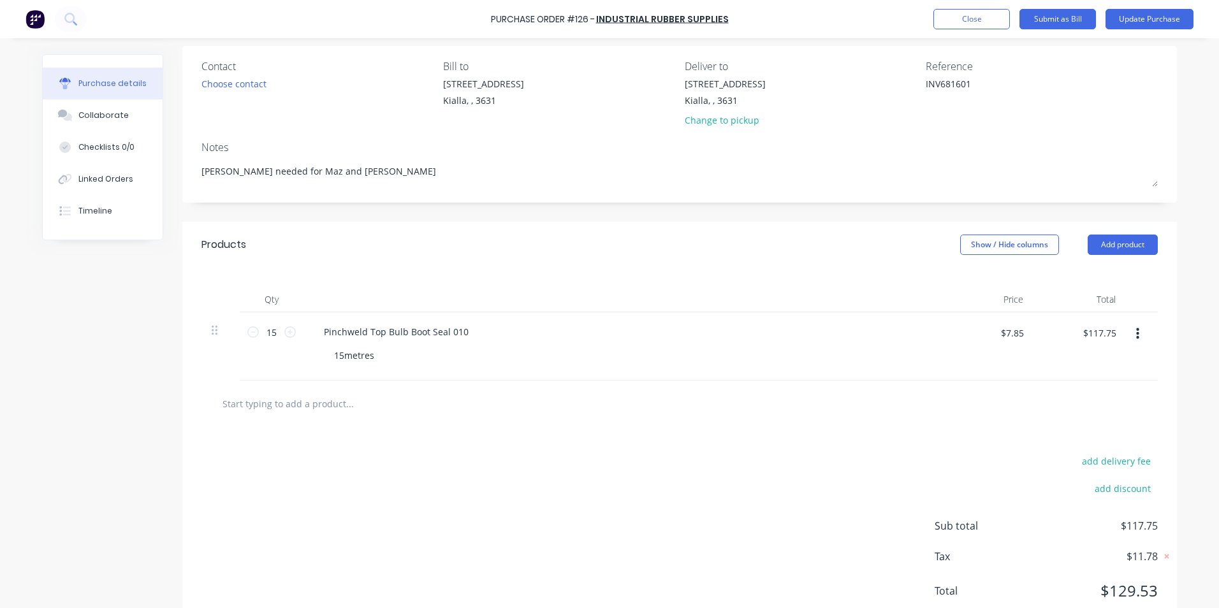
scroll to position [73, 0]
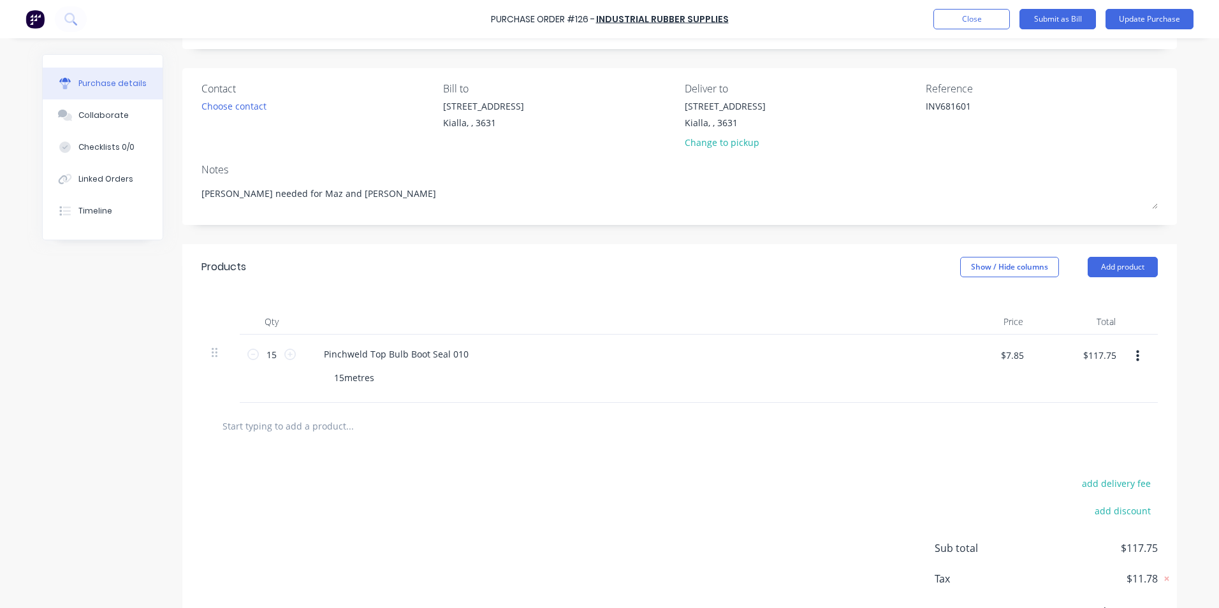
click at [289, 432] on input "text" at bounding box center [349, 425] width 255 height 25
click at [1141, 267] on button "Add product" at bounding box center [1122, 267] width 70 height 20
click at [1054, 304] on div "Product catalogue" at bounding box center [1097, 300] width 98 height 18
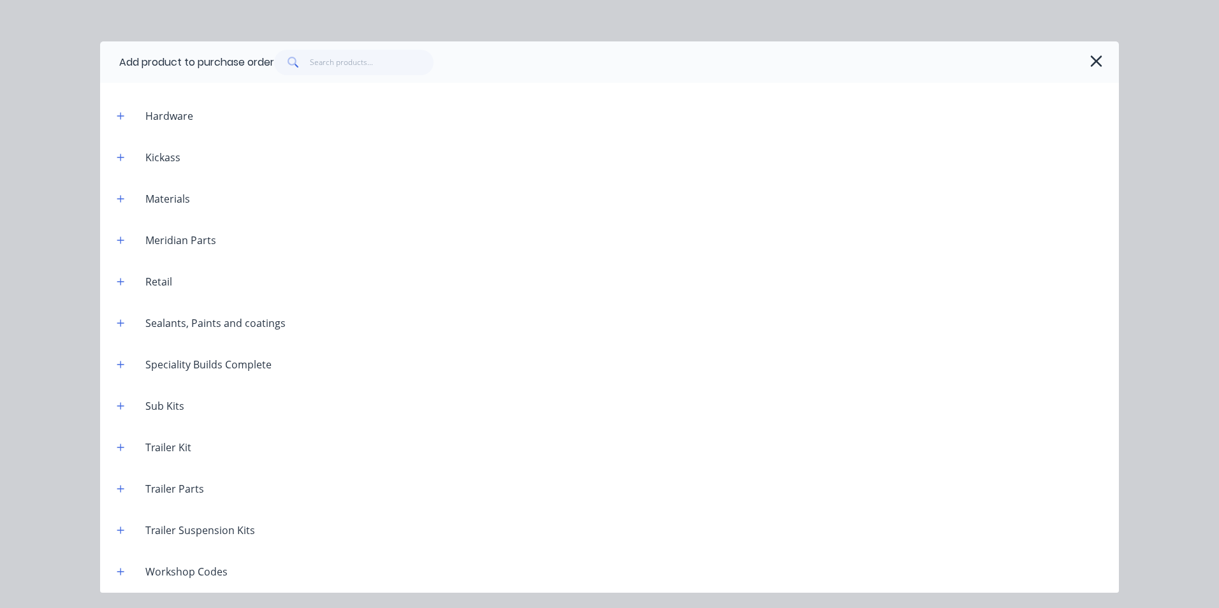
scroll to position [848, 0]
click at [123, 530] on icon "button" at bounding box center [120, 530] width 7 height 7
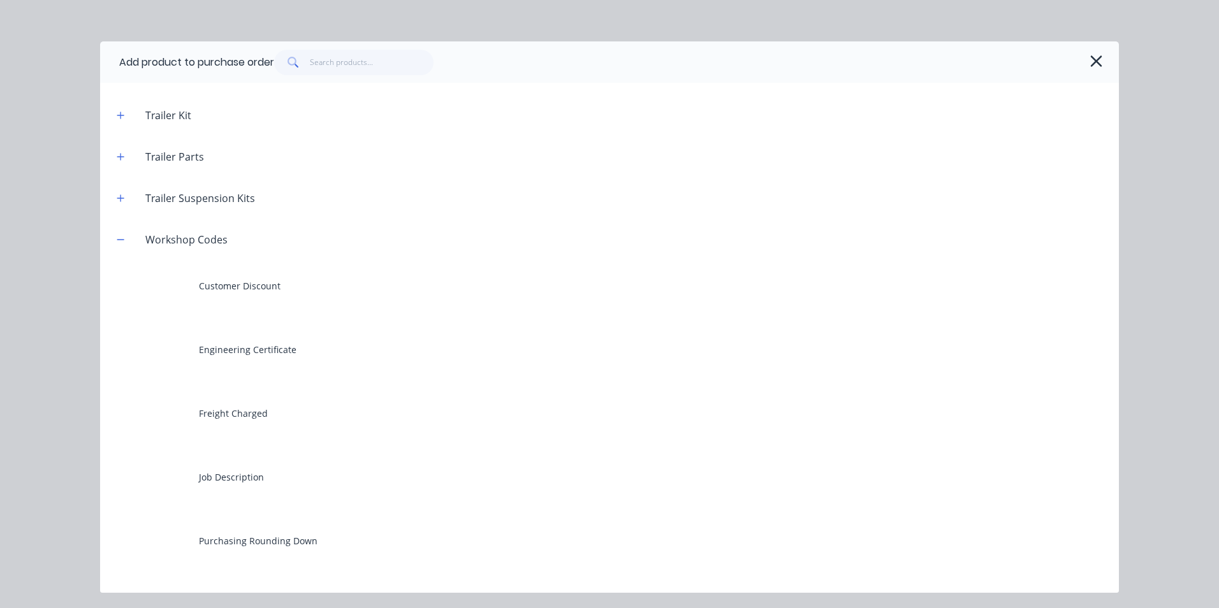
scroll to position [1230, 0]
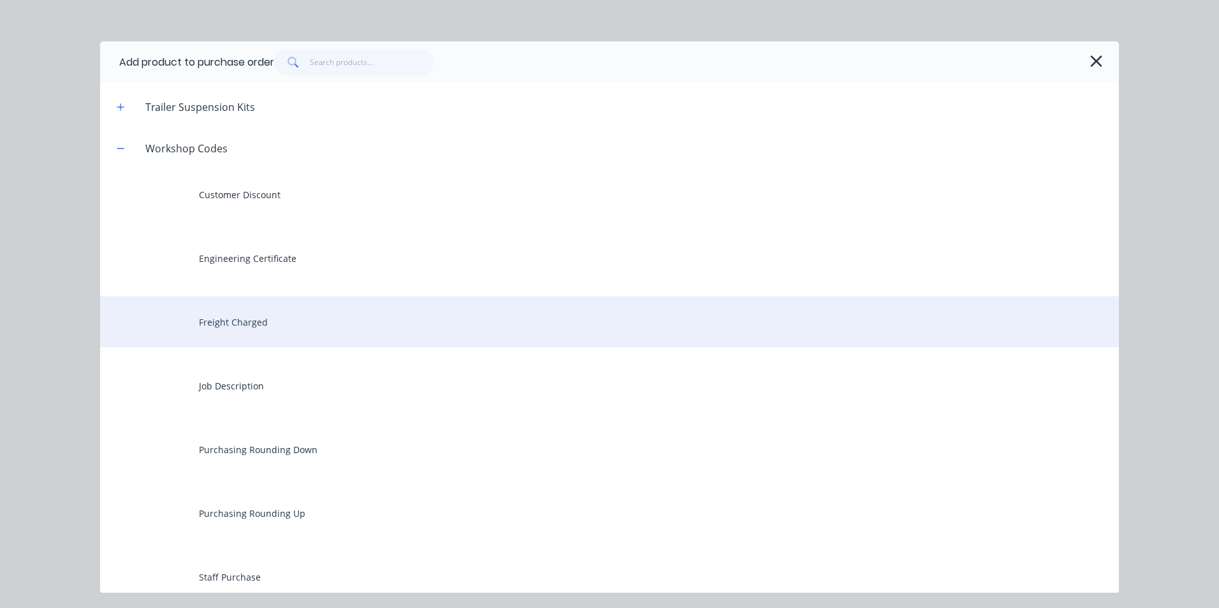
click at [242, 315] on div "Freight Charged" at bounding box center [609, 321] width 1018 height 51
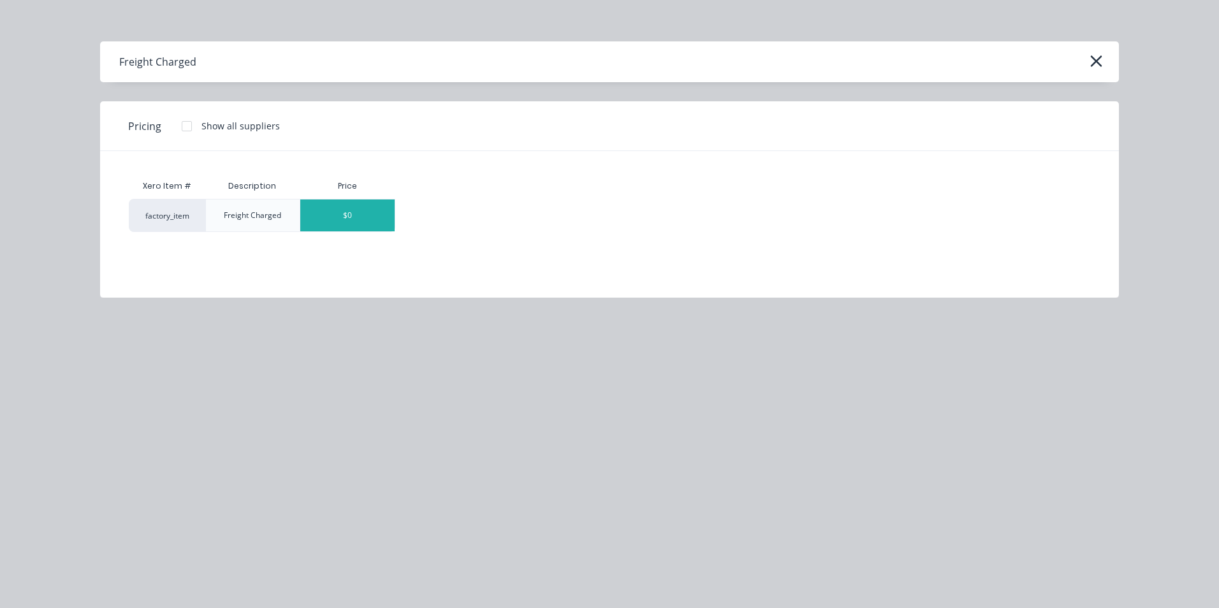
click at [369, 220] on div "$0" at bounding box center [347, 215] width 94 height 32
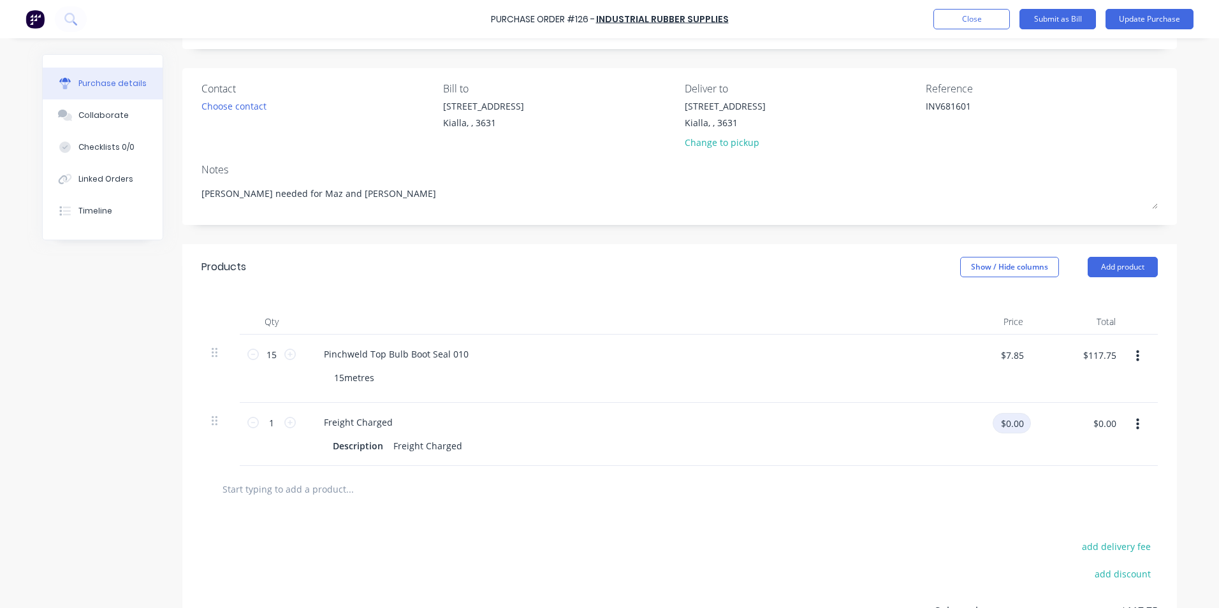
drag, startPoint x: 1018, startPoint y: 423, endPoint x: 970, endPoint y: 420, distance: 47.9
click at [970, 420] on div "$0.00 $0.00" at bounding box center [991, 428] width 80 height 30
click at [1107, 444] on div "$20.00 $0.00" at bounding box center [1079, 434] width 92 height 63
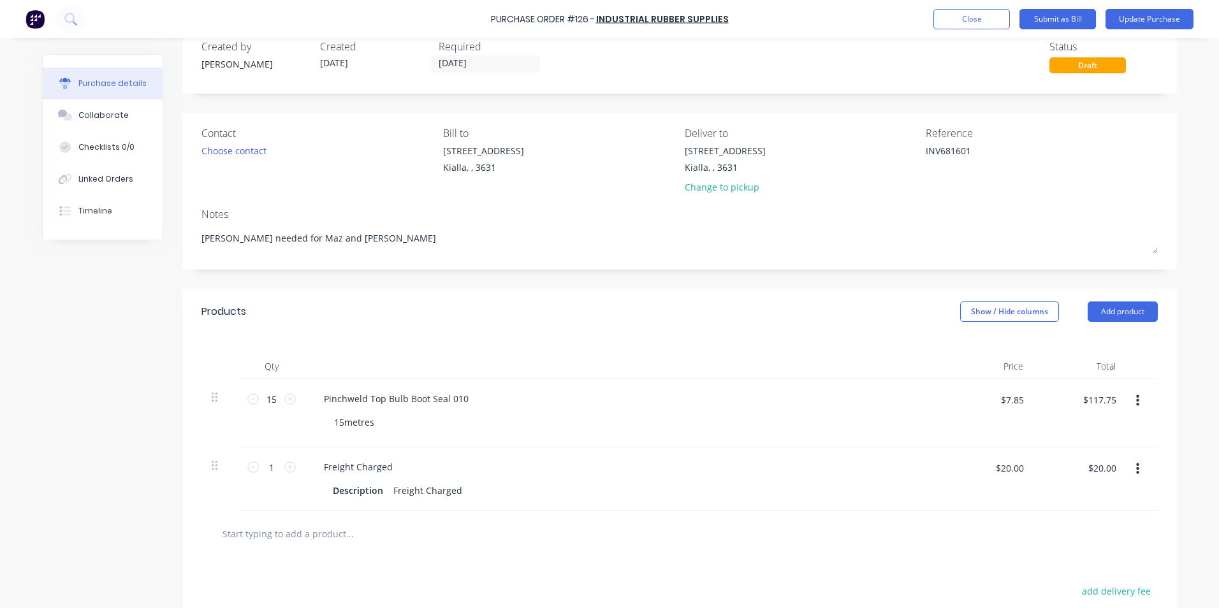
scroll to position [0, 0]
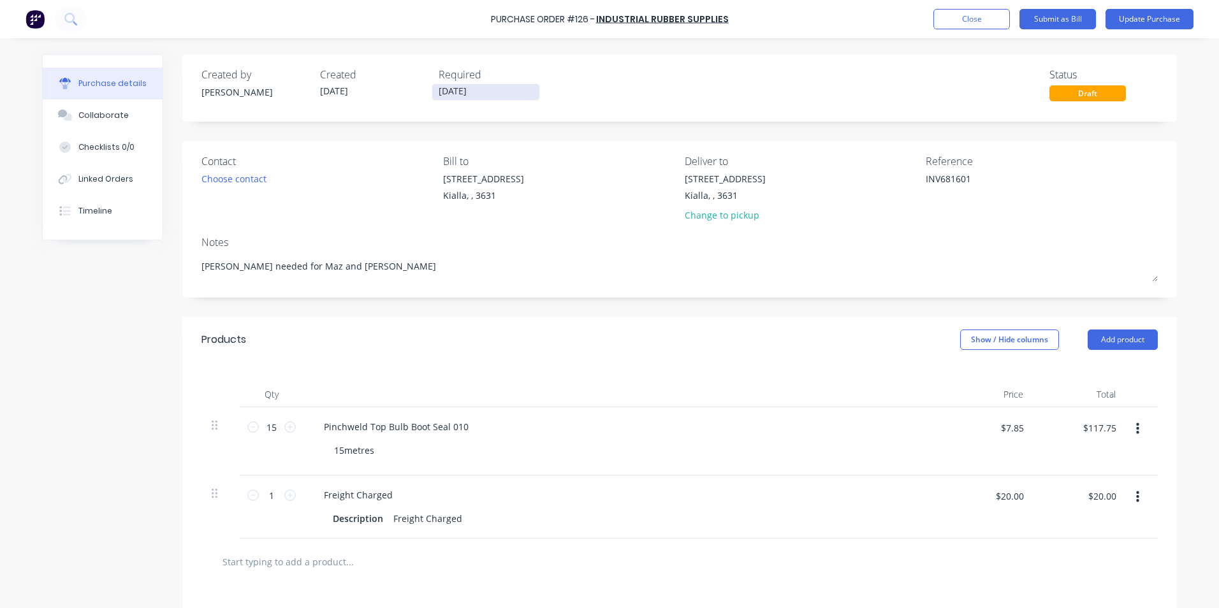
click at [482, 92] on input "[DATE]" at bounding box center [485, 92] width 107 height 16
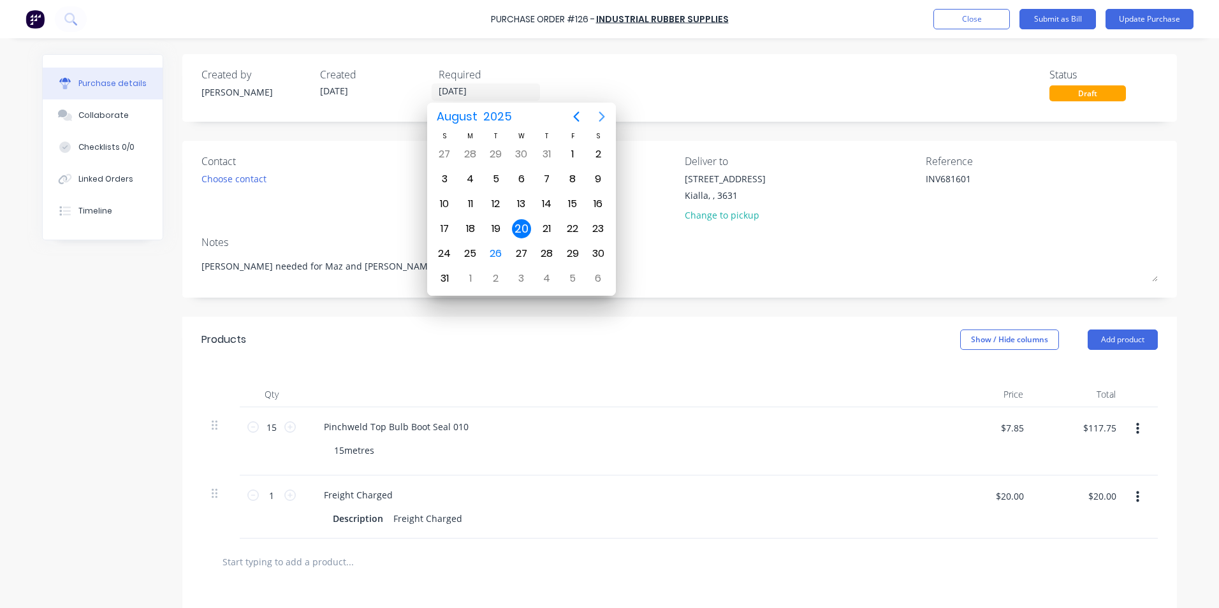
click at [600, 117] on icon "Next page" at bounding box center [601, 116] width 15 height 15
click at [500, 250] on div "30" at bounding box center [495, 253] width 19 height 19
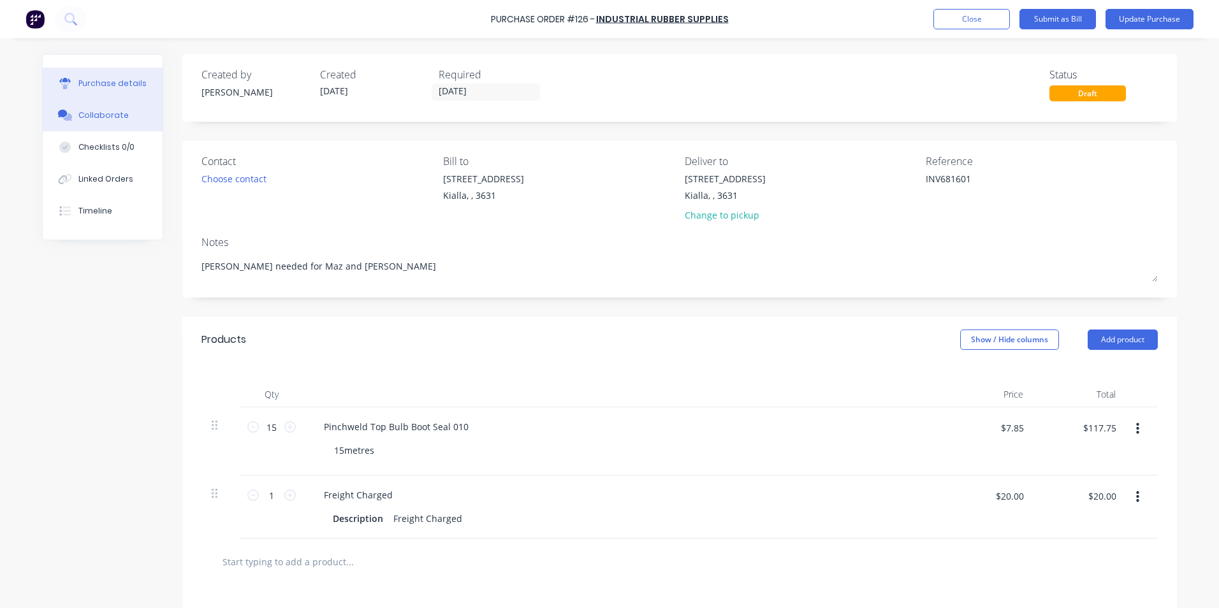
click at [91, 124] on button "Collaborate" at bounding box center [103, 115] width 120 height 32
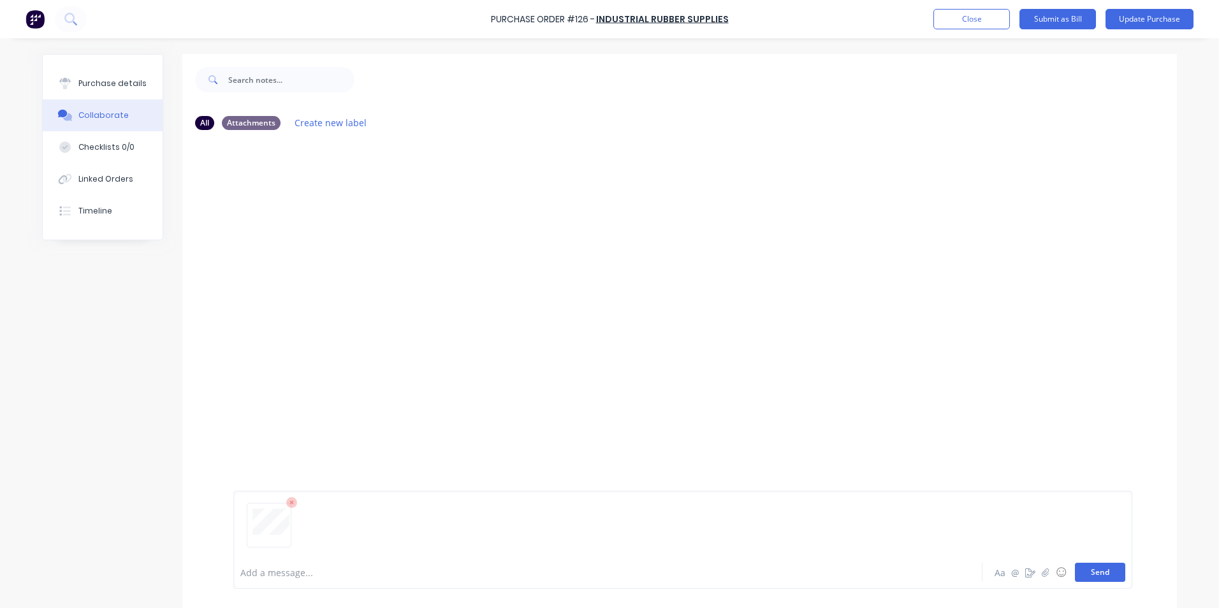
click at [1103, 573] on button "Send" at bounding box center [1100, 572] width 50 height 19
click at [122, 88] on div "Purchase details" at bounding box center [112, 83] width 68 height 11
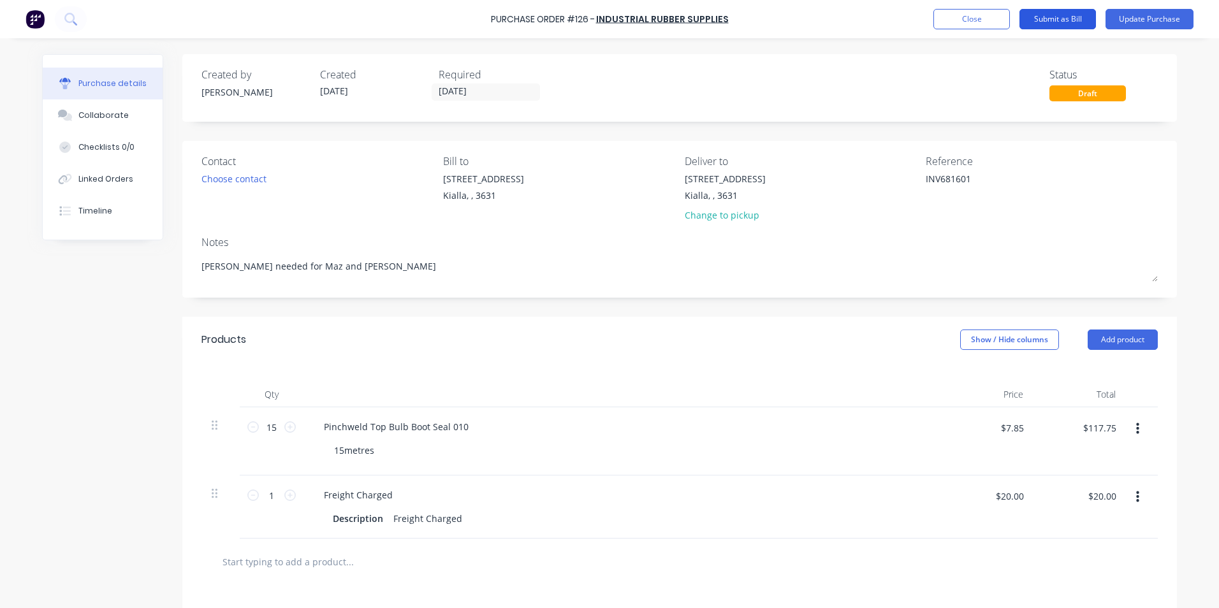
click at [1058, 19] on button "Submit as Bill" at bounding box center [1057, 19] width 76 height 20
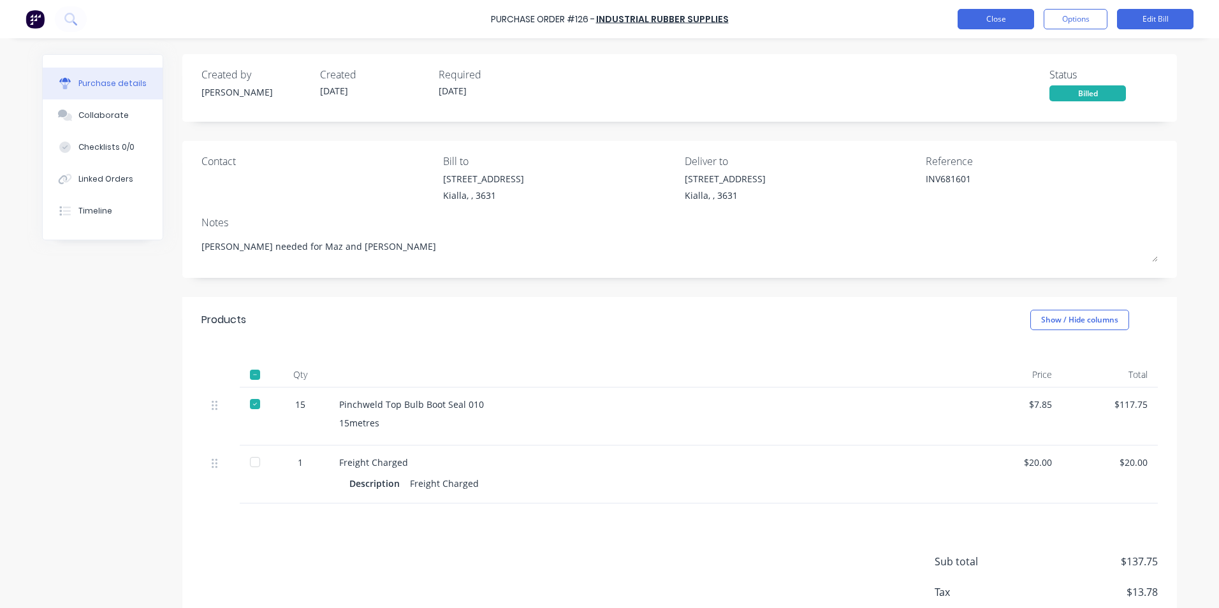
click at [991, 18] on button "Close" at bounding box center [995, 19] width 76 height 20
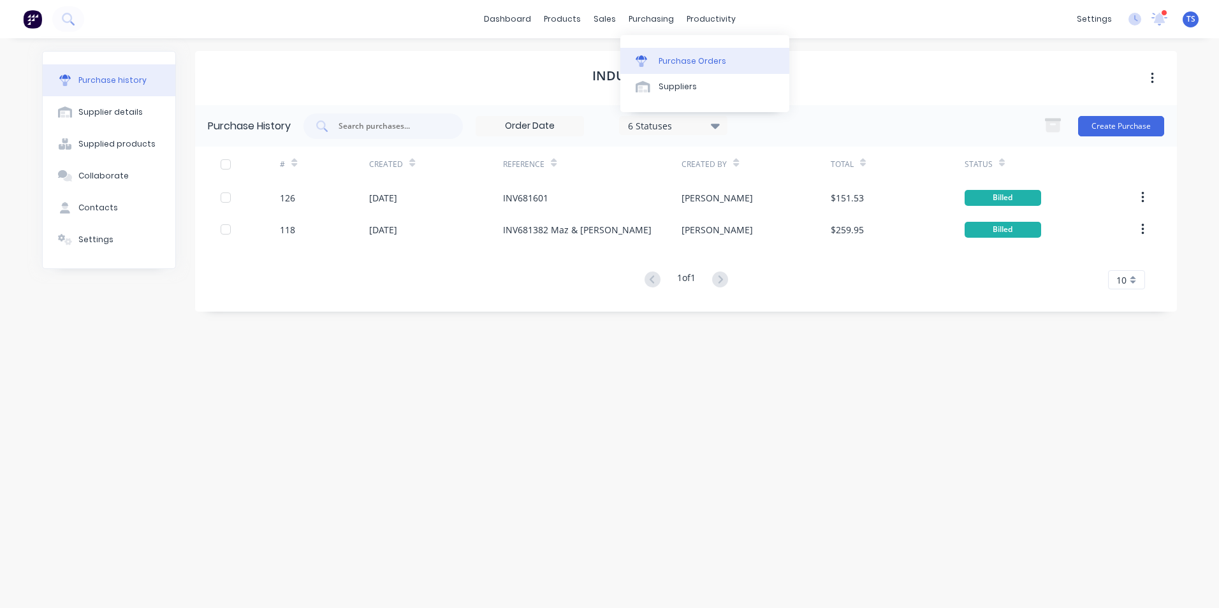
click at [662, 63] on div "Purchase Orders" at bounding box center [692, 60] width 68 height 11
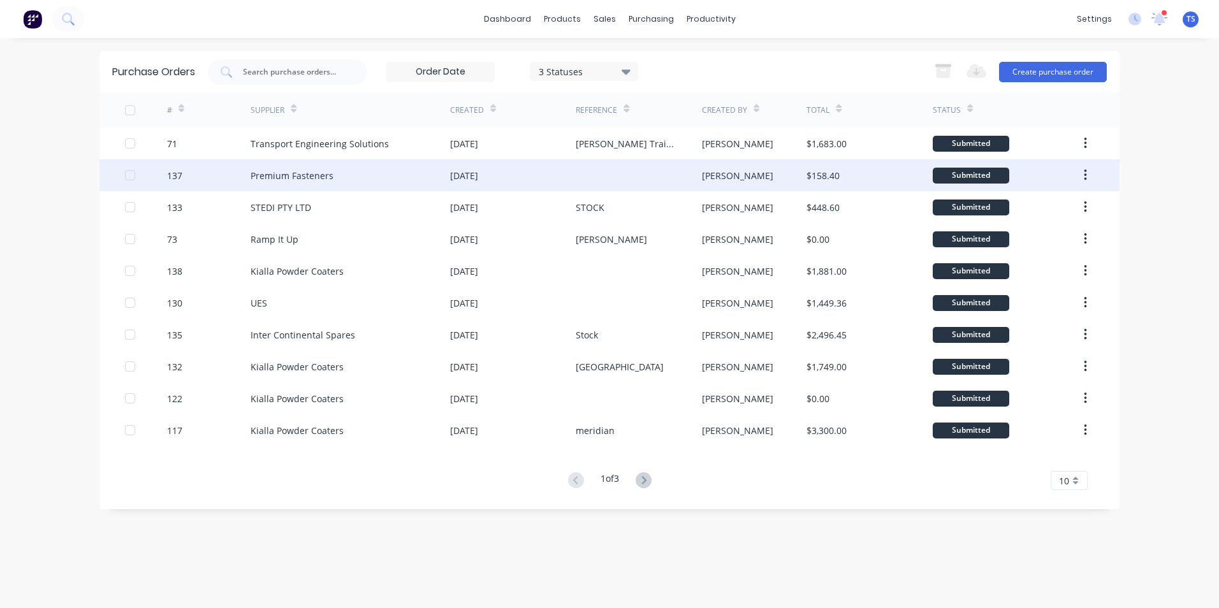
click at [266, 169] on div "Premium Fasteners" at bounding box center [291, 175] width 83 height 13
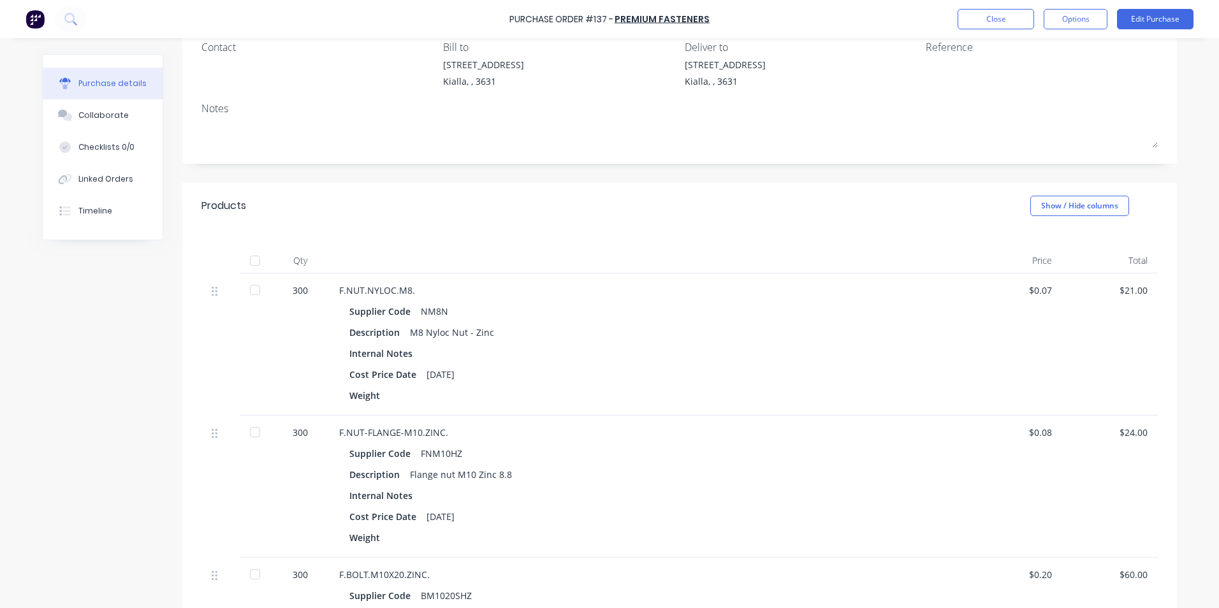
scroll to position [127, 0]
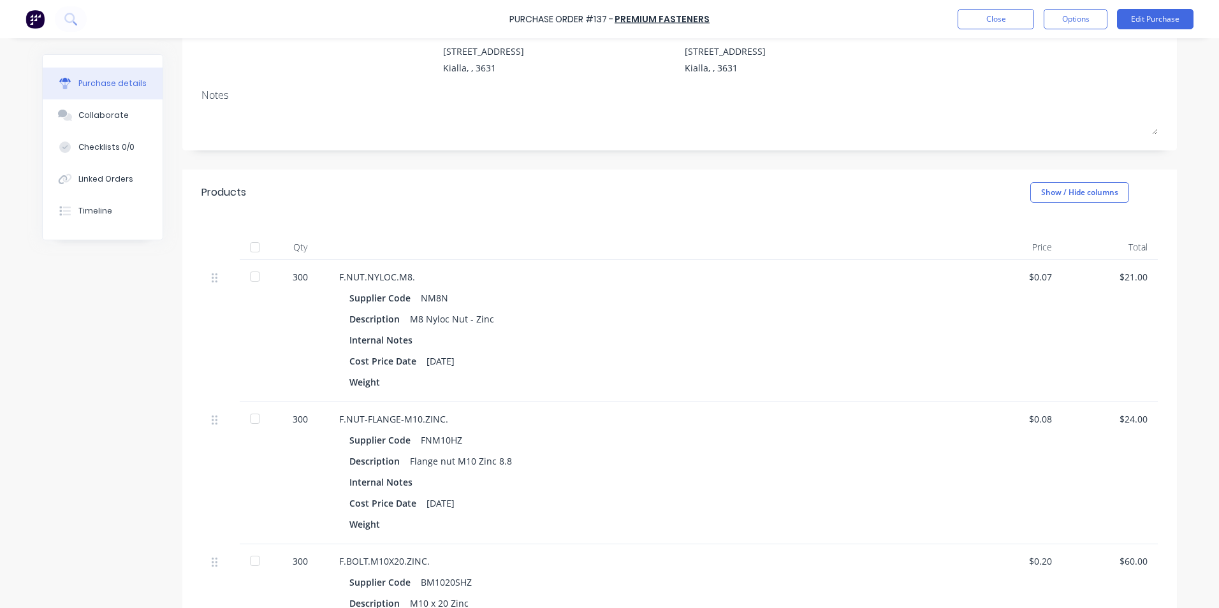
click at [254, 276] on div at bounding box center [254, 276] width 25 height 25
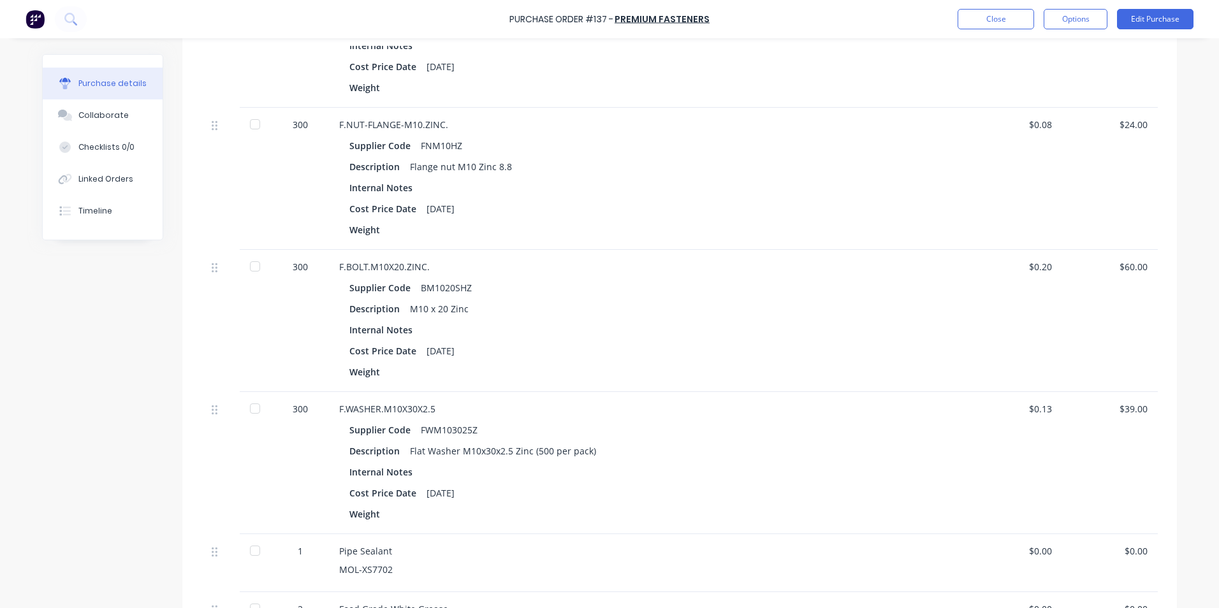
scroll to position [446, 0]
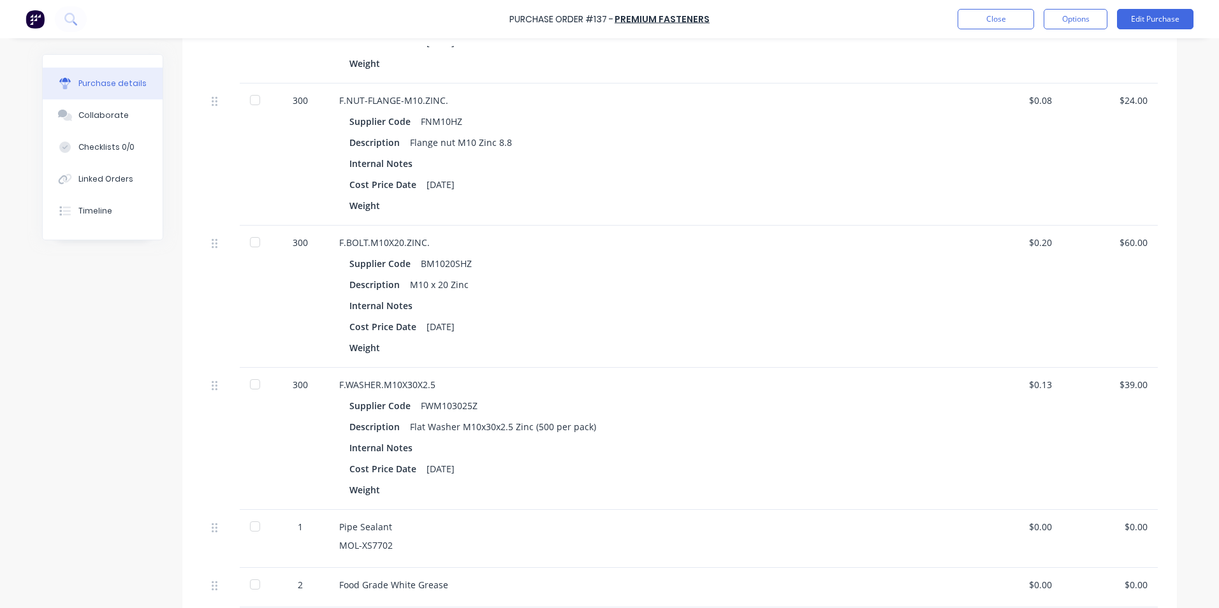
click at [249, 385] on div at bounding box center [254, 384] width 25 height 25
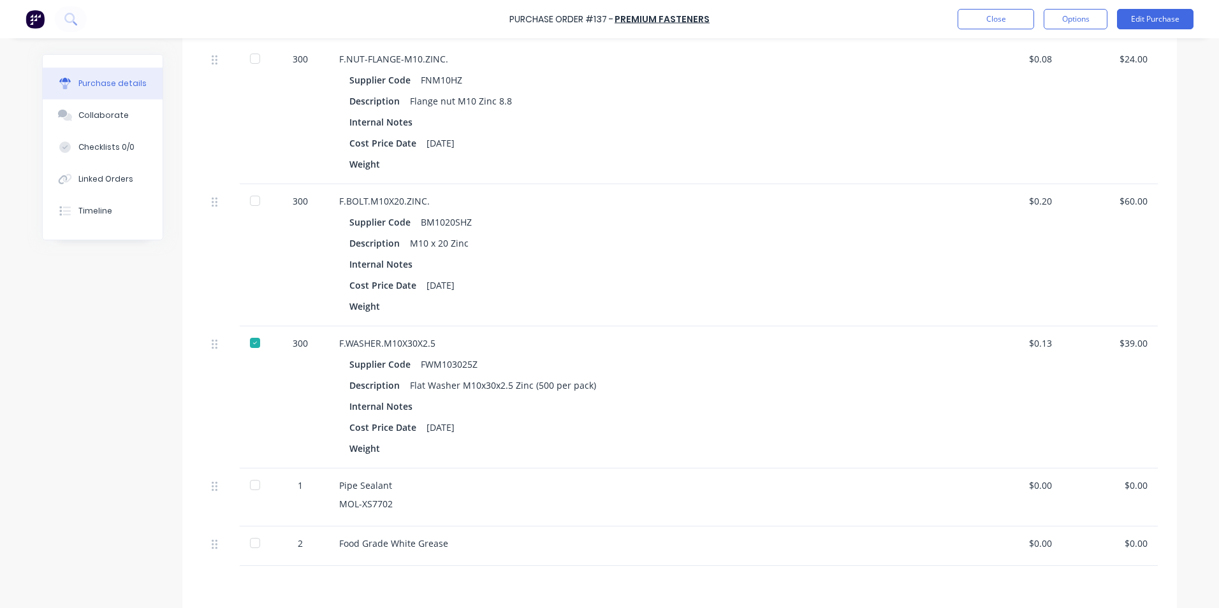
scroll to position [574, 0]
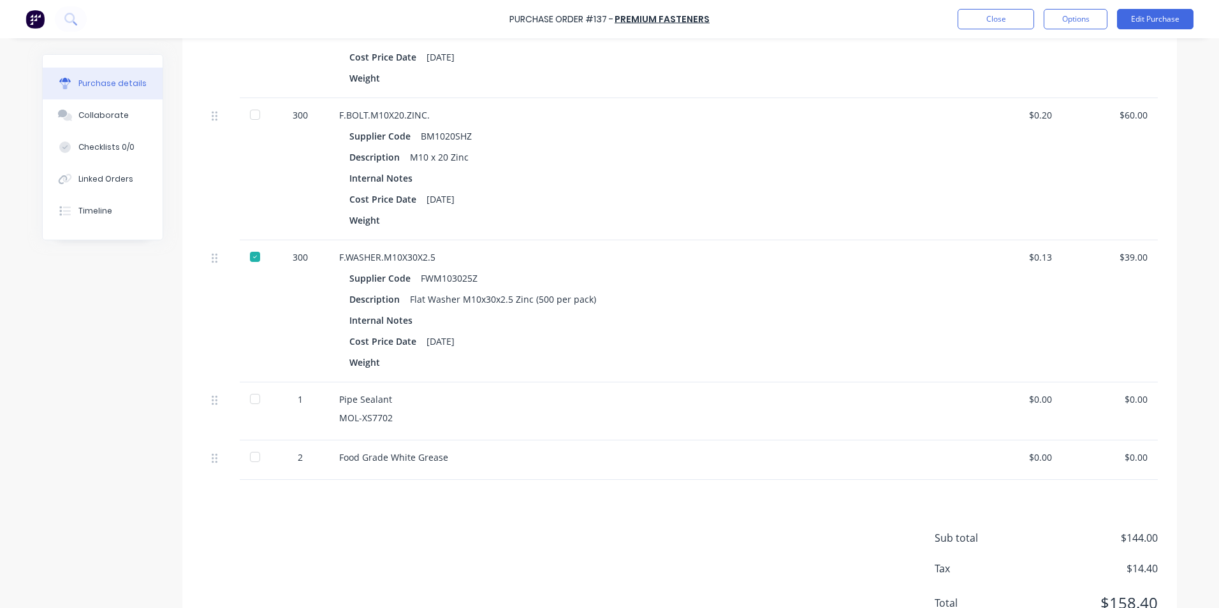
click at [253, 398] on div at bounding box center [254, 398] width 25 height 25
click at [254, 456] on div at bounding box center [254, 456] width 25 height 25
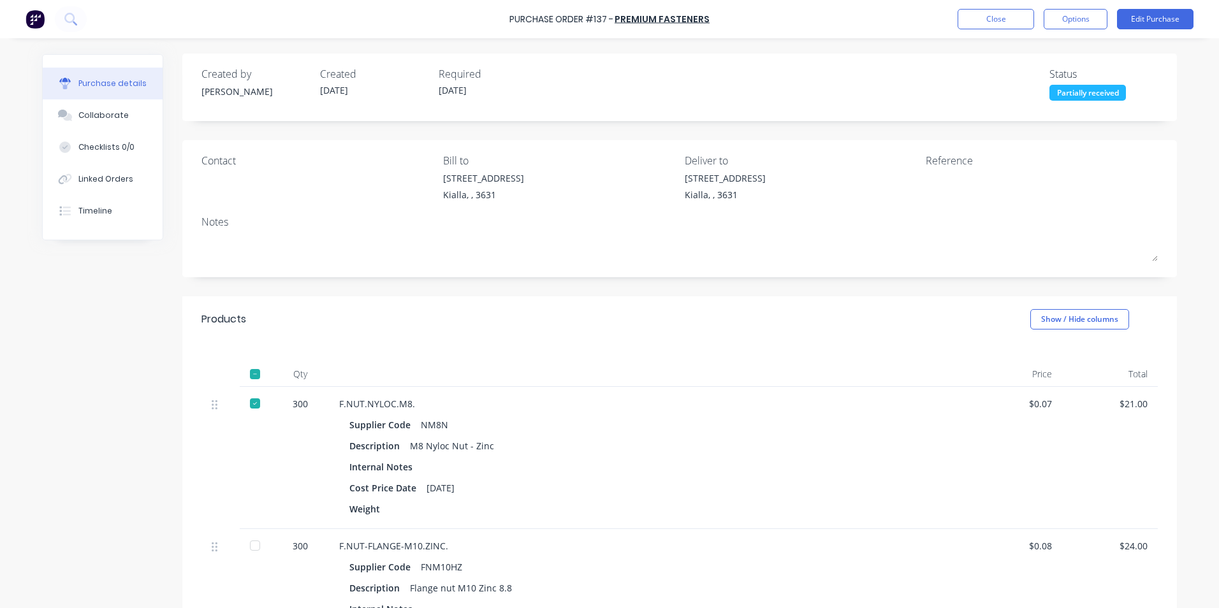
scroll to position [0, 0]
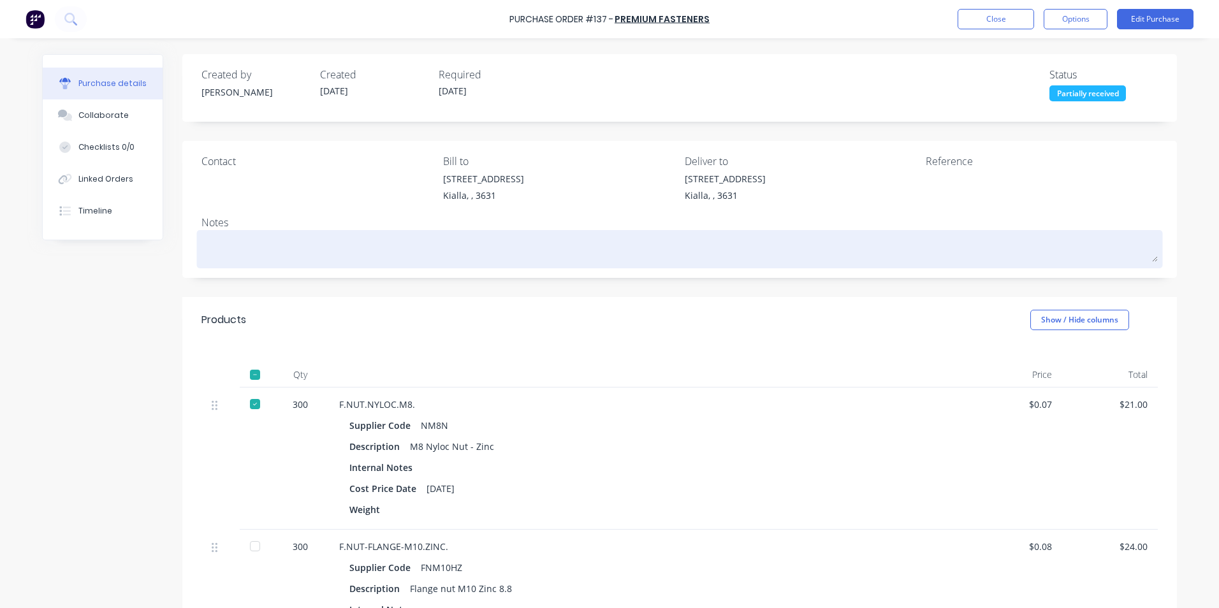
click at [208, 241] on textarea at bounding box center [679, 247] width 956 height 29
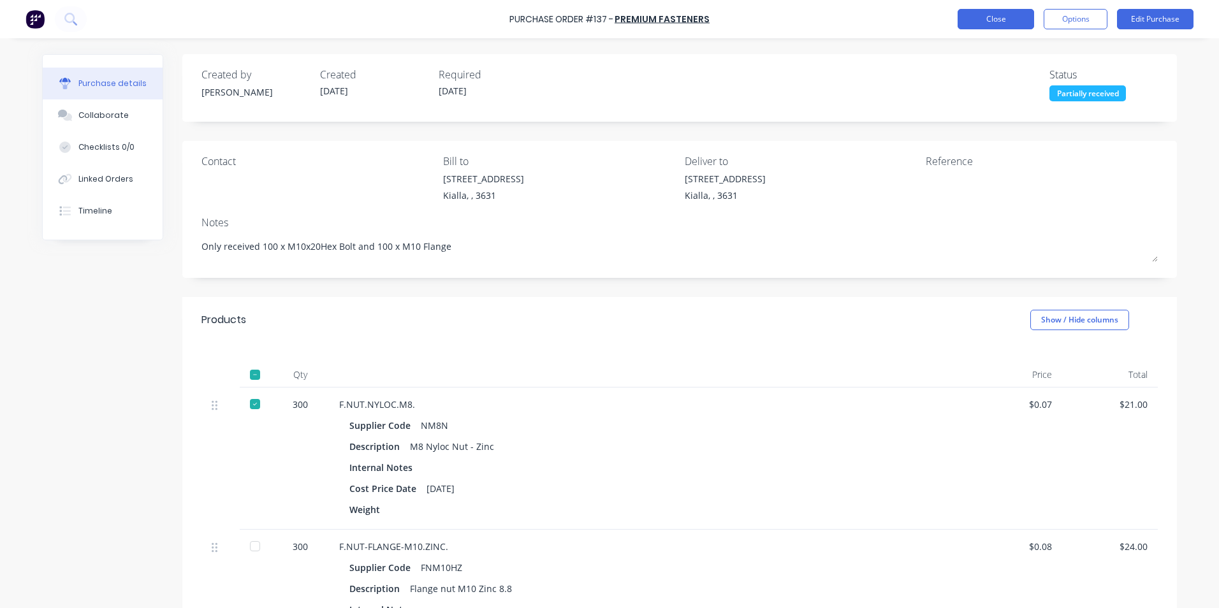
click at [997, 18] on button "Close" at bounding box center [995, 19] width 76 height 20
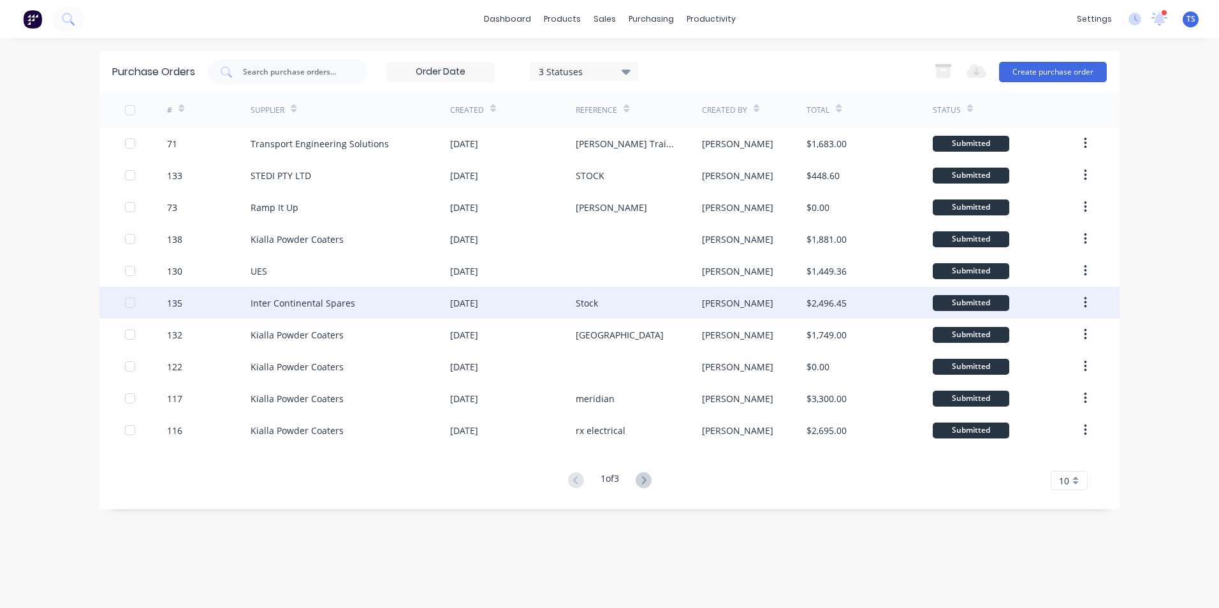
click at [299, 302] on div "Inter Continental Spares" at bounding box center [302, 302] width 105 height 13
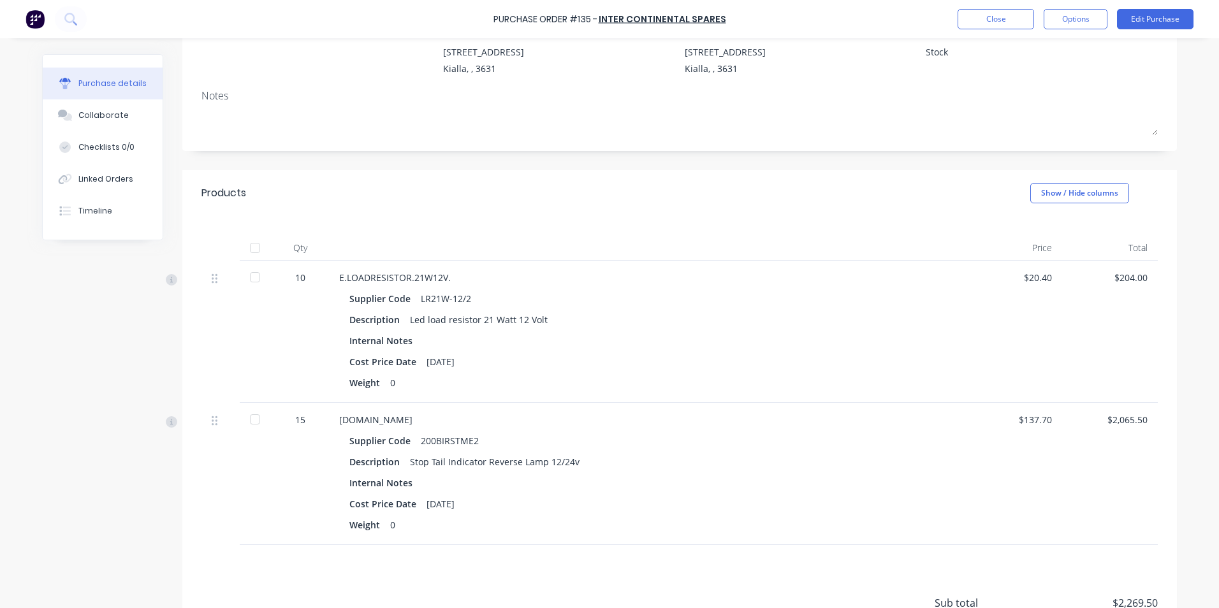
scroll to position [127, 0]
click at [254, 277] on div at bounding box center [254, 276] width 25 height 25
click at [251, 419] on div at bounding box center [254, 418] width 25 height 25
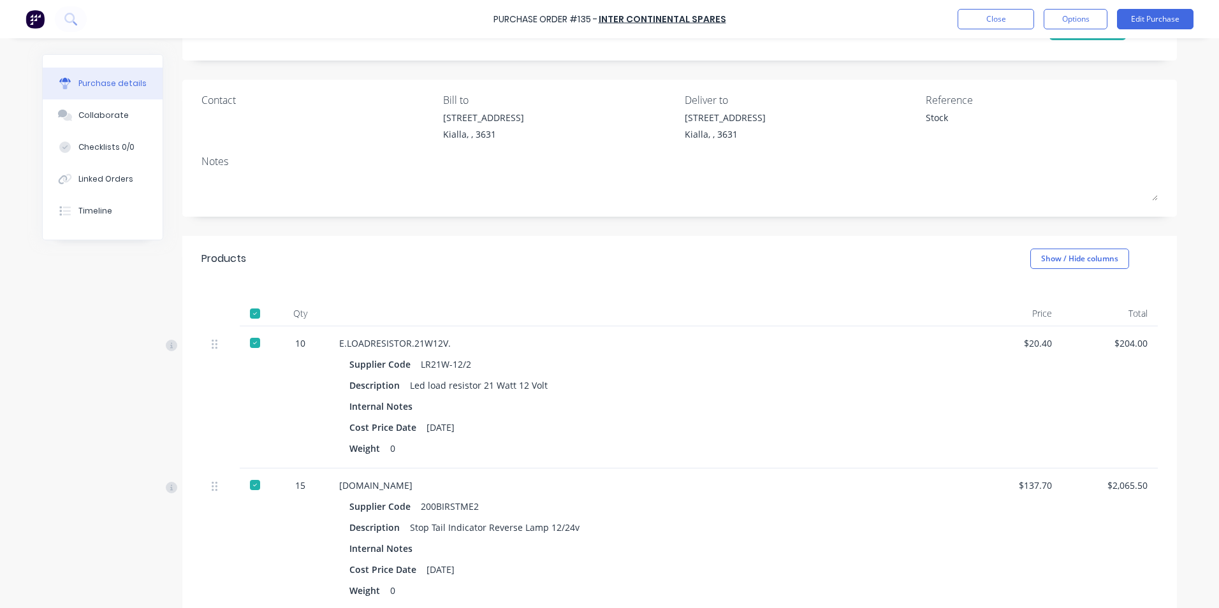
scroll to position [0, 0]
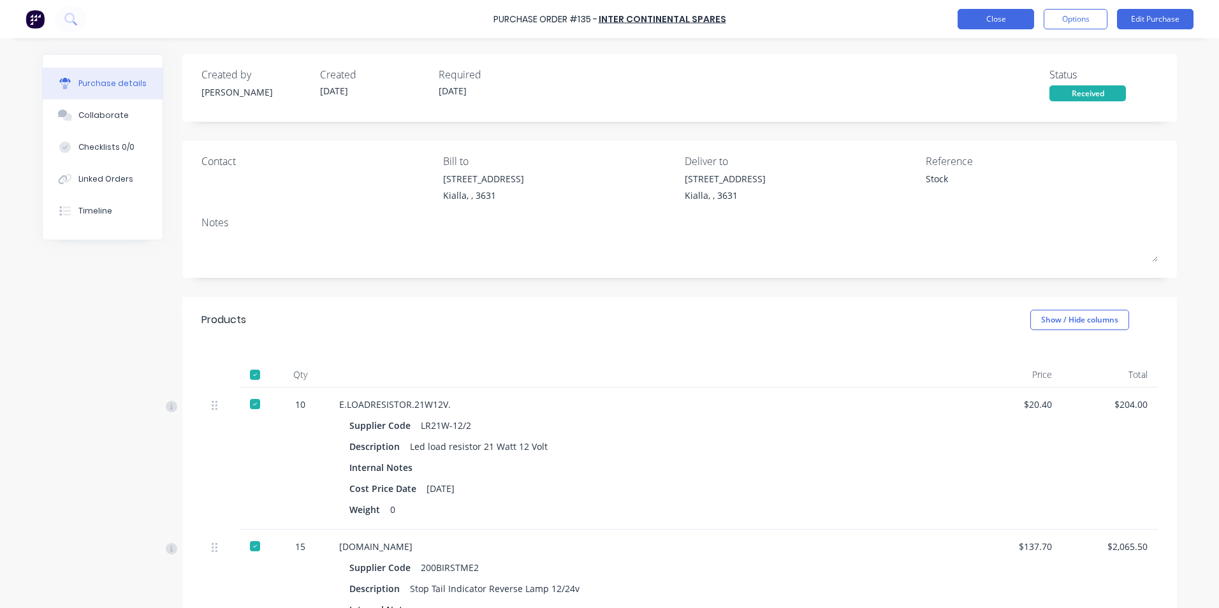
click at [980, 20] on button "Close" at bounding box center [995, 19] width 76 height 20
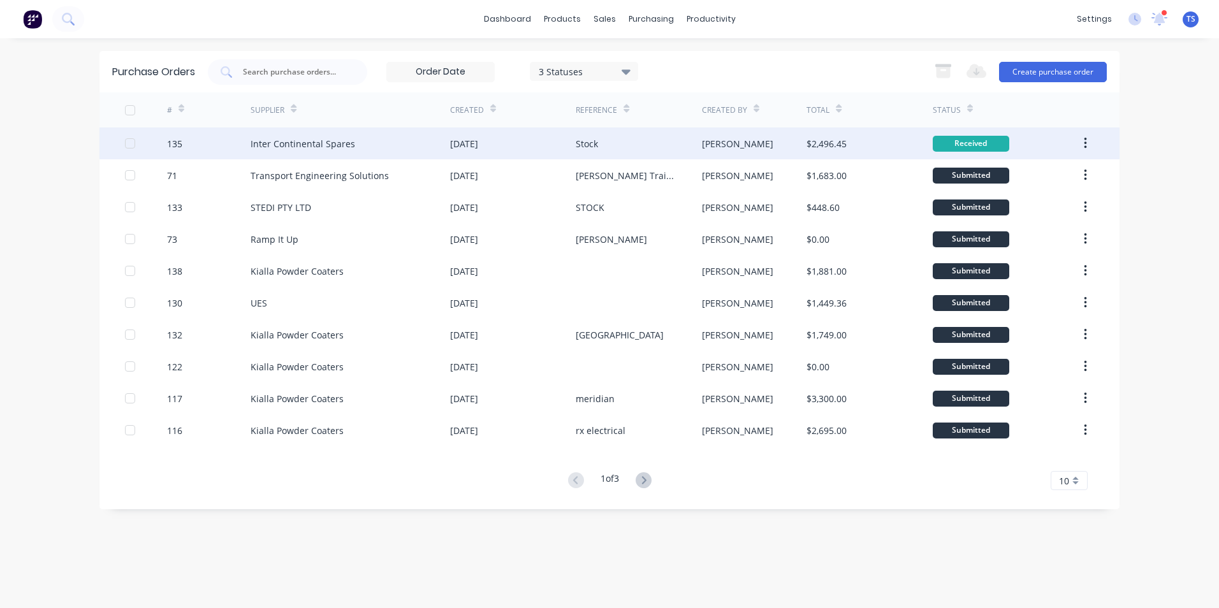
click at [291, 141] on div "Inter Continental Spares" at bounding box center [302, 143] width 105 height 13
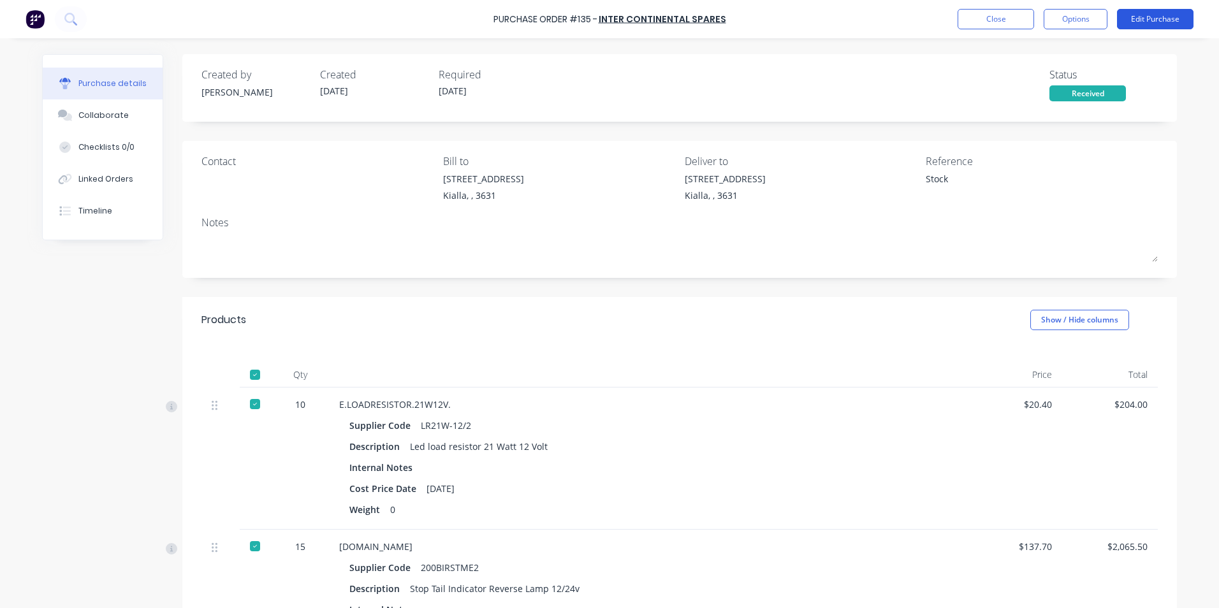
click at [1153, 20] on button "Edit Purchase" at bounding box center [1155, 19] width 76 height 20
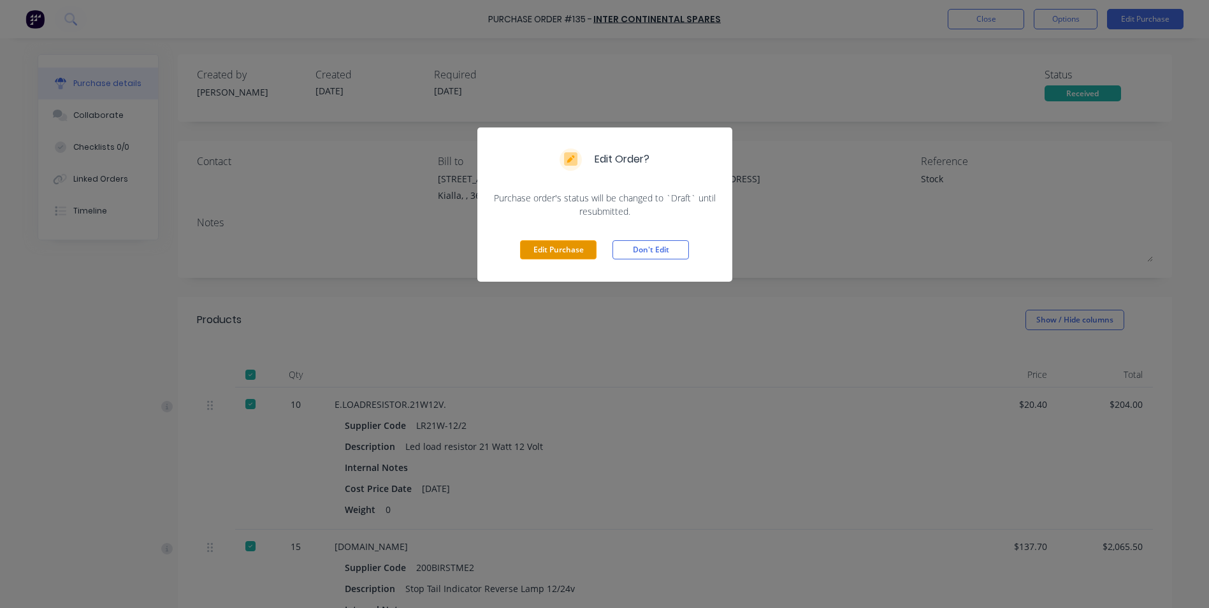
click at [565, 249] on button "Edit Purchase" at bounding box center [558, 249] width 76 height 19
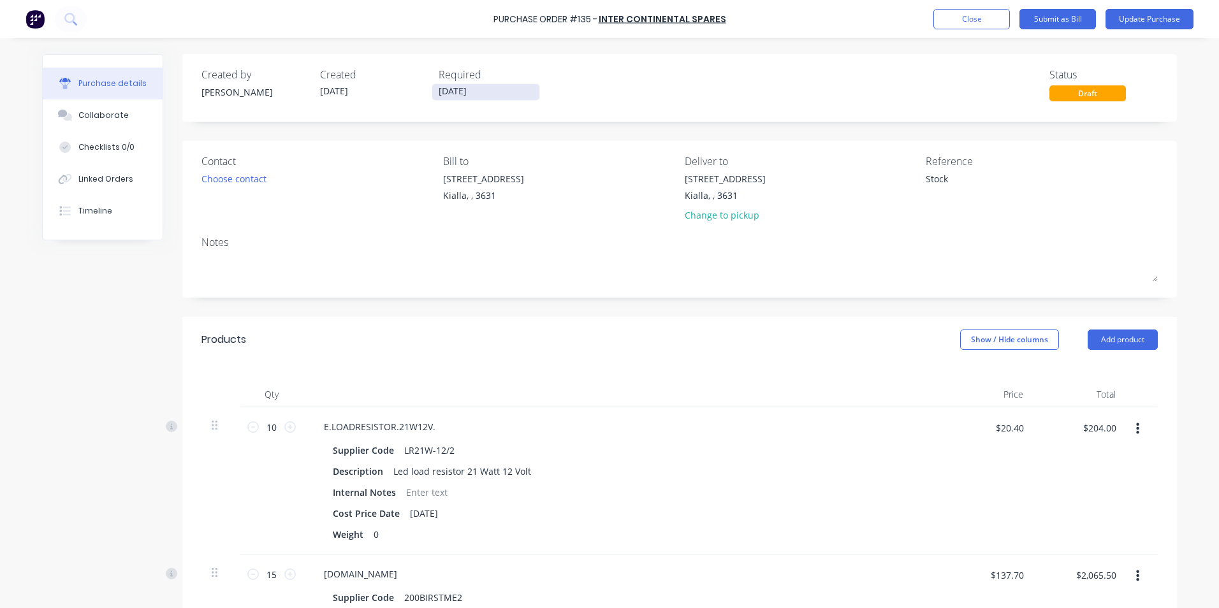
click at [469, 90] on input "[DATE]" at bounding box center [485, 92] width 107 height 16
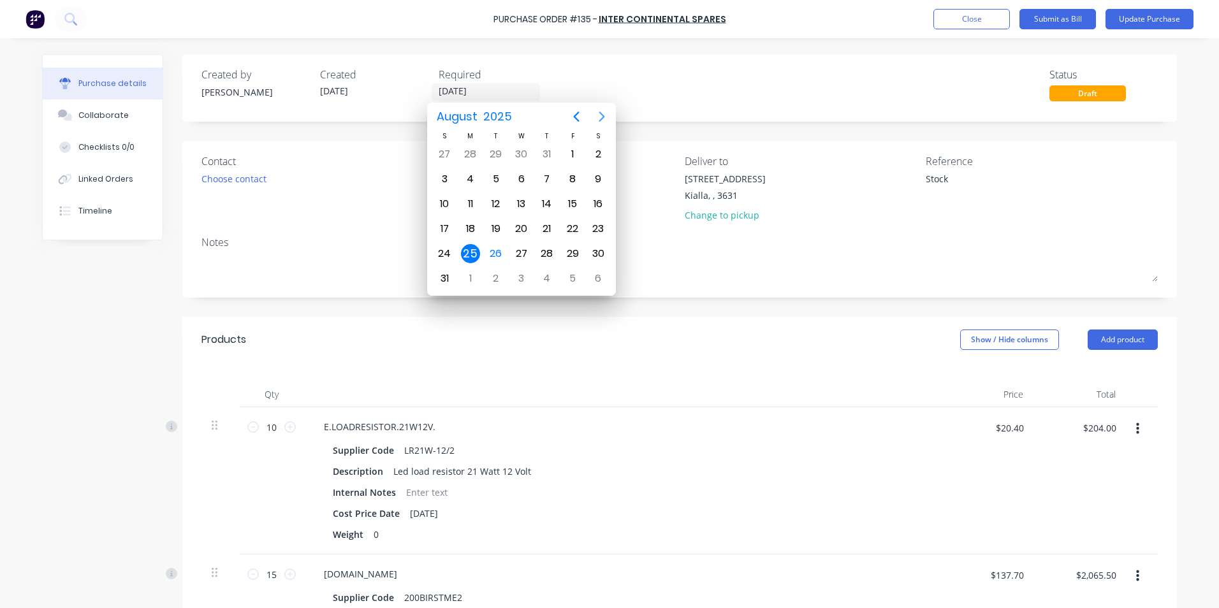
click at [601, 112] on icon "Next page" at bounding box center [601, 116] width 15 height 15
click at [498, 252] on div "30" at bounding box center [495, 253] width 19 height 19
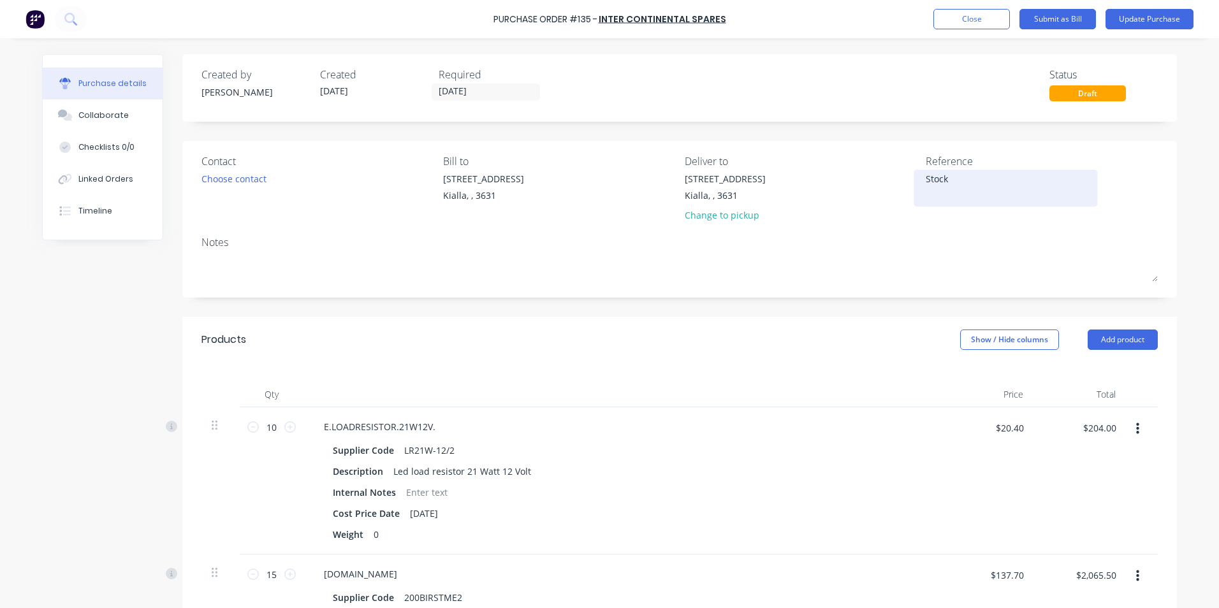
click at [949, 182] on textarea "Stock" at bounding box center [1004, 186] width 159 height 29
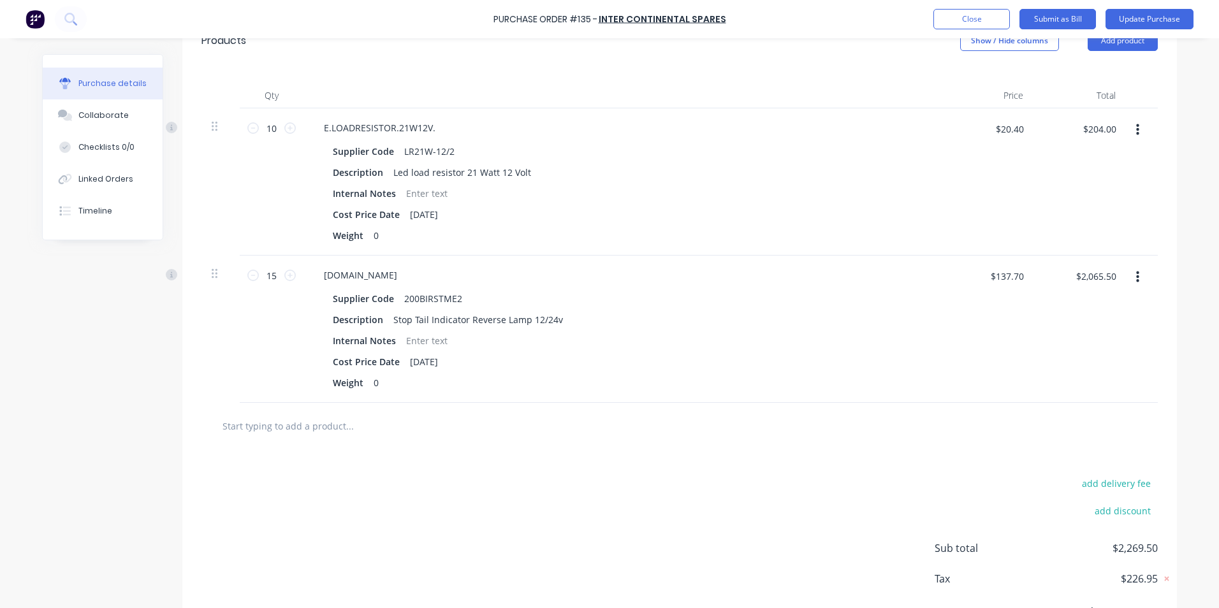
scroll to position [235, 0]
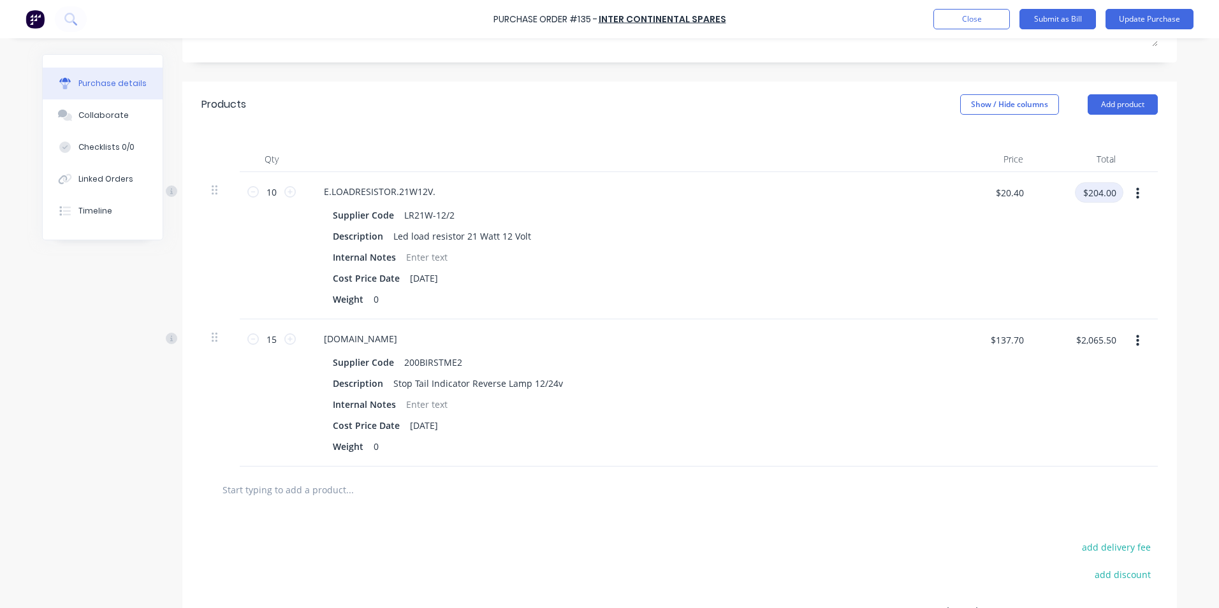
drag, startPoint x: 1112, startPoint y: 192, endPoint x: 1076, endPoint y: 191, distance: 36.4
click at [1076, 191] on input "$204.00" at bounding box center [1099, 192] width 48 height 20
click at [697, 248] on div "Internal Notes" at bounding box center [620, 257] width 584 height 18
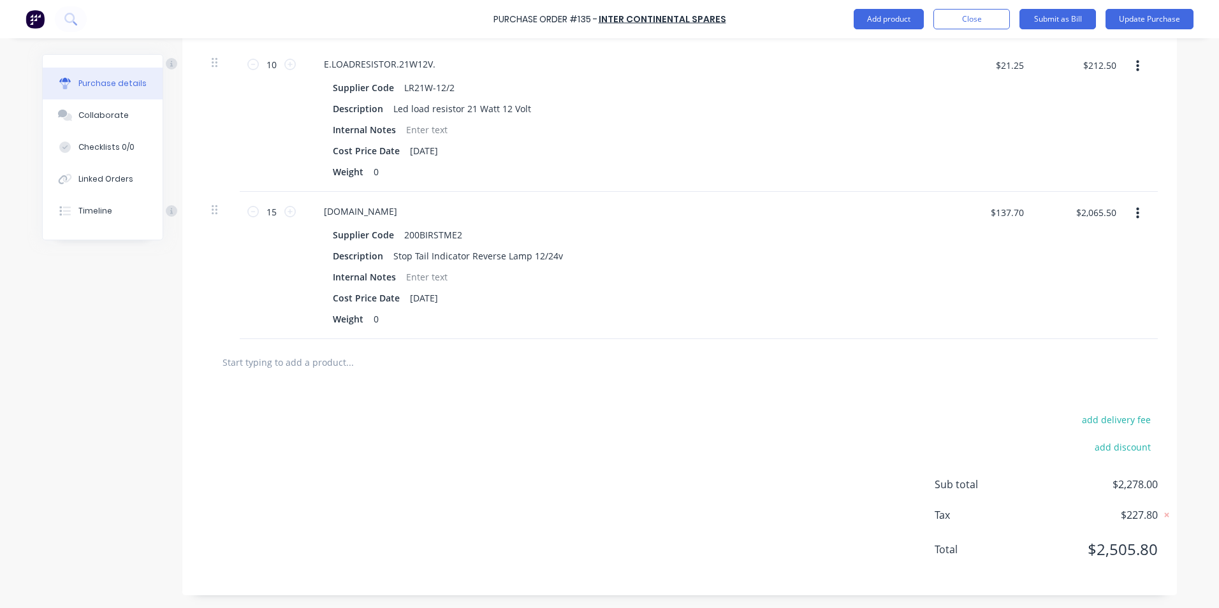
click at [955, 407] on div "add delivery fee add discount Sub total $2,278.00 Tax $227.80 Total $2,505.80" at bounding box center [679, 491] width 994 height 210
drag, startPoint x: 1112, startPoint y: 64, endPoint x: 1068, endPoint y: 62, distance: 44.0
click at [1065, 61] on div "$212.50 $212.50" at bounding box center [1083, 70] width 80 height 30
click at [931, 126] on div "E.LOADRESISTOR.21W12V. Supplier Code LR21W-12/2 Description Led load resistor 2…" at bounding box center [621, 118] width 637 height 147
click at [1071, 239] on div "$2,065.50 $2,065.50" at bounding box center [1079, 265] width 92 height 147
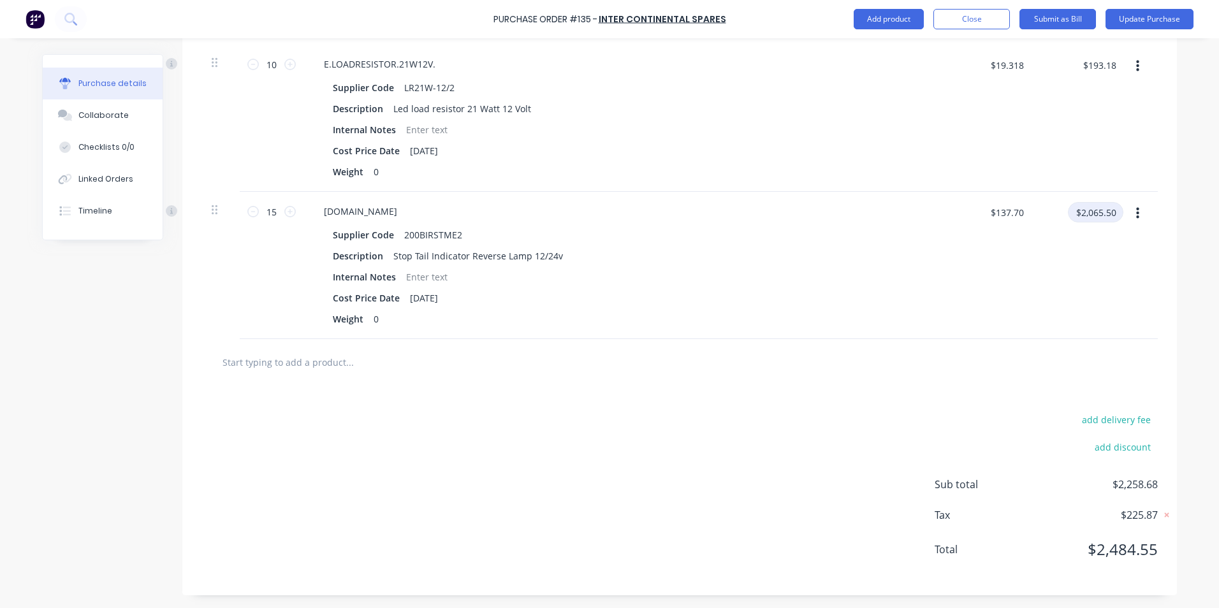
drag, startPoint x: 1117, startPoint y: 212, endPoint x: 1063, endPoint y: 210, distance: 53.6
click at [1068, 210] on input "$2,065.50" at bounding box center [1095, 212] width 55 height 20
click at [941, 388] on div "add delivery fee add discount Sub total $2,070.90 Tax $207.09 Total $2,277.99" at bounding box center [679, 491] width 994 height 210
click at [1113, 66] on input "$193.18" at bounding box center [1099, 65] width 48 height 20
click at [860, 133] on div "Internal Notes" at bounding box center [620, 129] width 584 height 18
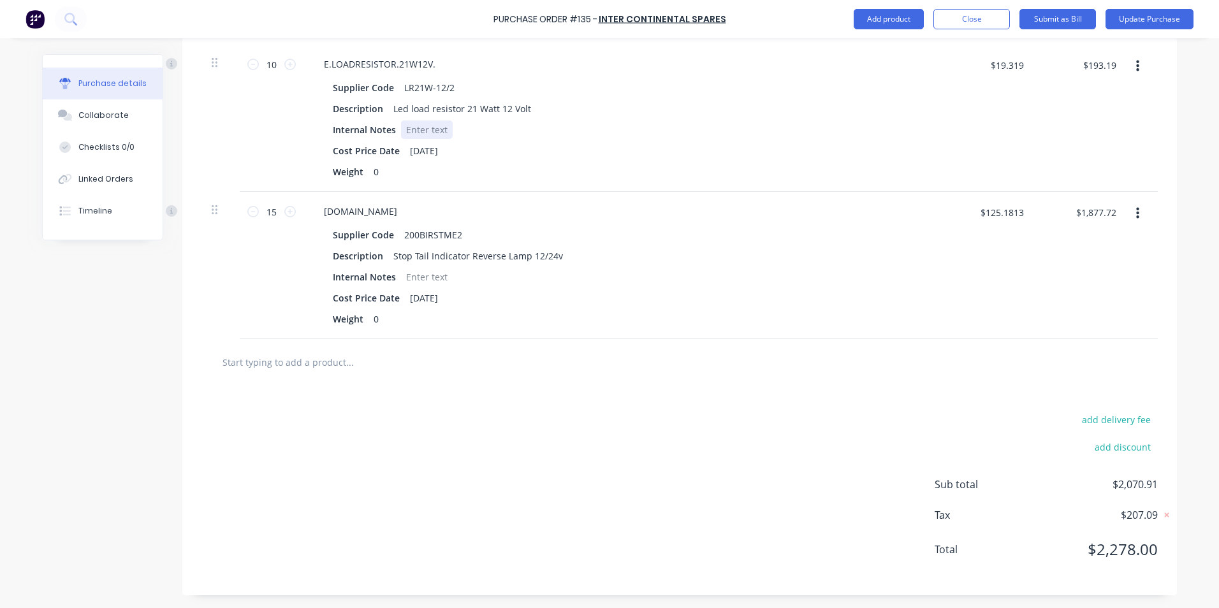
scroll to position [0, 0]
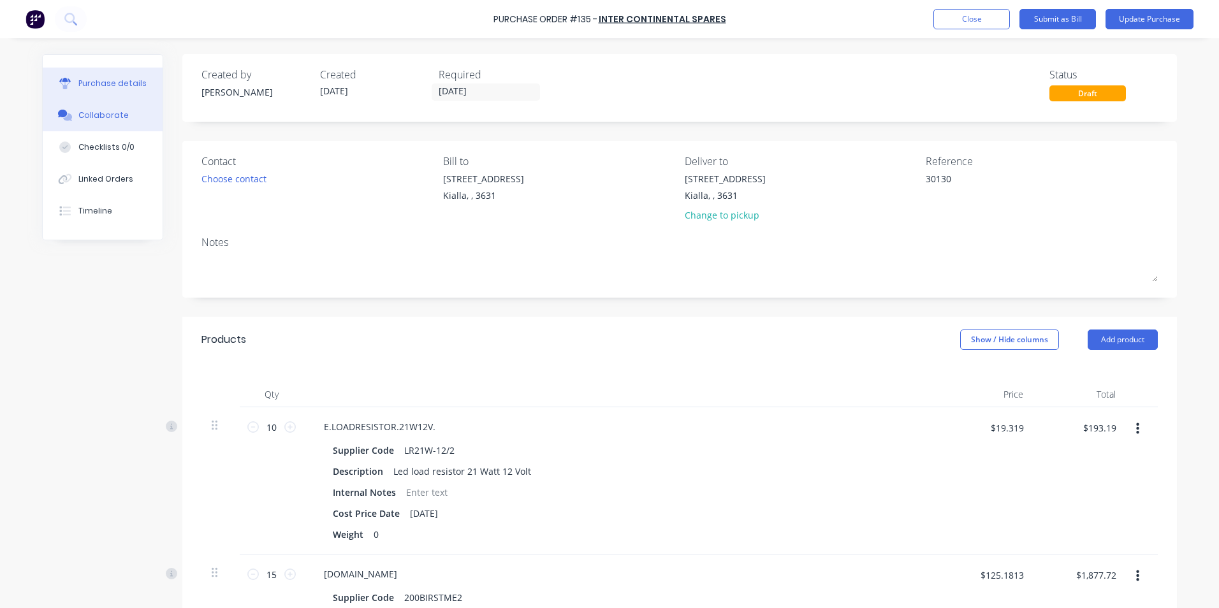
click at [118, 117] on div "Collaborate" at bounding box center [103, 115] width 50 height 11
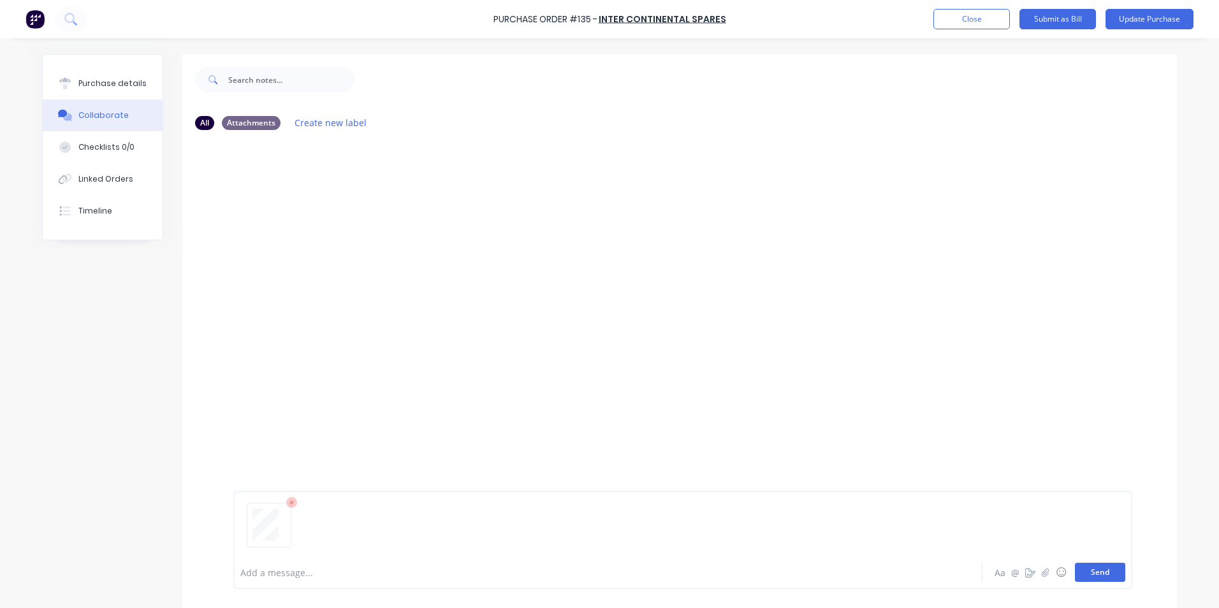
click at [1105, 577] on button "Send" at bounding box center [1100, 572] width 50 height 19
click at [104, 76] on button "Purchase details" at bounding box center [103, 84] width 120 height 32
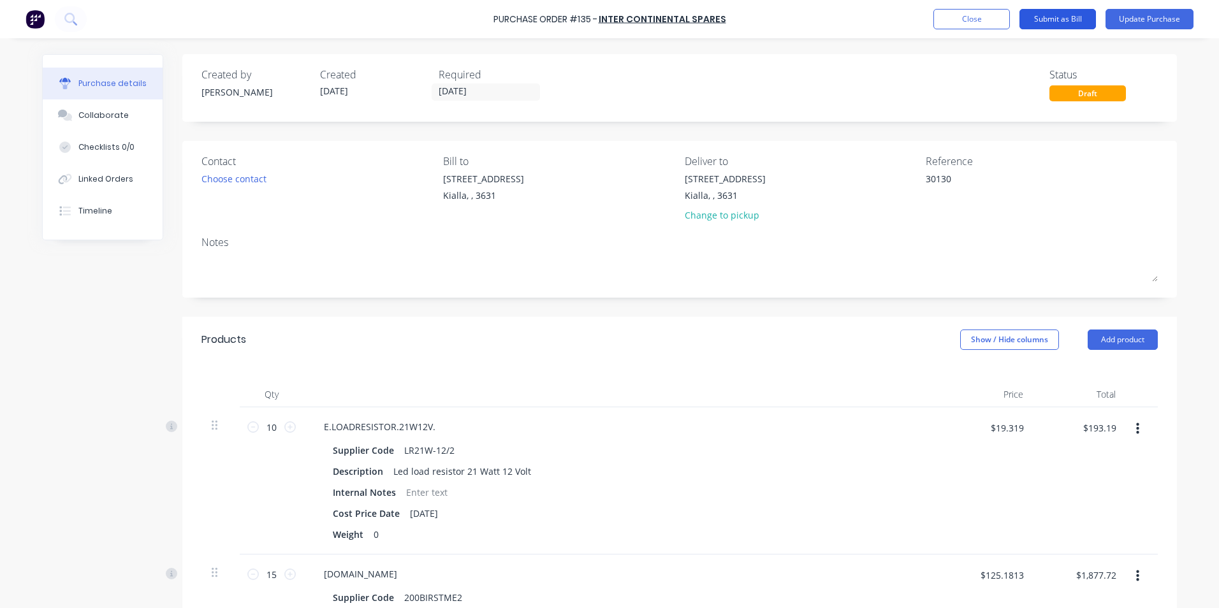
click at [1076, 15] on button "Submit as Bill" at bounding box center [1057, 19] width 76 height 20
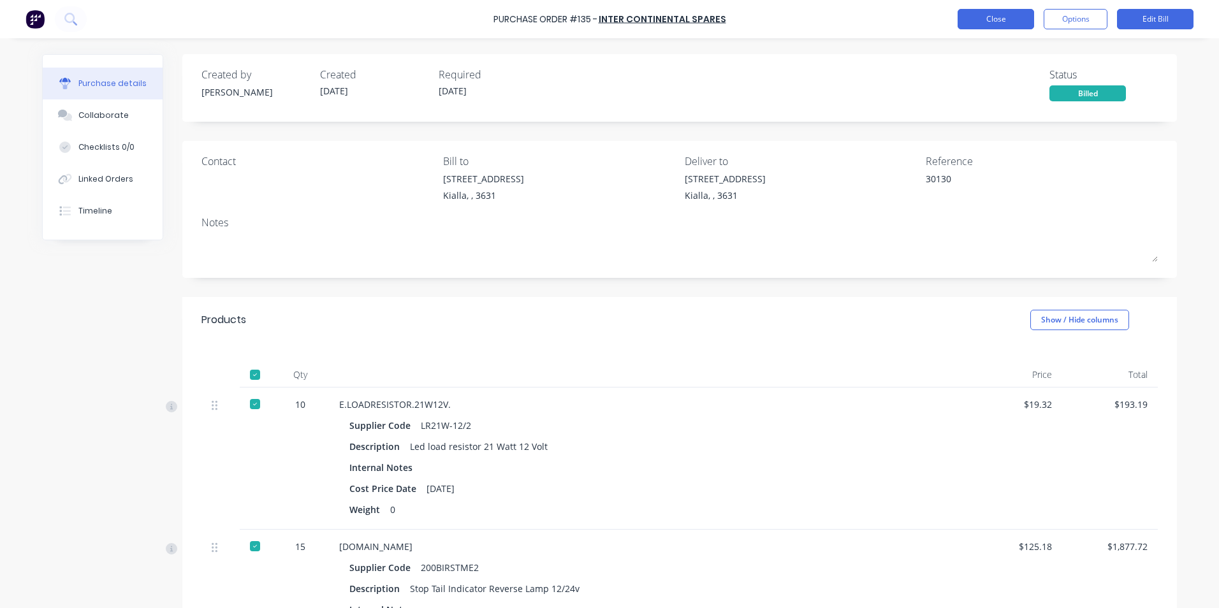
click at [996, 20] on button "Close" at bounding box center [995, 19] width 76 height 20
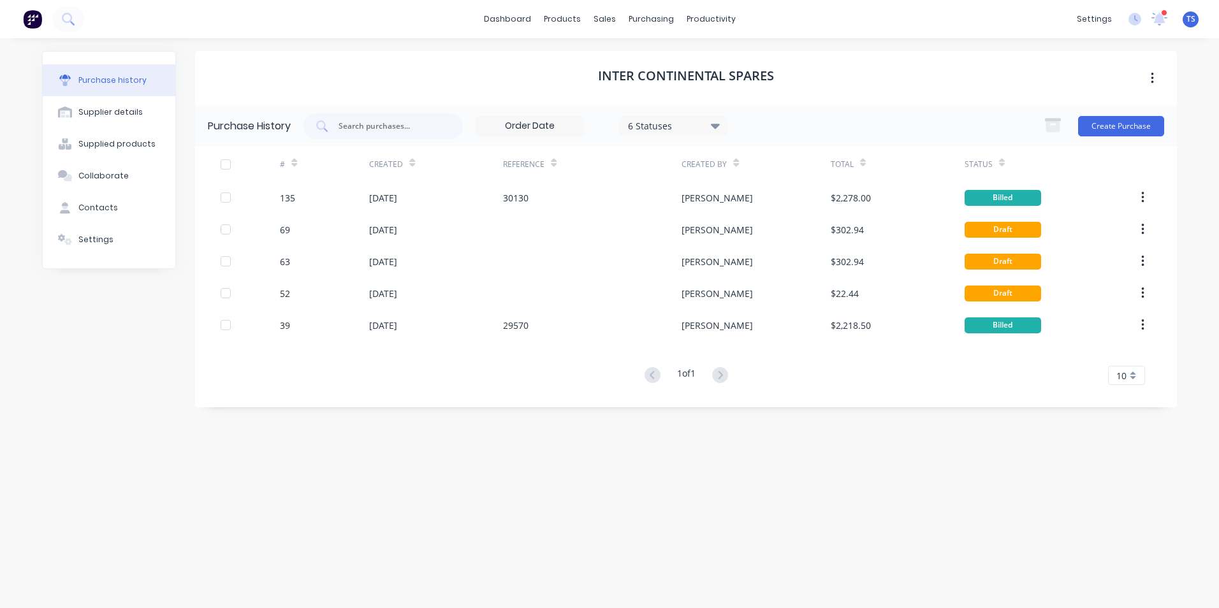
click at [719, 126] on icon at bounding box center [715, 126] width 9 height 5
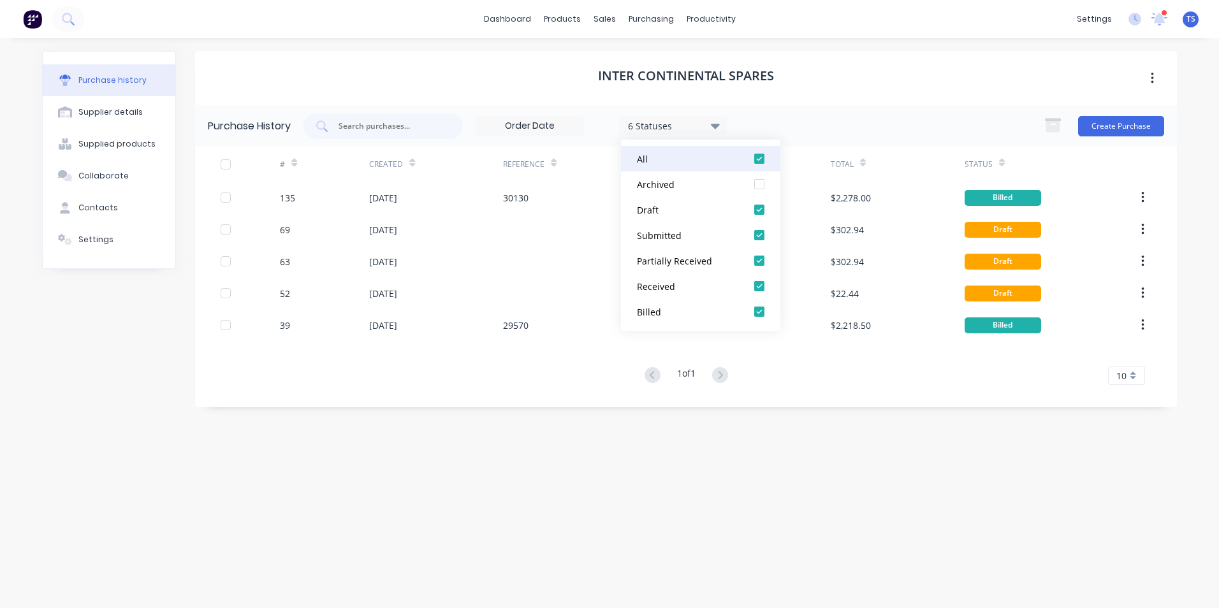
click at [761, 156] on div at bounding box center [758, 158] width 25 height 25
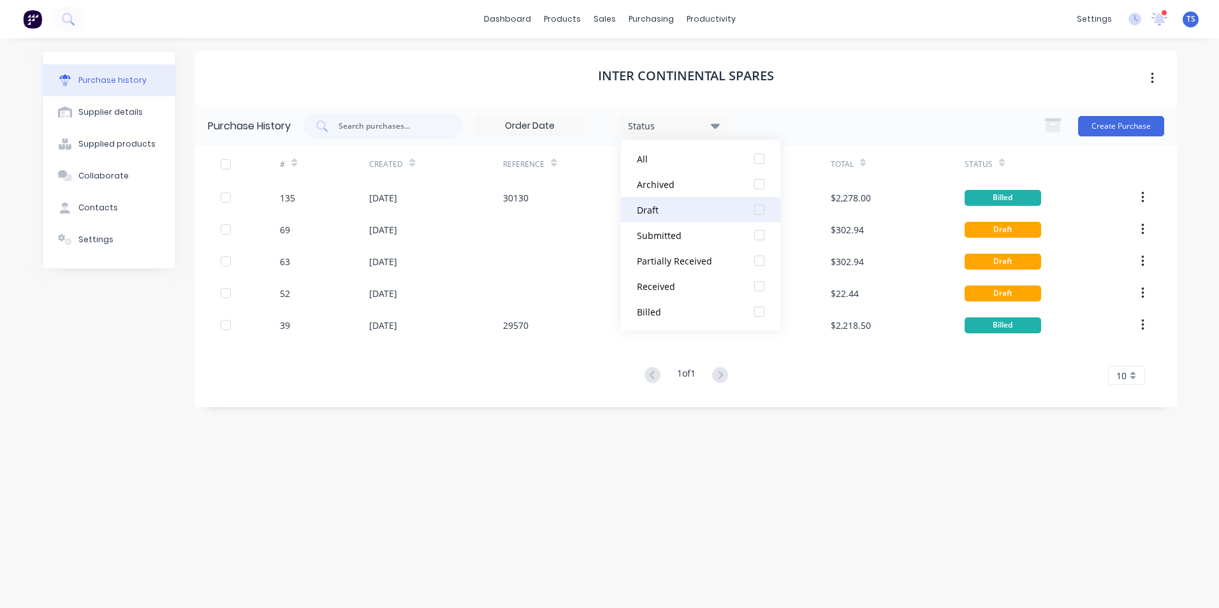
click at [760, 212] on div at bounding box center [758, 209] width 25 height 25
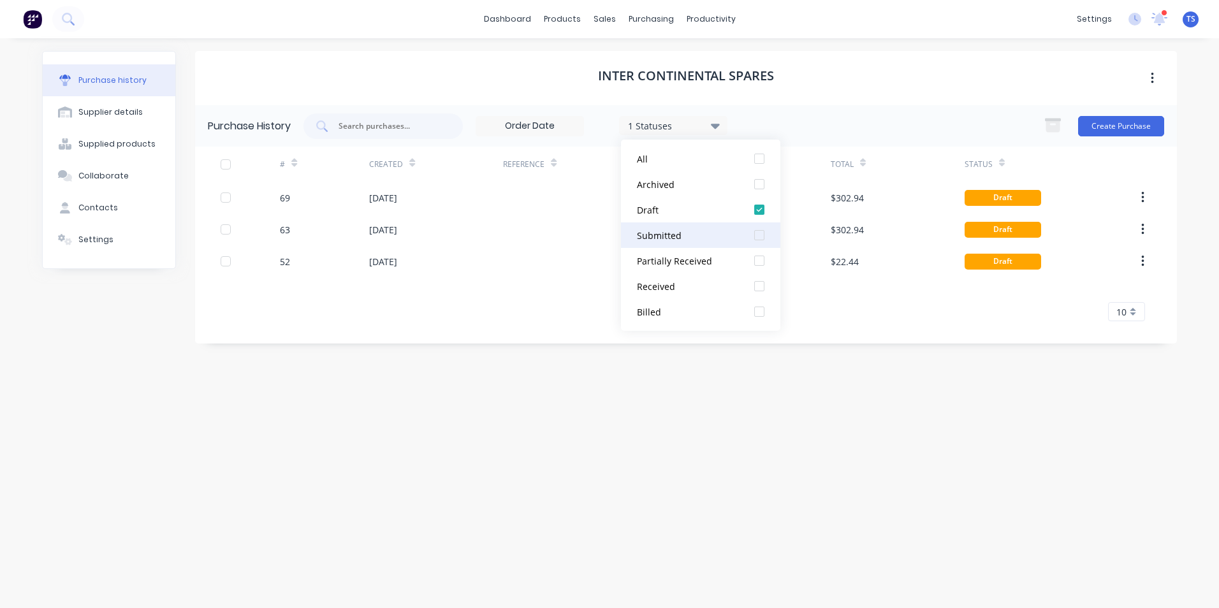
click at [757, 237] on div at bounding box center [758, 234] width 25 height 25
click at [851, 314] on div "1 of 1 10 5 10 15 20 25 30 35" at bounding box center [686, 312] width 982 height 18
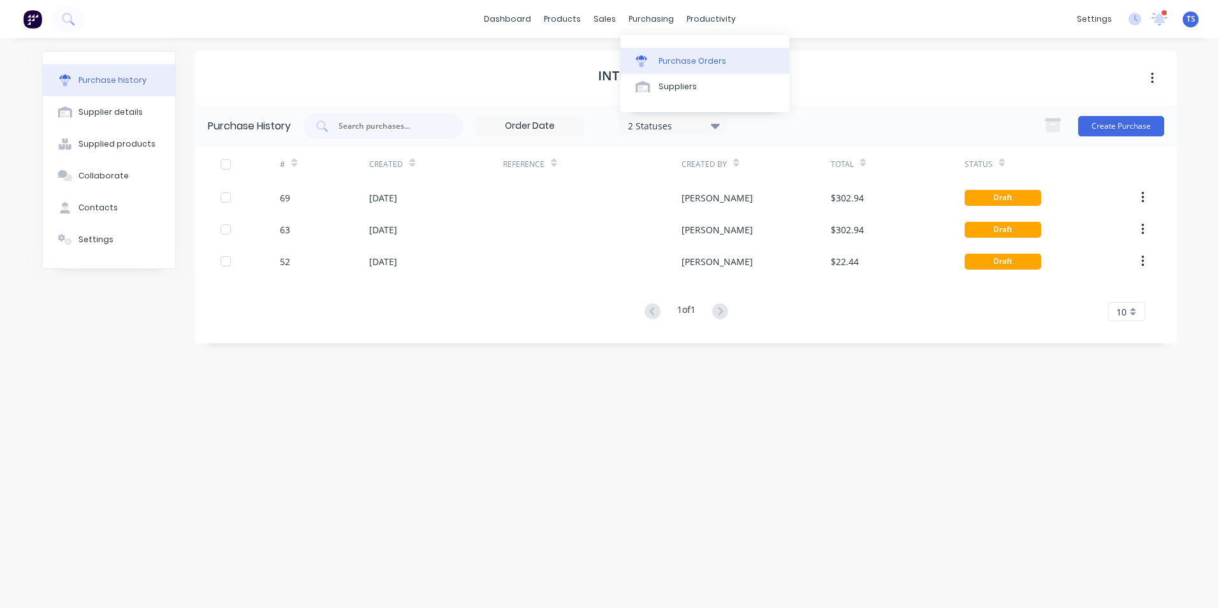
click at [667, 57] on div "Purchase Orders" at bounding box center [692, 60] width 68 height 11
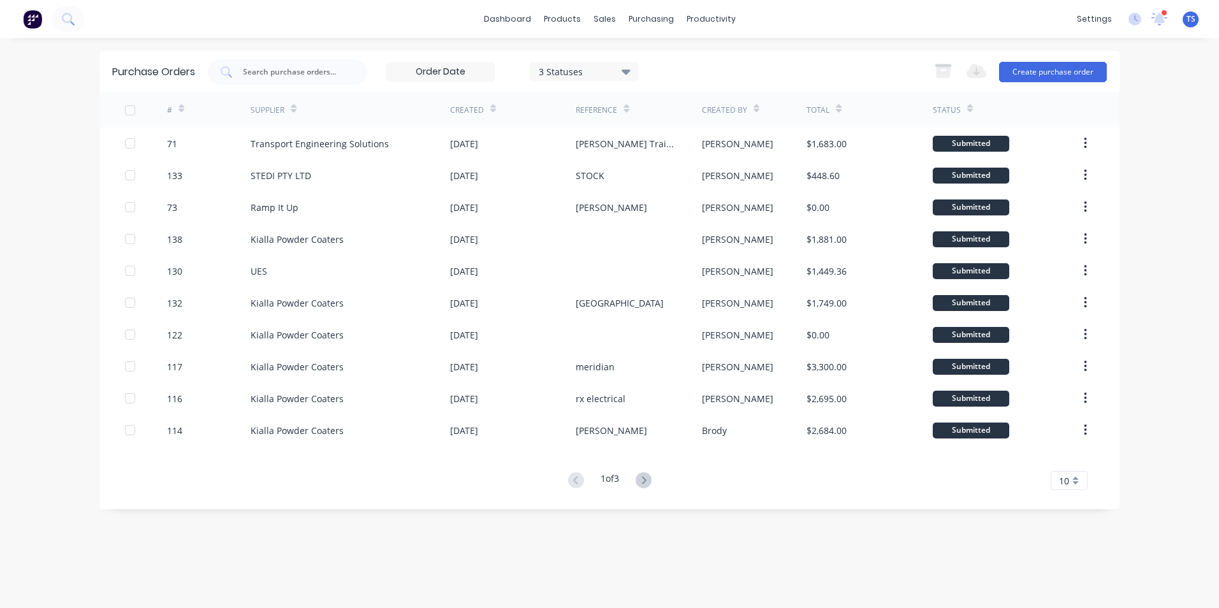
click at [626, 73] on icon at bounding box center [625, 71] width 9 height 5
click at [733, 72] on div "3 Statuses 3 Statuses Export to Excel (XLSX) Create purchase order" at bounding box center [657, 71] width 899 height 25
click at [646, 479] on icon at bounding box center [643, 480] width 4 height 8
